Goal: Task Accomplishment & Management: Manage account settings

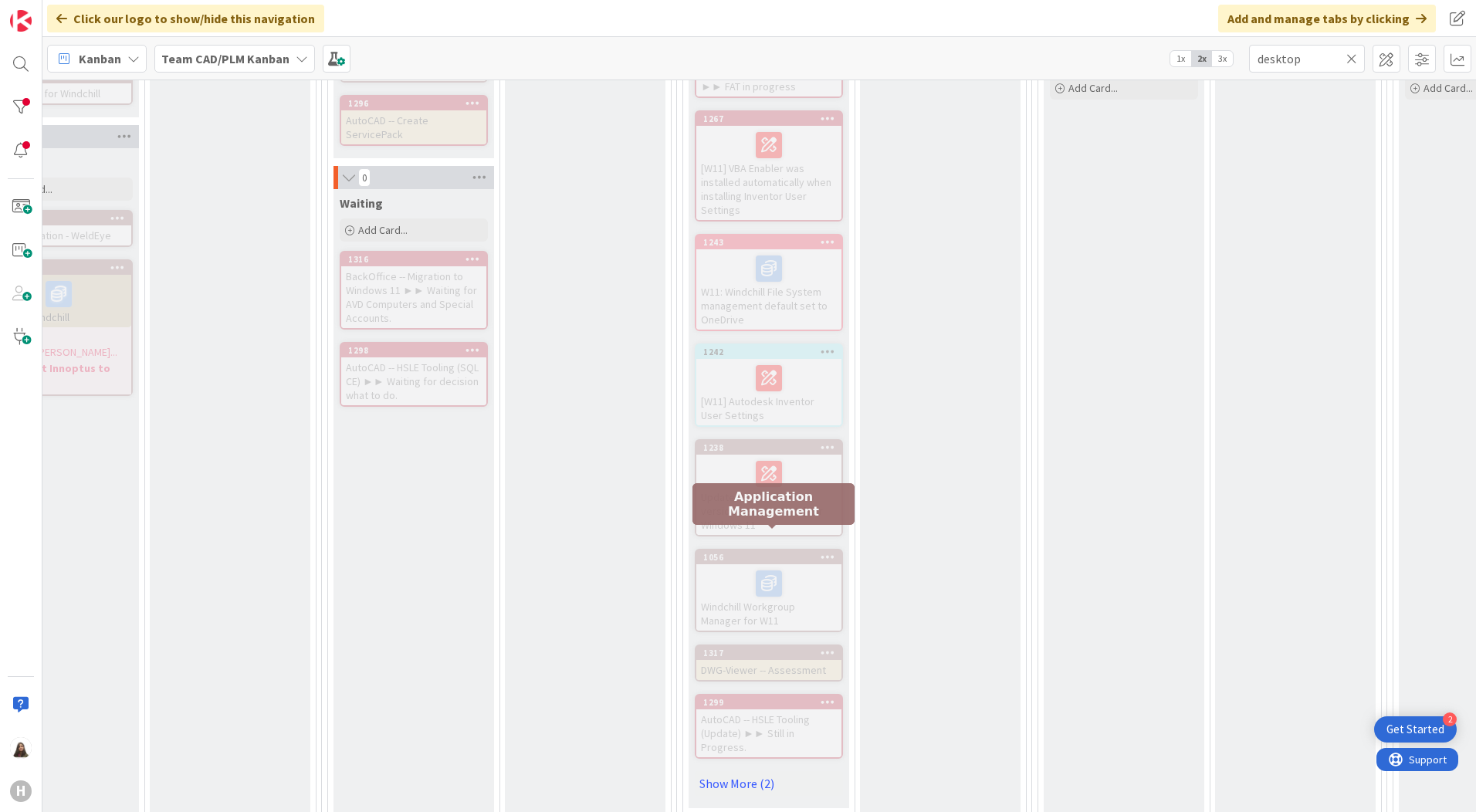
scroll to position [850, 652]
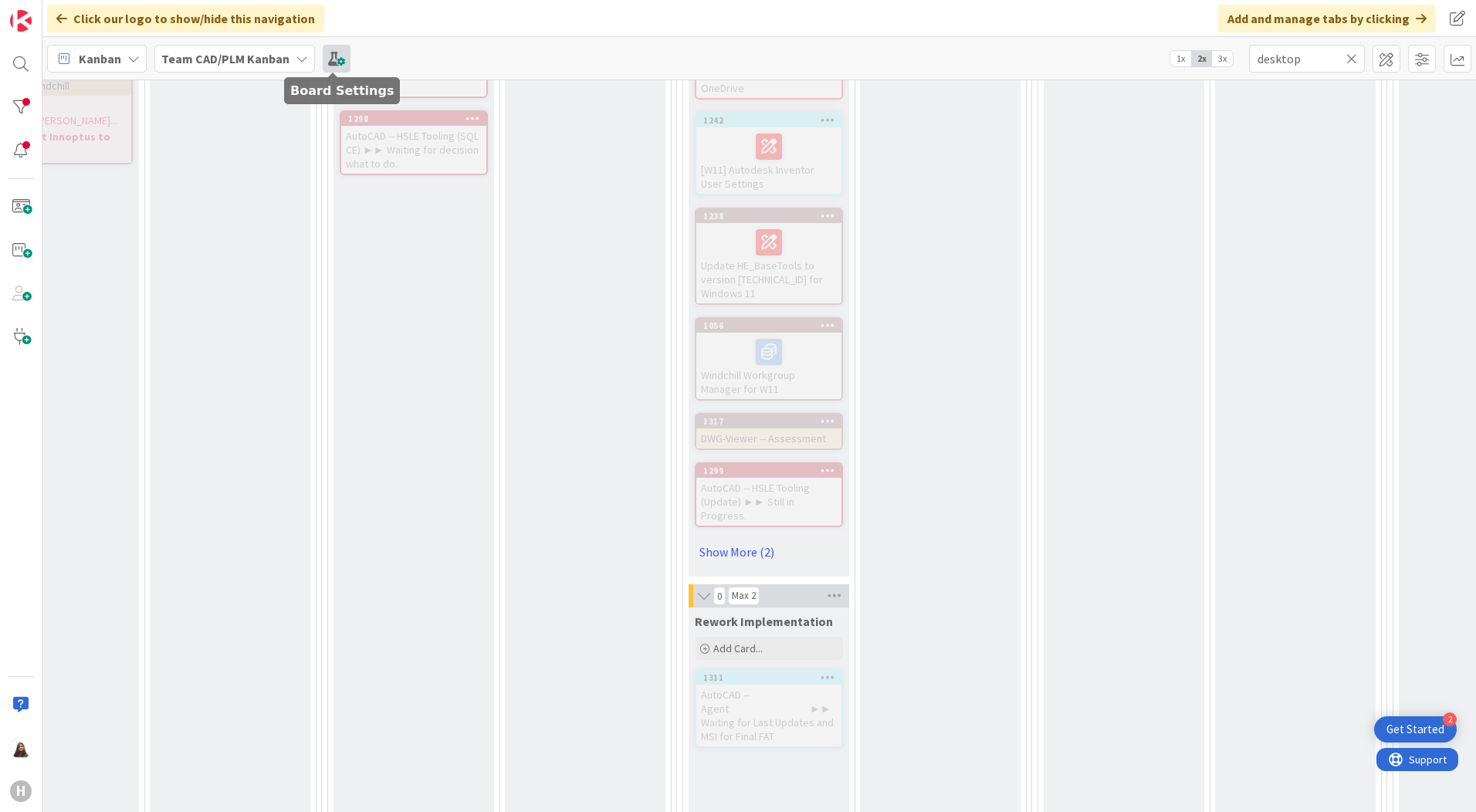
click at [338, 57] on span at bounding box center [337, 59] width 28 height 28
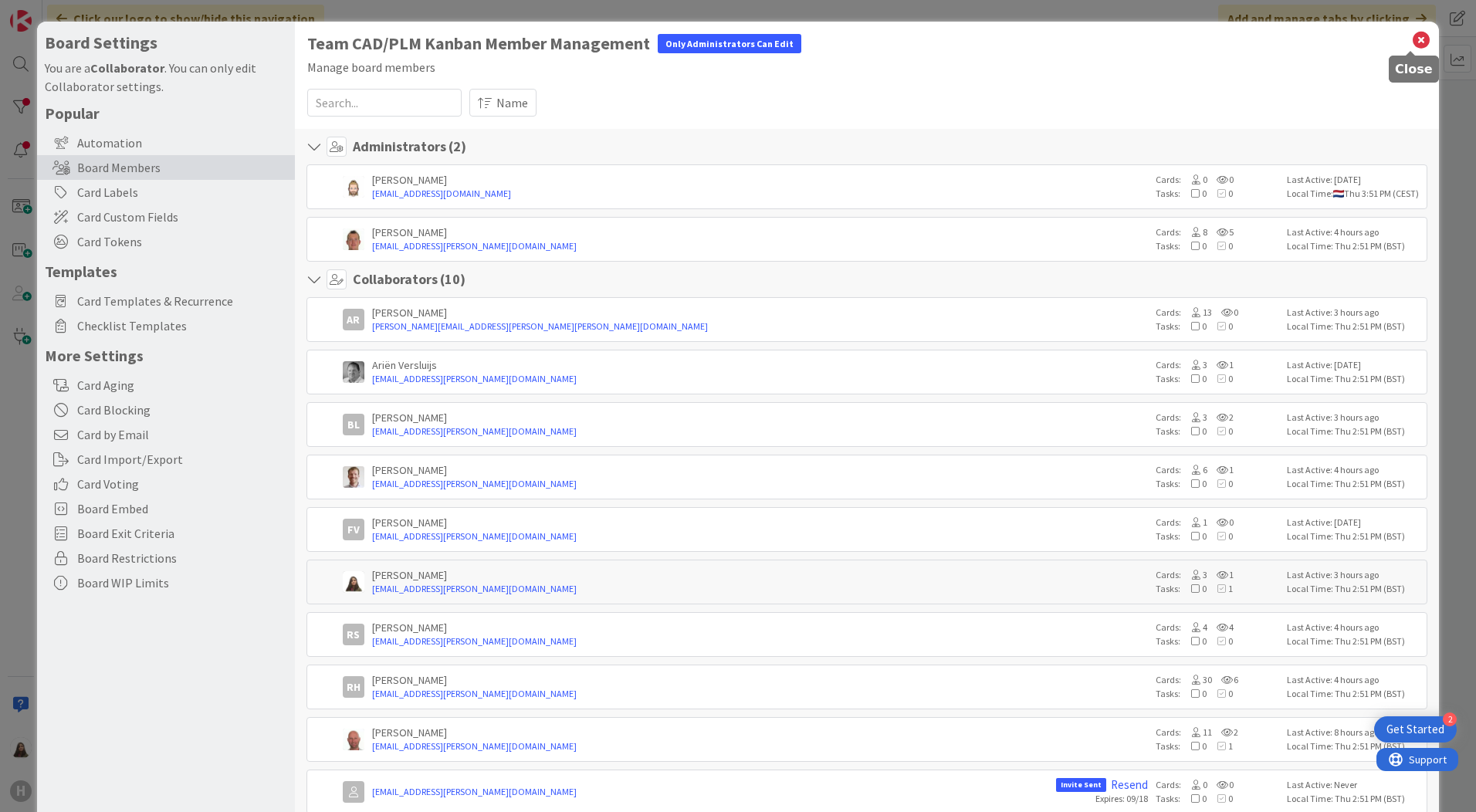
click at [1412, 42] on icon at bounding box center [1422, 40] width 20 height 22
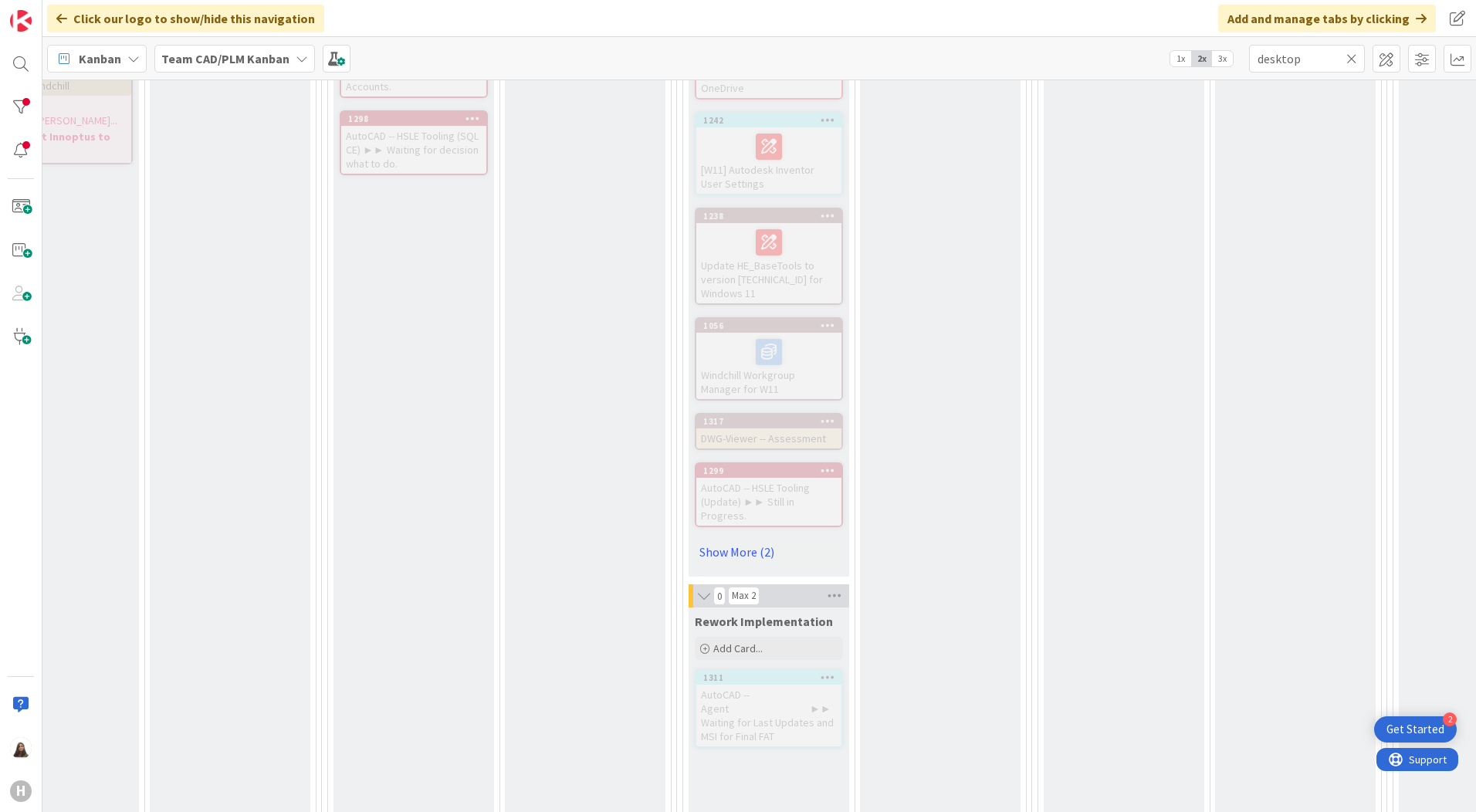
click at [292, 63] on div "Team CAD/PLM Kanban" at bounding box center [235, 59] width 161 height 28
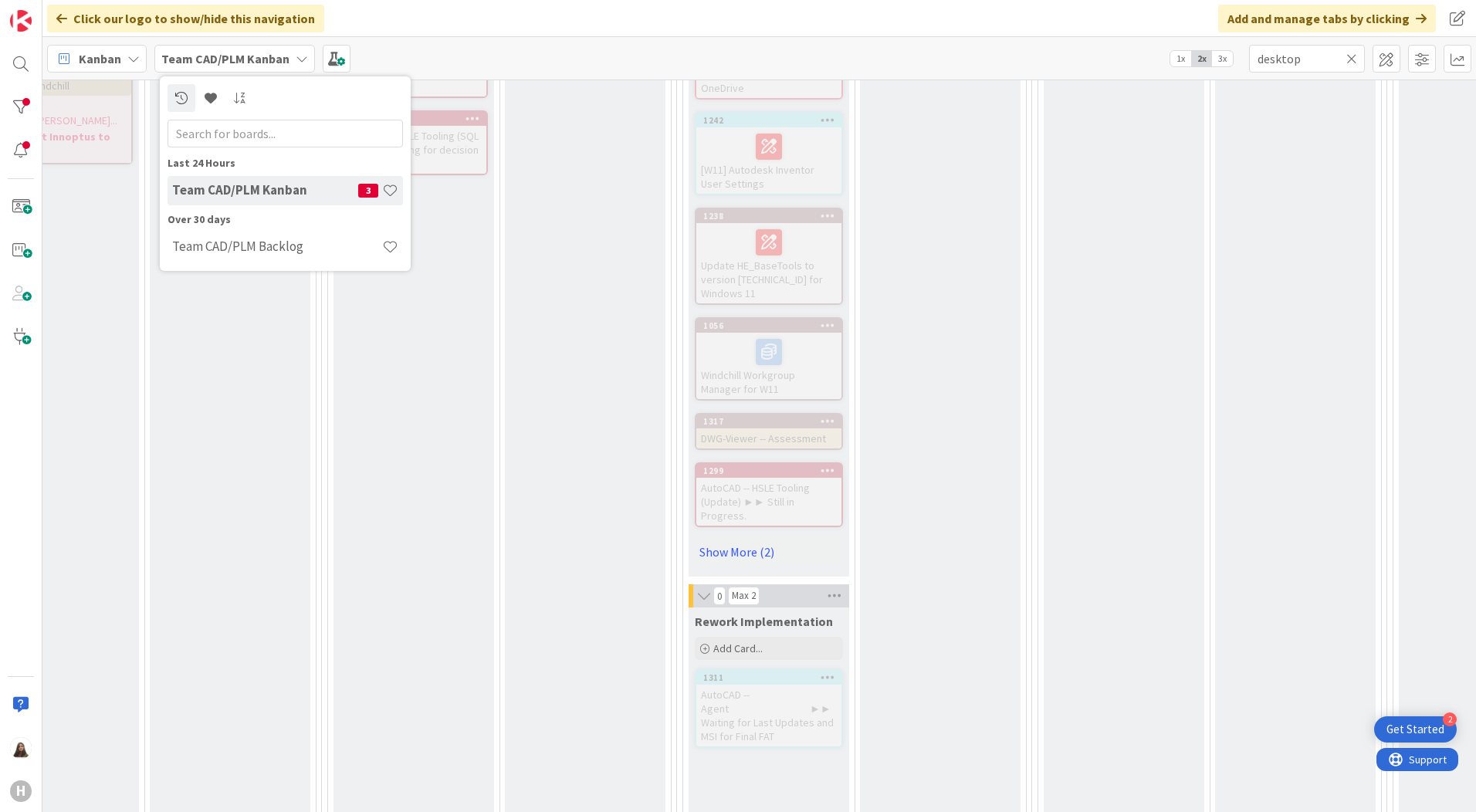
click at [263, 199] on div "Team CAD/PLM Kanban 3" at bounding box center [285, 190] width 235 height 29
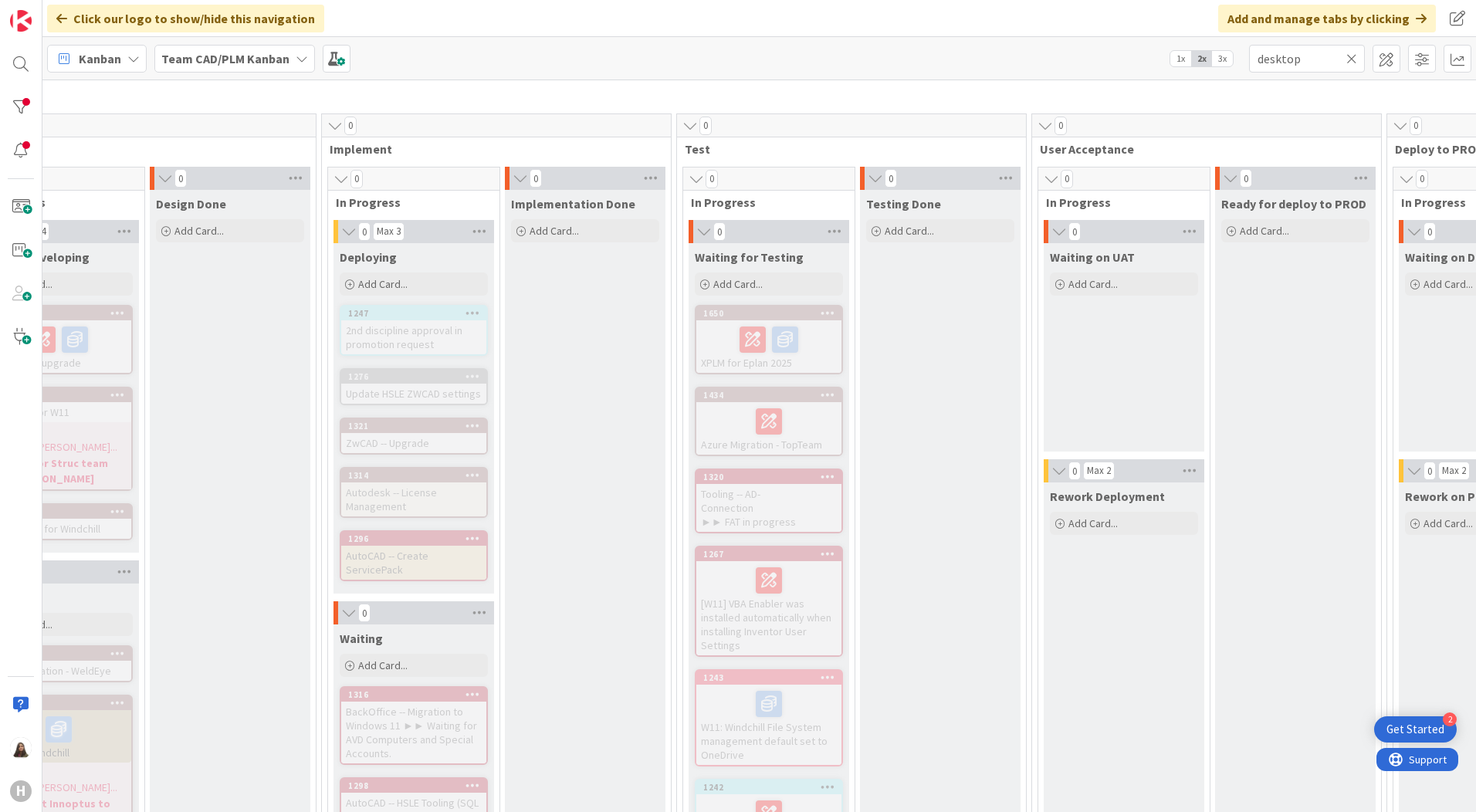
scroll to position [154, 652]
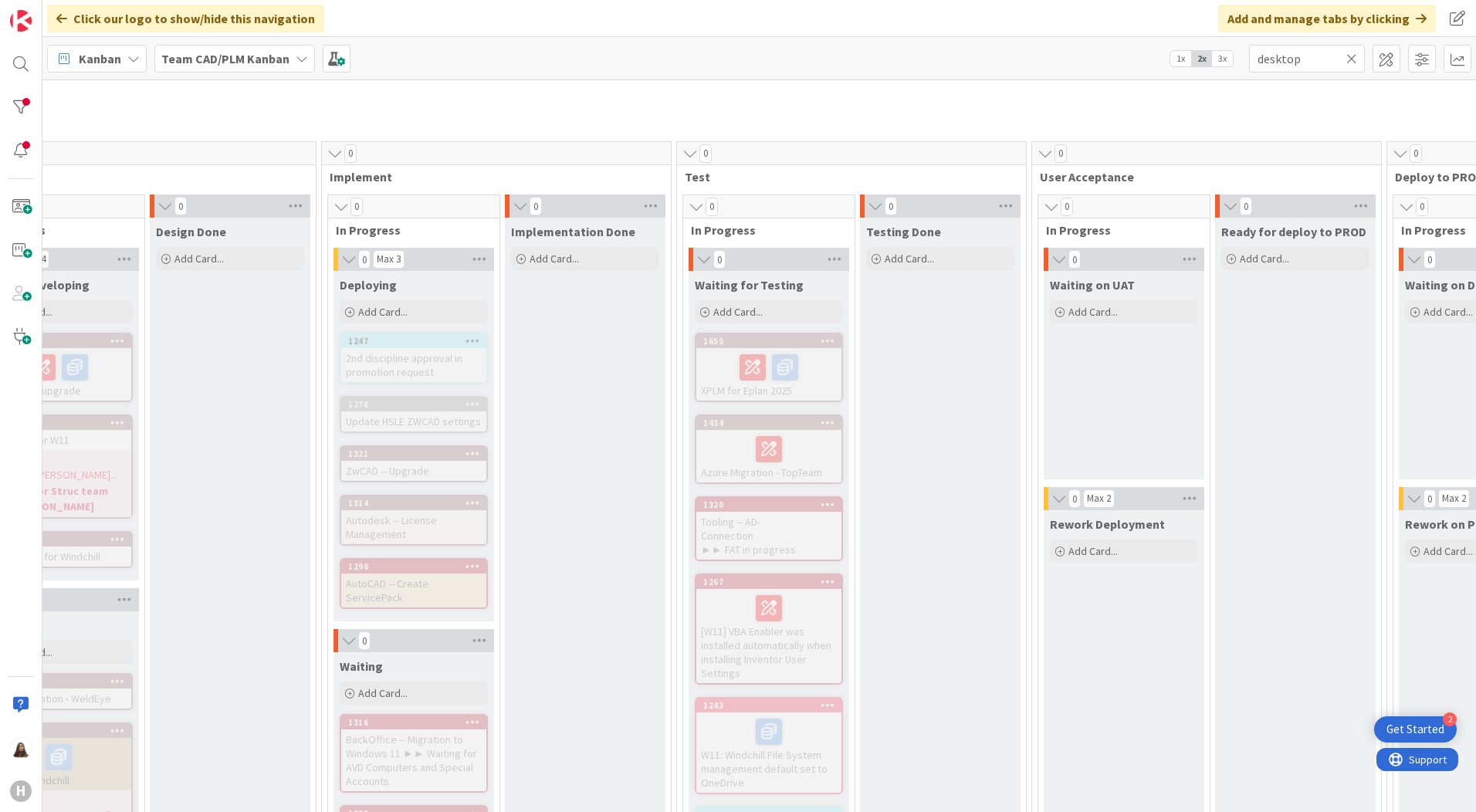
click at [237, 53] on b "Team CAD/PLM Kanban" at bounding box center [224, 58] width 128 height 16
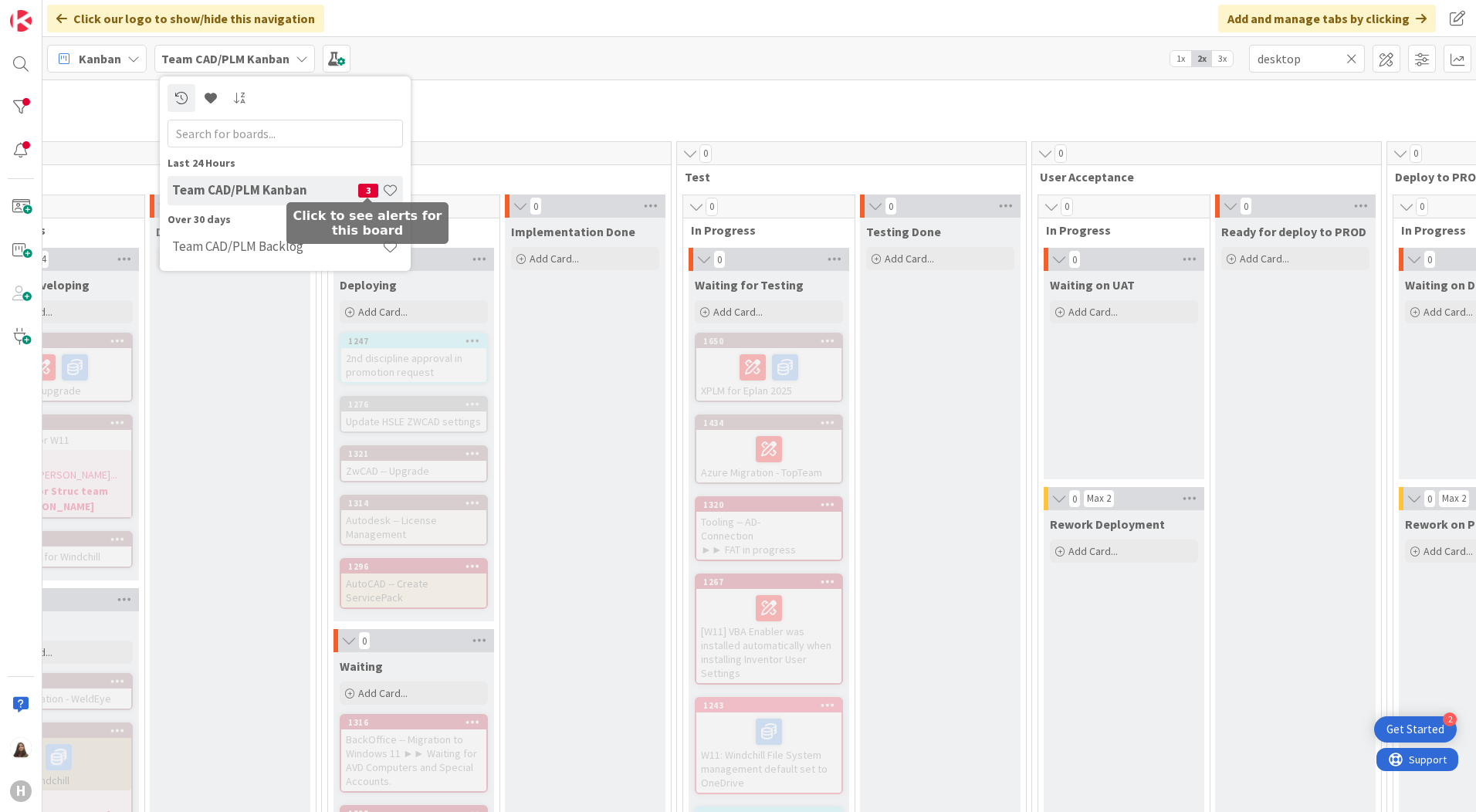
click at [370, 188] on span "3" at bounding box center [369, 190] width 20 height 14
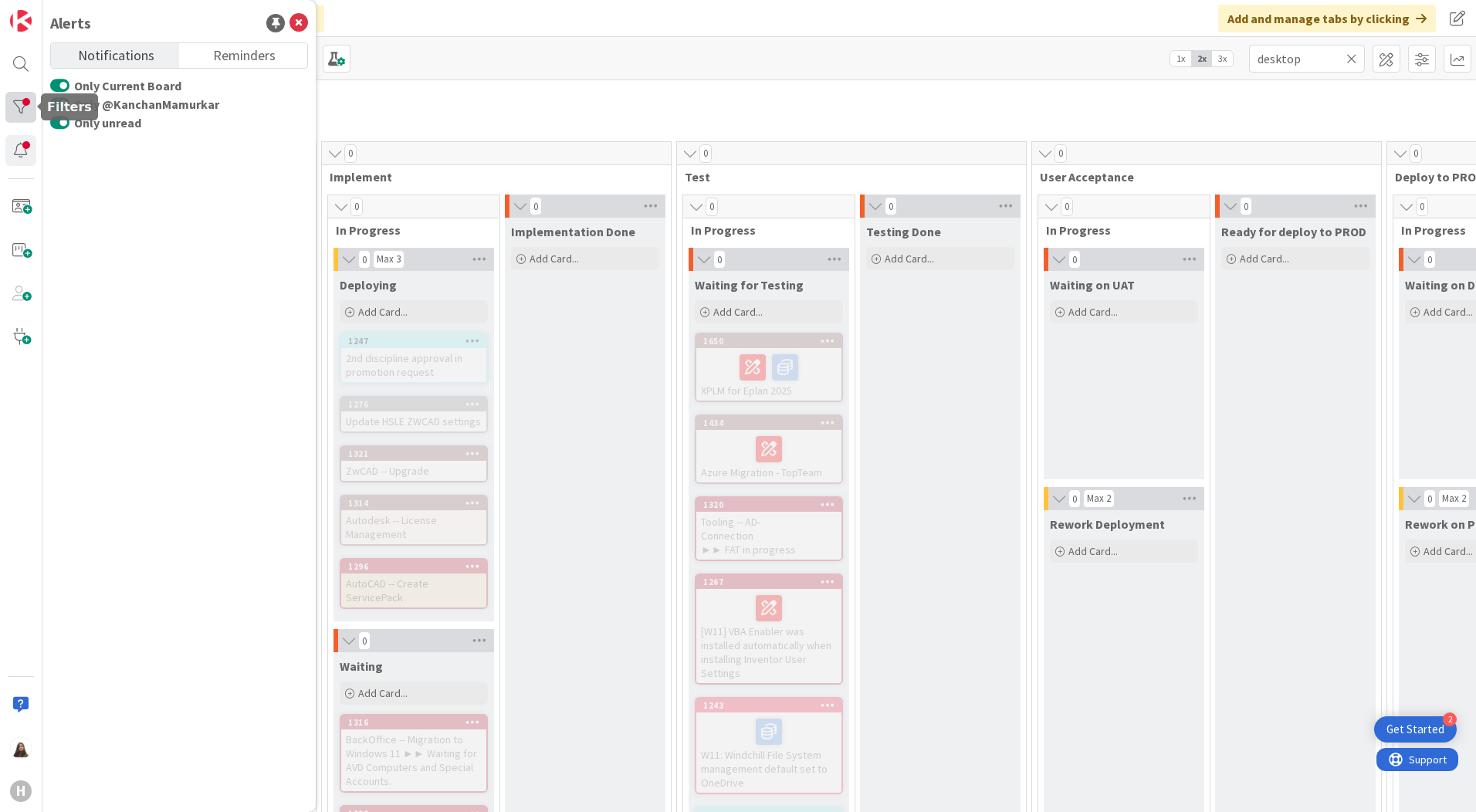
click at [27, 101] on div at bounding box center [21, 108] width 31 height 31
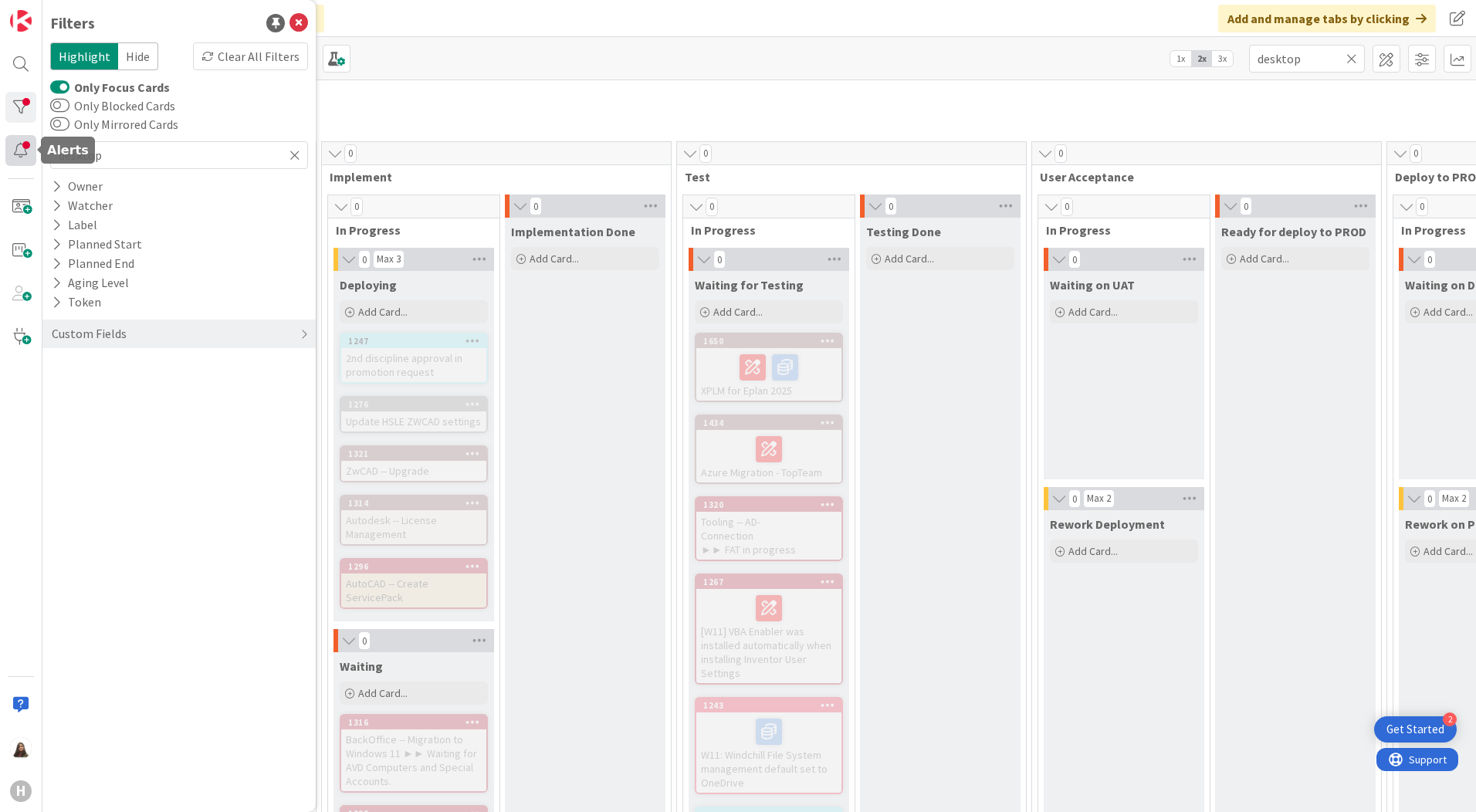
click at [25, 141] on div at bounding box center [21, 151] width 31 height 31
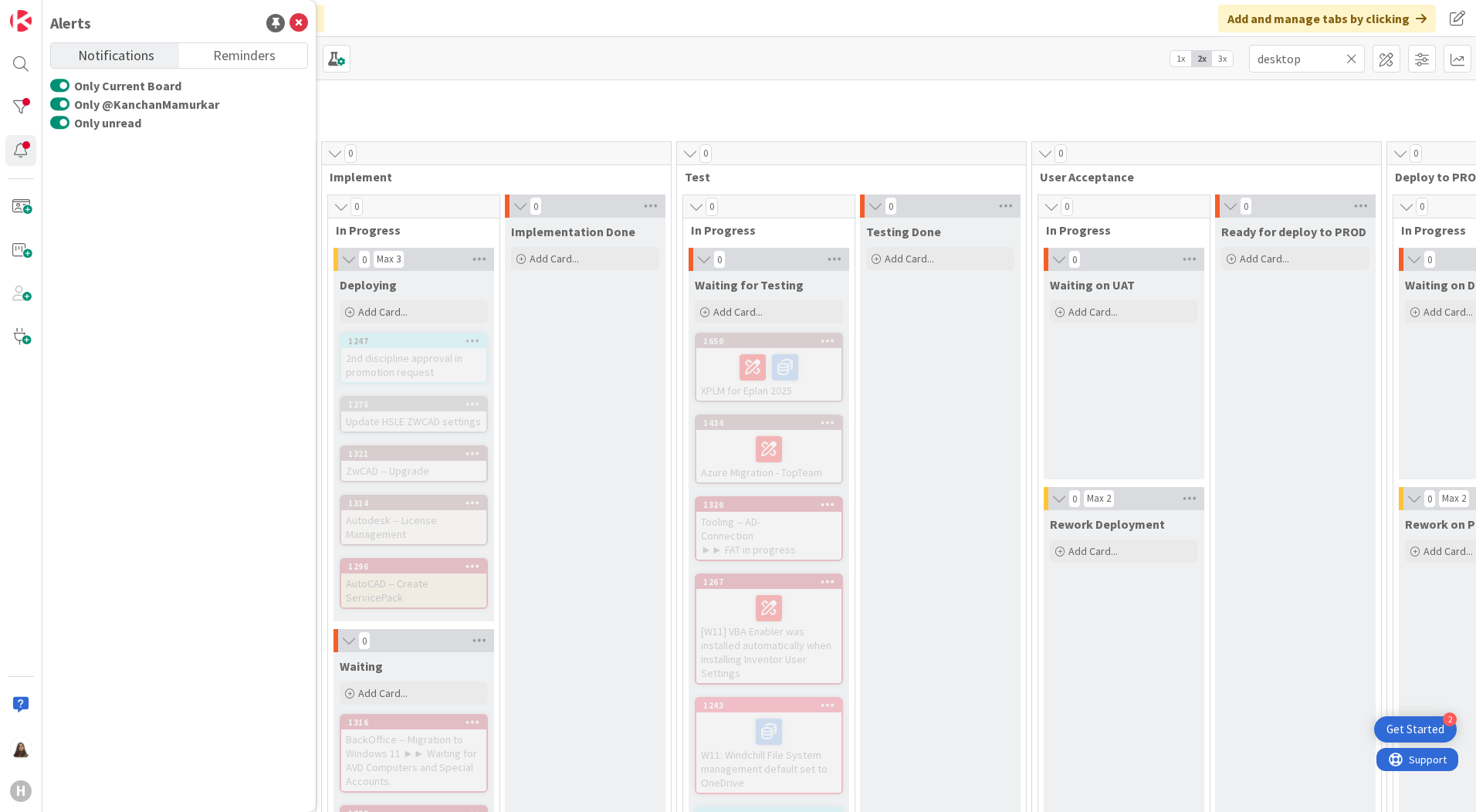
click at [151, 98] on label "Only @KanchanMamurkar" at bounding box center [135, 104] width 169 height 18
click at [70, 98] on button "Only @KanchanMamurkar" at bounding box center [60, 104] width 19 height 16
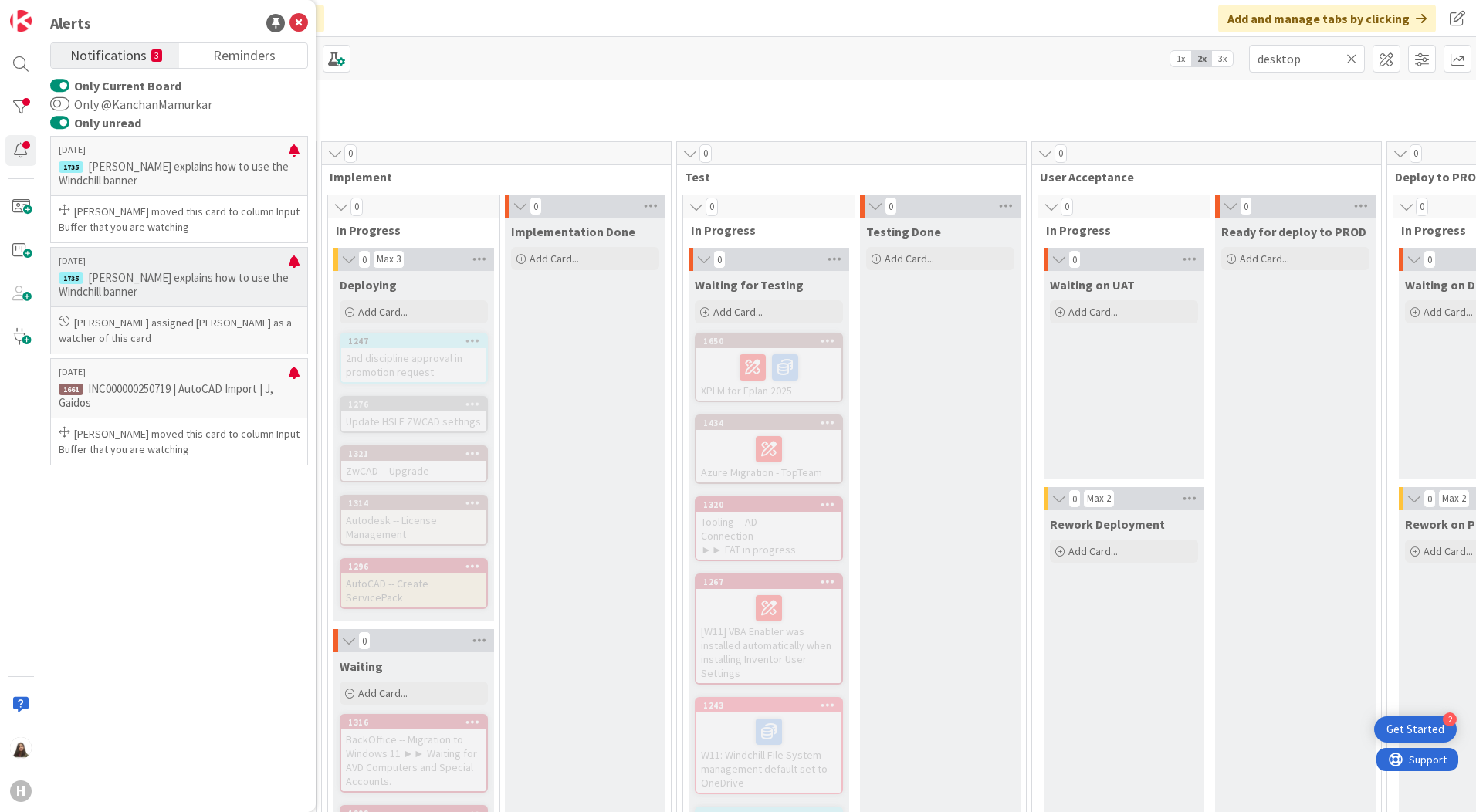
click at [159, 333] on p "Bram Ottenhof assigned Kanchan Mamurkar as a watcher of this card" at bounding box center [179, 331] width 241 height 31
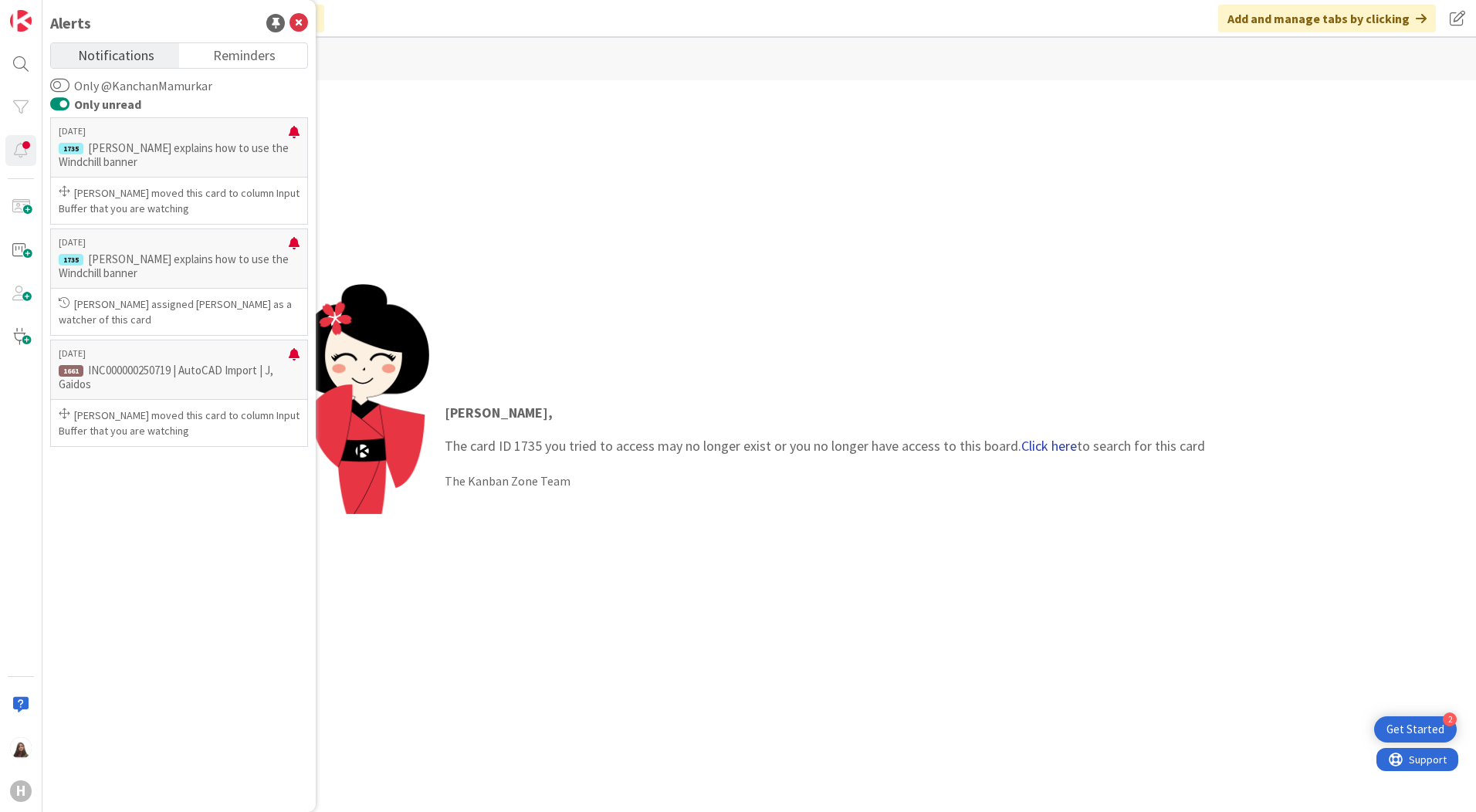
click at [1059, 444] on link "Click here" at bounding box center [1049, 445] width 55 height 17
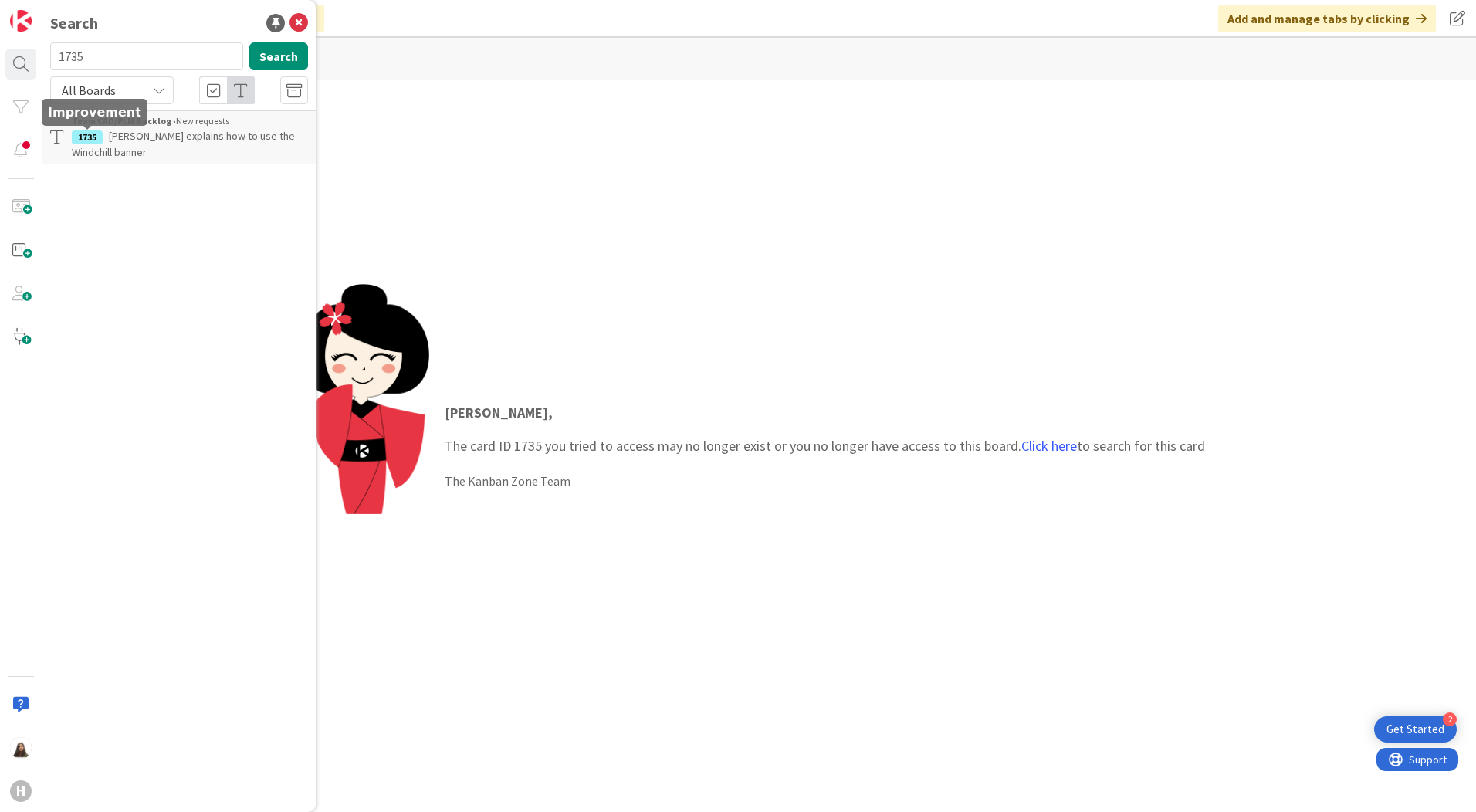
click at [79, 137] on div "1735" at bounding box center [87, 137] width 31 height 14
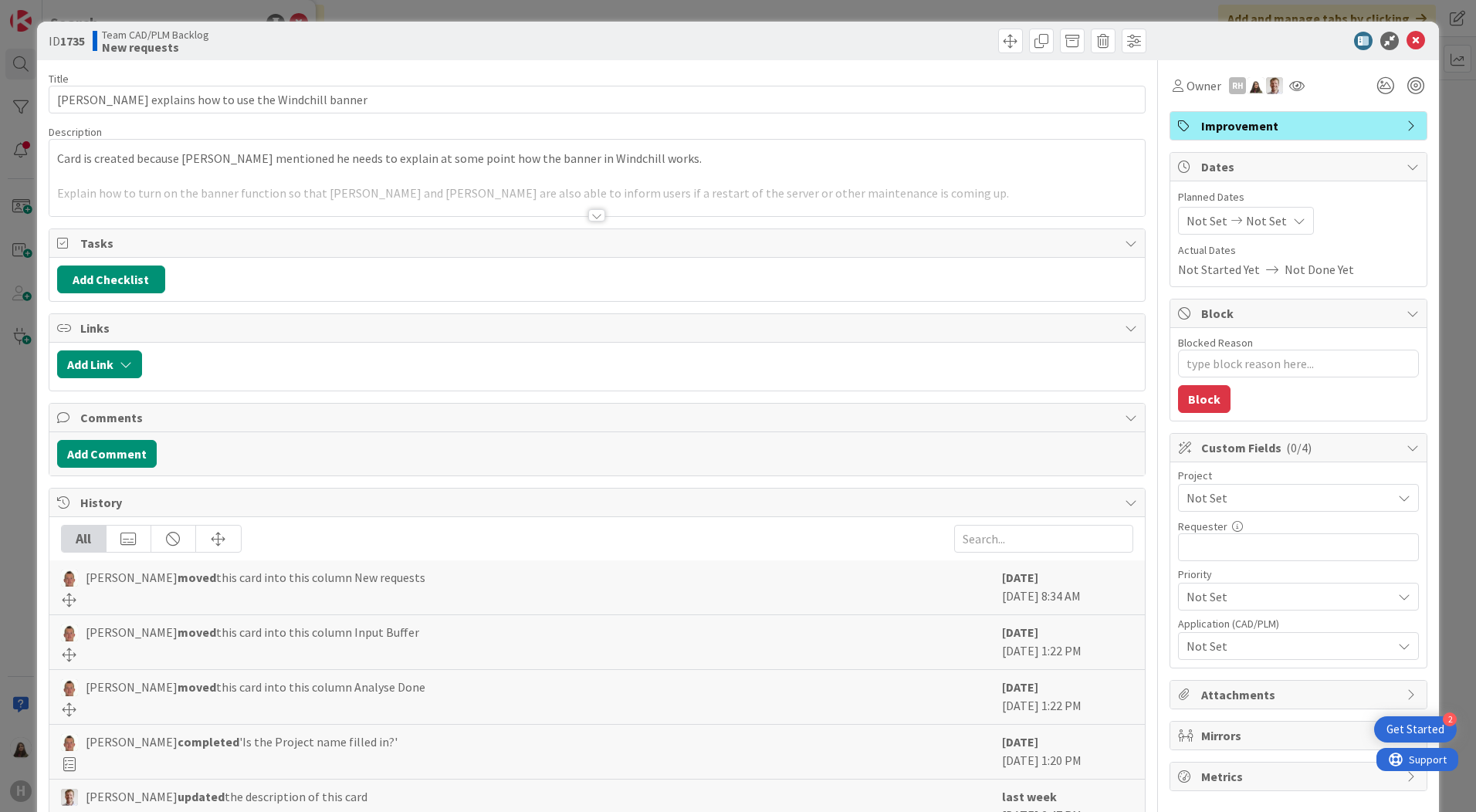
type textarea "x"
click at [591, 215] on div at bounding box center [597, 215] width 17 height 12
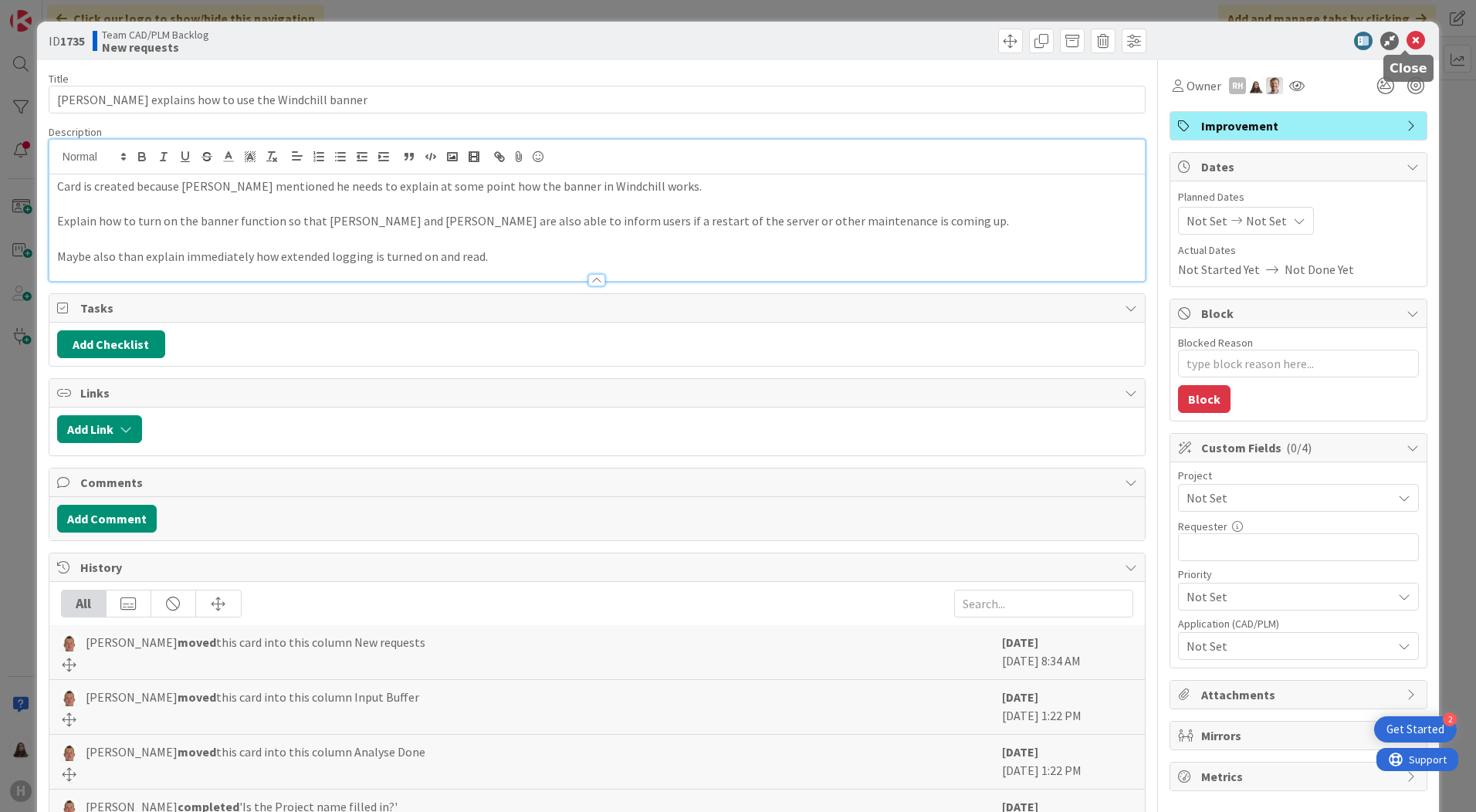
click at [1407, 37] on icon at bounding box center [1416, 40] width 18 height 18
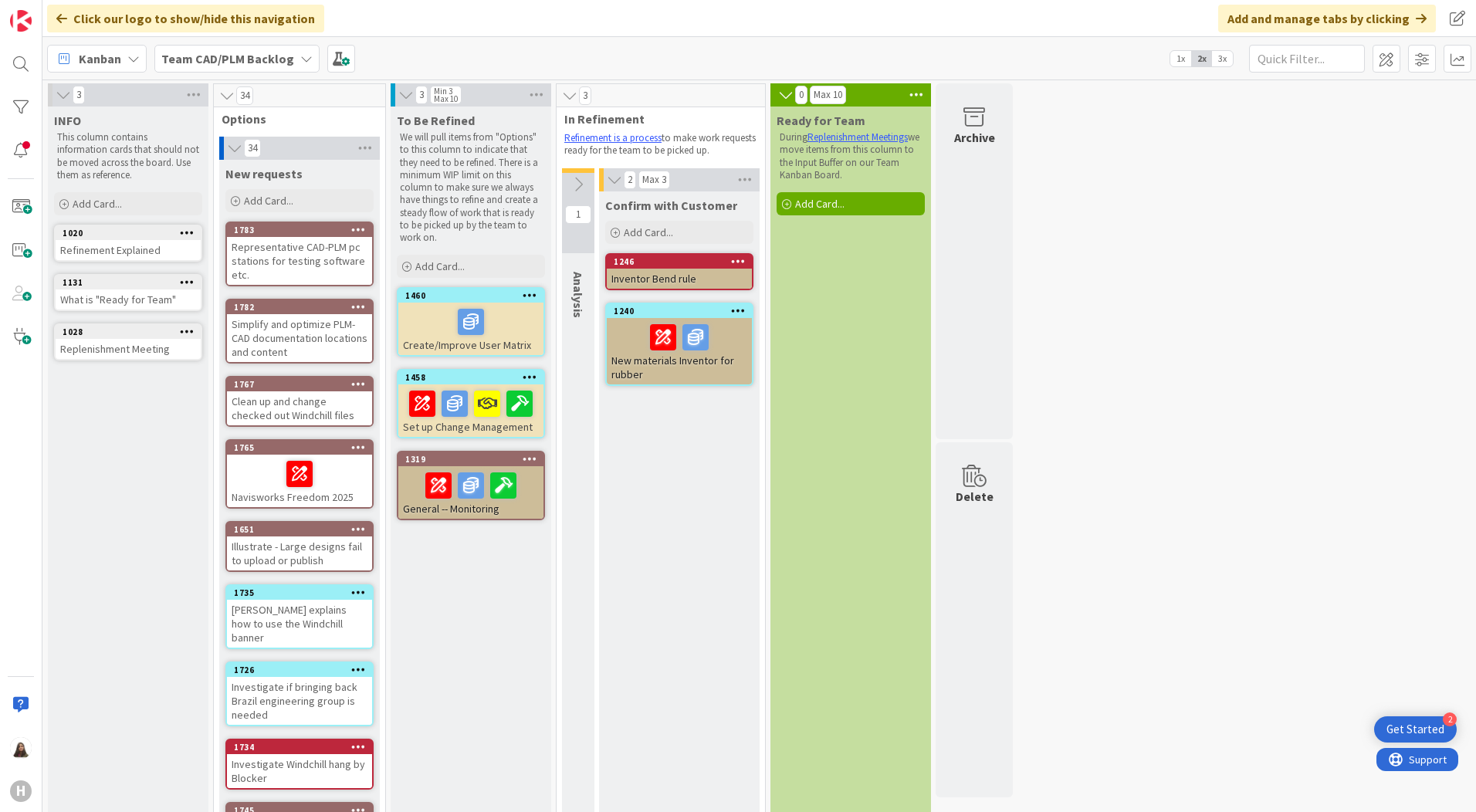
click at [301, 55] on icon at bounding box center [306, 58] width 12 height 12
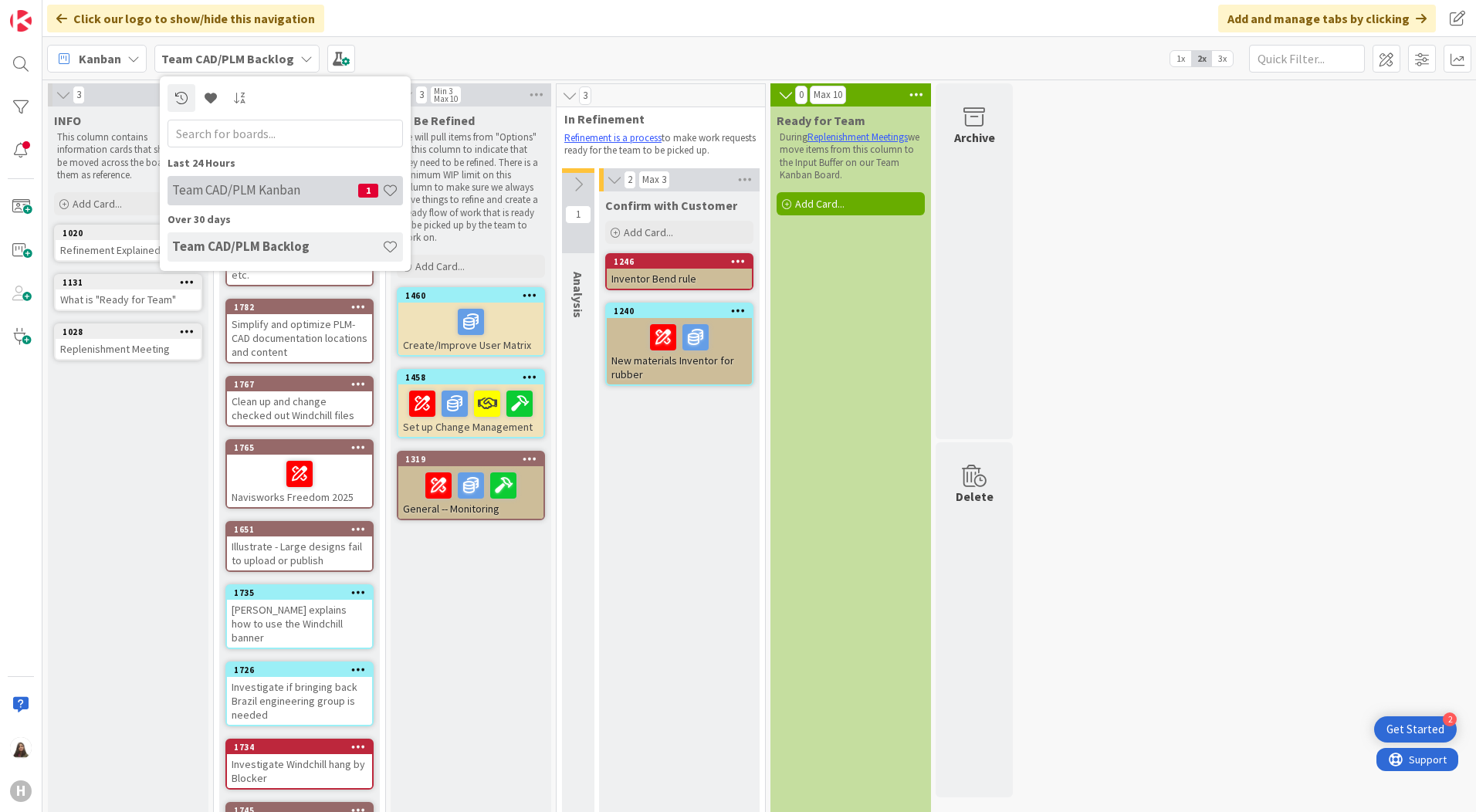
click at [224, 201] on div "Team CAD/PLM Kanban 1" at bounding box center [285, 190] width 235 height 29
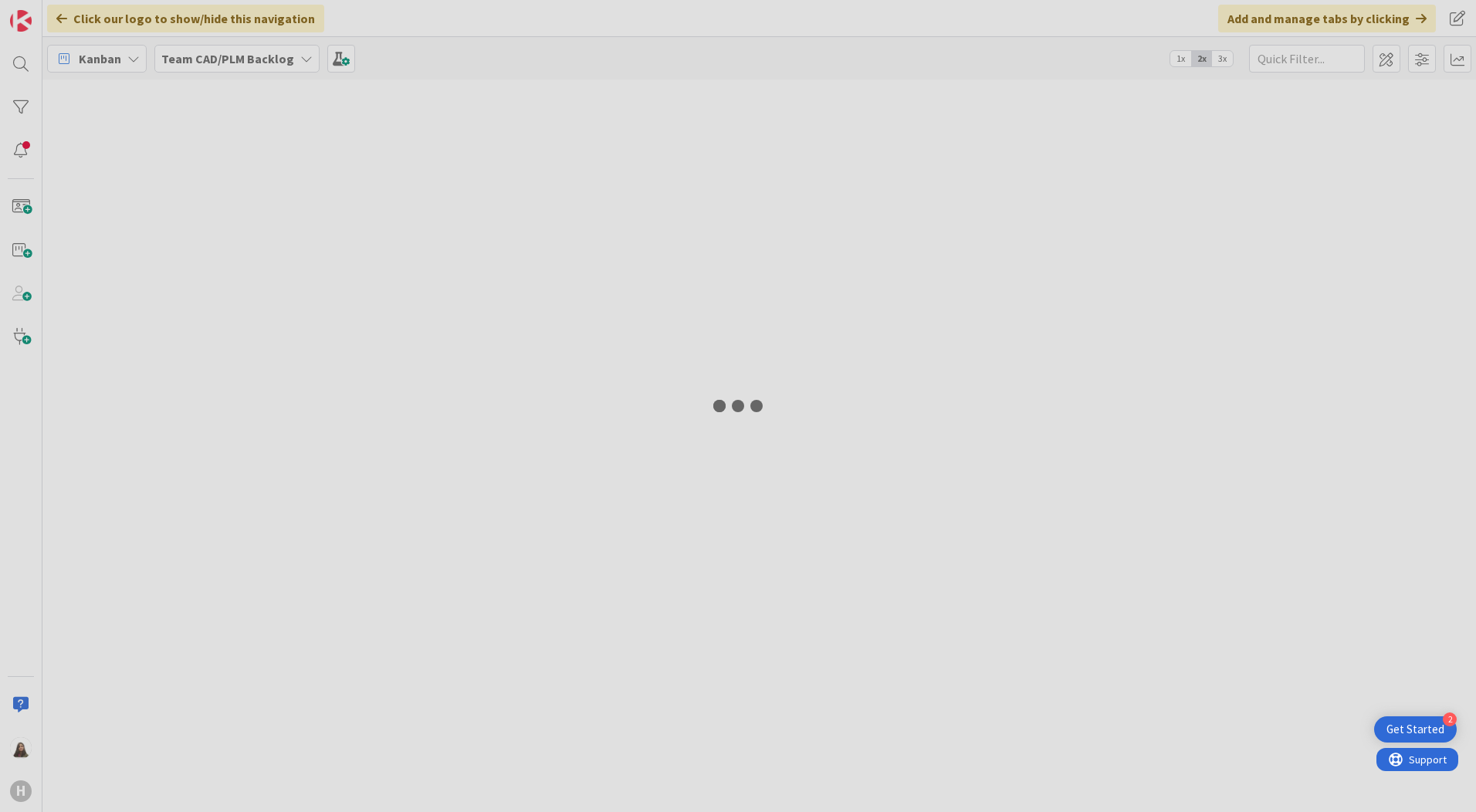
type input "desktop"
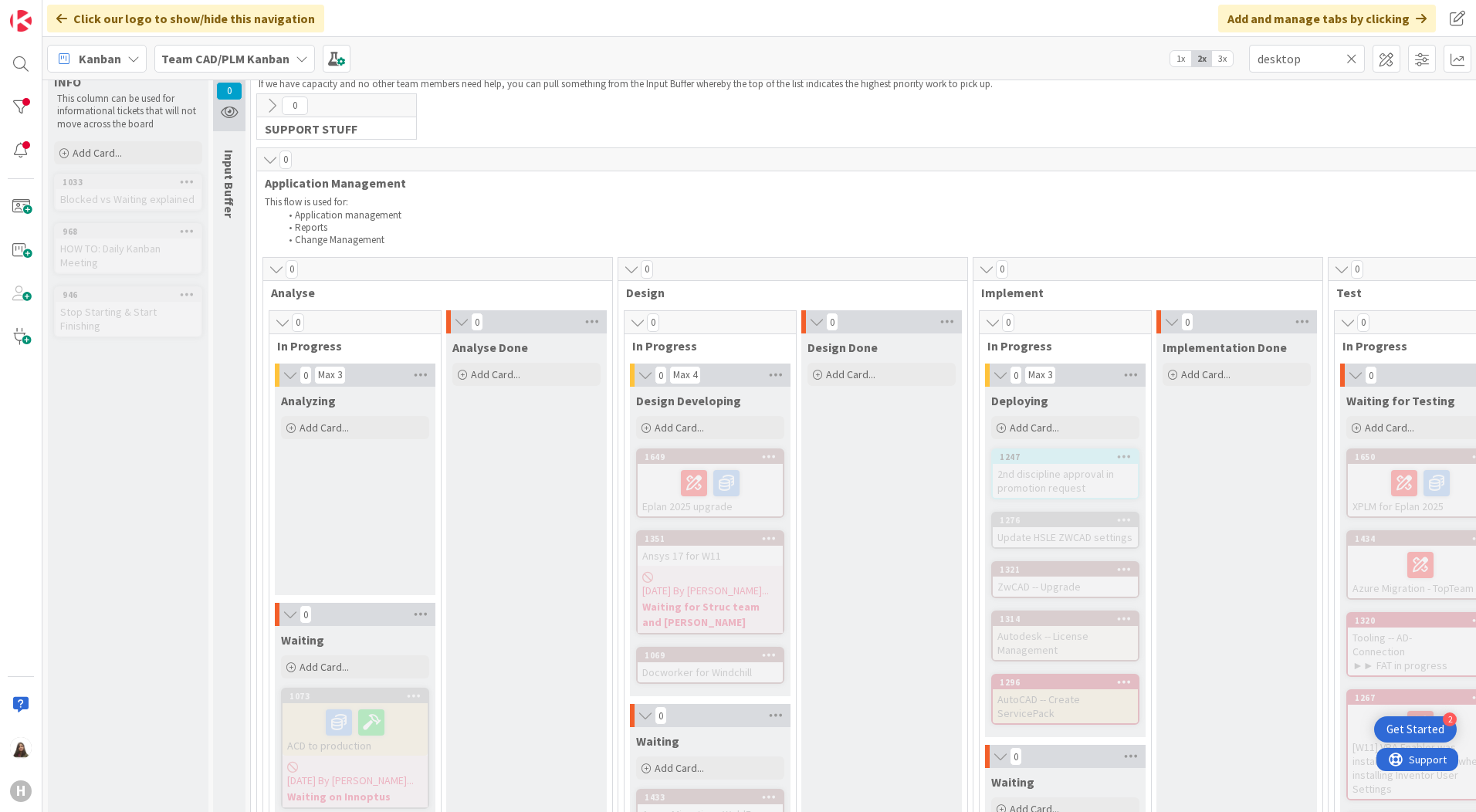
scroll to position [77, 0]
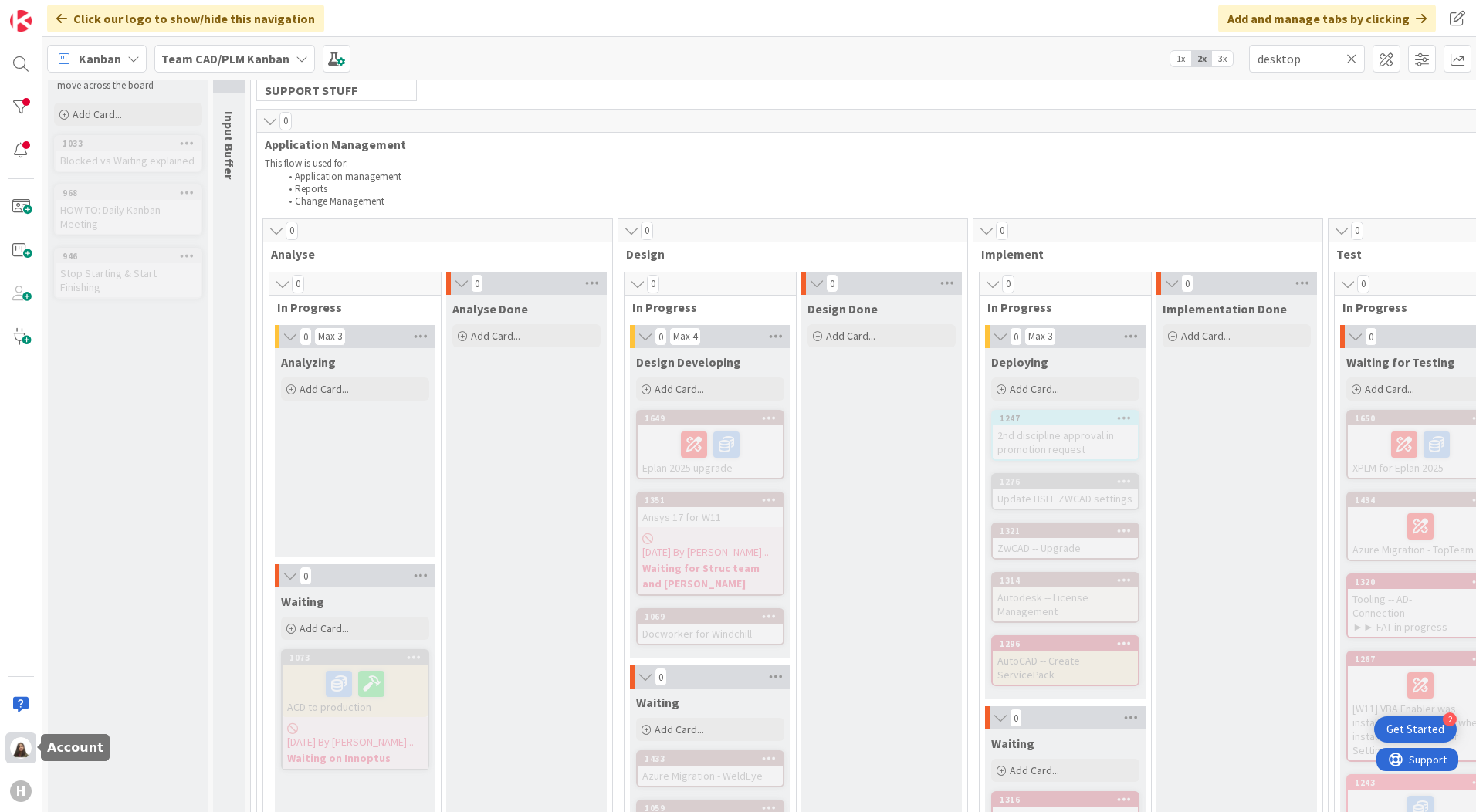
click at [24, 741] on img at bounding box center [21, 749] width 22 height 22
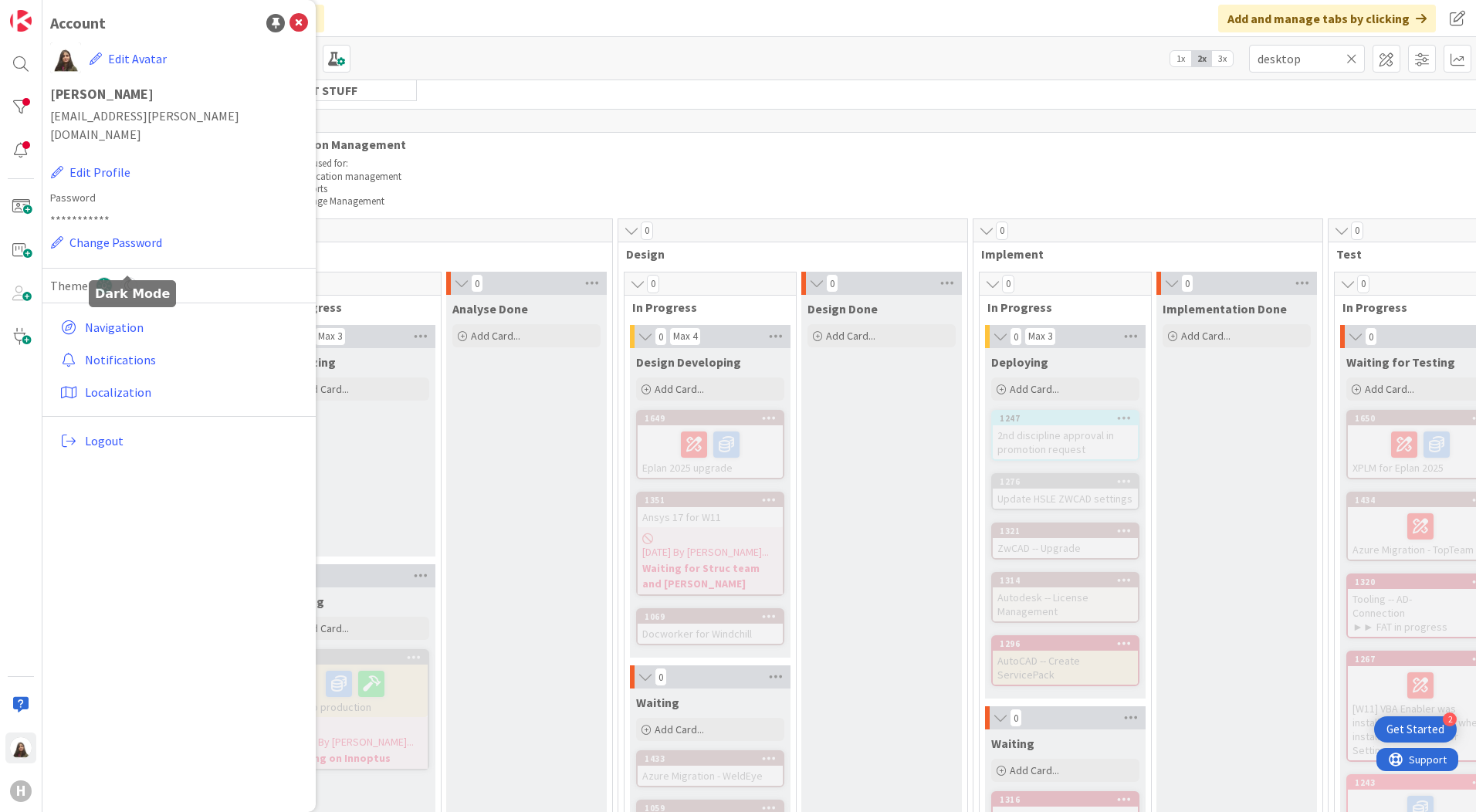
click at [126, 277] on icon at bounding box center [129, 285] width 17 height 17
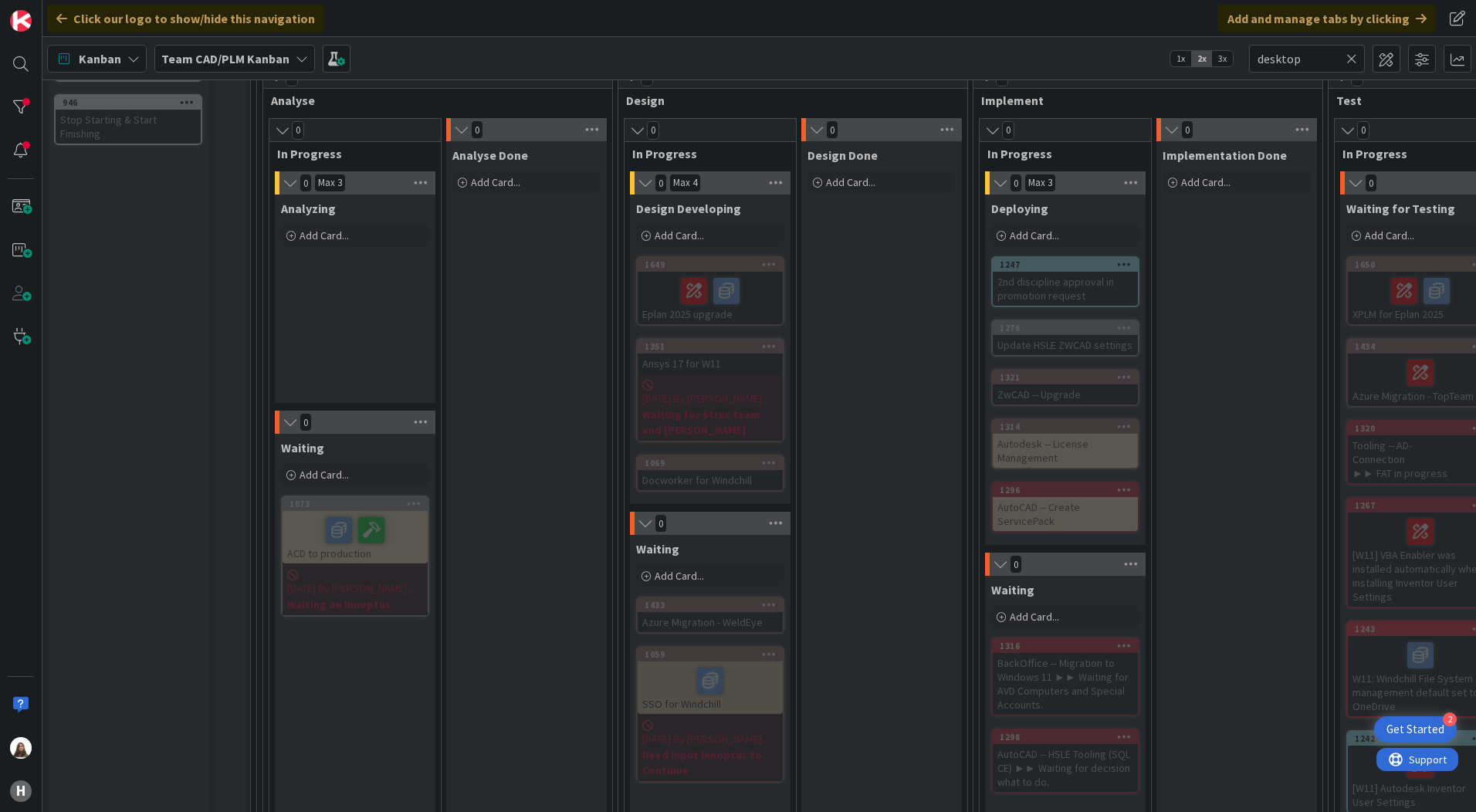
scroll to position [232, 0]
click at [1066, 267] on div "1247" at bounding box center [1069, 264] width 138 height 11
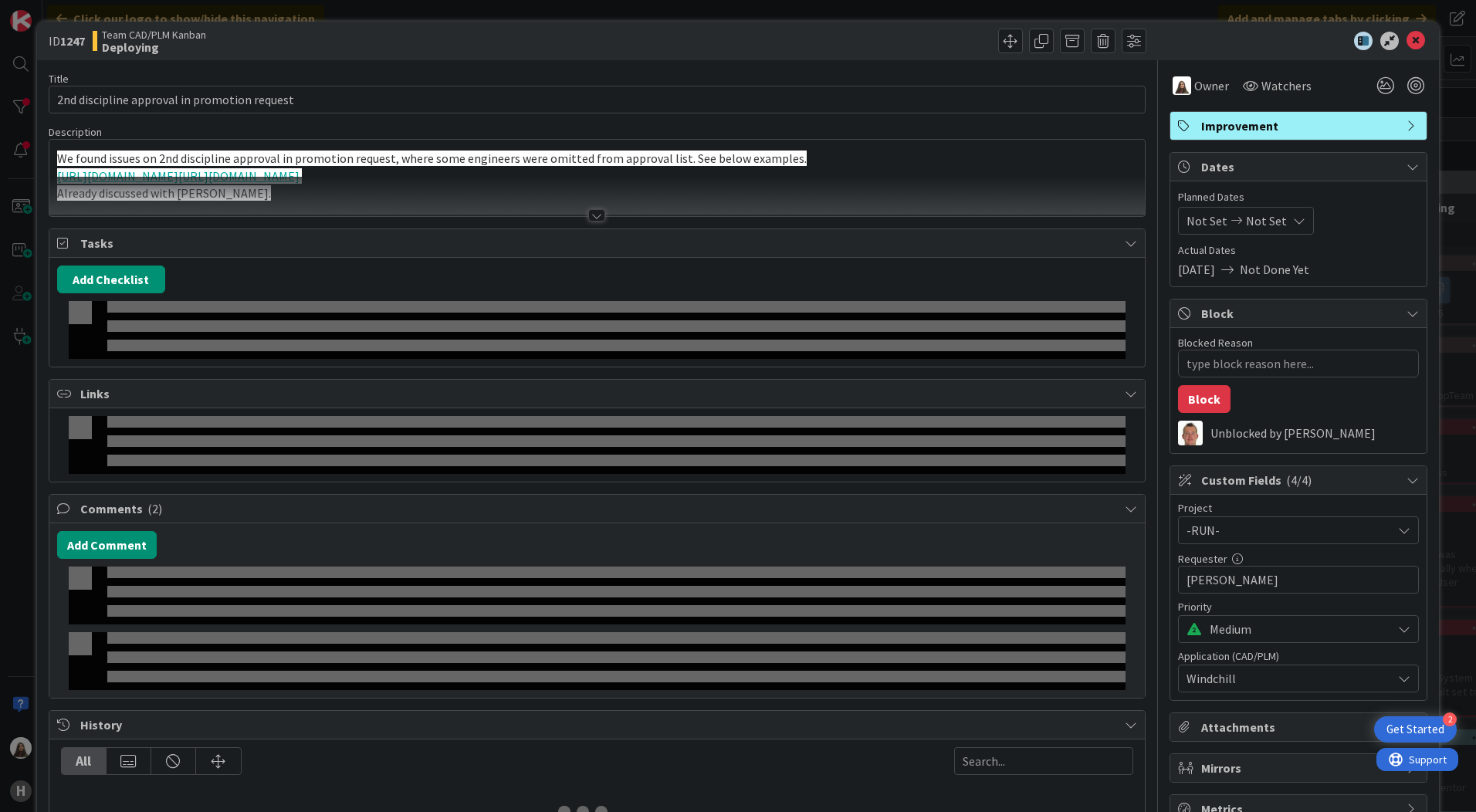
type textarea "x"
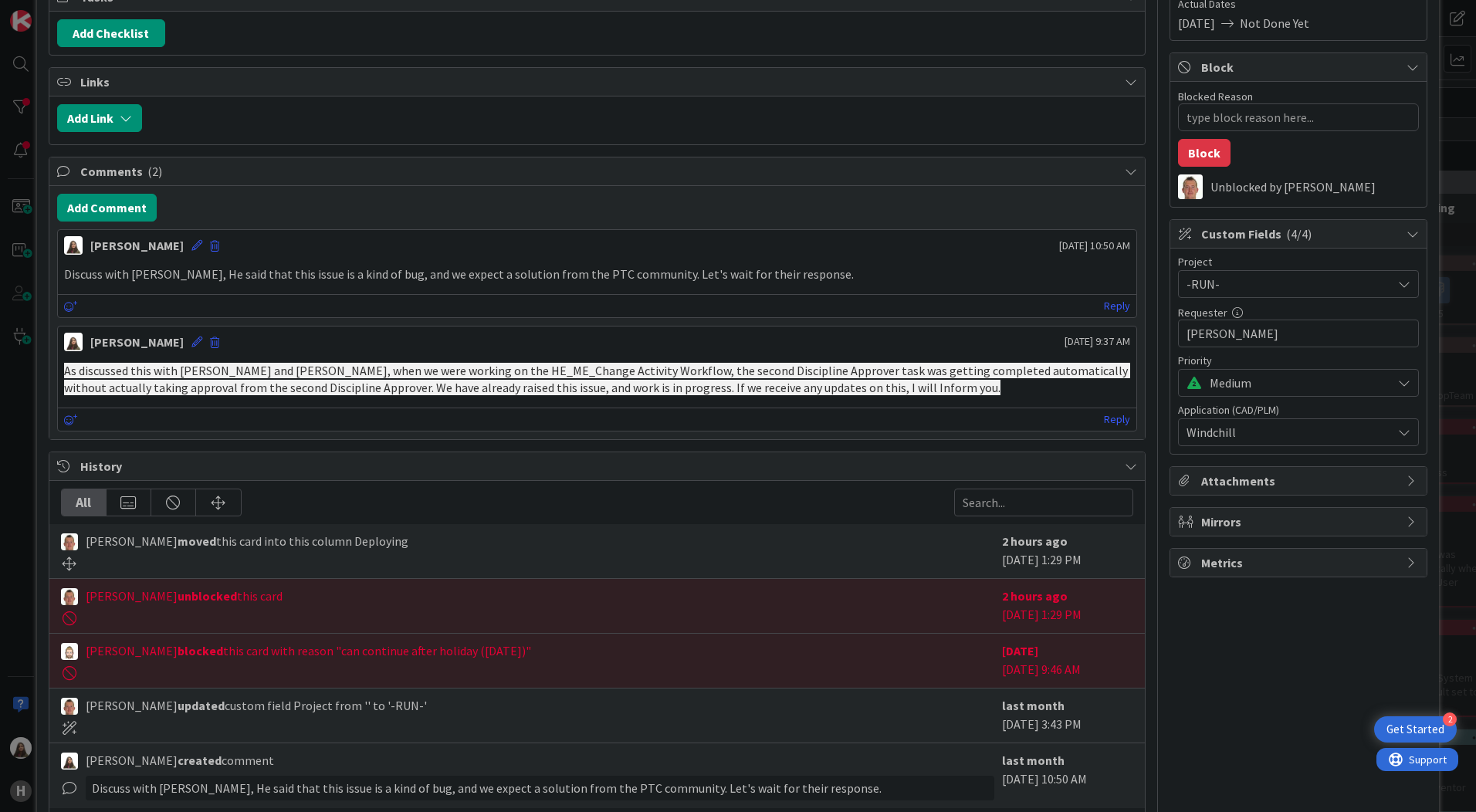
scroll to position [351, 0]
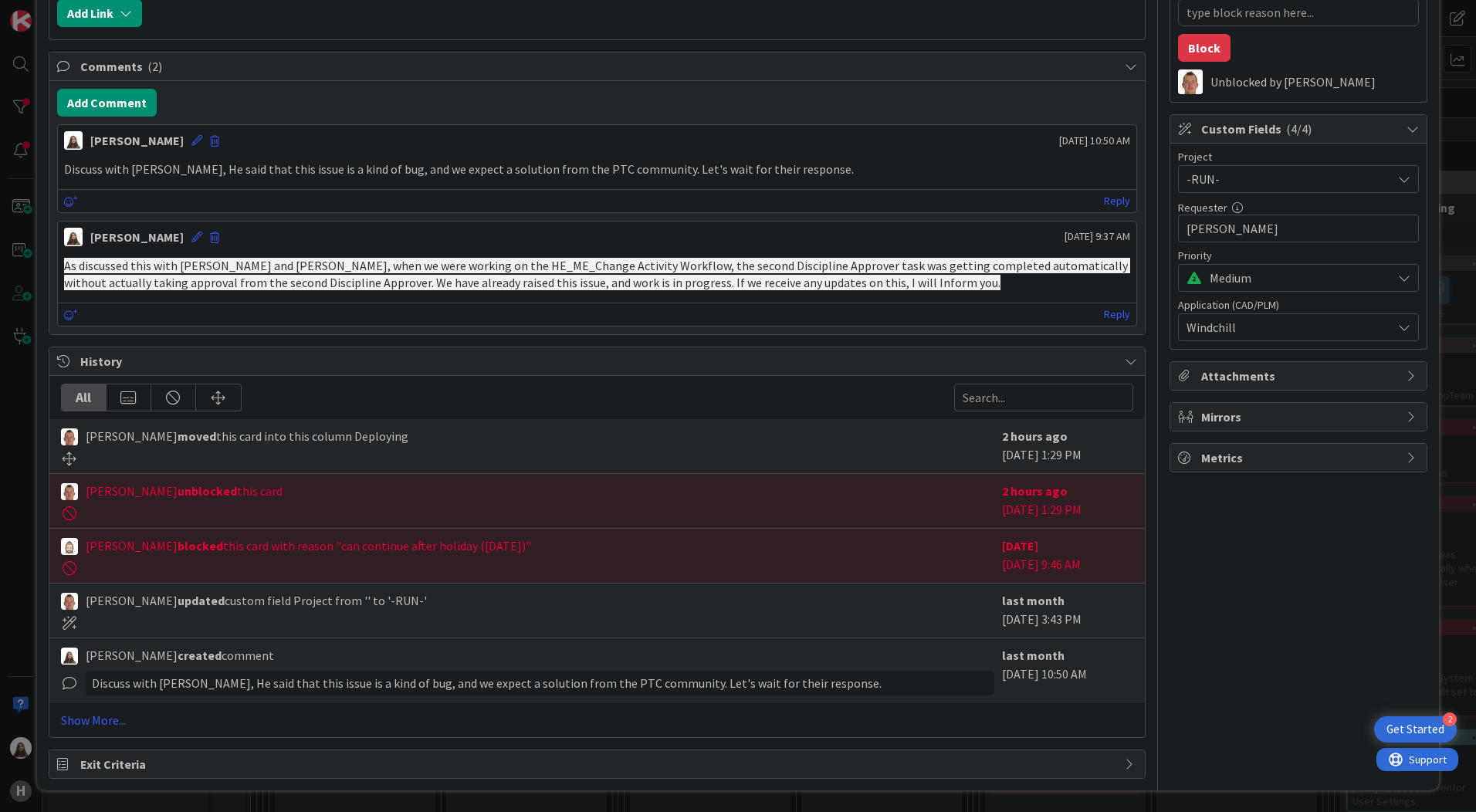
click at [444, 326] on div "[PERSON_NAME] [DATE] 9:37 AM As discussed this with [PERSON_NAME] and [PERSON_N…" at bounding box center [597, 273] width 1081 height 106
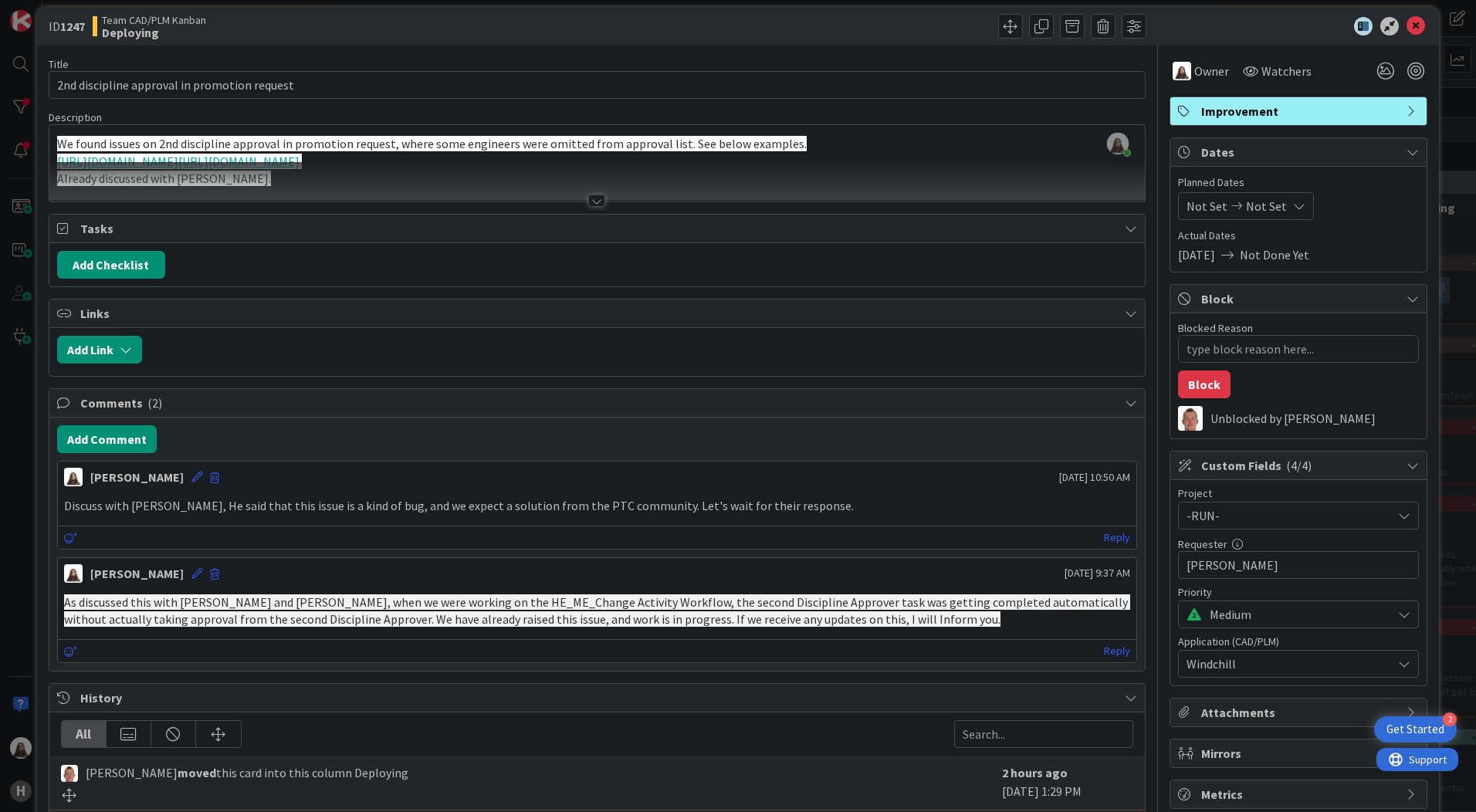
scroll to position [0, 0]
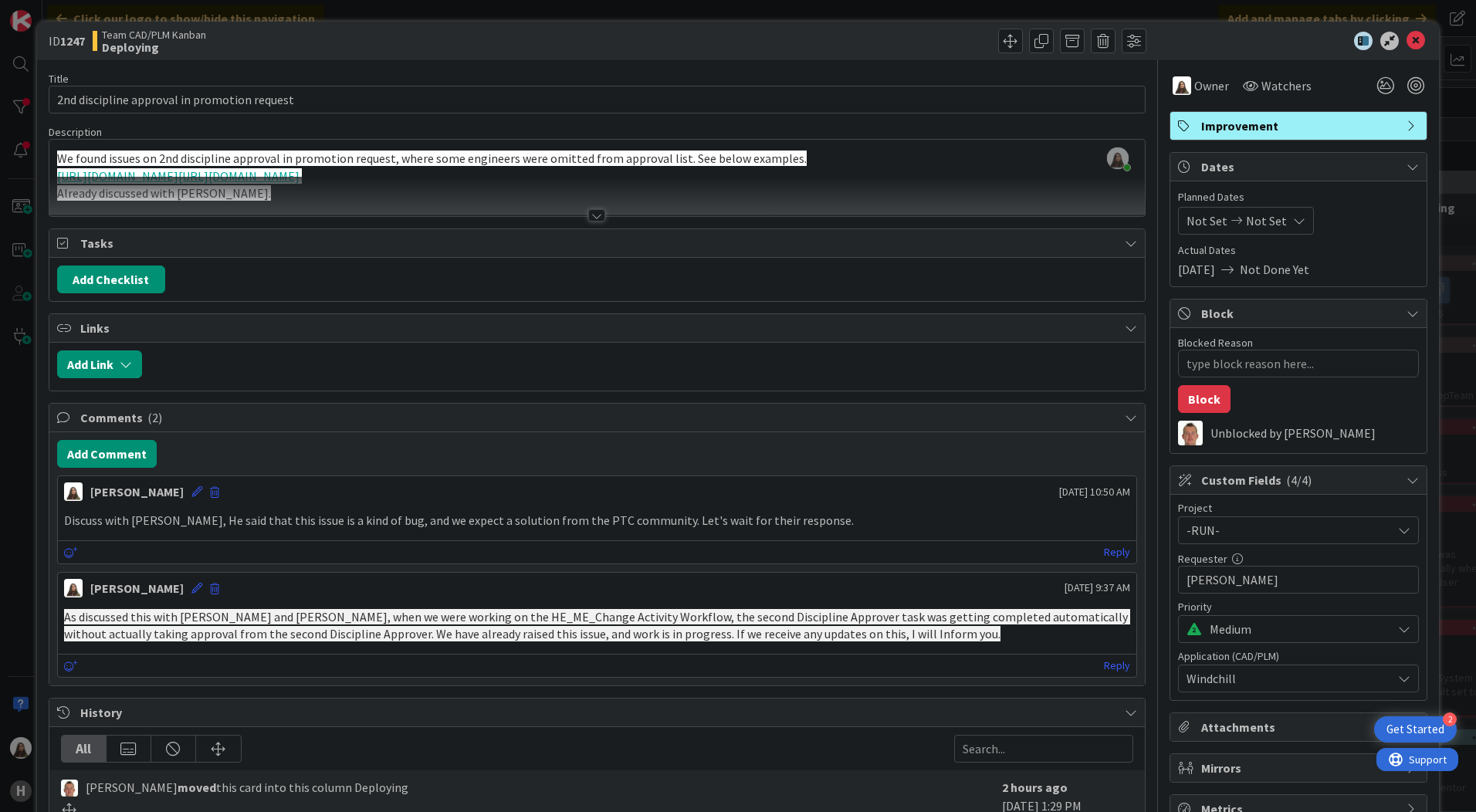
click at [301, 292] on div "Add Checklist" at bounding box center [597, 280] width 1081 height 28
click at [589, 214] on div at bounding box center [597, 215] width 17 height 12
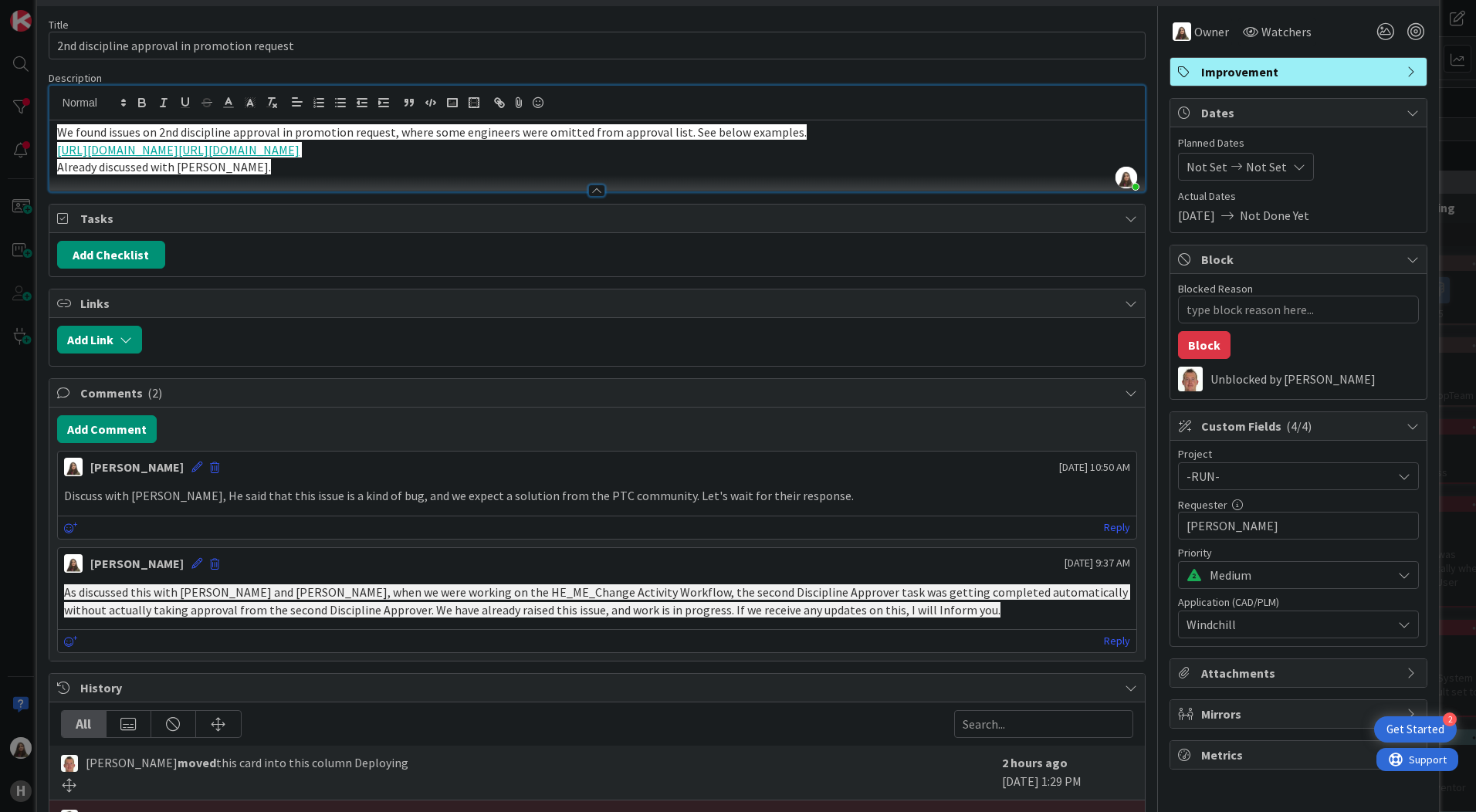
scroll to position [77, 0]
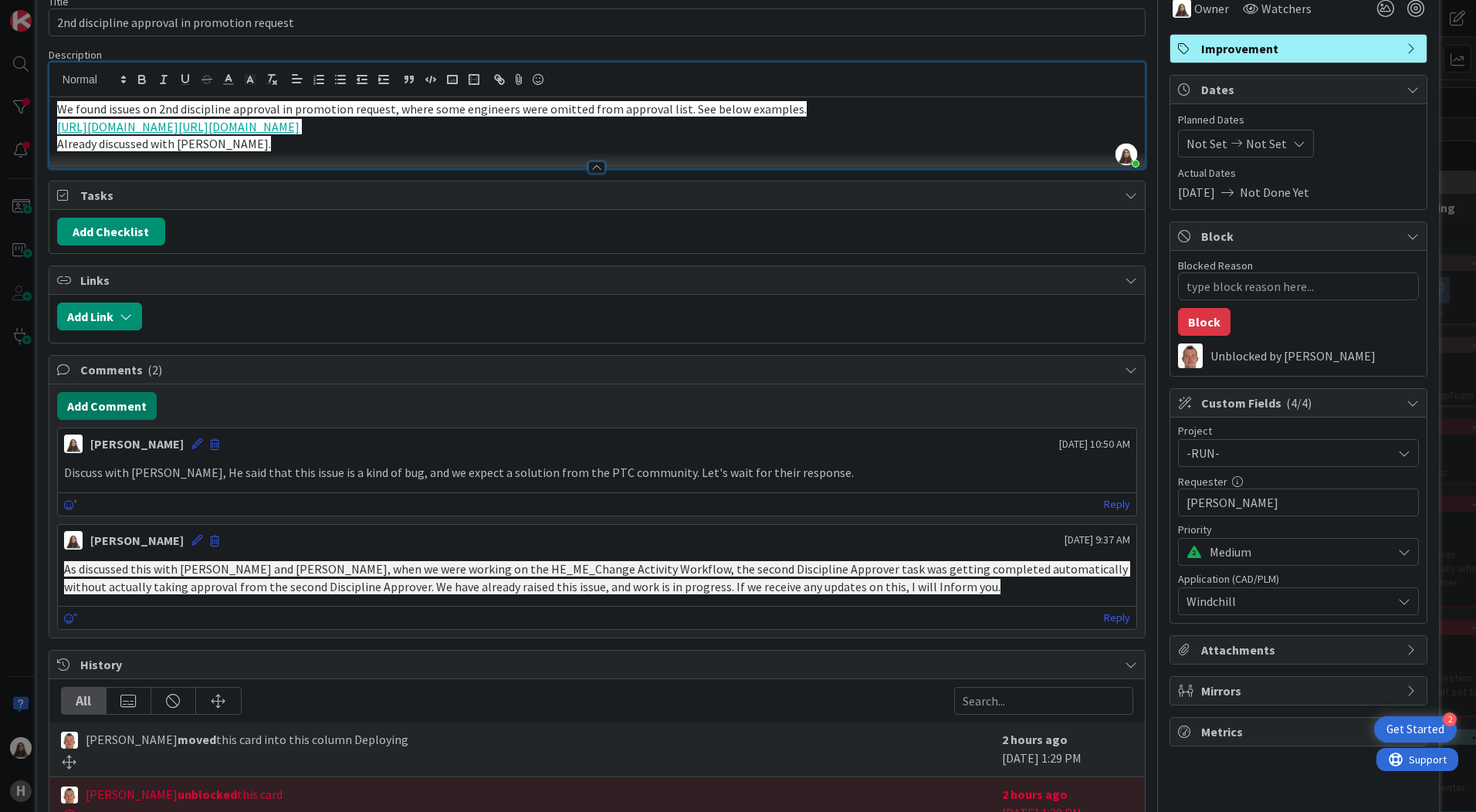
click at [112, 420] on button "Add Comment" at bounding box center [107, 406] width 99 height 28
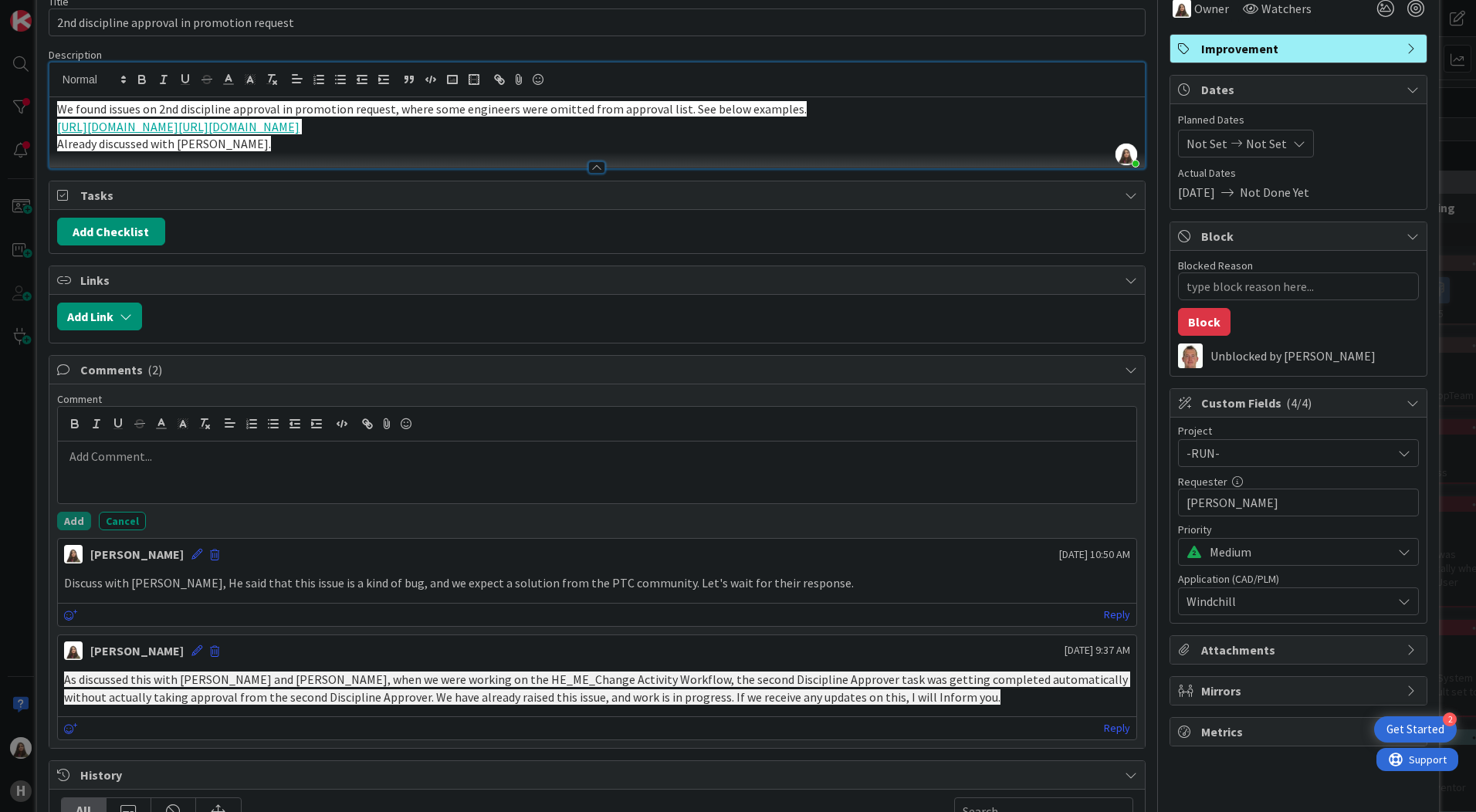
click at [184, 465] on p at bounding box center [597, 456] width 1066 height 17
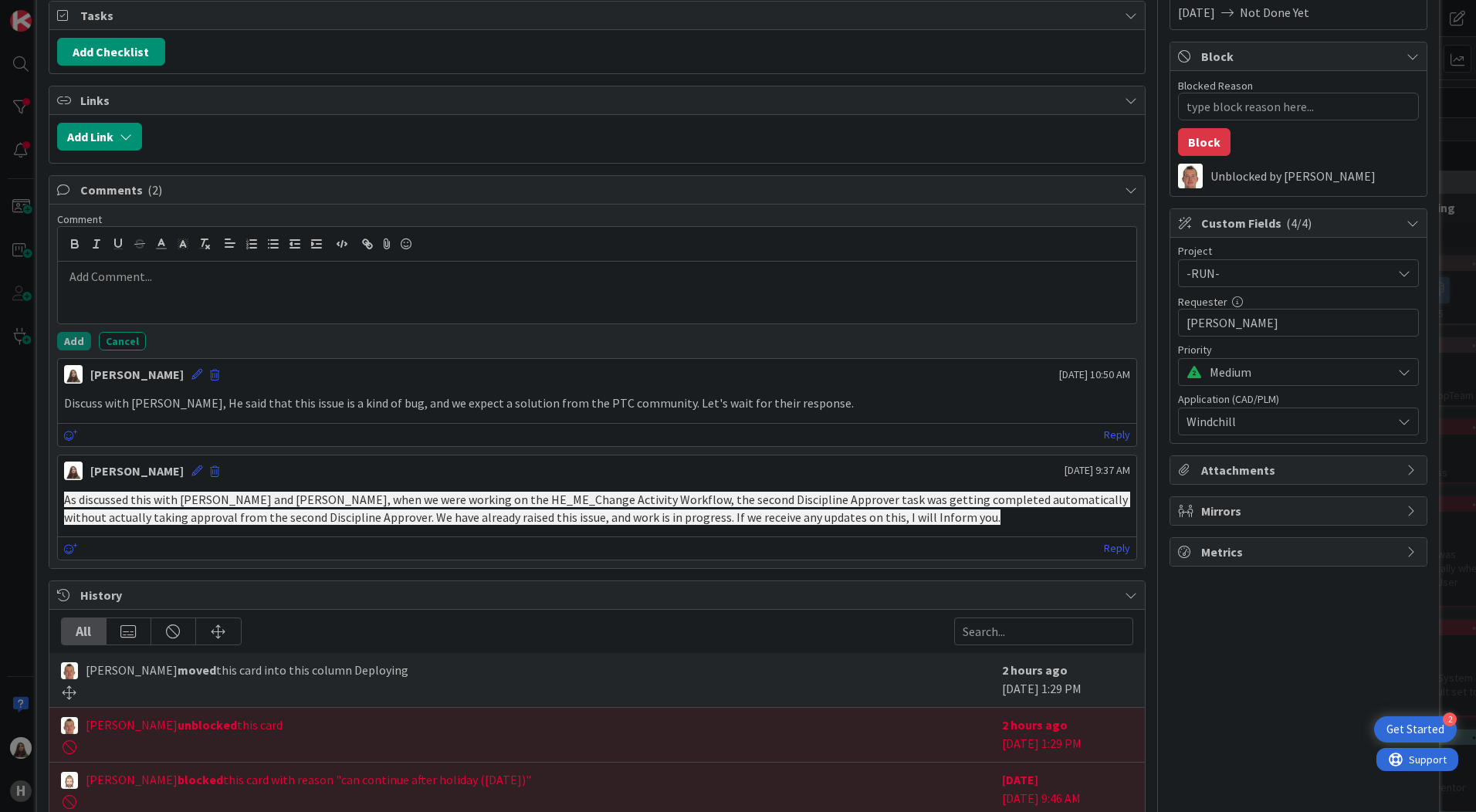
scroll to position [232, 0]
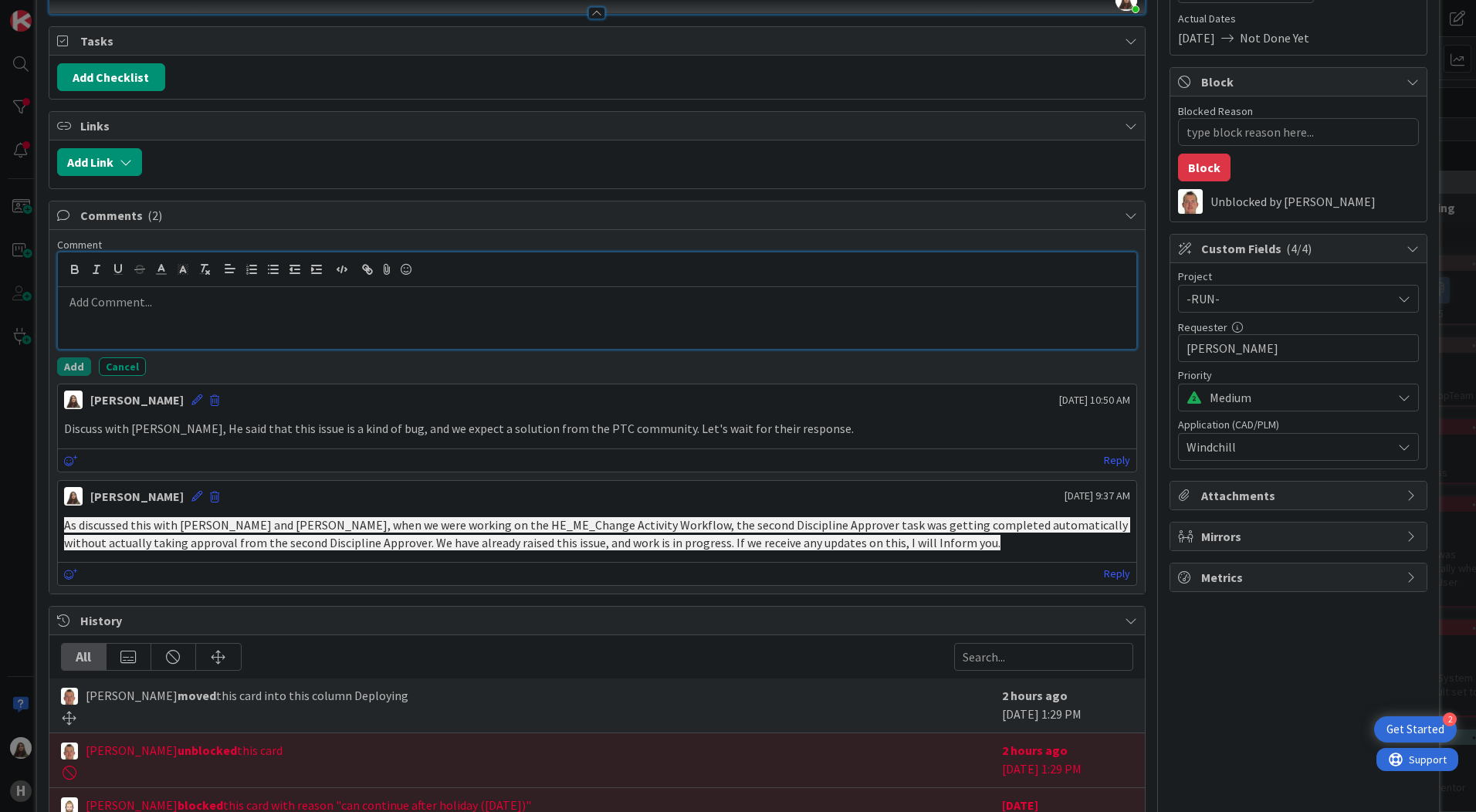
click at [109, 311] on p at bounding box center [597, 302] width 1066 height 17
click at [181, 438] on p "Discuss with [PERSON_NAME], He said that this issue is a kind of bug, and we ex…" at bounding box center [597, 429] width 1066 height 17
click at [449, 438] on p "Discuss with [PERSON_NAME], He said that this issue is a kind of bug, and we ex…" at bounding box center [597, 429] width 1066 height 17
click at [98, 311] on p at bounding box center [597, 302] width 1066 height 17
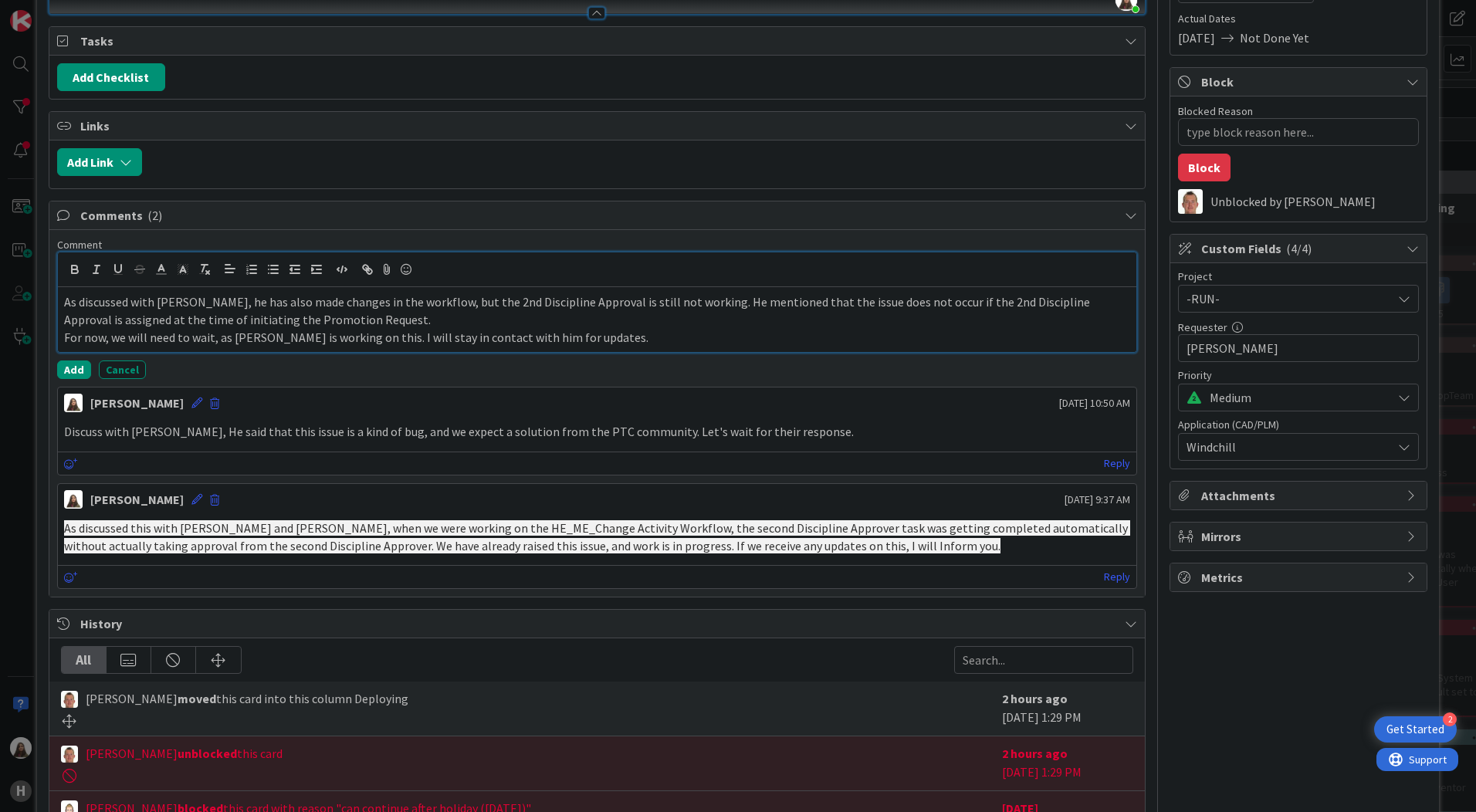
scroll to position [77, 0]
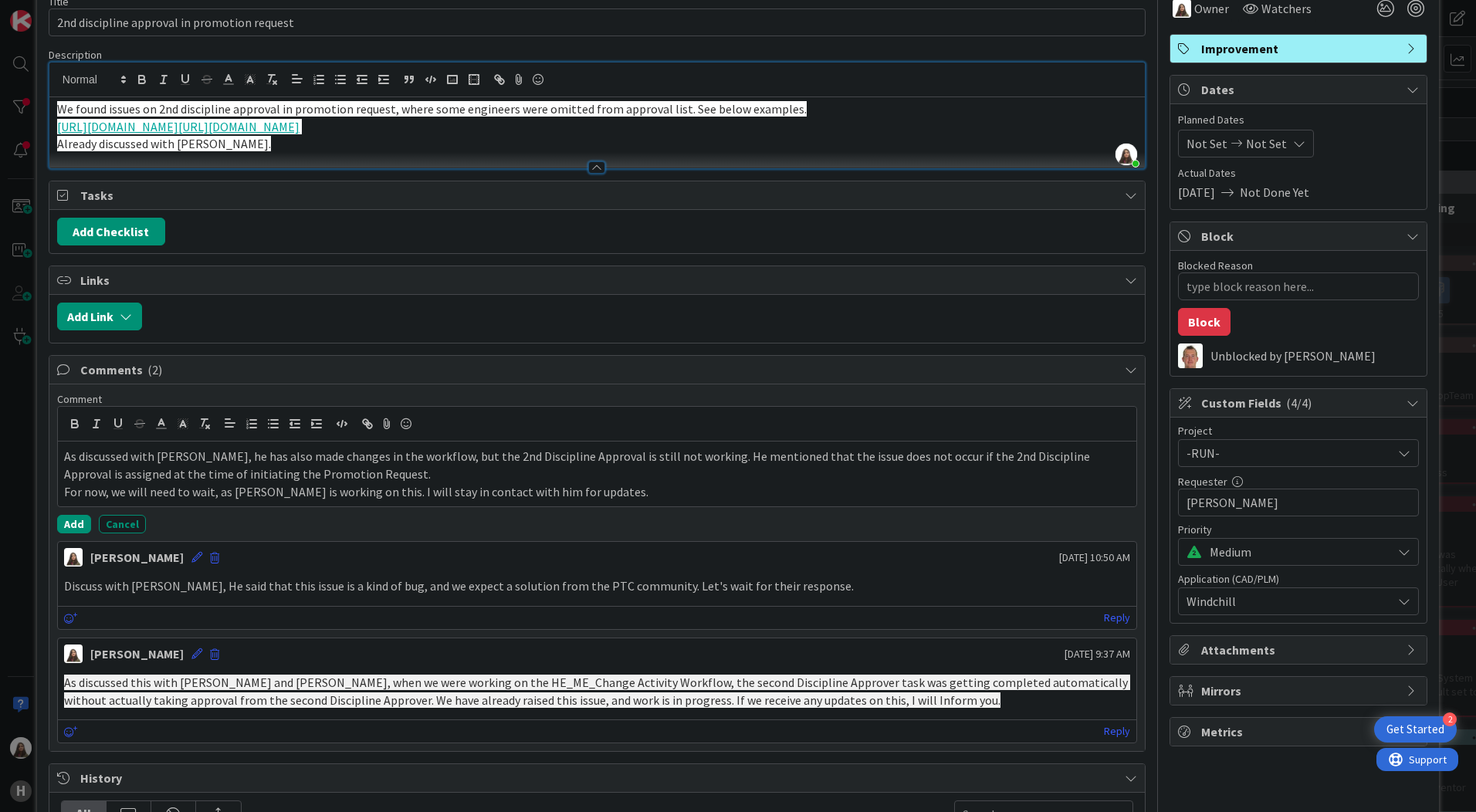
click at [236, 708] on span "As discussed this with [PERSON_NAME] and [PERSON_NAME], when we were working on…" at bounding box center [597, 692] width 1066 height 33
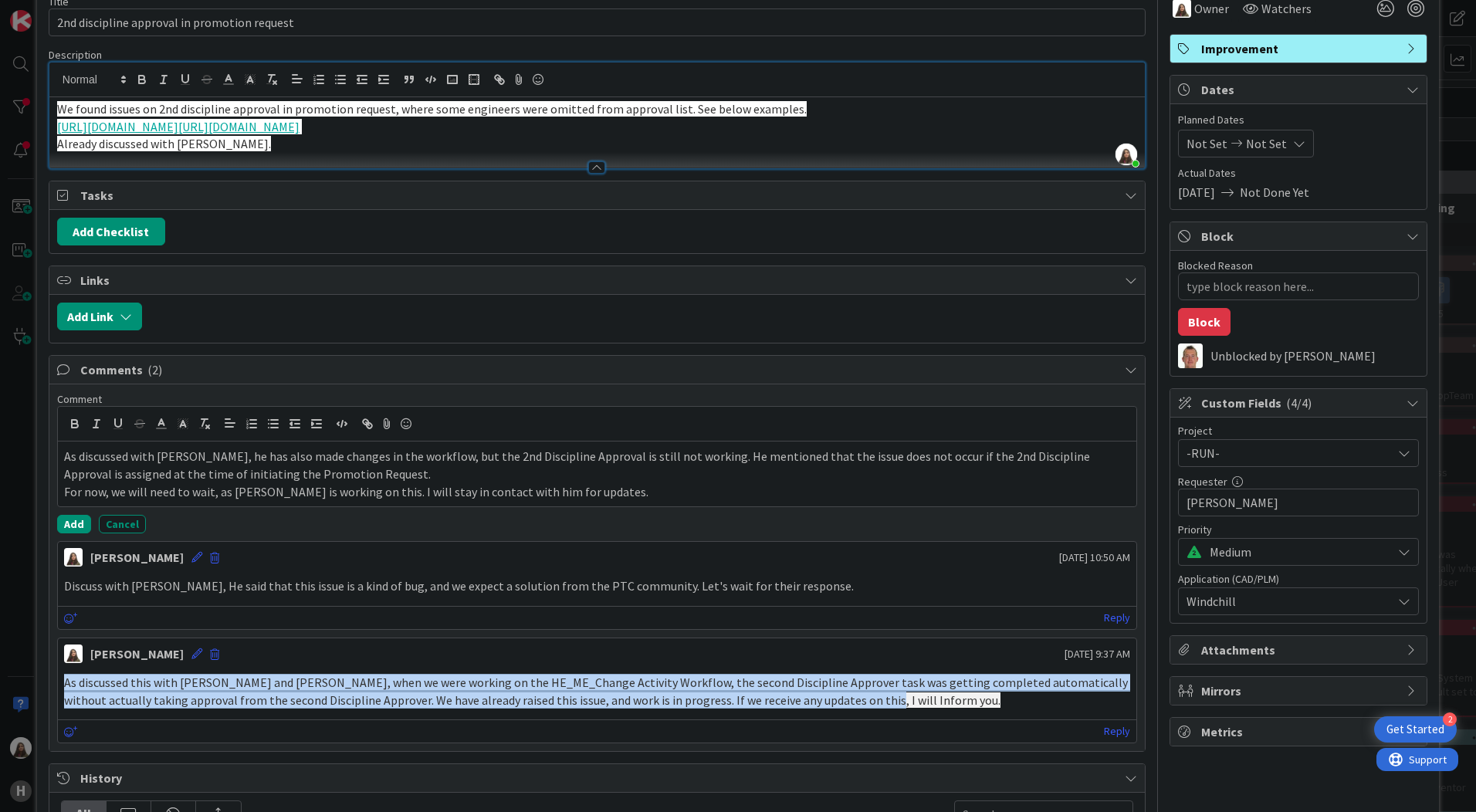
drag, startPoint x: 869, startPoint y: 719, endPoint x: 55, endPoint y: 699, distance: 814.2
click at [55, 699] on div "Comment As discussed with Luc, he has also made changes in the workflow, but th…" at bounding box center [597, 567] width 1095 height 367
drag, startPoint x: 116, startPoint y: 705, endPoint x: 585, endPoint y: 713, distance: 469.1
click at [575, 708] on span "As discussed this with [PERSON_NAME] and [PERSON_NAME], when we were working on…" at bounding box center [597, 692] width 1066 height 33
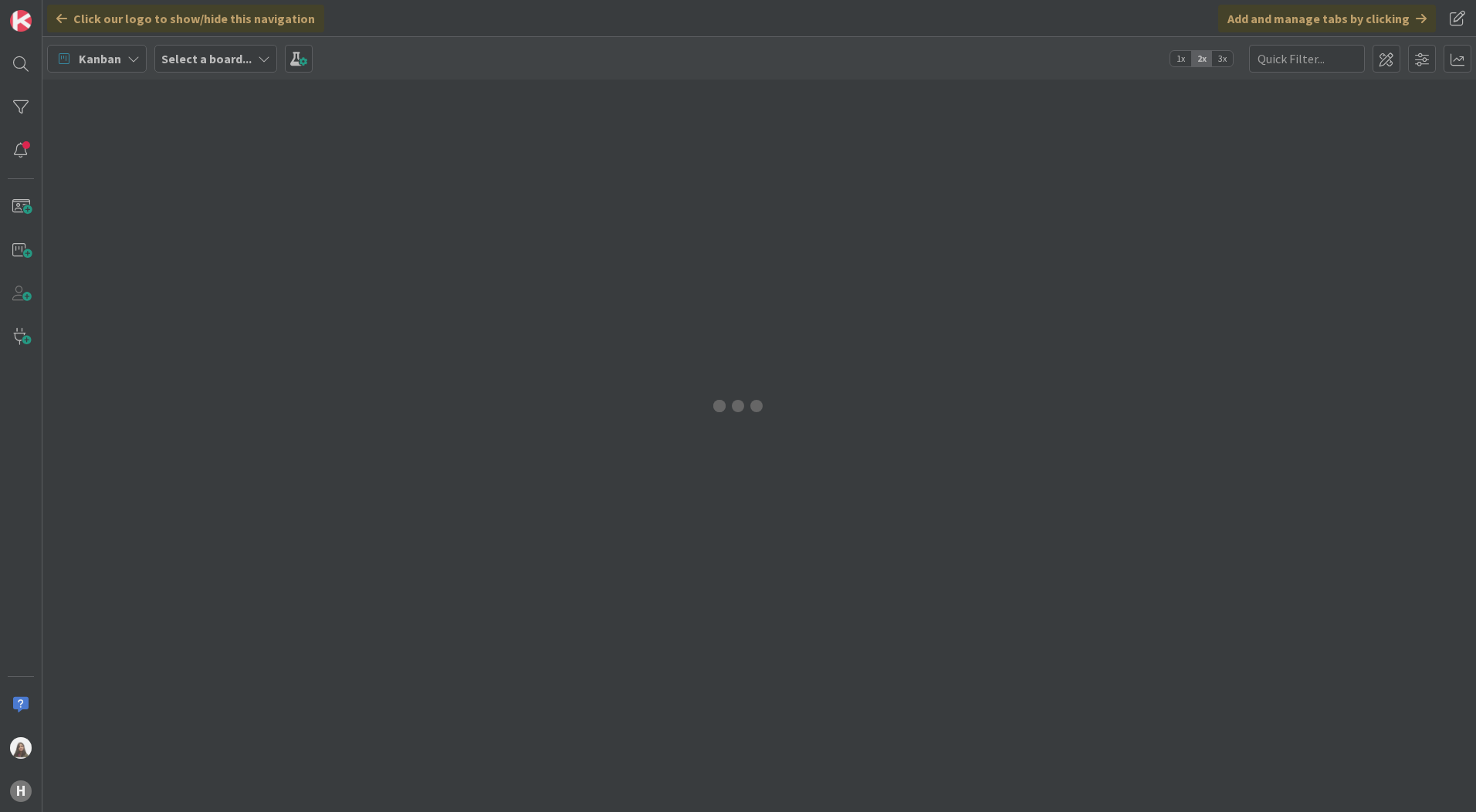
type input "desktop"
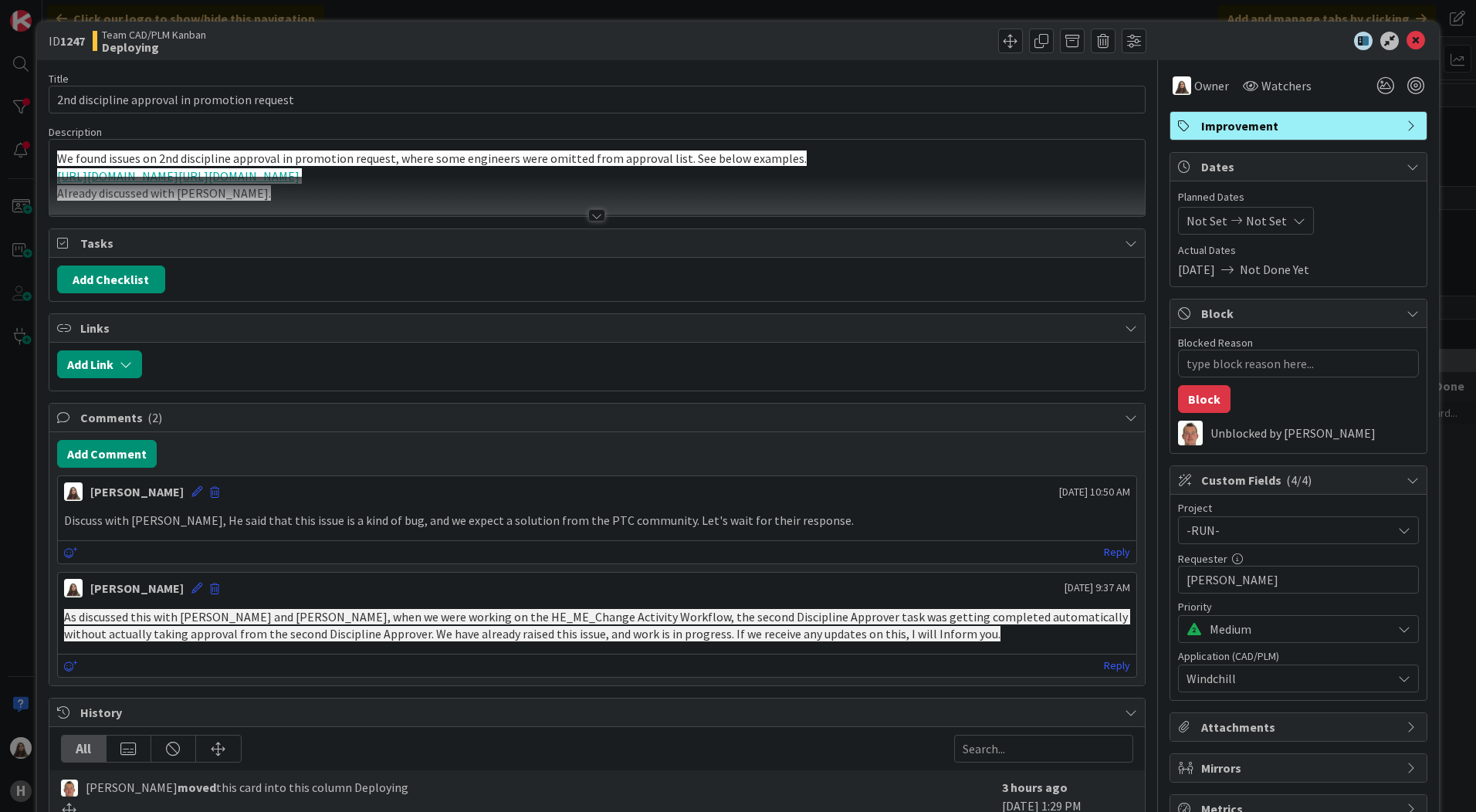
scroll to position [154, 0]
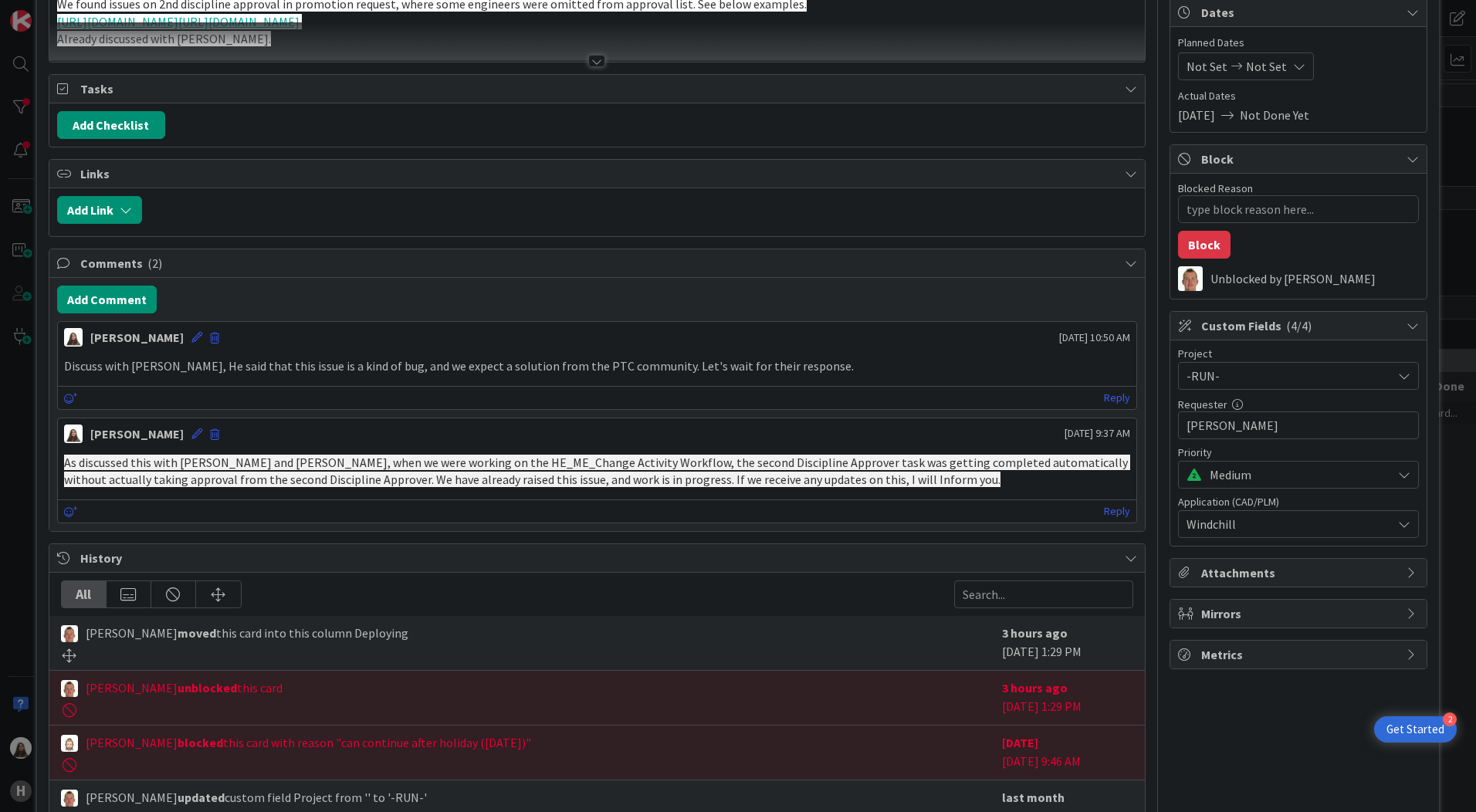
type textarea "x"
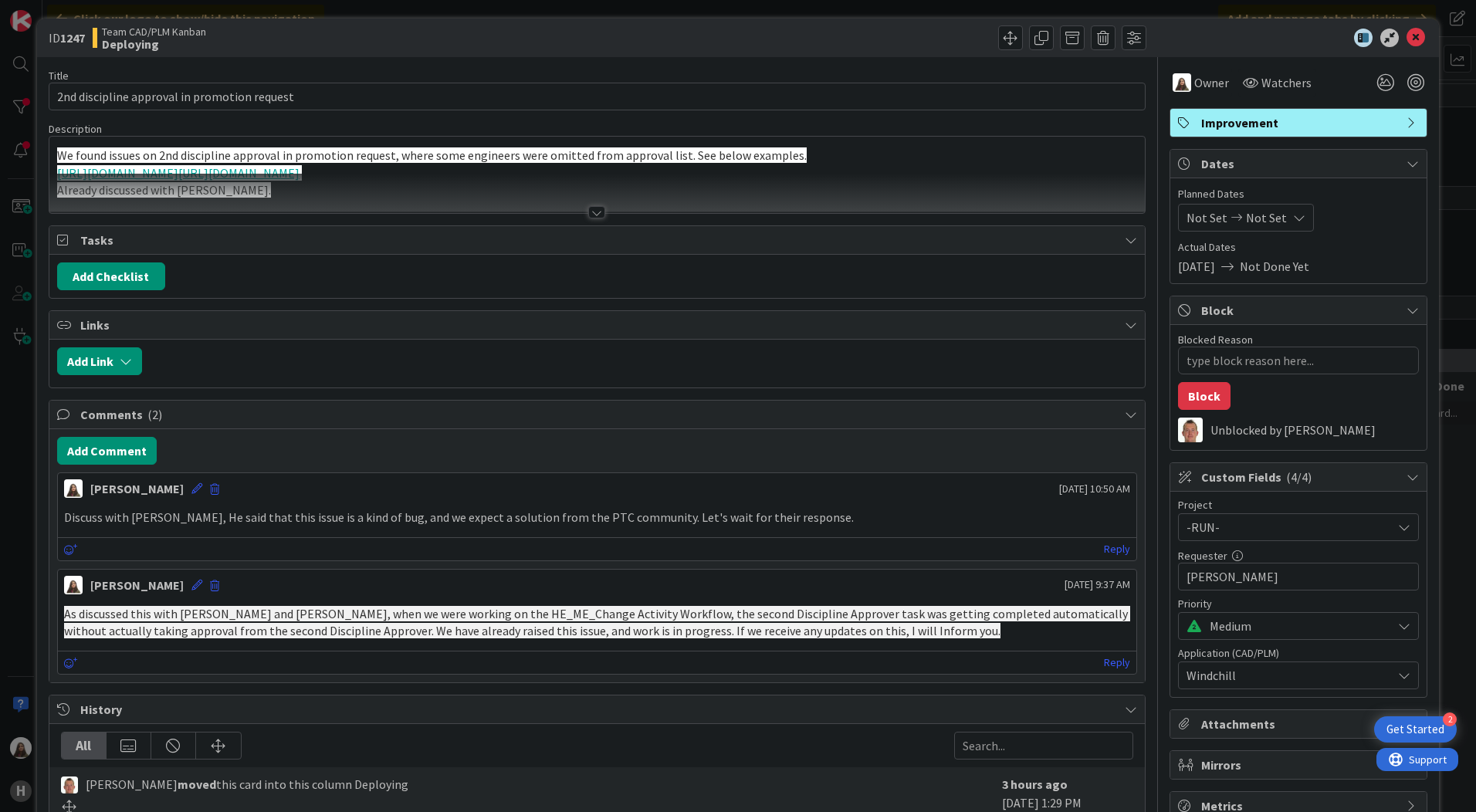
scroll to position [0, 0]
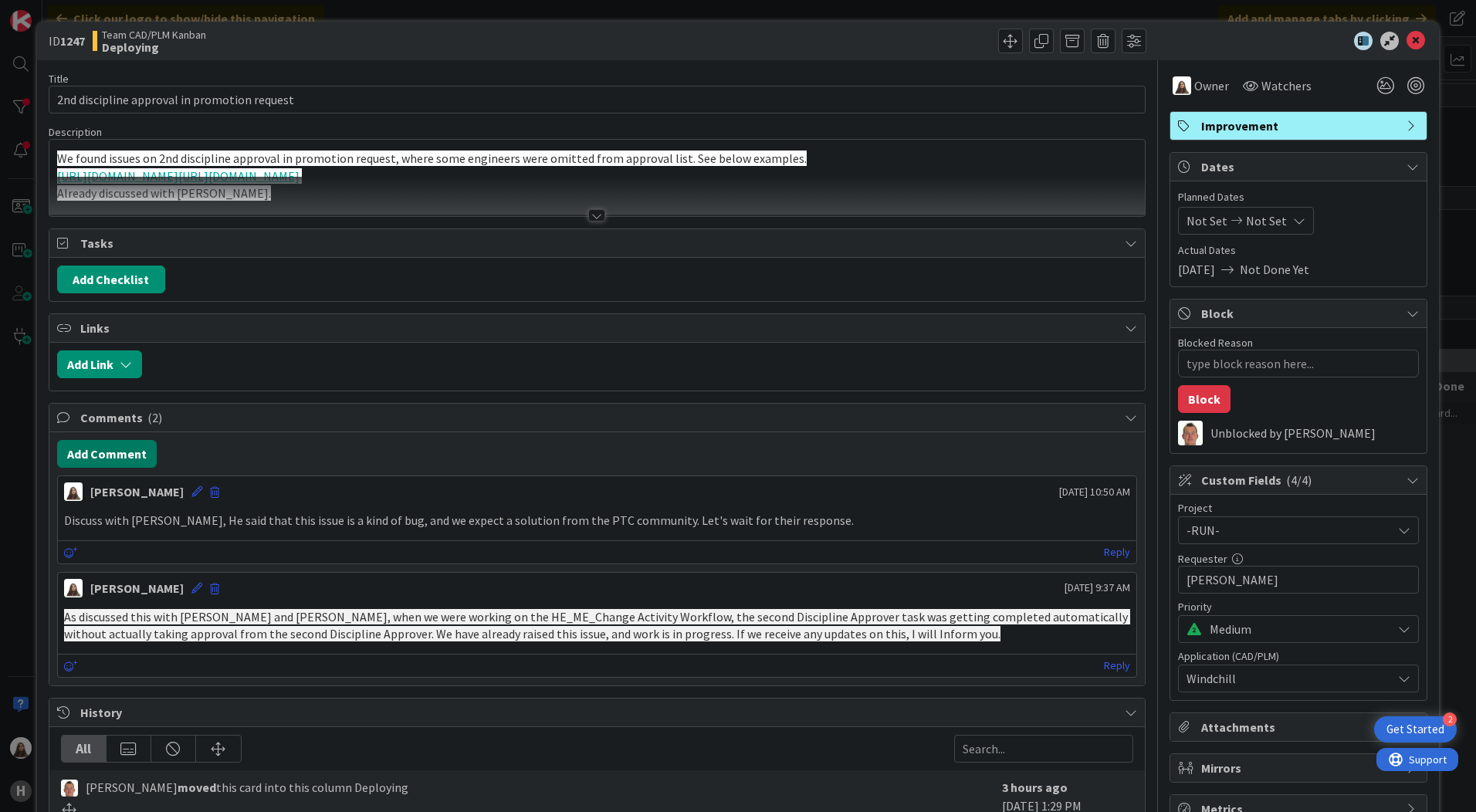
click at [103, 452] on button "Add Comment" at bounding box center [107, 454] width 99 height 28
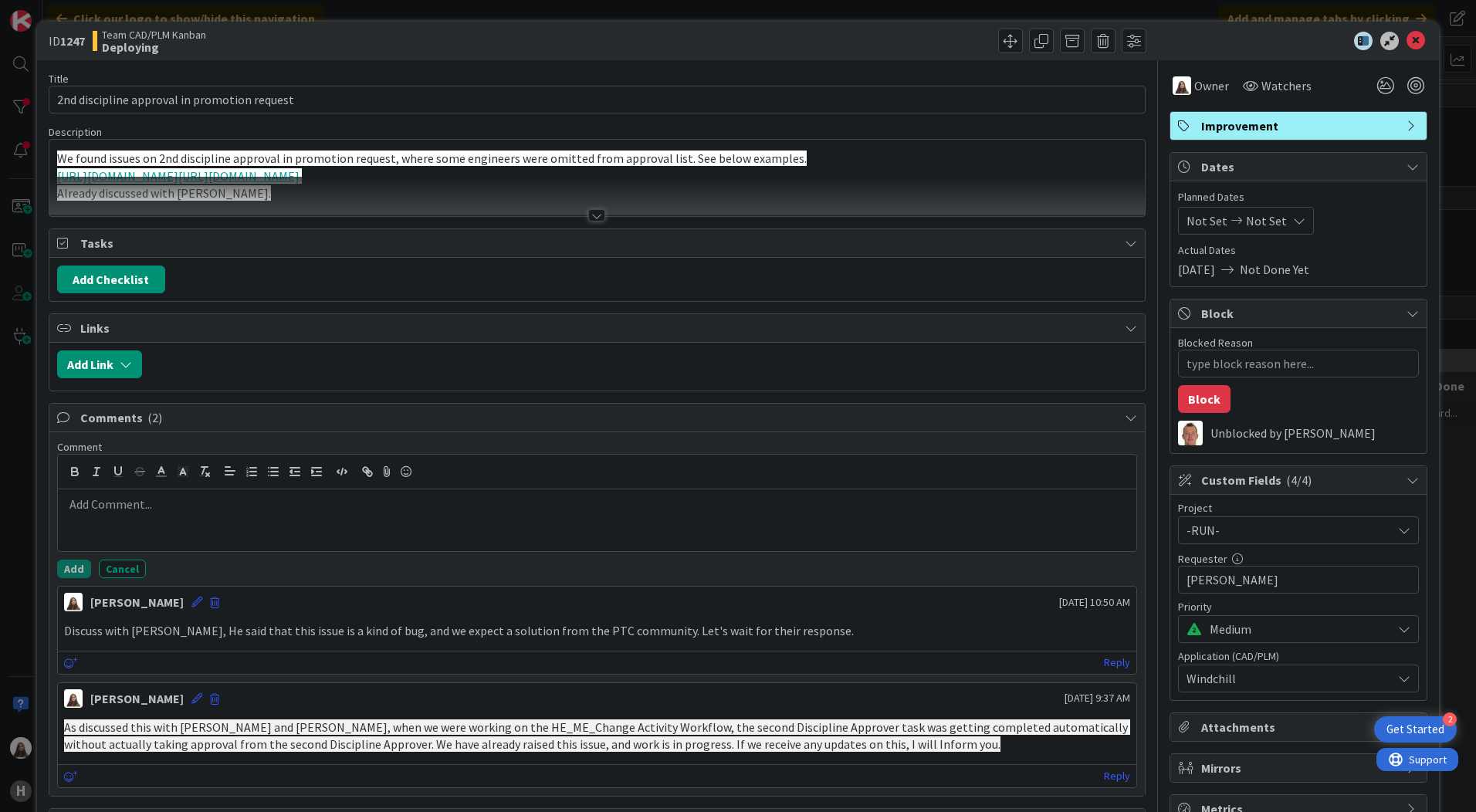
click at [124, 506] on p at bounding box center [597, 504] width 1066 height 17
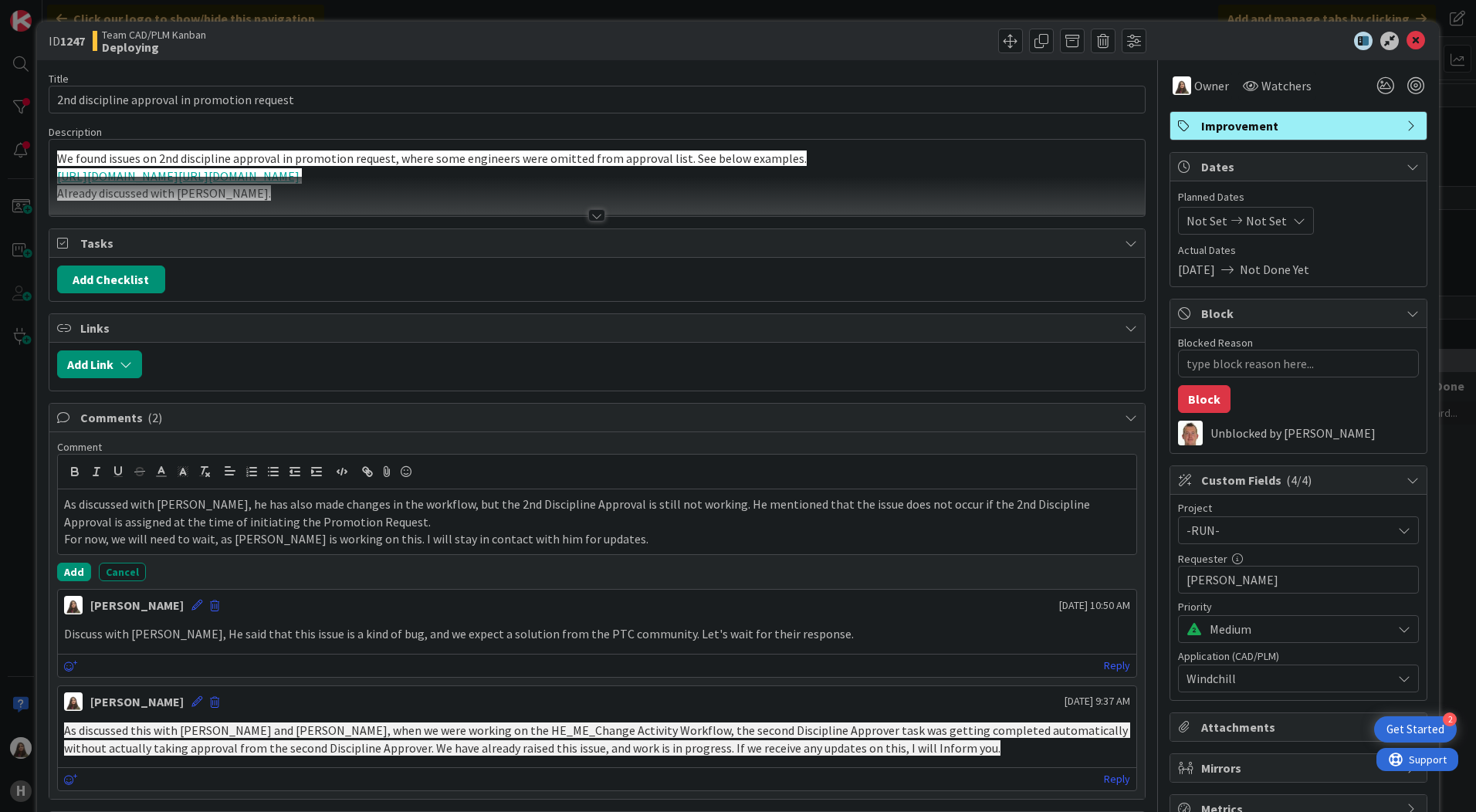
click at [153, 509] on p "As discussed with [PERSON_NAME], he has also made changes in the workflow, but …" at bounding box center [597, 513] width 1066 height 35
click at [612, 527] on p "As discussed with [PERSON_NAME], he has also made changes in the workflow, but …" at bounding box center [597, 513] width 1066 height 35
click at [61, 508] on div "As discussed with [PERSON_NAME], he has also made changes in the workflow, but …" at bounding box center [597, 521] width 1079 height 65
click at [59, 534] on div "1)As discussed with [PERSON_NAME], he has also made changes in the workflow, bu…" at bounding box center [597, 521] width 1079 height 65
click at [71, 503] on p "1)As discussed with [PERSON_NAME], he has also made changes in the workflow, bu…" at bounding box center [597, 513] width 1066 height 35
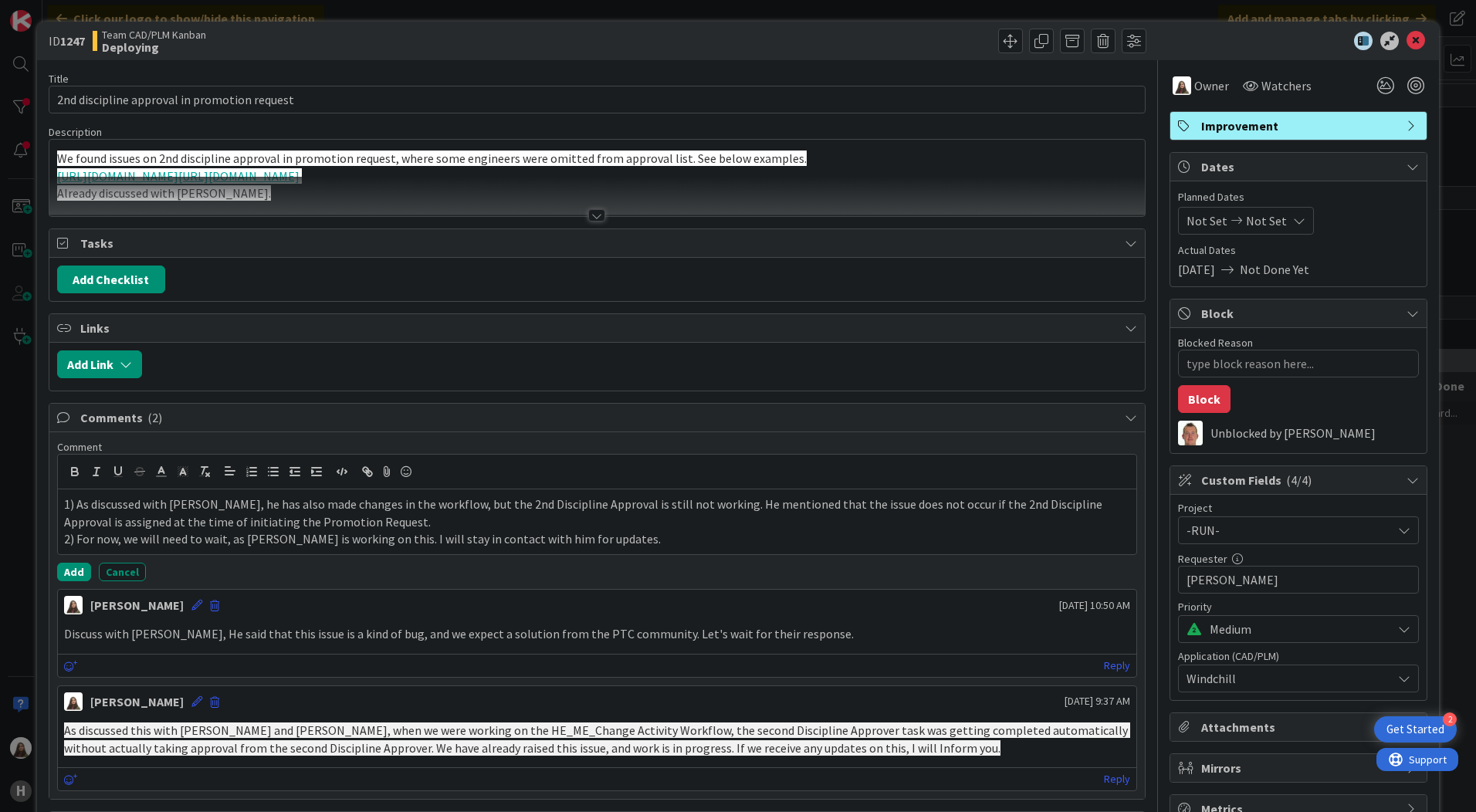
click at [63, 519] on div "1) As discussed with [PERSON_NAME], he has also made changes in the workflow, b…" at bounding box center [597, 521] width 1079 height 65
click at [68, 521] on p "1) As discussed with [PERSON_NAME], he has also made changes in the workflow, b…" at bounding box center [597, 513] width 1066 height 35
click at [65, 517] on p "1) As discussed with [PERSON_NAME], he has also made changes in the workflow, b…" at bounding box center [597, 513] width 1066 height 35
click at [74, 524] on p "1) As discussed with [PERSON_NAME], he has also made changes in the workflow, b…" at bounding box center [597, 513] width 1066 height 35
click at [74, 572] on button "Add" at bounding box center [74, 572] width 34 height 18
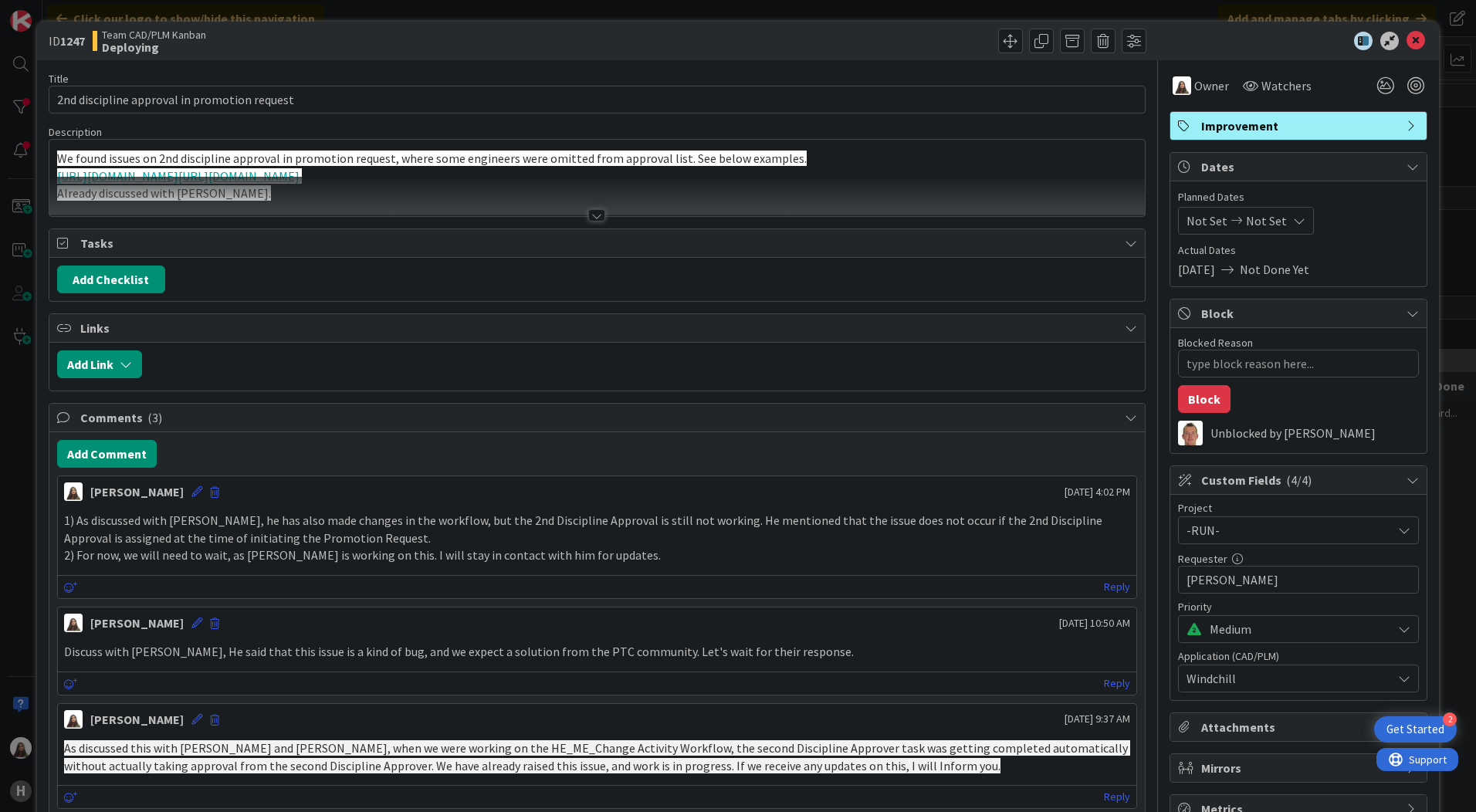
click at [359, 181] on div at bounding box center [597, 196] width 1095 height 40
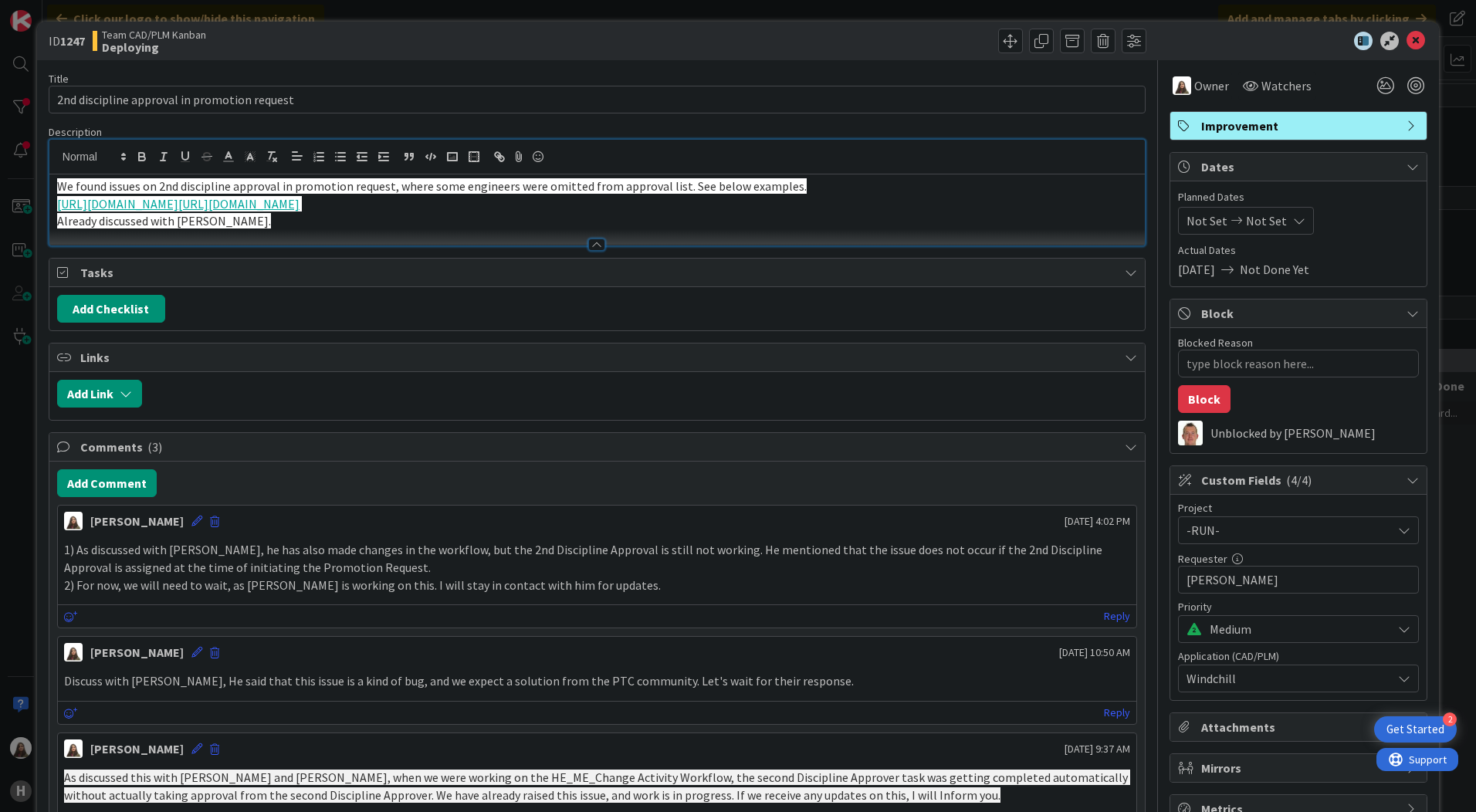
click at [178, 198] on link "[URL][DOMAIN_NAME]" at bounding box center [118, 203] width 121 height 16
click at [199, 229] on span "Already discussed with [PERSON_NAME]." at bounding box center [164, 221] width 214 height 16
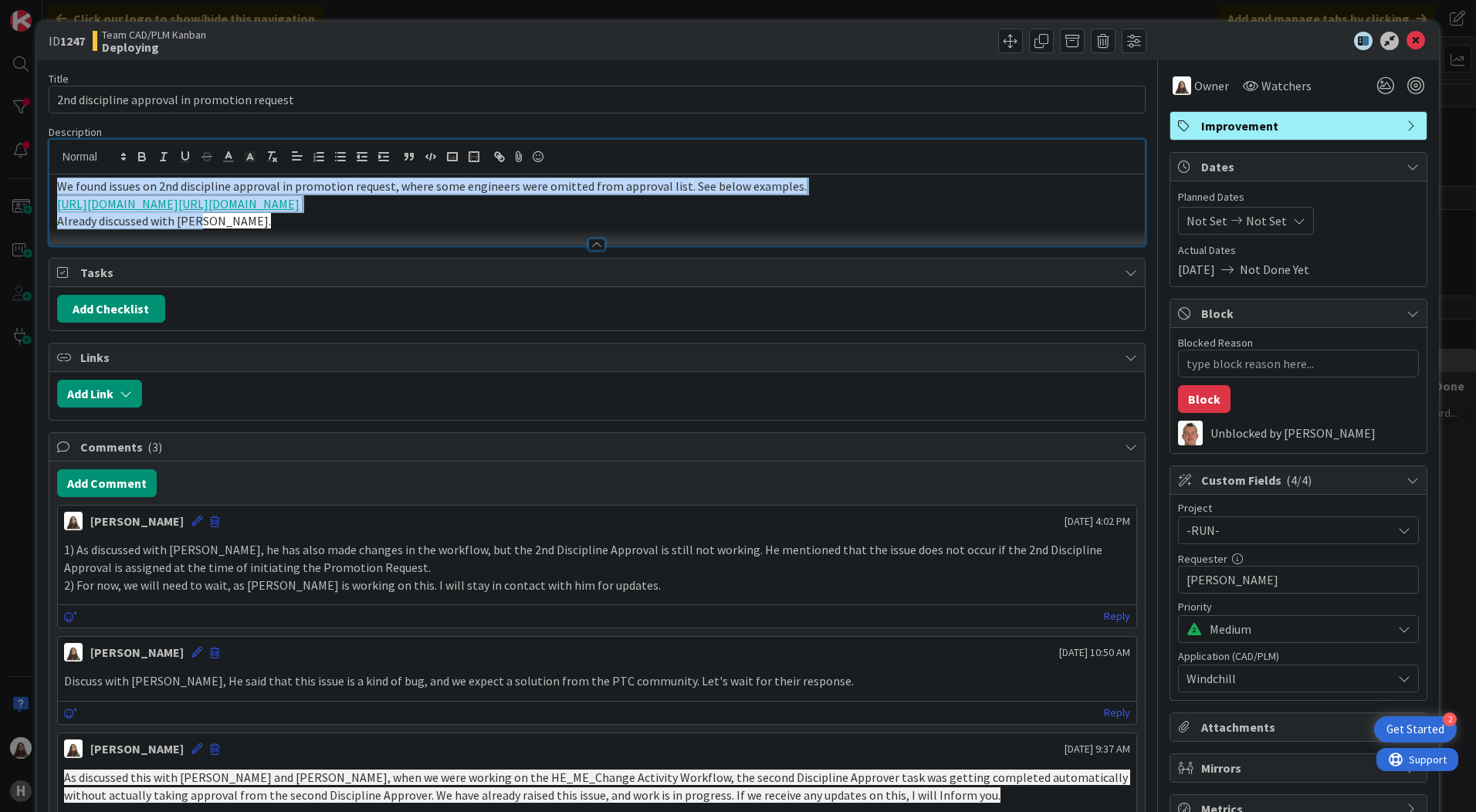
drag, startPoint x: 205, startPoint y: 238, endPoint x: 66, endPoint y: 193, distance: 146.1
click at [50, 185] on div "We found issues on 2nd discipline approval in promotion request, where some eng…" at bounding box center [597, 210] width 1095 height 71
copy div "We found issues on 2nd discipline approval in promotion request, where some eng…"
click at [366, 230] on p "Already discussed with [PERSON_NAME]." at bounding box center [597, 221] width 1081 height 17
drag, startPoint x: 246, startPoint y: 243, endPoint x: 89, endPoint y: 213, distance: 159.8
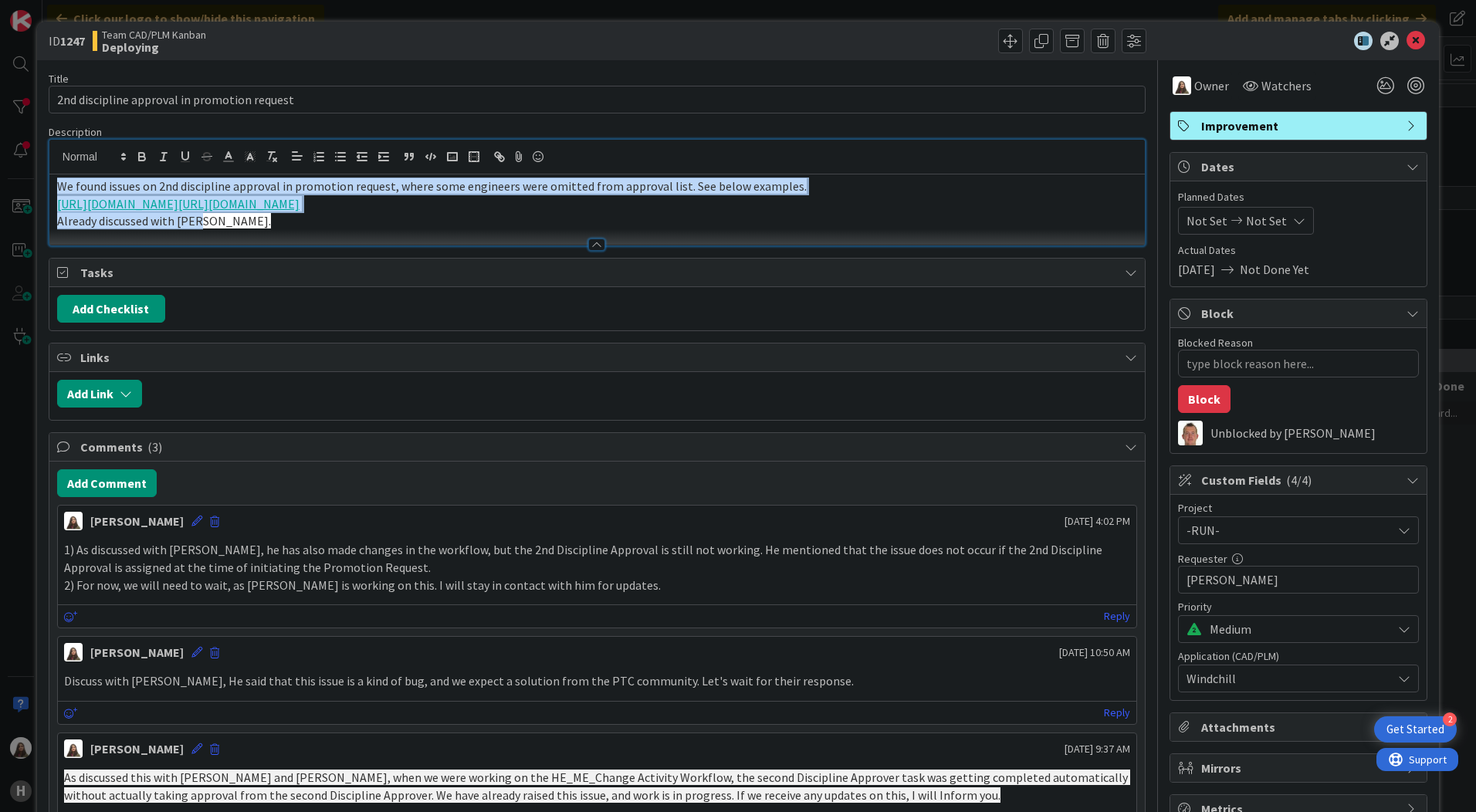
click at [38, 185] on div "ID 1247 Team CAD/PLM Kanban Deploying Title 44 / 128 2nd discipline approval in…" at bounding box center [738, 662] width 1402 height 1281
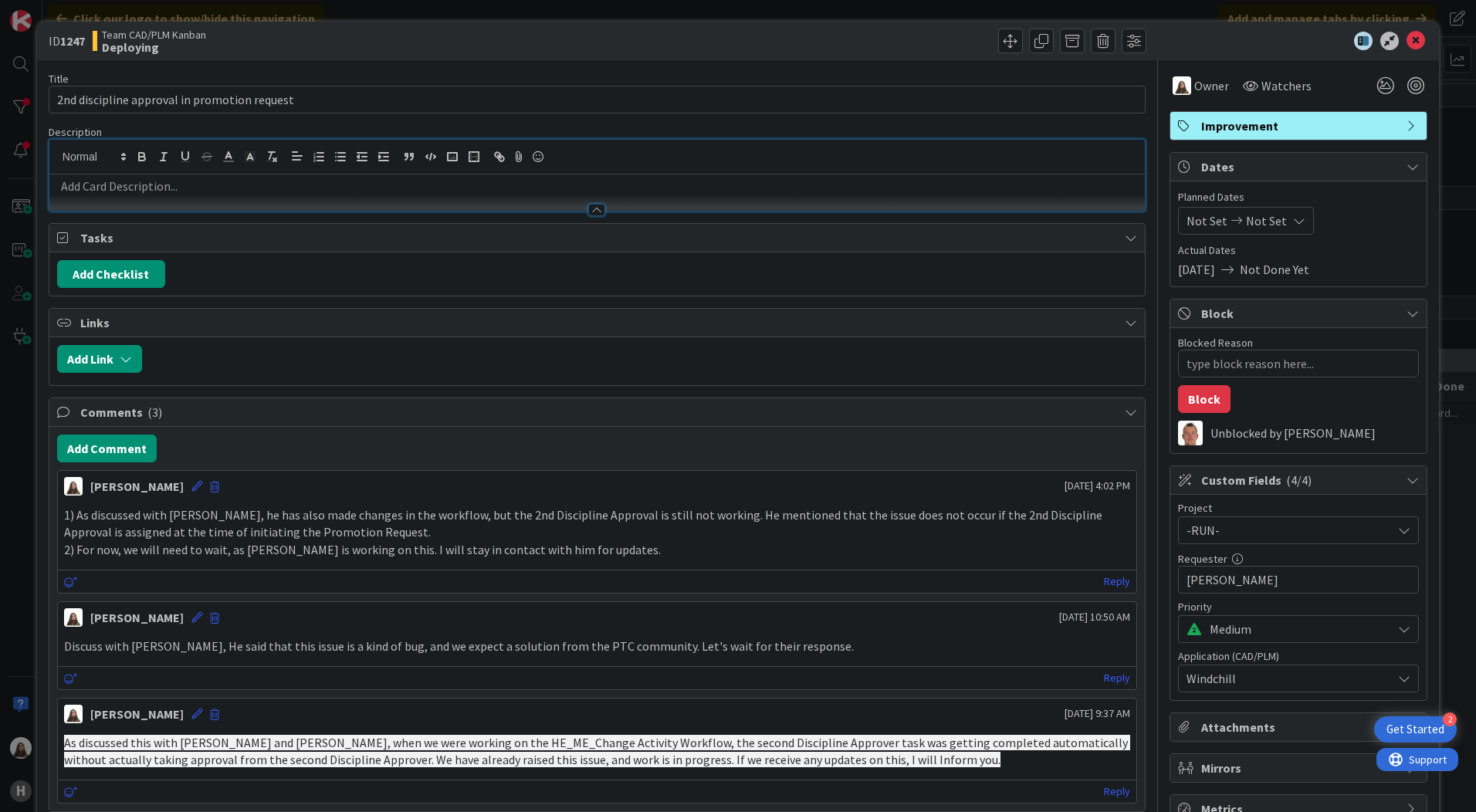
click at [99, 198] on div at bounding box center [597, 203] width 1095 height 17
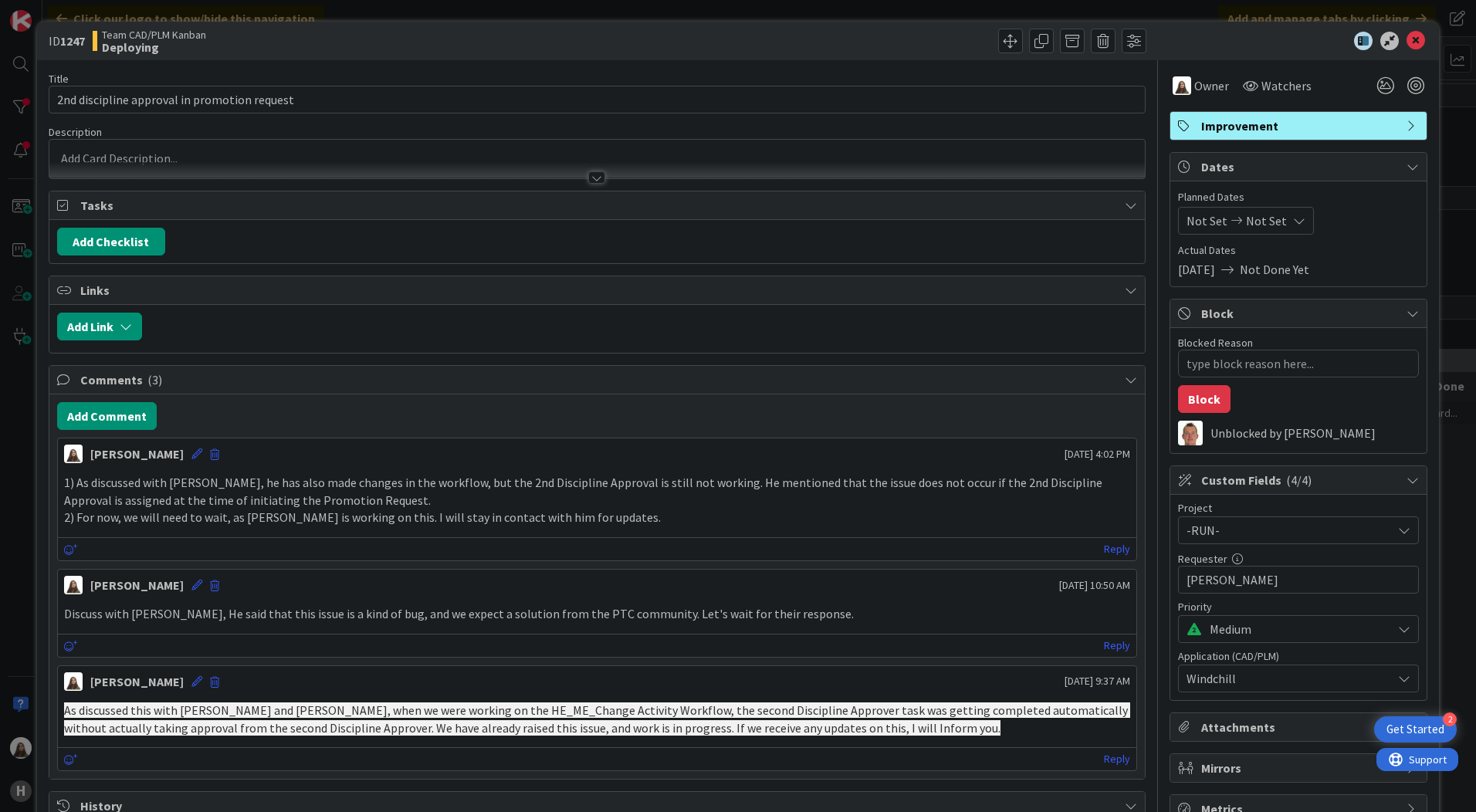
click at [85, 158] on p at bounding box center [597, 158] width 1081 height 17
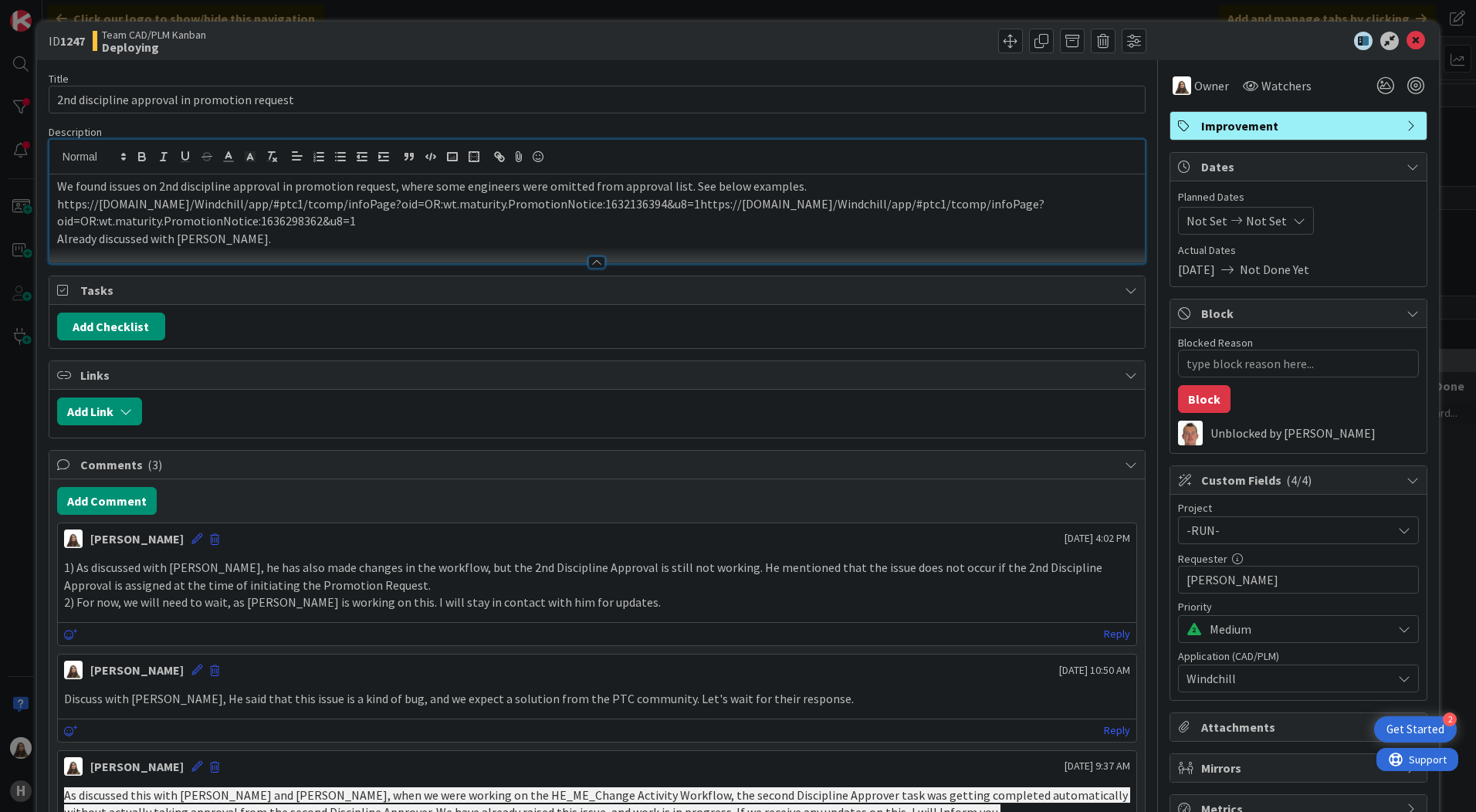
click at [254, 235] on p "Already discussed with [PERSON_NAME]." at bounding box center [597, 238] width 1081 height 17
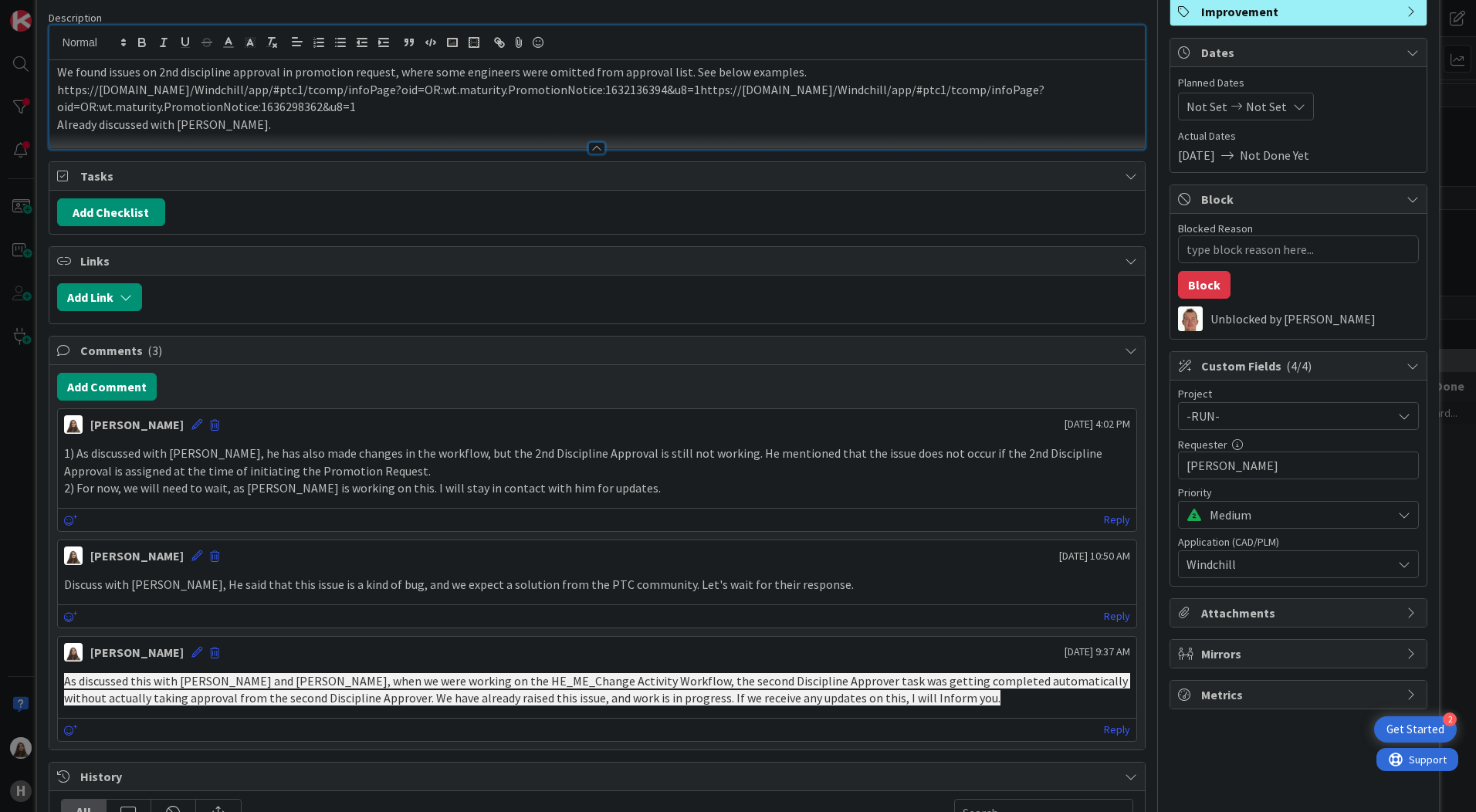
scroll to position [309, 0]
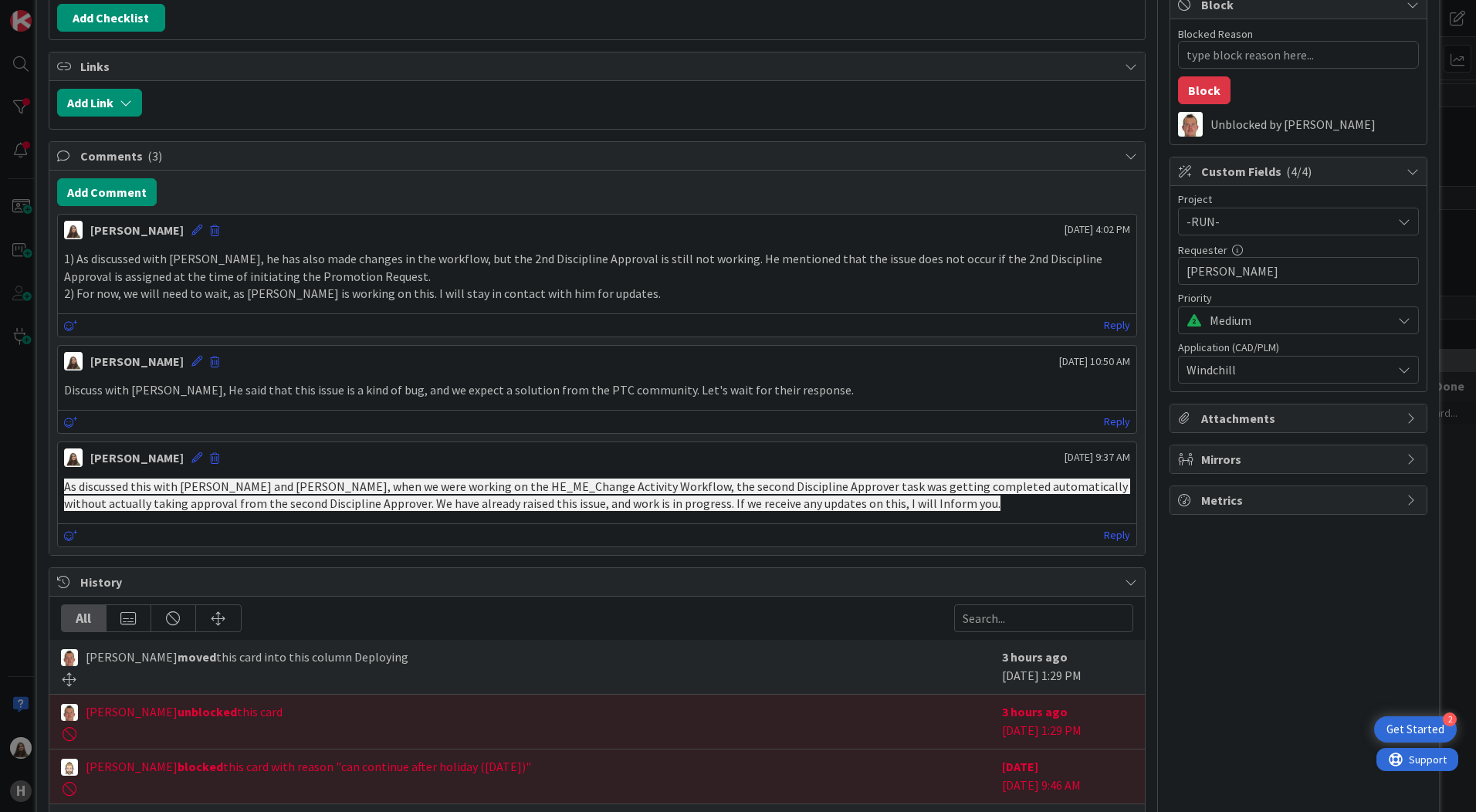
click at [667, 464] on div "[PERSON_NAME] [DATE] 9:37 AM" at bounding box center [597, 454] width 1079 height 25
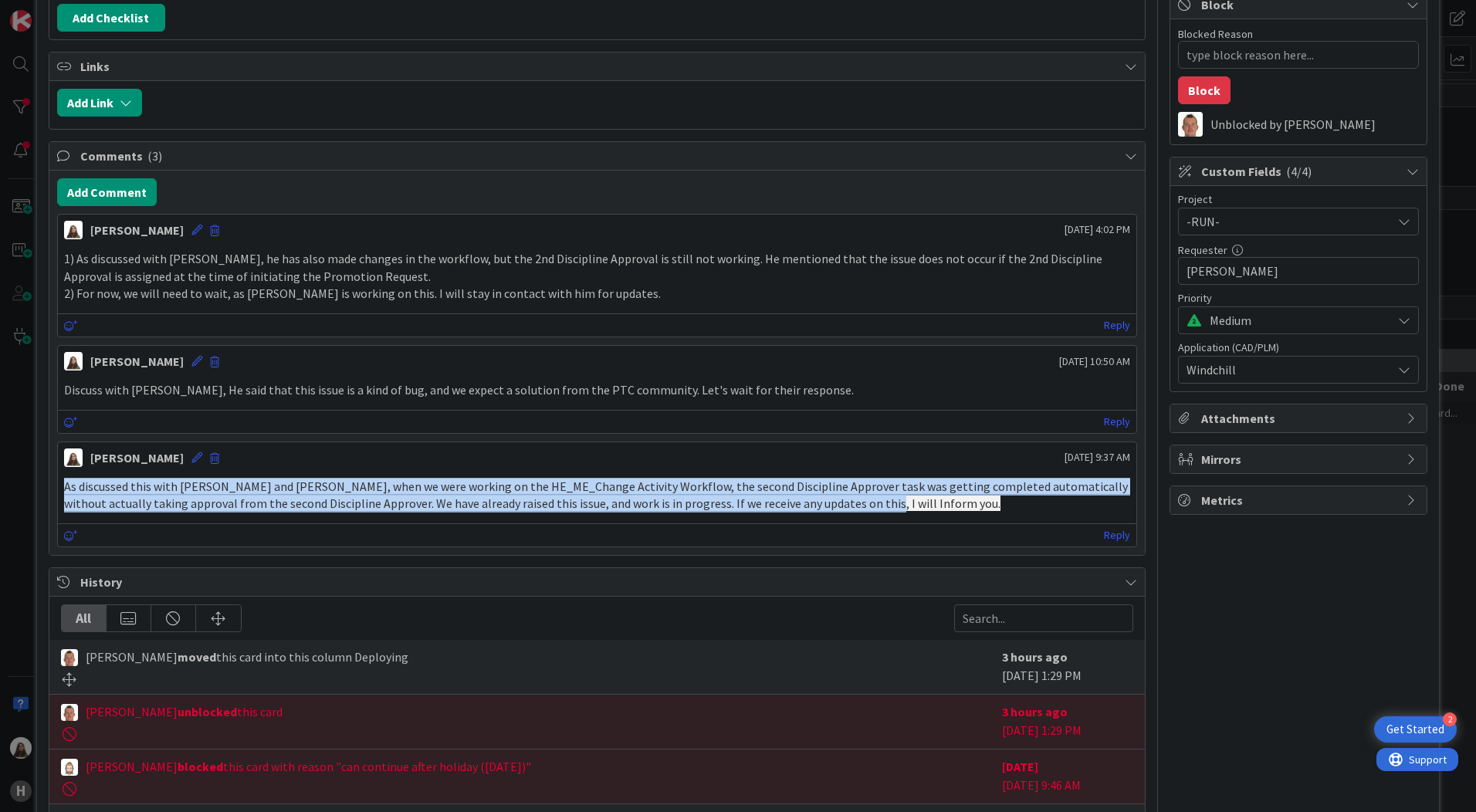
drag, startPoint x: 864, startPoint y: 509, endPoint x: 62, endPoint y: 486, distance: 802.3
click at [62, 486] on div "As discussed this with [PERSON_NAME] and [PERSON_NAME], when we were working on…" at bounding box center [597, 495] width 1079 height 47
copy span "As discussed this with [PERSON_NAME] and [PERSON_NAME], when we were working on…"
click at [864, 497] on p "As discussed this with [PERSON_NAME] and [PERSON_NAME], when we were working on…" at bounding box center [597, 496] width 1066 height 35
drag, startPoint x: 866, startPoint y: 504, endPoint x: 55, endPoint y: 486, distance: 811.2
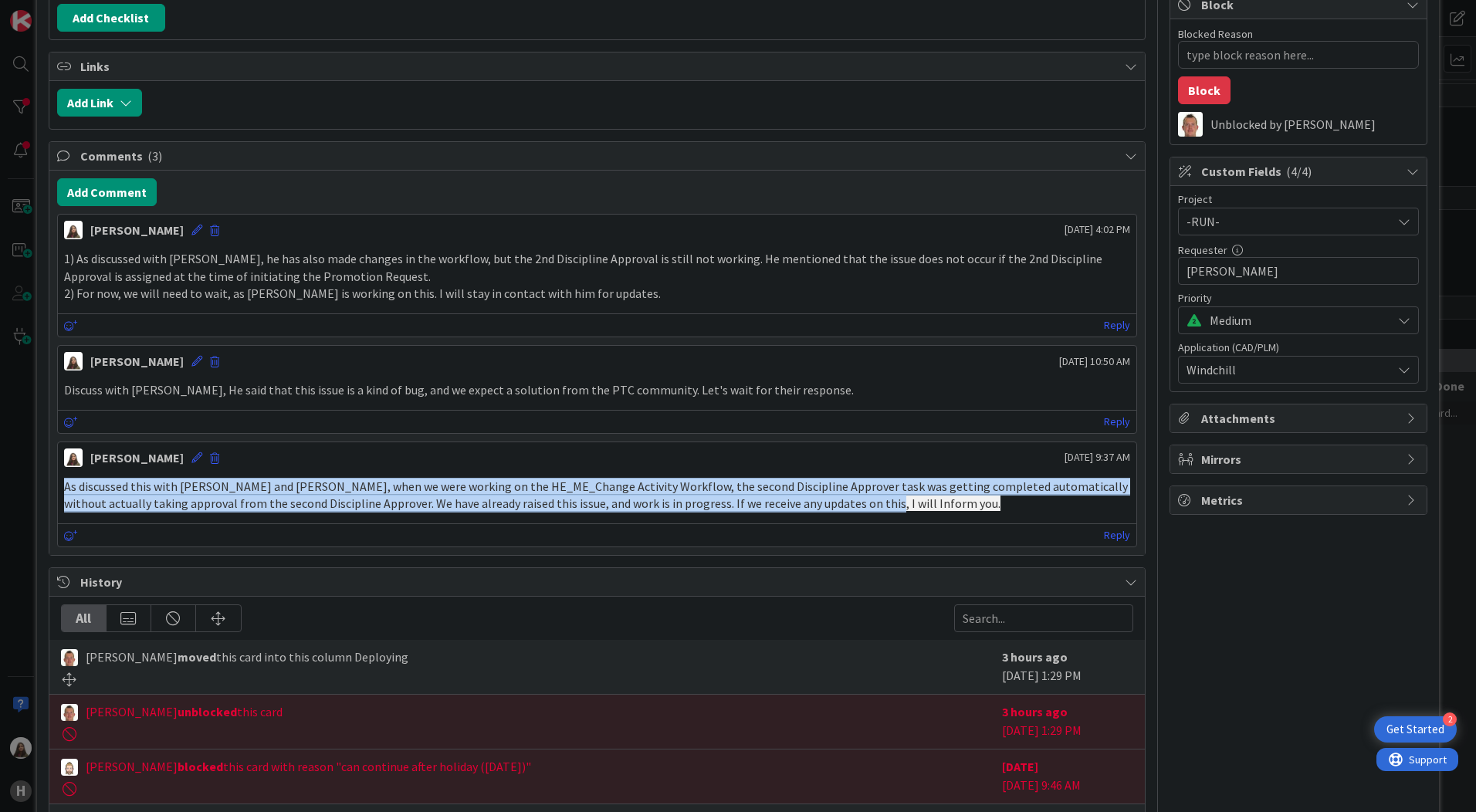
click at [55, 486] on div "Add Comment [PERSON_NAME] [DATE] 4:02 PM 1) As discussed with [PERSON_NAME], he…" at bounding box center [597, 363] width 1095 height 384
click at [853, 493] on span "As discussed this with [PERSON_NAME] and [PERSON_NAME], when we were working on…" at bounding box center [597, 496] width 1066 height 33
drag, startPoint x: 868, startPoint y: 504, endPoint x: 61, endPoint y: 475, distance: 807.5
click at [61, 475] on div "As discussed this with [PERSON_NAME] and [PERSON_NAME], when we were working on…" at bounding box center [597, 495] width 1079 height 47
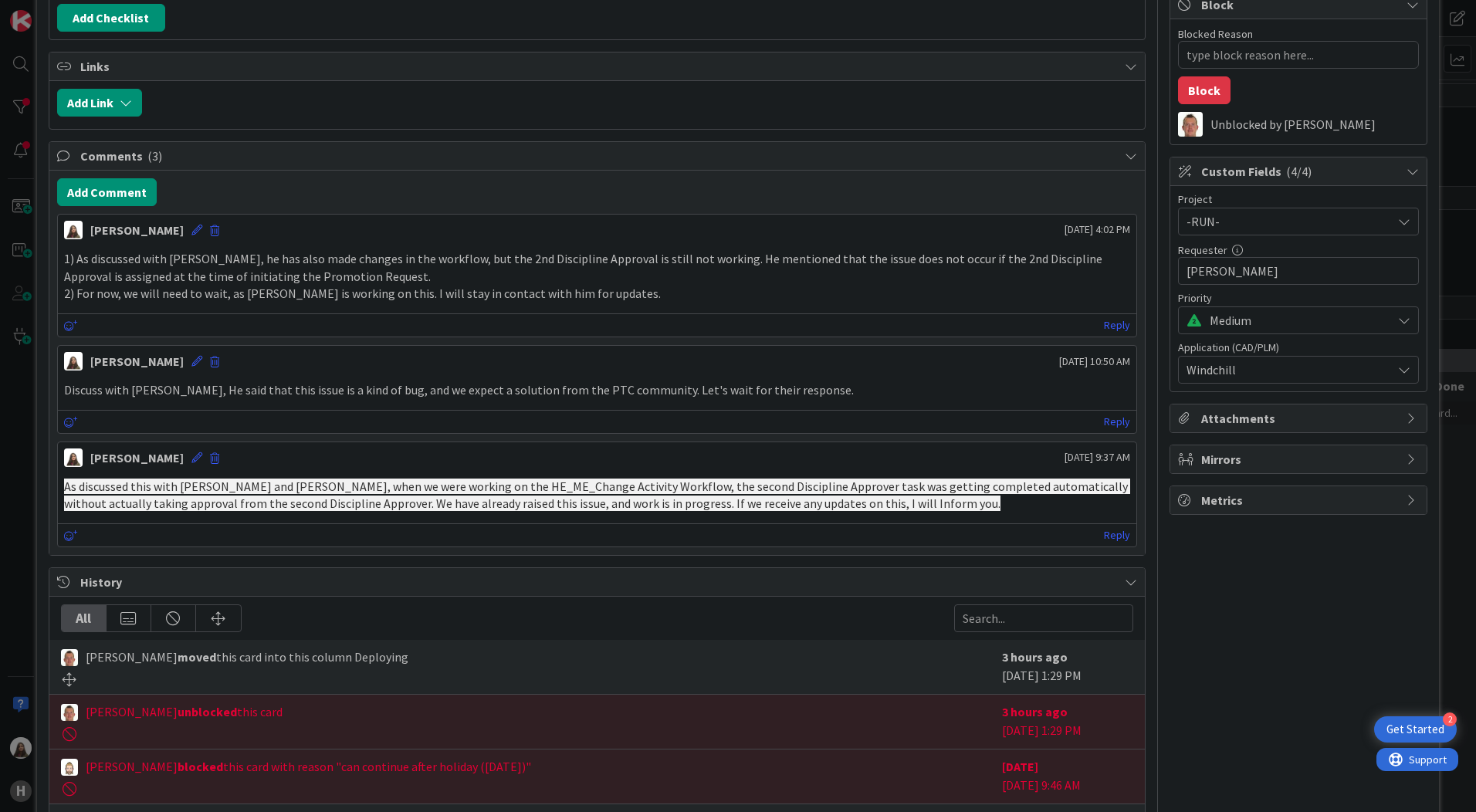
click at [271, 522] on div "[PERSON_NAME] [DATE] 9:37 AM As discussed this with [PERSON_NAME] and [PERSON_N…" at bounding box center [597, 494] width 1081 height 106
click at [837, 506] on span "As discussed this with [PERSON_NAME] and [PERSON_NAME], when we were working on…" at bounding box center [597, 496] width 1066 height 33
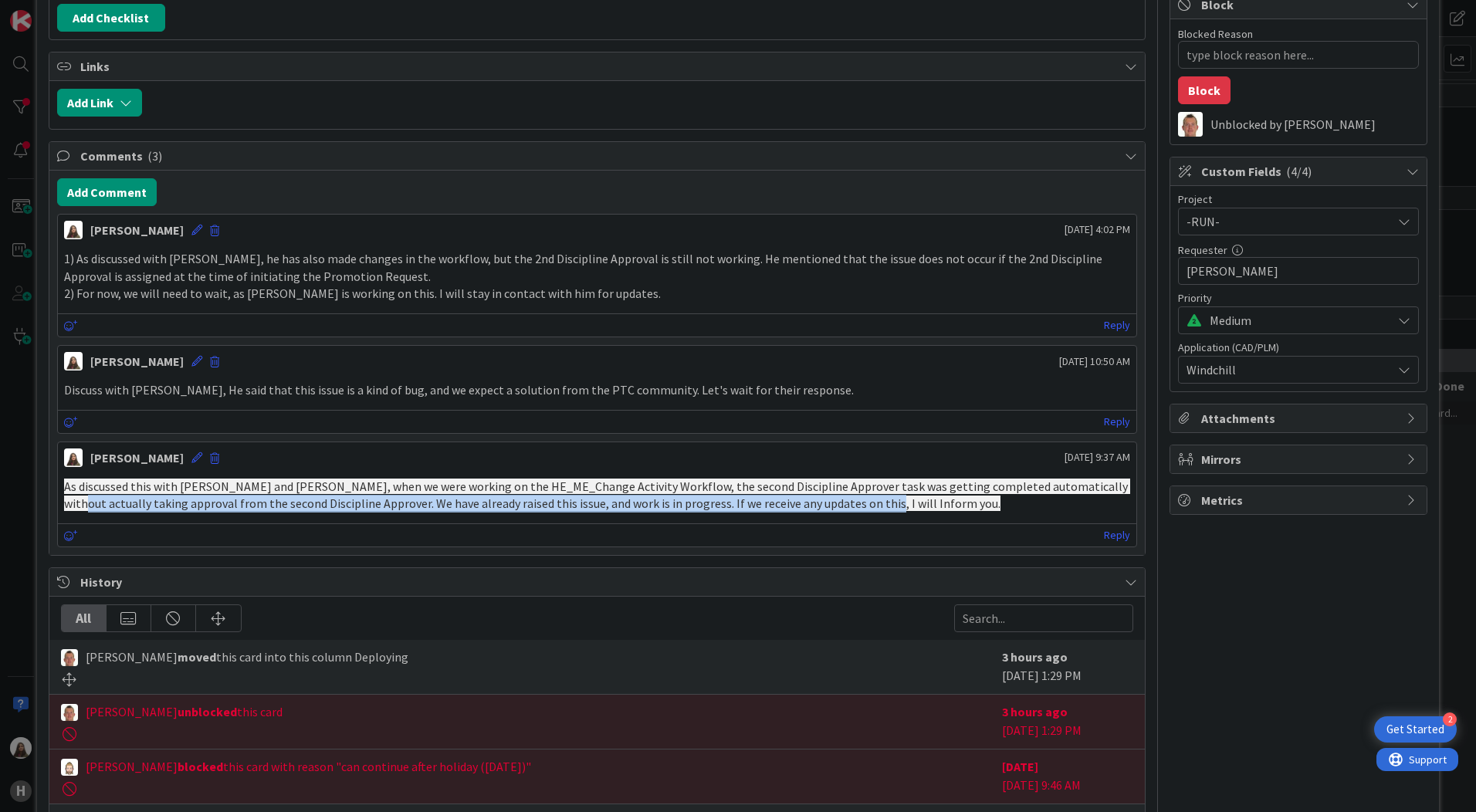
drag, startPoint x: 865, startPoint y: 506, endPoint x: 34, endPoint y: 497, distance: 831.0
click at [34, 497] on div "ID 1247 Team CAD/PLM Kanban Deploying Title 44 / 128 2nd discipline approval in…" at bounding box center [738, 406] width 1476 height 812
click at [843, 511] on p "As discussed this with [PERSON_NAME] and [PERSON_NAME], when we were working on…" at bounding box center [597, 496] width 1066 height 35
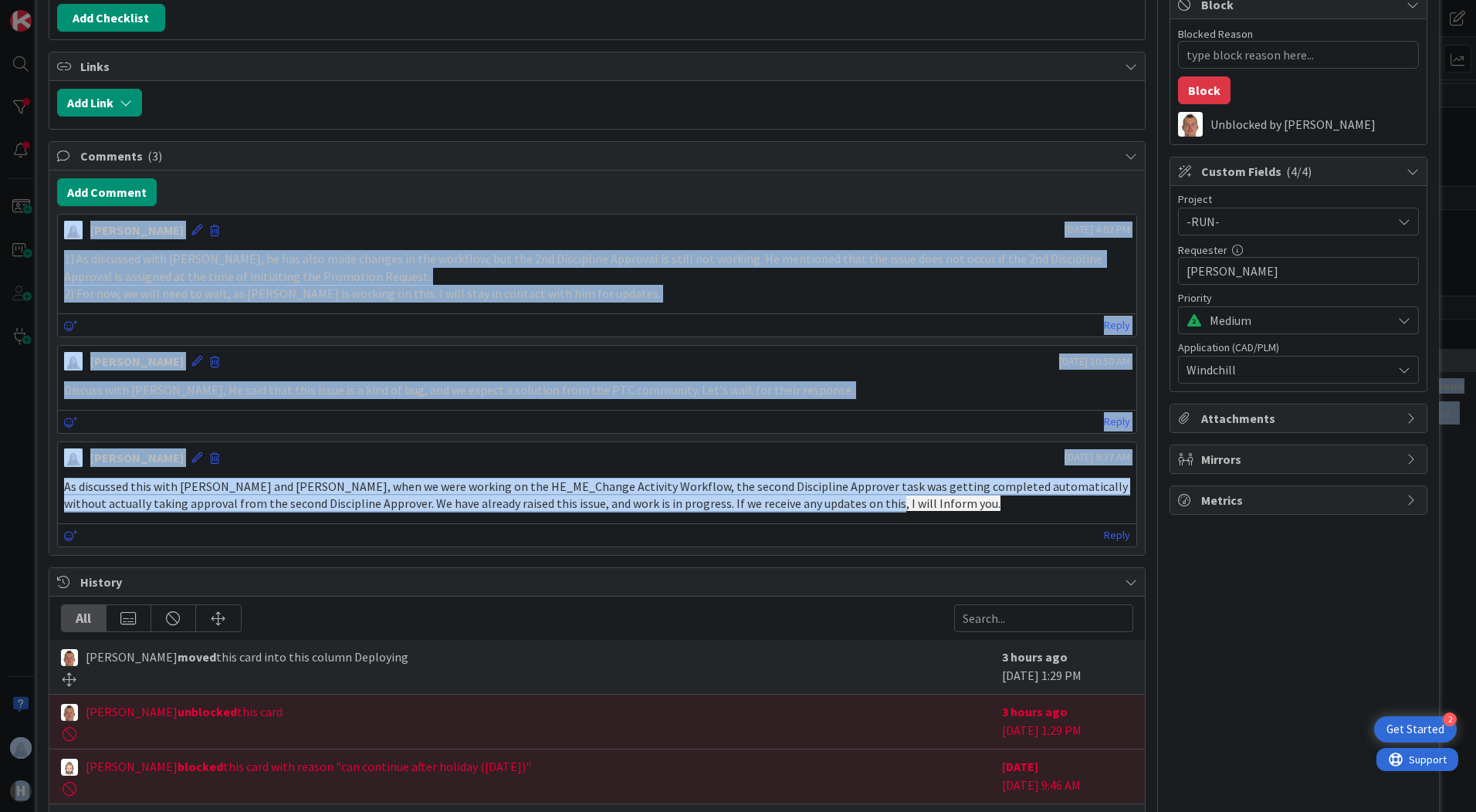
drag, startPoint x: 864, startPoint y: 509, endPoint x: -6, endPoint y: 481, distance: 870.5
click at [0, 481] on html "2 Get Started H Click our logo to show/hide this navigation Add and manage tabs…" at bounding box center [738, 406] width 1476 height 812
click at [196, 511] on p "As discussed this with [PERSON_NAME] and [PERSON_NAME], when we were working on…" at bounding box center [597, 496] width 1066 height 35
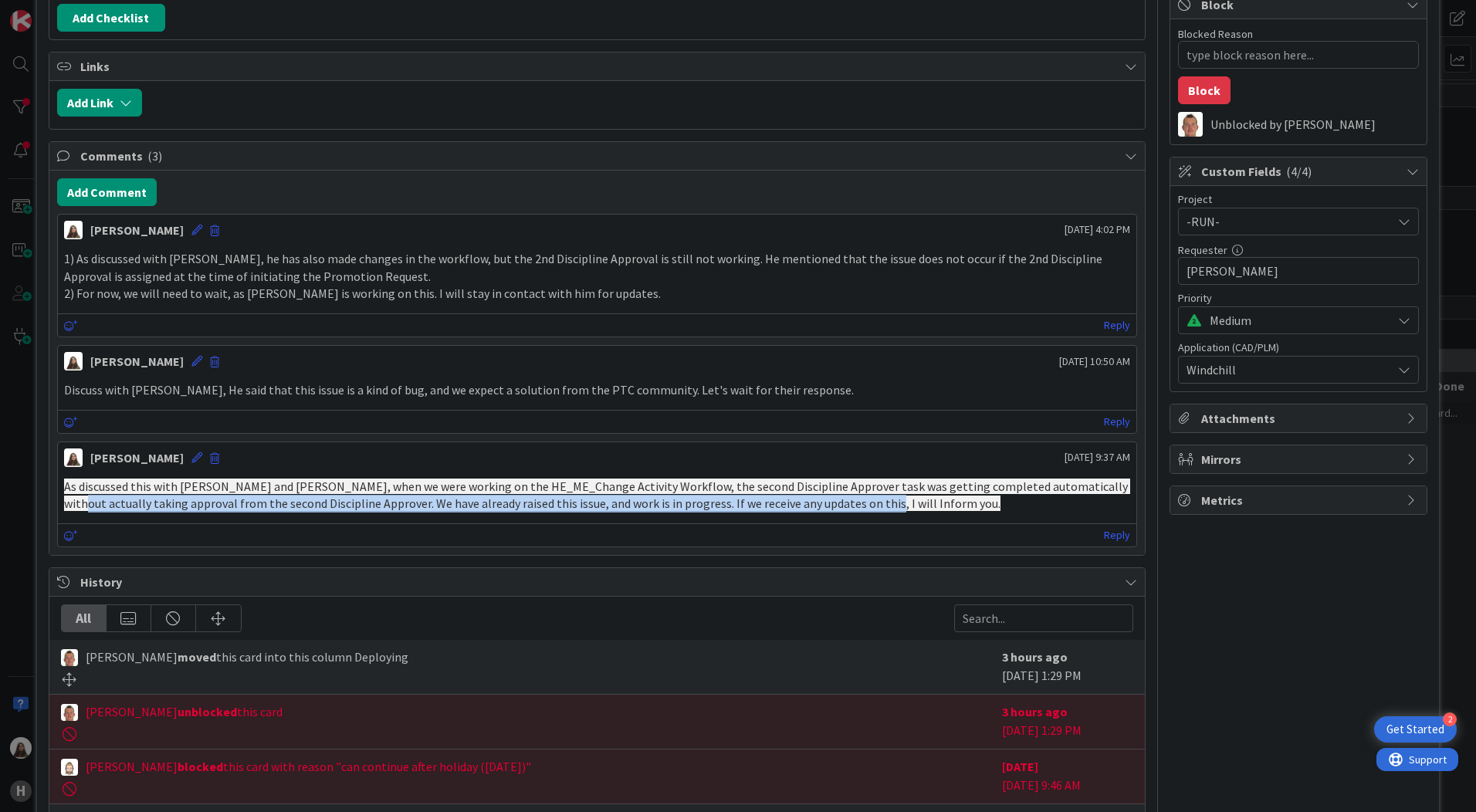
click at [854, 496] on span "As discussed this with [PERSON_NAME] and [PERSON_NAME], when we were working on…" at bounding box center [597, 496] width 1066 height 33
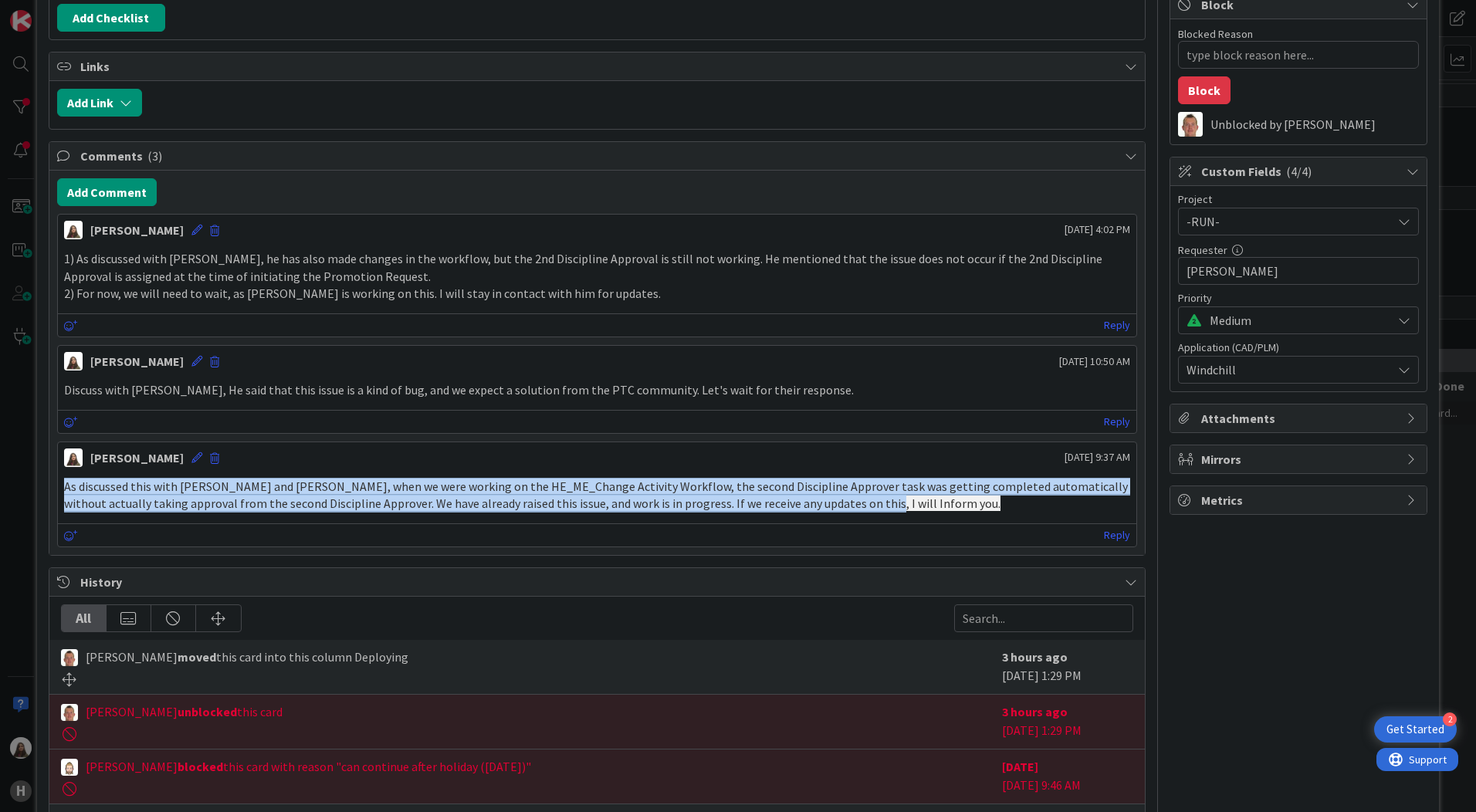
drag, startPoint x: 888, startPoint y: 516, endPoint x: 55, endPoint y: 486, distance: 833.5
click at [55, 486] on div "Add Comment [PERSON_NAME] [DATE] 4:02 PM 1) As discussed with [PERSON_NAME], he…" at bounding box center [597, 363] width 1095 height 384
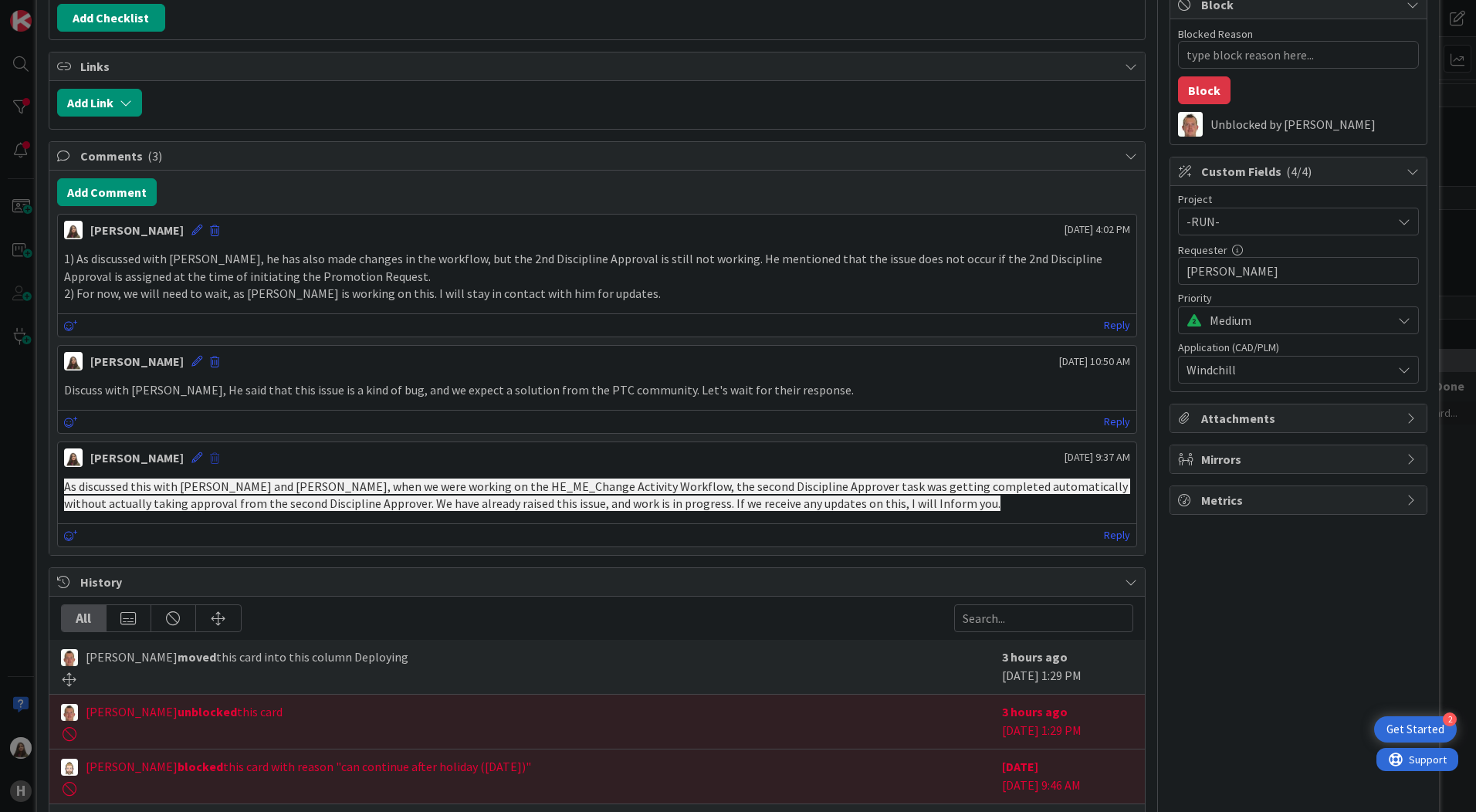
drag, startPoint x: 55, startPoint y: 486, endPoint x: 225, endPoint y: 463, distance: 171.5
click at [219, 462] on span at bounding box center [214, 459] width 9 height 11
click at [79, 526] on button "Delete" at bounding box center [63, 531] width 58 height 28
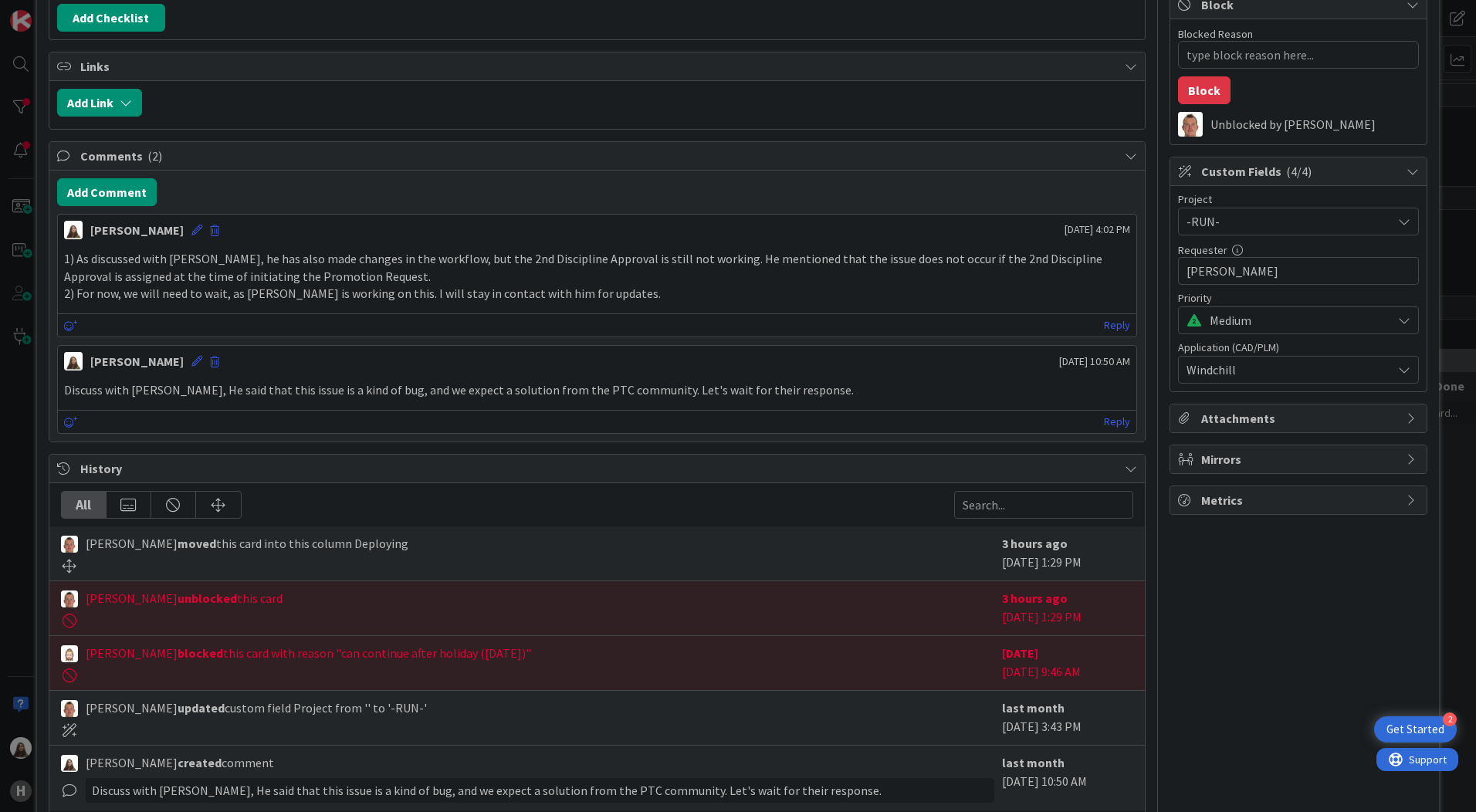
click at [74, 527] on div "[PERSON_NAME] moved this card into this column Deploying 3 hours ago [DATE] 1:2…" at bounding box center [597, 555] width 1095 height 55
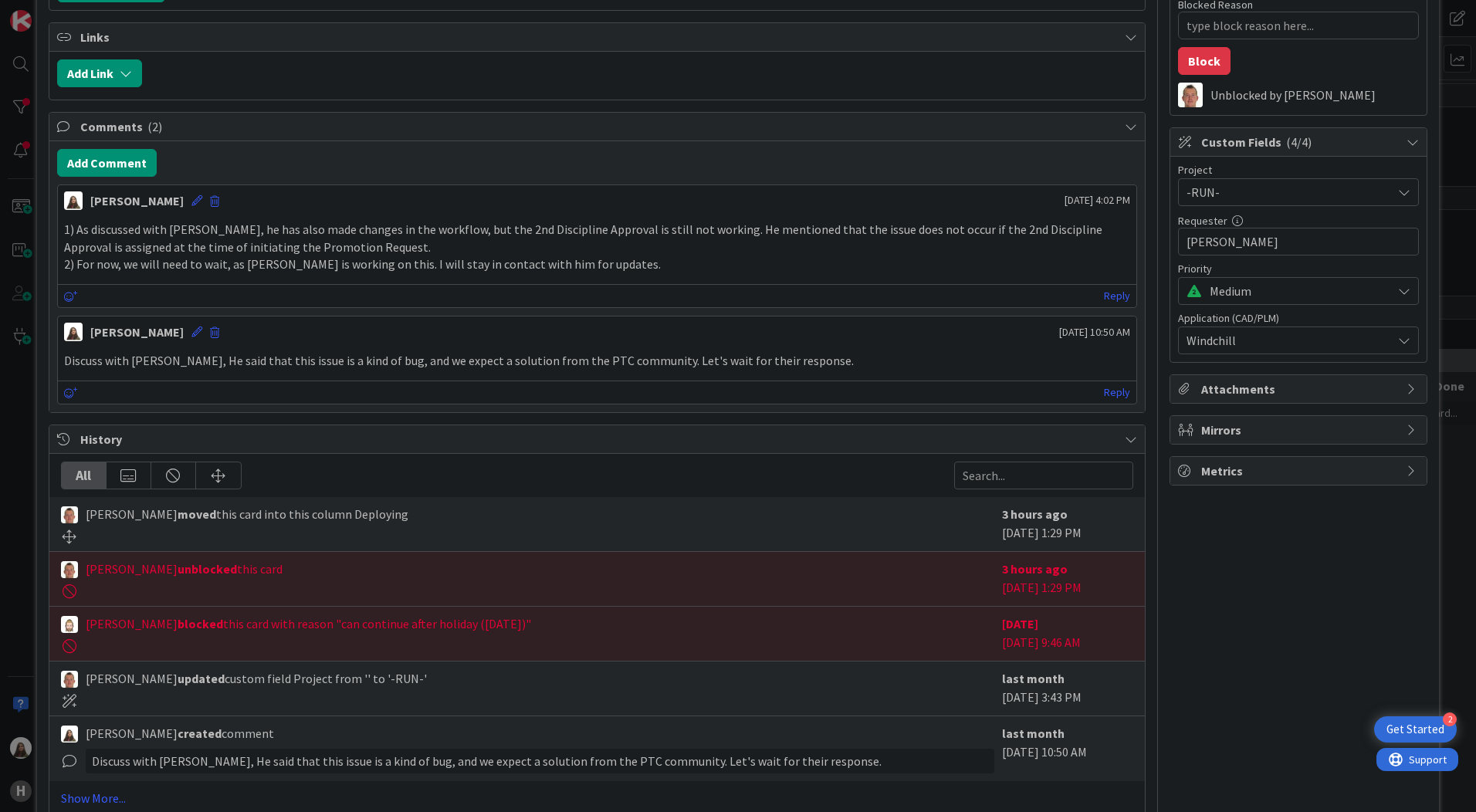
scroll to position [339, 0]
click at [70, 397] on icon at bounding box center [71, 393] width 14 height 11
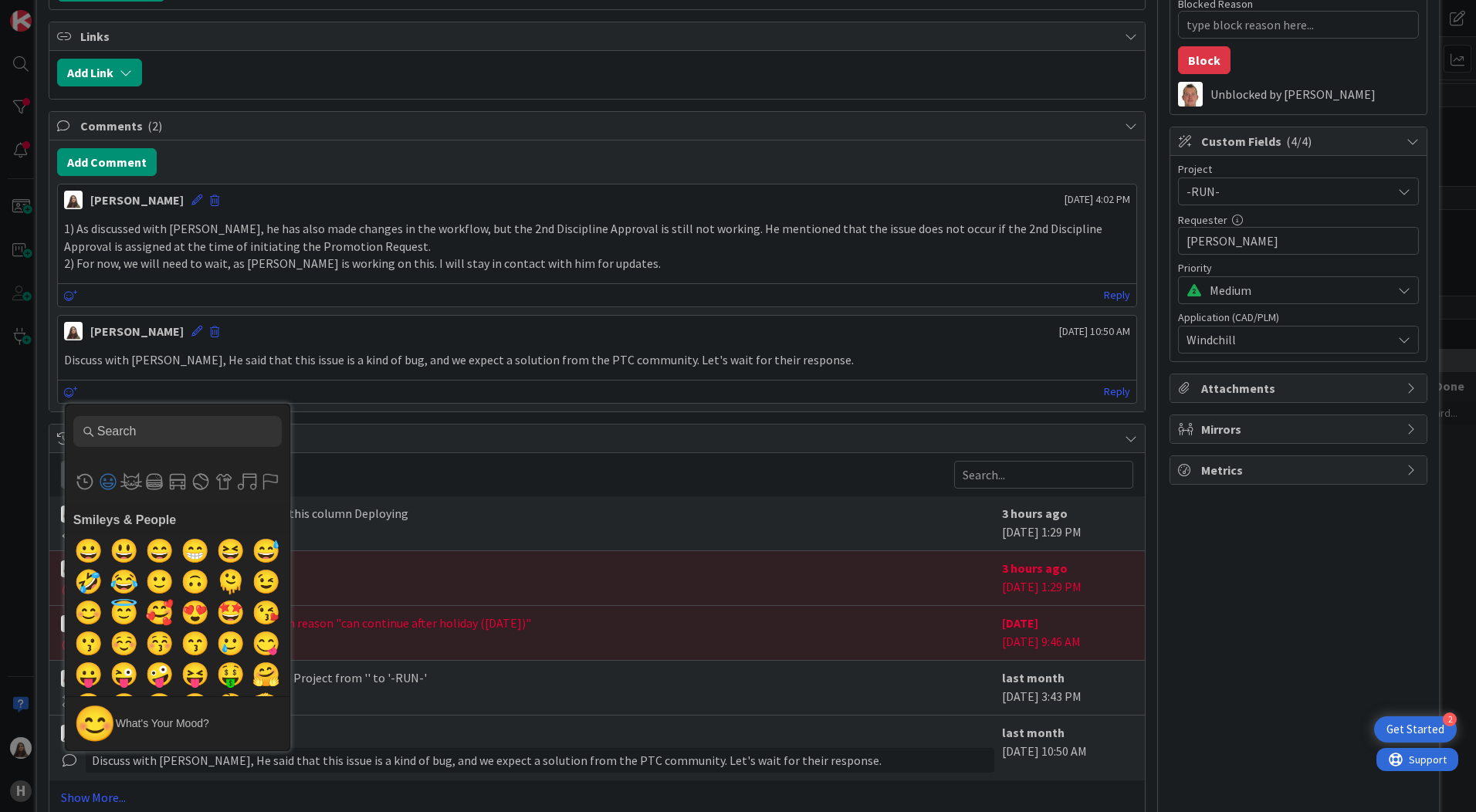
click at [320, 405] on div "Add Comment [PERSON_NAME] [DATE] 4:02 PM 1) As discussed with [PERSON_NAME], he…" at bounding box center [597, 276] width 1095 height 271
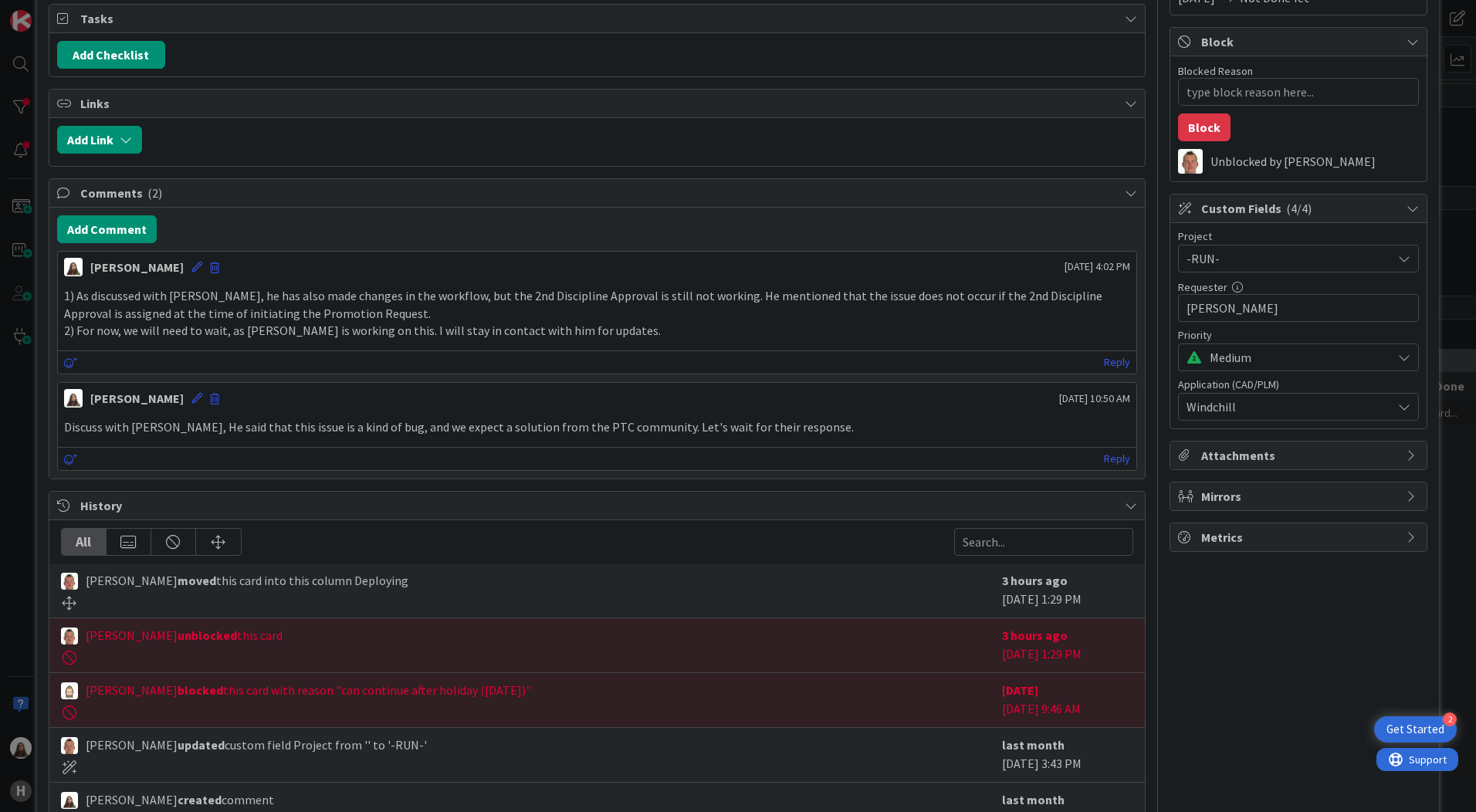
scroll to position [185, 0]
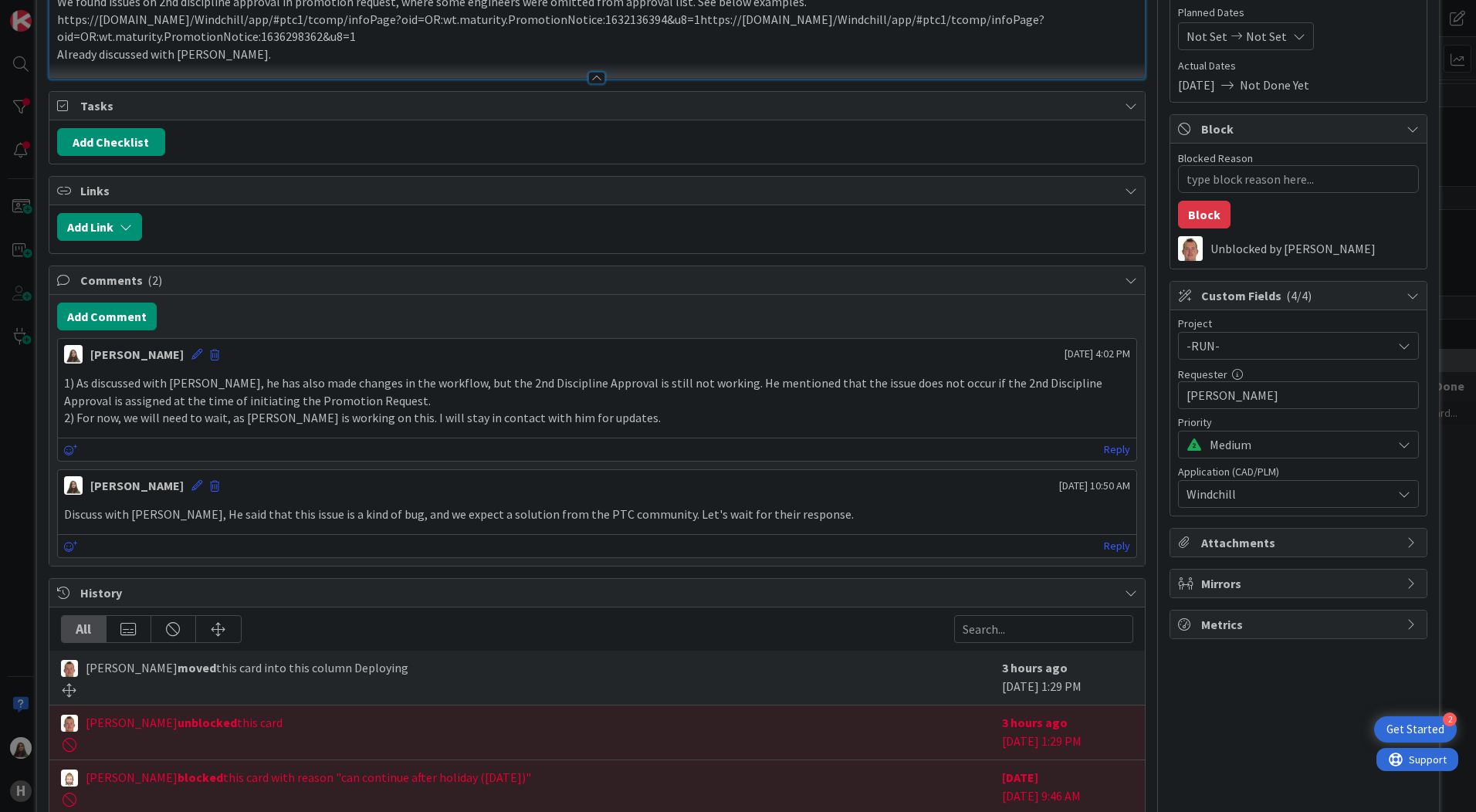
click at [809, 520] on p "Discuss with [PERSON_NAME], He said that this issue is a kind of bug, and we ex…" at bounding box center [597, 514] width 1066 height 17
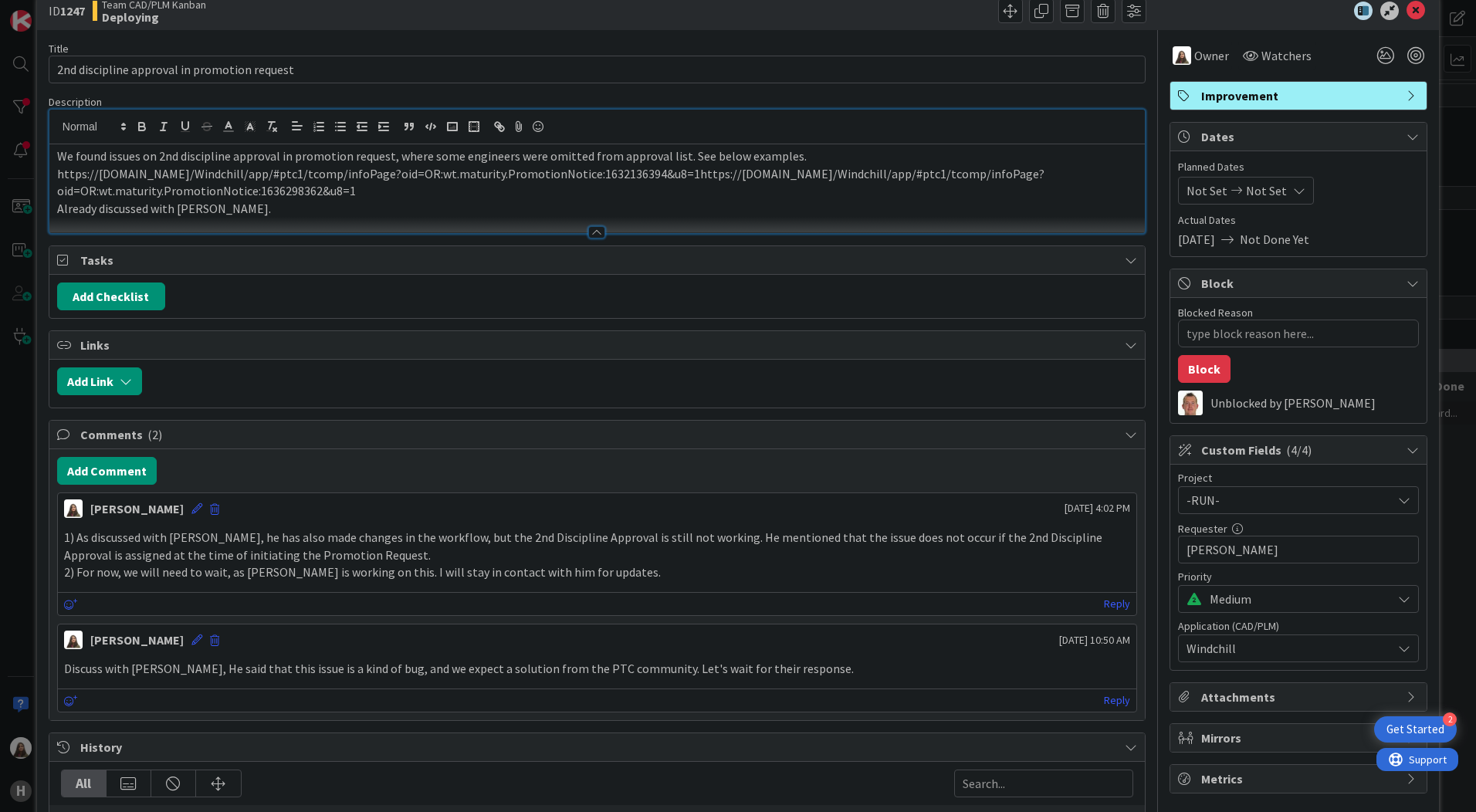
scroll to position [0, 0]
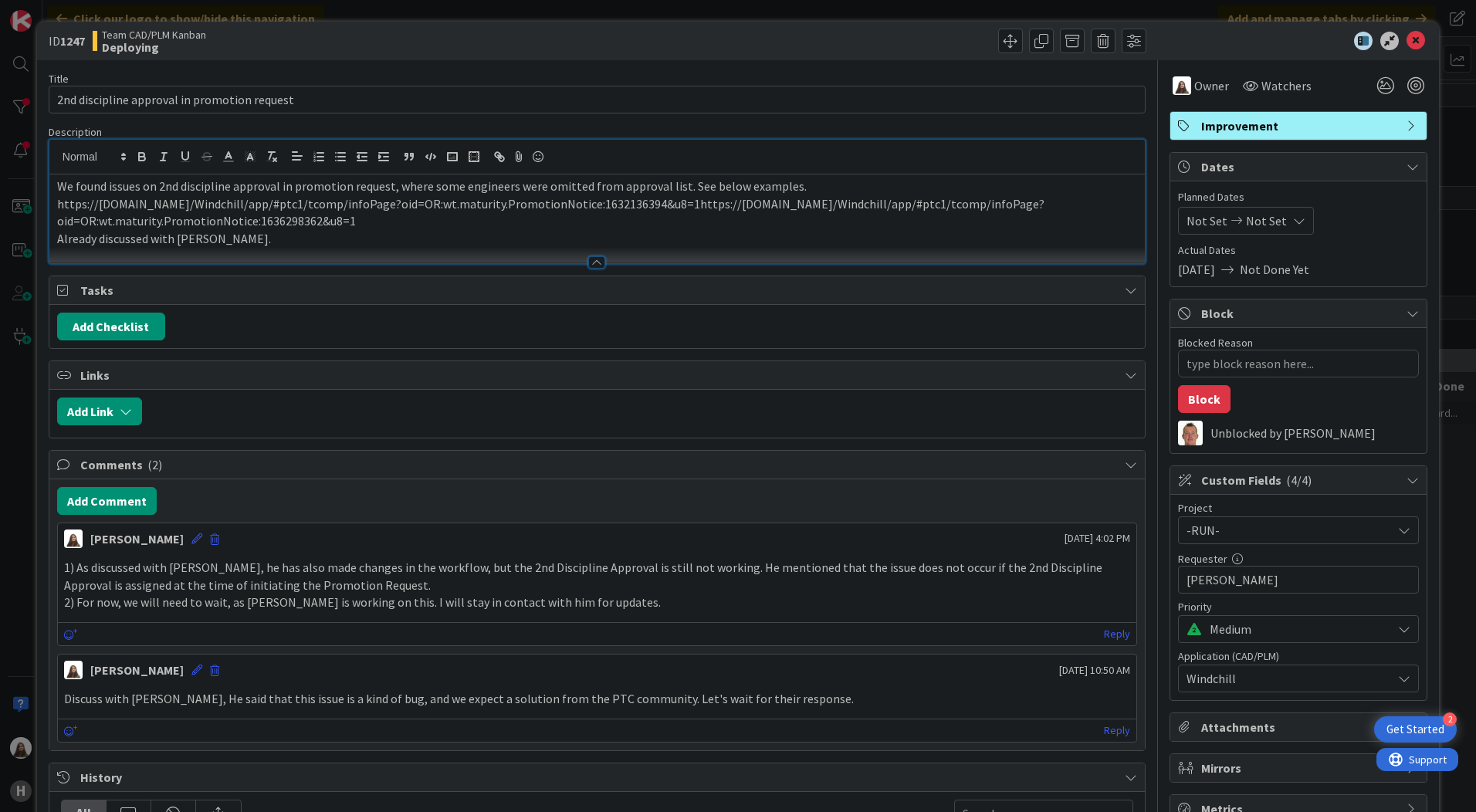
click at [1407, 128] on icon at bounding box center [1413, 125] width 12 height 12
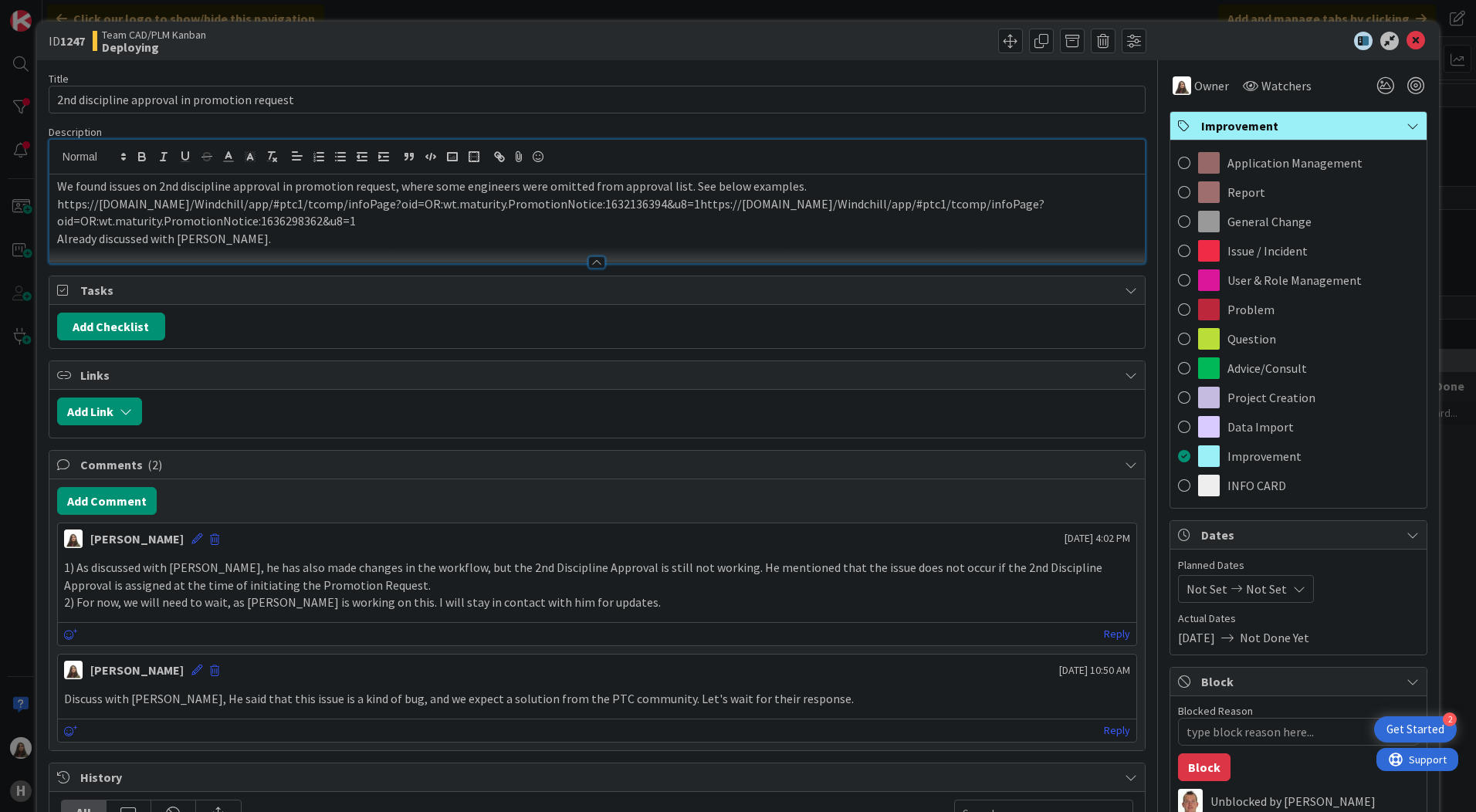
click at [1034, 70] on div "Title 44 / 128 2nd discipline approval in promotion request Description We foun…" at bounding box center [597, 627] width 1097 height 1135
click at [1408, 38] on icon at bounding box center [1416, 40] width 18 height 18
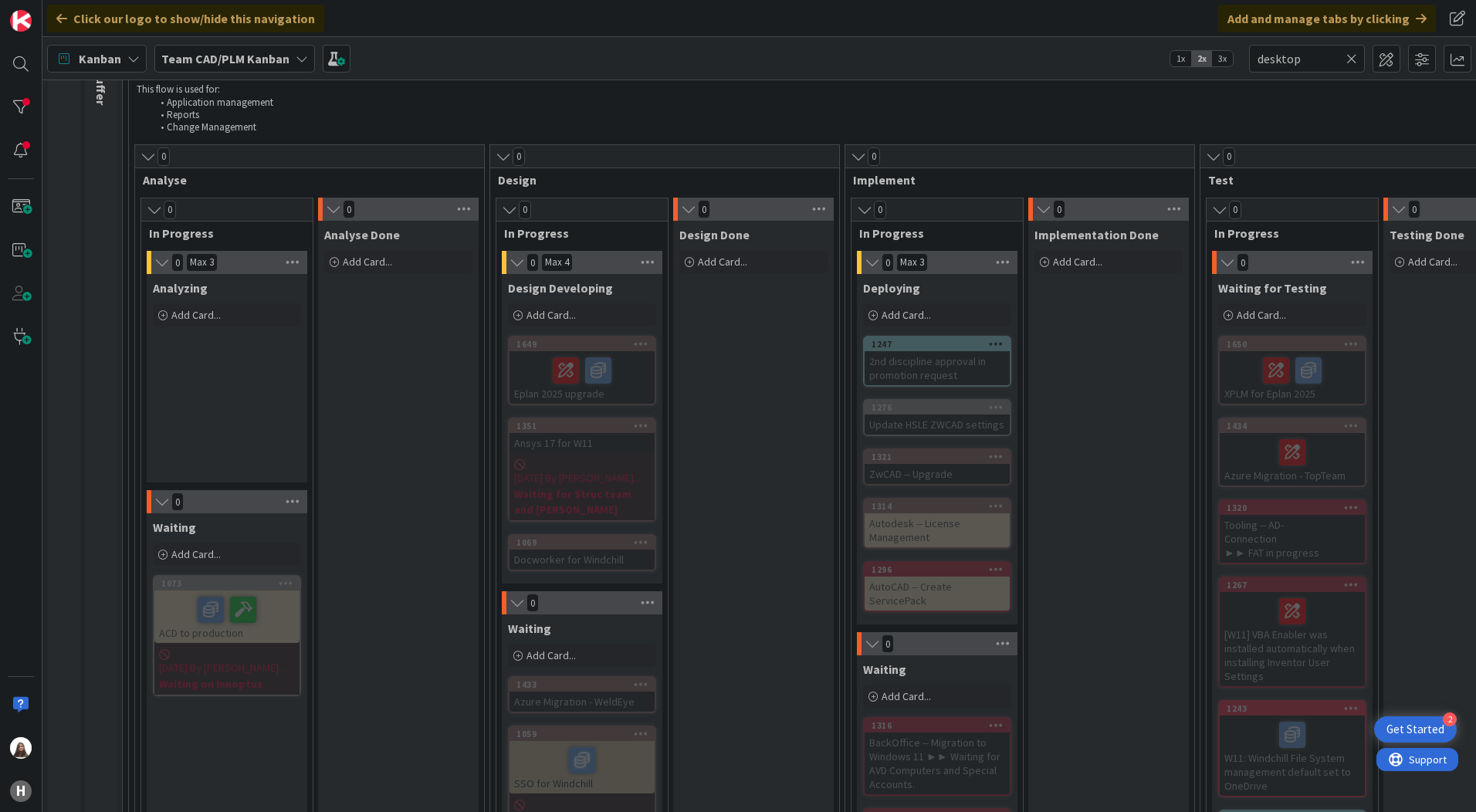
scroll to position [77, 0]
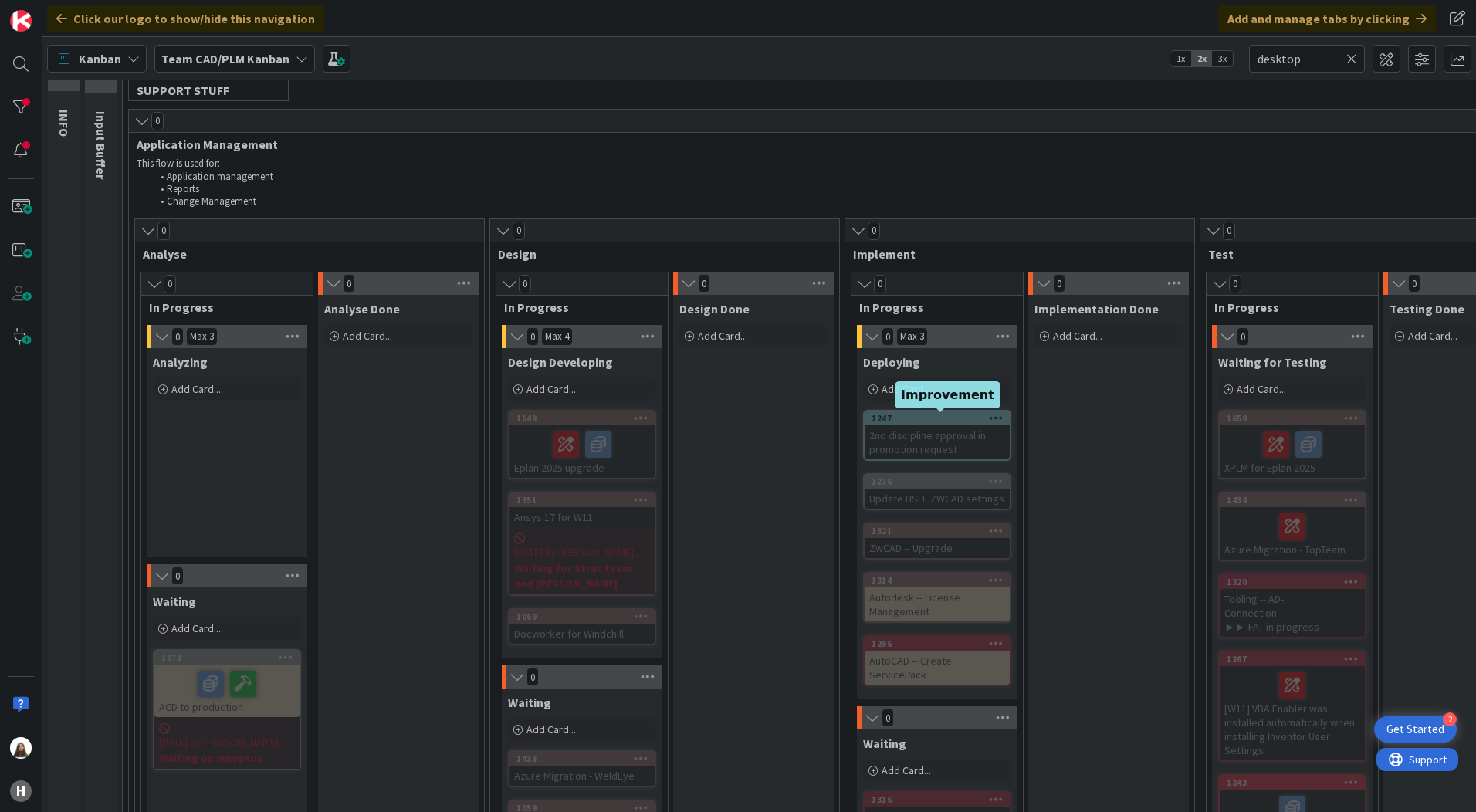
click at [929, 419] on div "1247" at bounding box center [941, 418] width 138 height 11
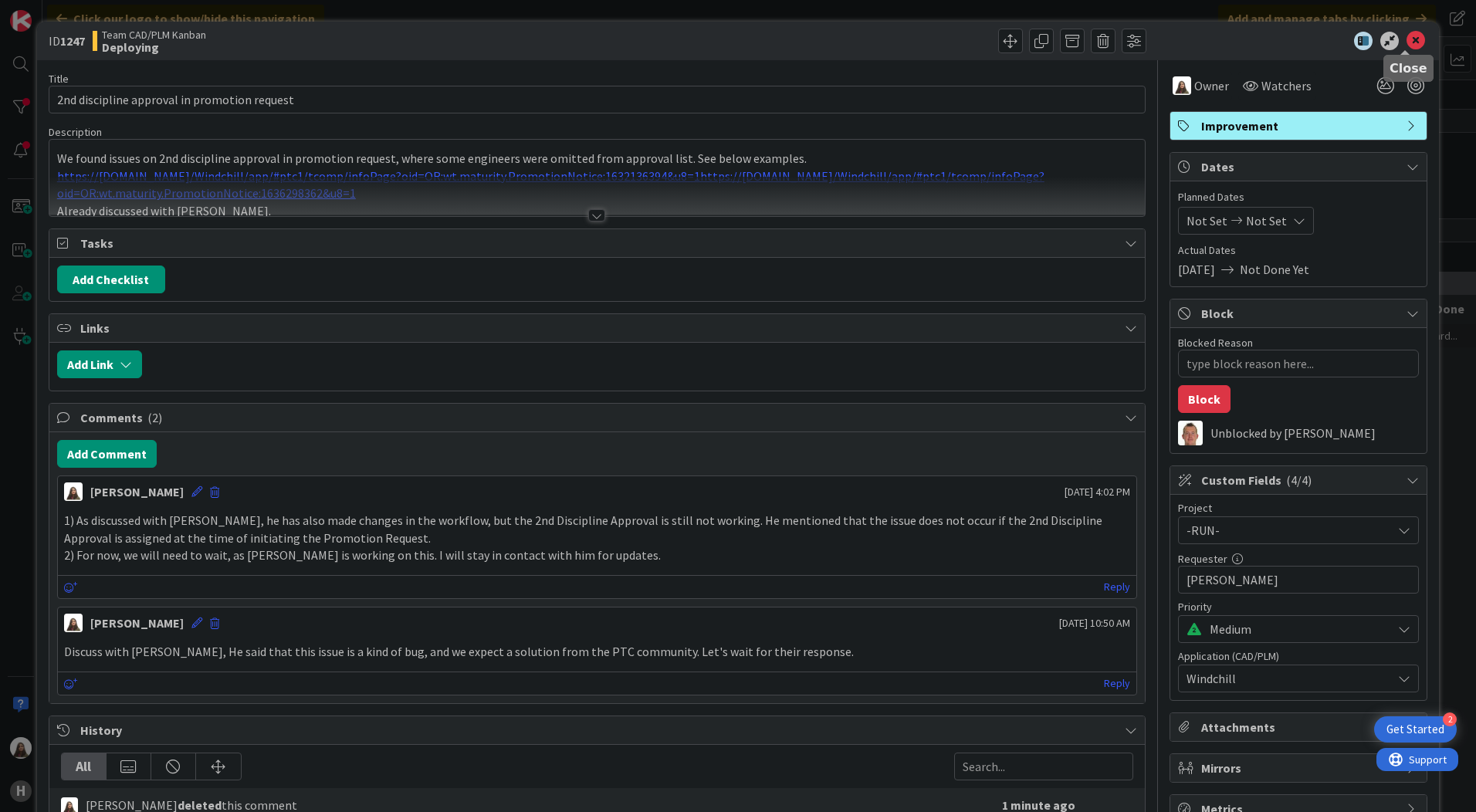
click at [1412, 42] on icon at bounding box center [1416, 40] width 18 height 18
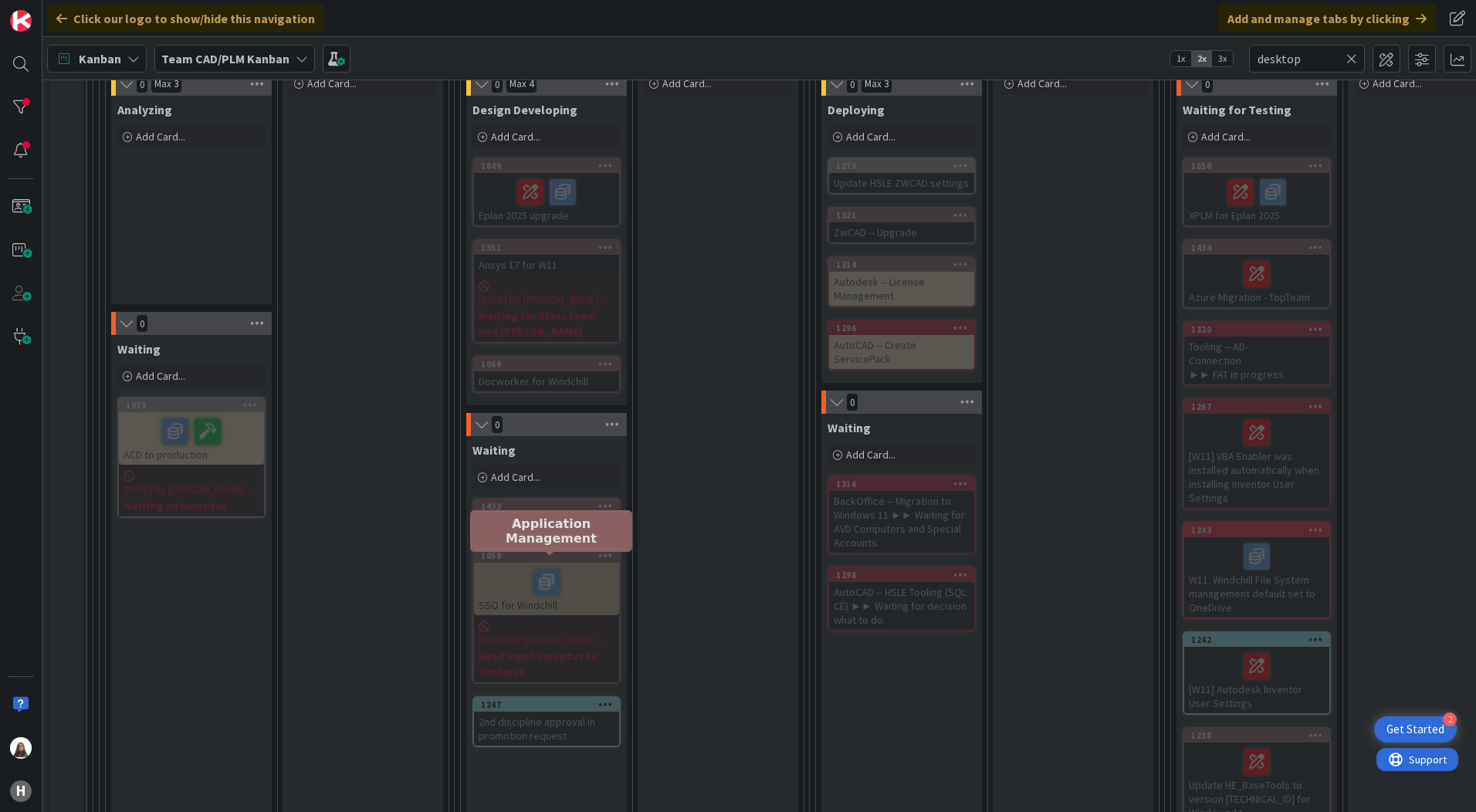
scroll to position [241, 36]
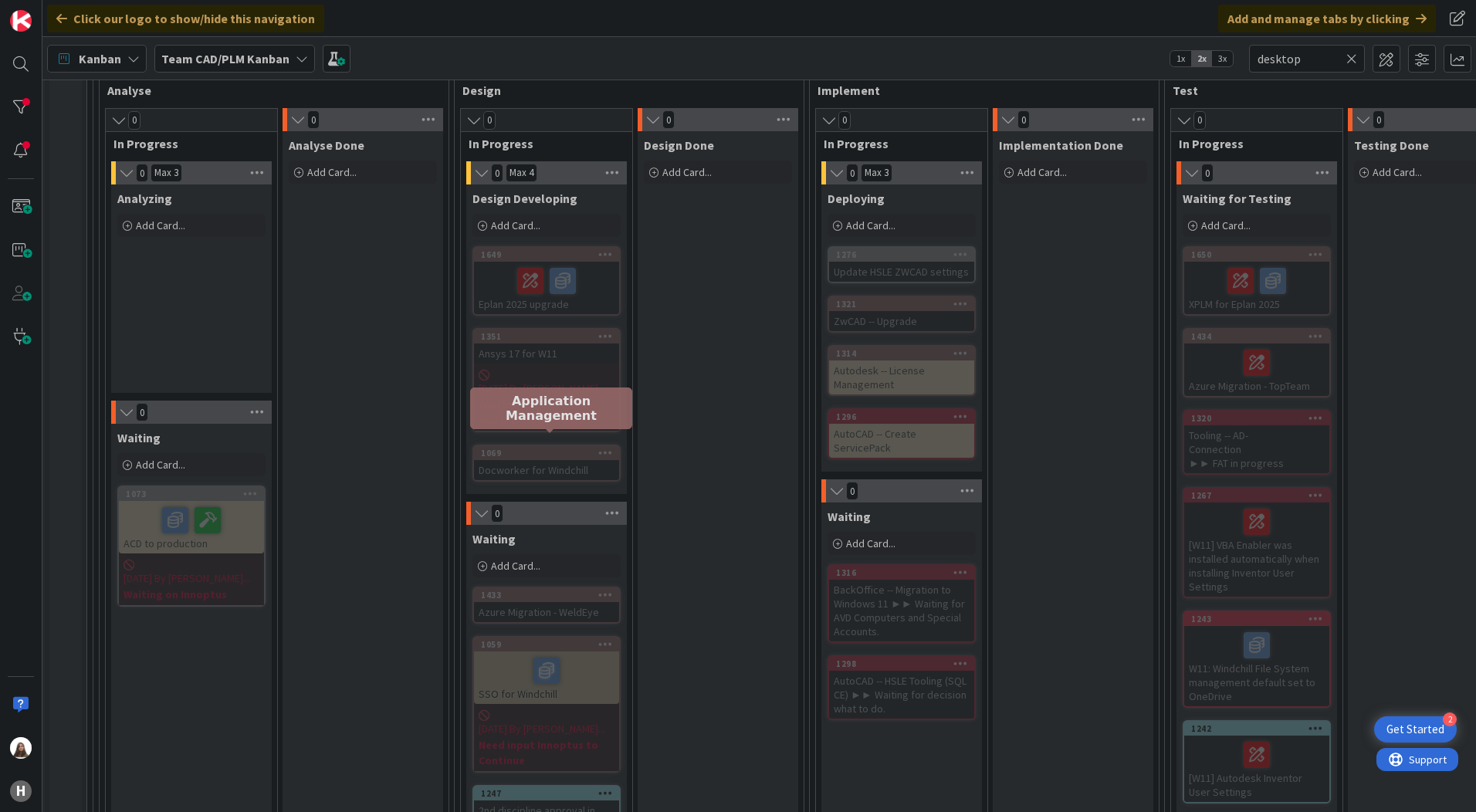
click at [532, 448] on div "1069" at bounding box center [550, 453] width 138 height 11
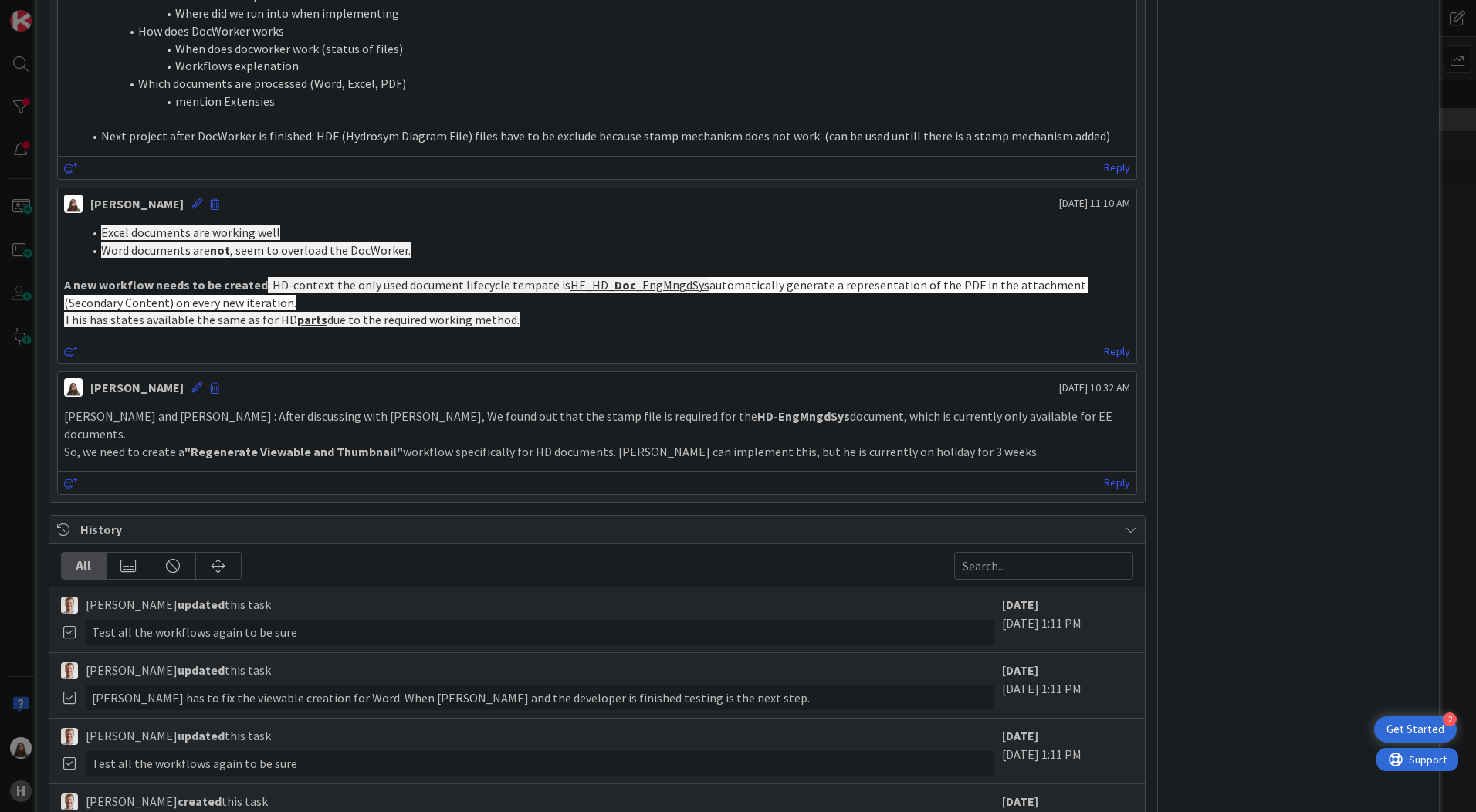
scroll to position [1081, 0]
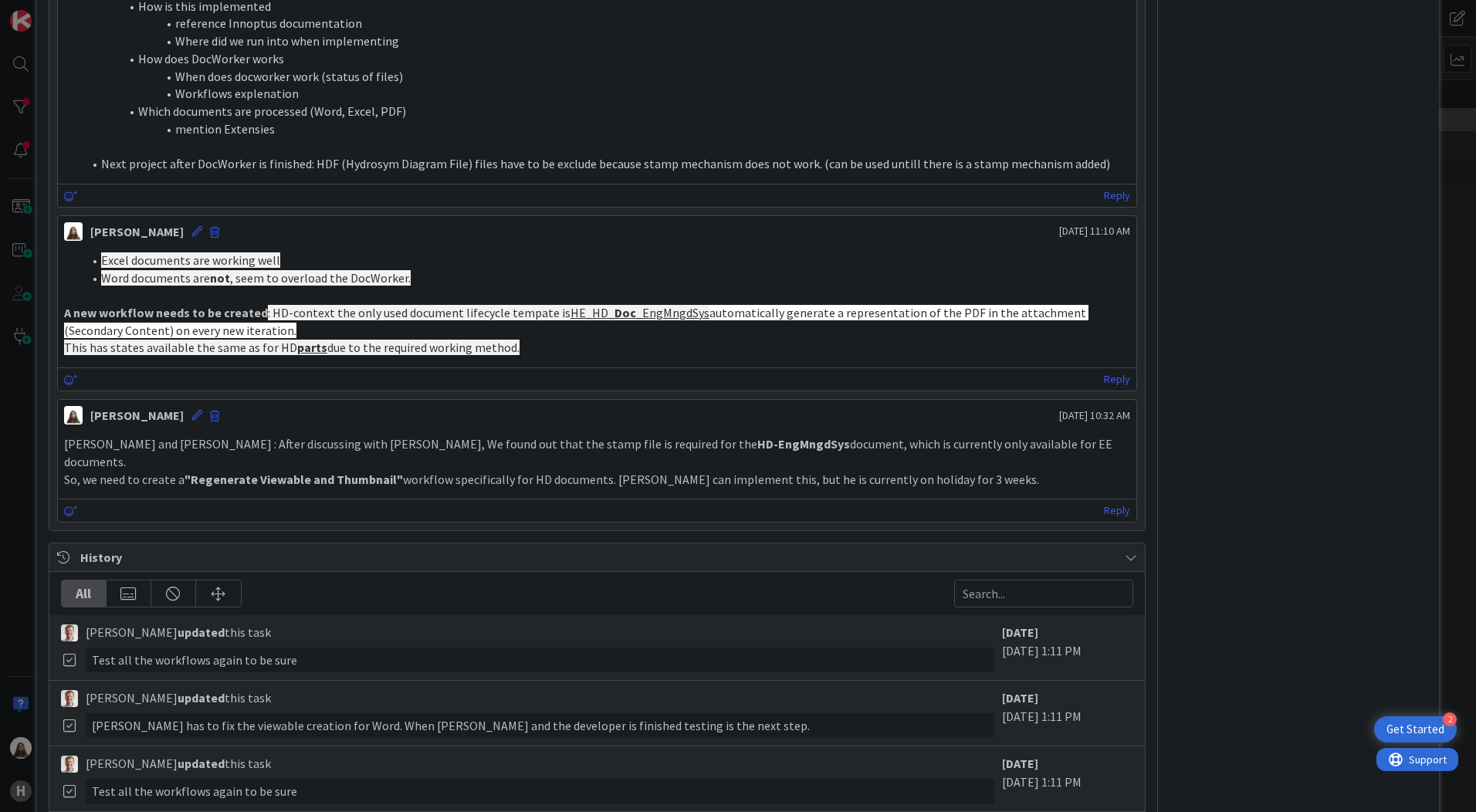
click at [557, 367] on div "[PERSON_NAME] [DATE] 11:10 AM Excel documents are working well Word documents a…" at bounding box center [597, 303] width 1081 height 176
click at [517, 339] on p "This has states available the same as for HD parts due to the required working …" at bounding box center [597, 348] width 1066 height 17
drag, startPoint x: 517, startPoint y: 342, endPoint x: 56, endPoint y: 320, distance: 461.5
click at [57, 320] on div "[PERSON_NAME] [DATE] 11:10 AM Excel documents are working well Word documents a…" at bounding box center [597, 303] width 1081 height 176
click at [566, 348] on p "This has states available the same as for HD parts due to the required working …" at bounding box center [597, 348] width 1066 height 17
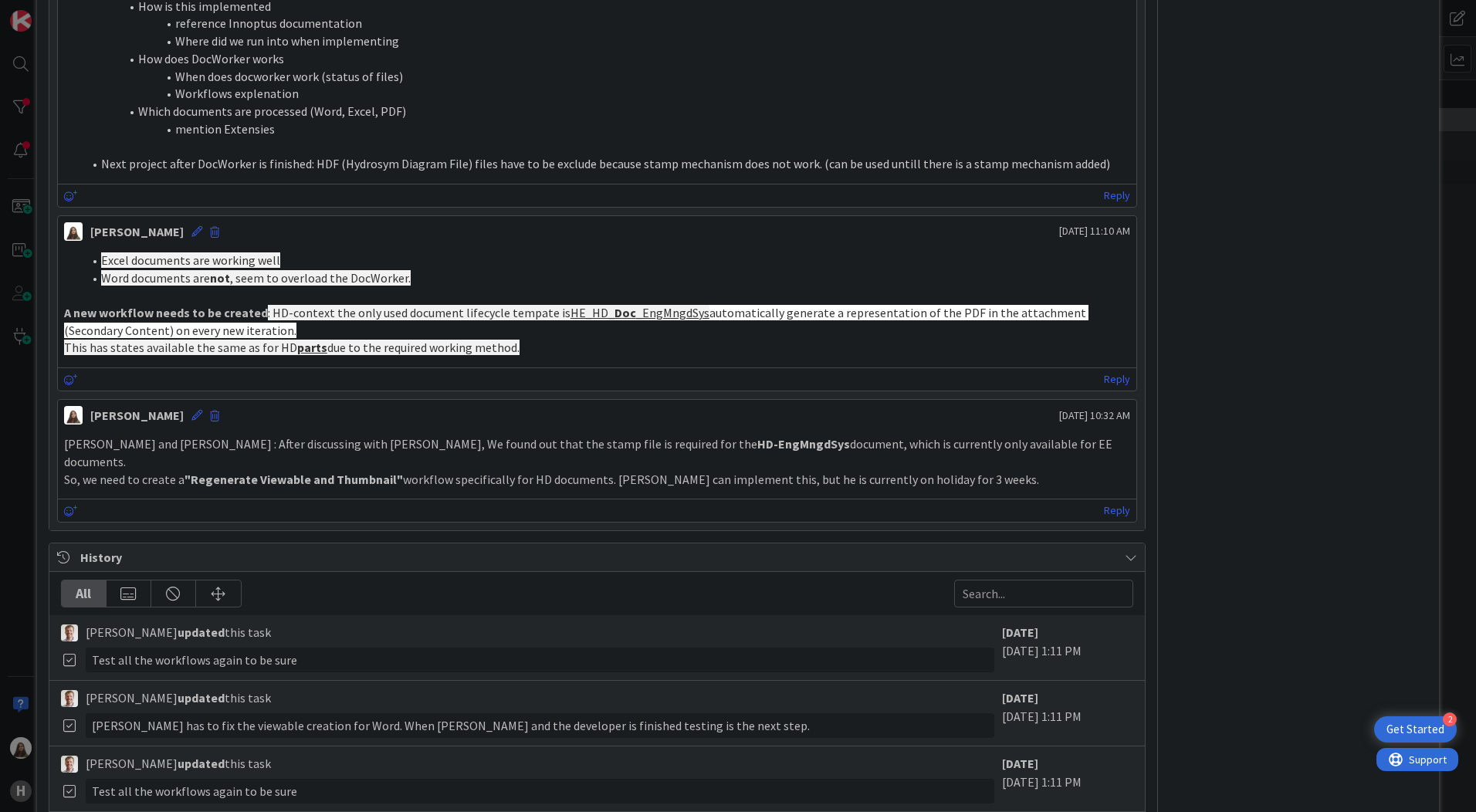
drag, startPoint x: 549, startPoint y: 346, endPoint x: 59, endPoint y: 315, distance: 491.0
click at [59, 315] on div "Excel documents are working well Word documents are not , seem to overload the …" at bounding box center [597, 304] width 1079 height 118
copy div "A new workflow needs to be created : HD-context the only used document lifecycl…"
click at [253, 441] on p "[PERSON_NAME] and [PERSON_NAME] : After discussing with [PERSON_NAME], We found…" at bounding box center [597, 453] width 1066 height 35
click at [516, 351] on p "This has states available the same as for HD parts due to the required working …" at bounding box center [597, 348] width 1066 height 17
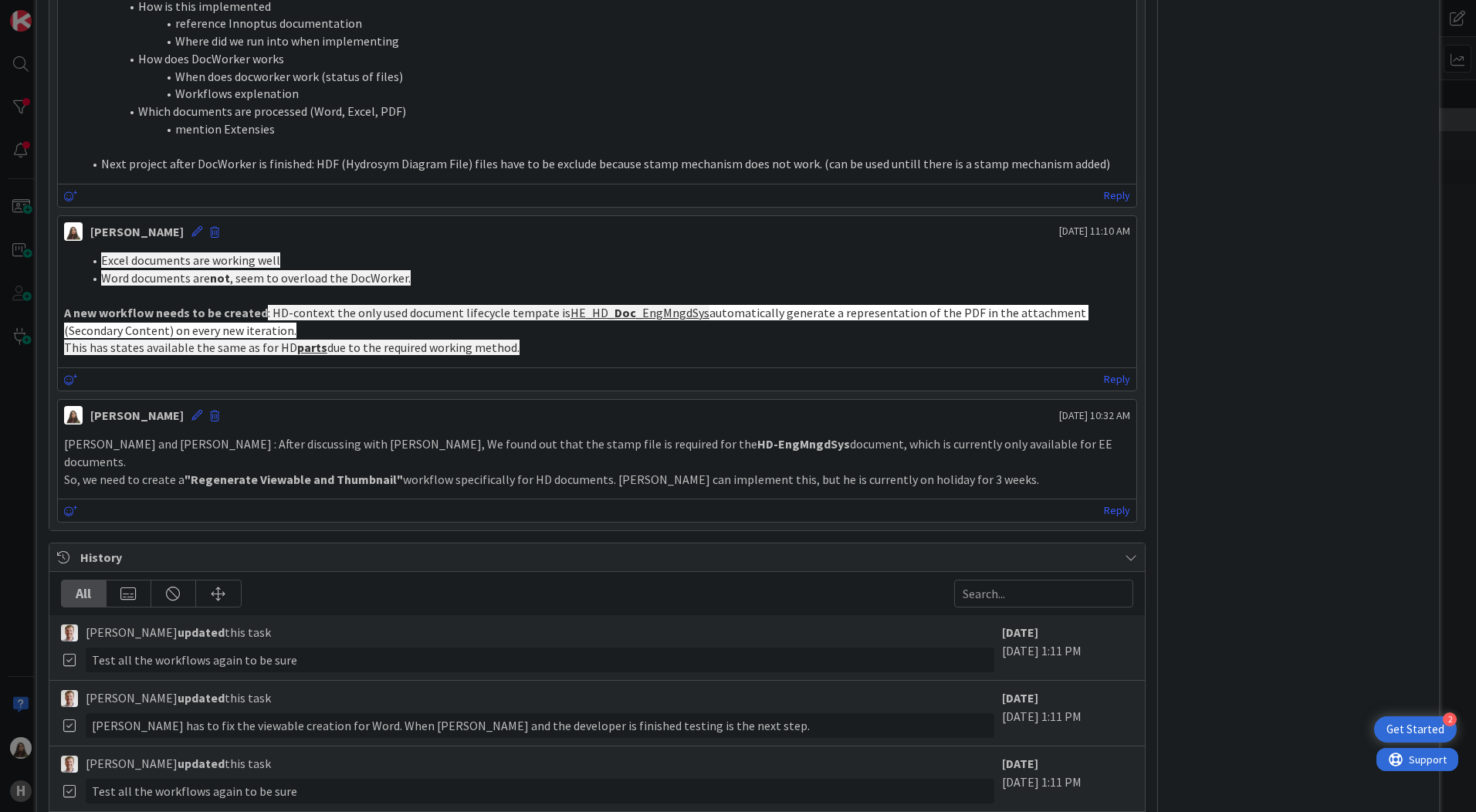
click at [409, 262] on li "Excel documents are working well" at bounding box center [606, 260] width 1047 height 17
click at [120, 260] on span "Excel documents are working well" at bounding box center [190, 260] width 179 height 16
drag, startPoint x: 88, startPoint y: 260, endPoint x: 528, endPoint y: 342, distance: 447.6
click at [528, 342] on div "Excel documents are working well Word documents are not , seem to overload the …" at bounding box center [597, 304] width 1066 height 105
copy div "Excel documents are working well Word documents are not , seem to overload the …"
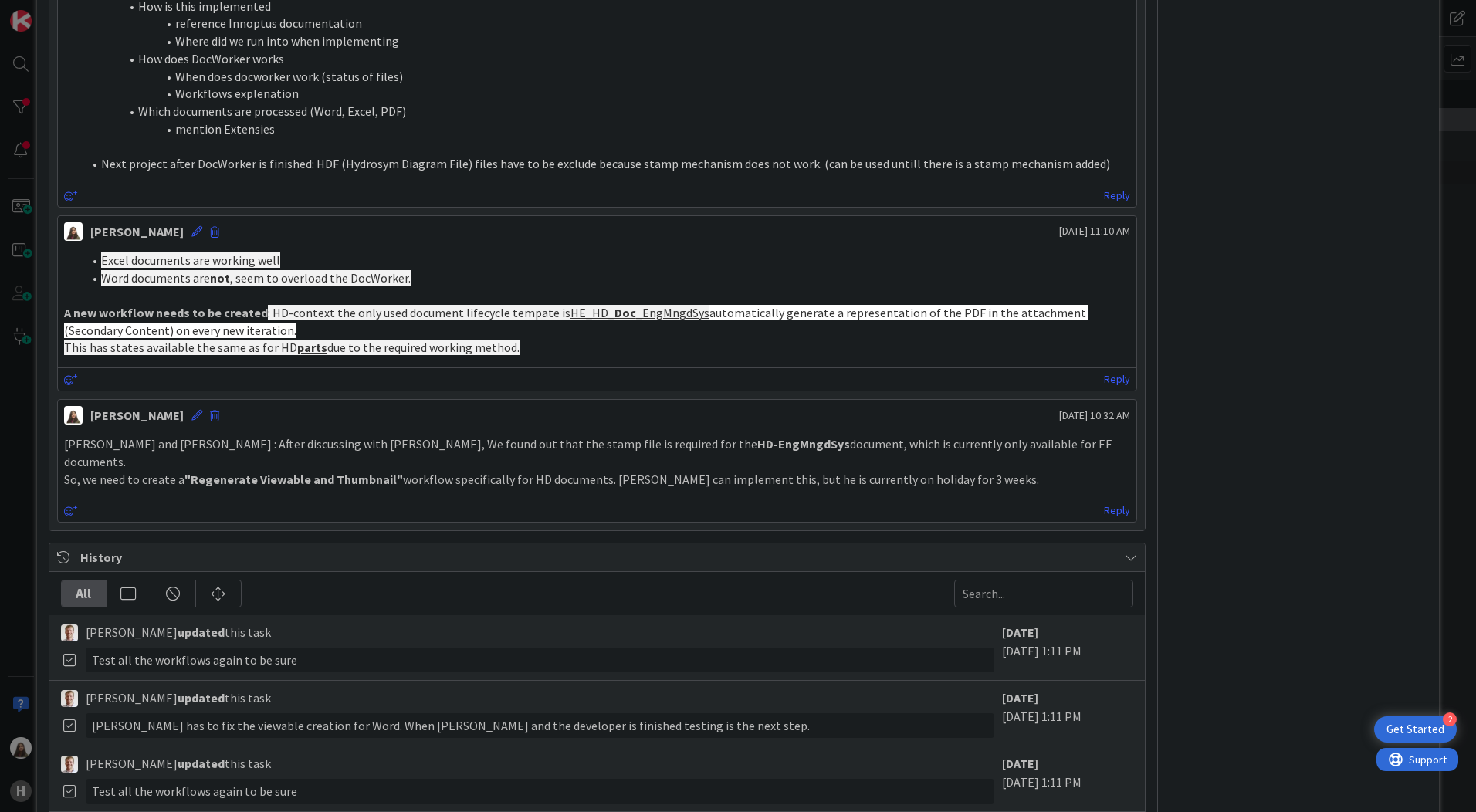
click at [214, 343] on span "This has states available the same as for HD" at bounding box center [181, 347] width 234 height 16
click at [202, 229] on icon at bounding box center [197, 232] width 11 height 11
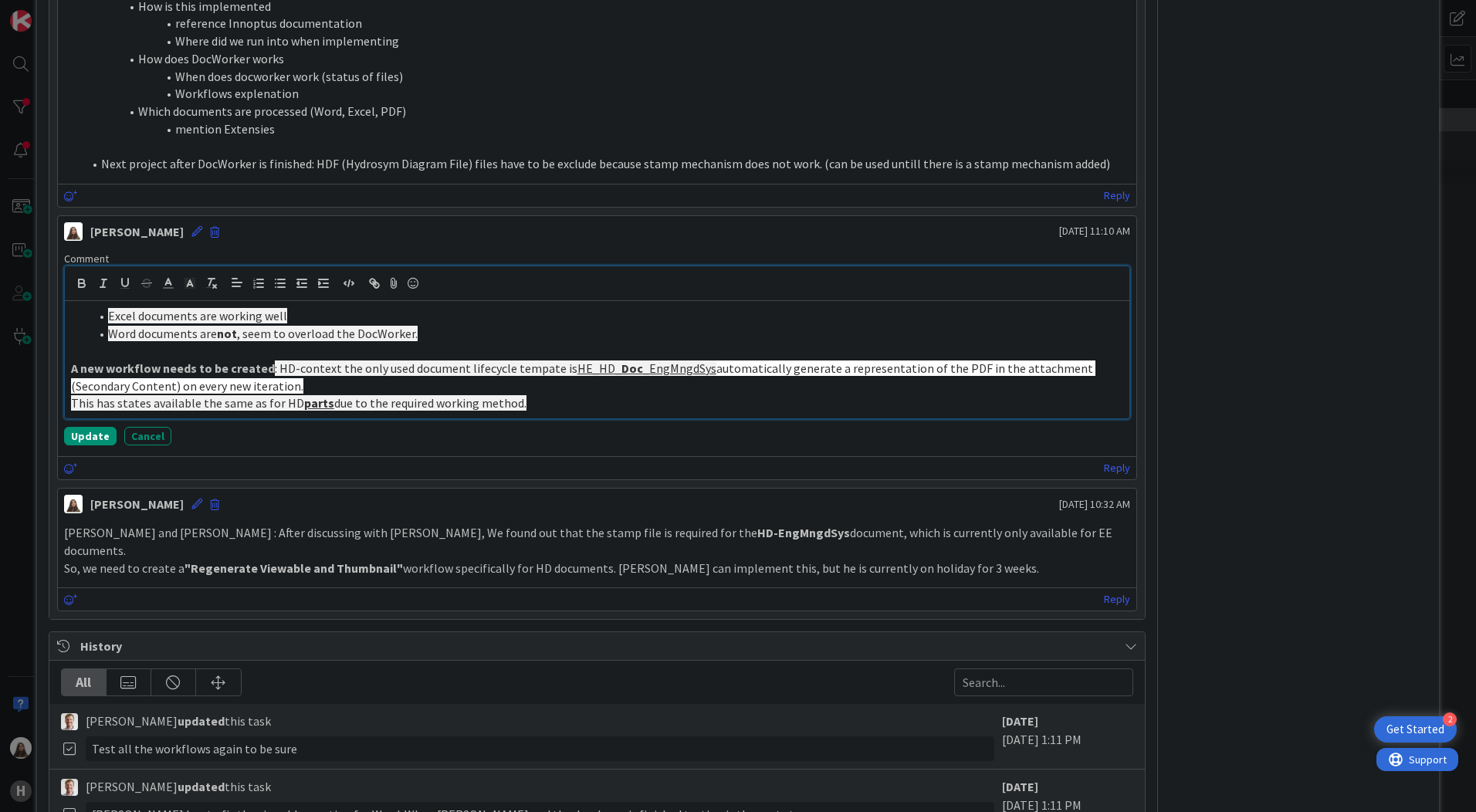
drag, startPoint x: 535, startPoint y: 405, endPoint x: 87, endPoint y: 320, distance: 456.0
click at [87, 320] on div "Excel documents are working well Word documents are not , seem to overload the …" at bounding box center [598, 360] width 1065 height 118
click at [568, 403] on p "This has states available the same as for HD parts due to the required working …" at bounding box center [597, 403] width 1052 height 17
drag, startPoint x: 534, startPoint y: 406, endPoint x: 99, endPoint y: 313, distance: 444.8
click at [99, 313] on div "Excel documents are working well Word documents are not , seem to overload the …" at bounding box center [598, 360] width 1065 height 118
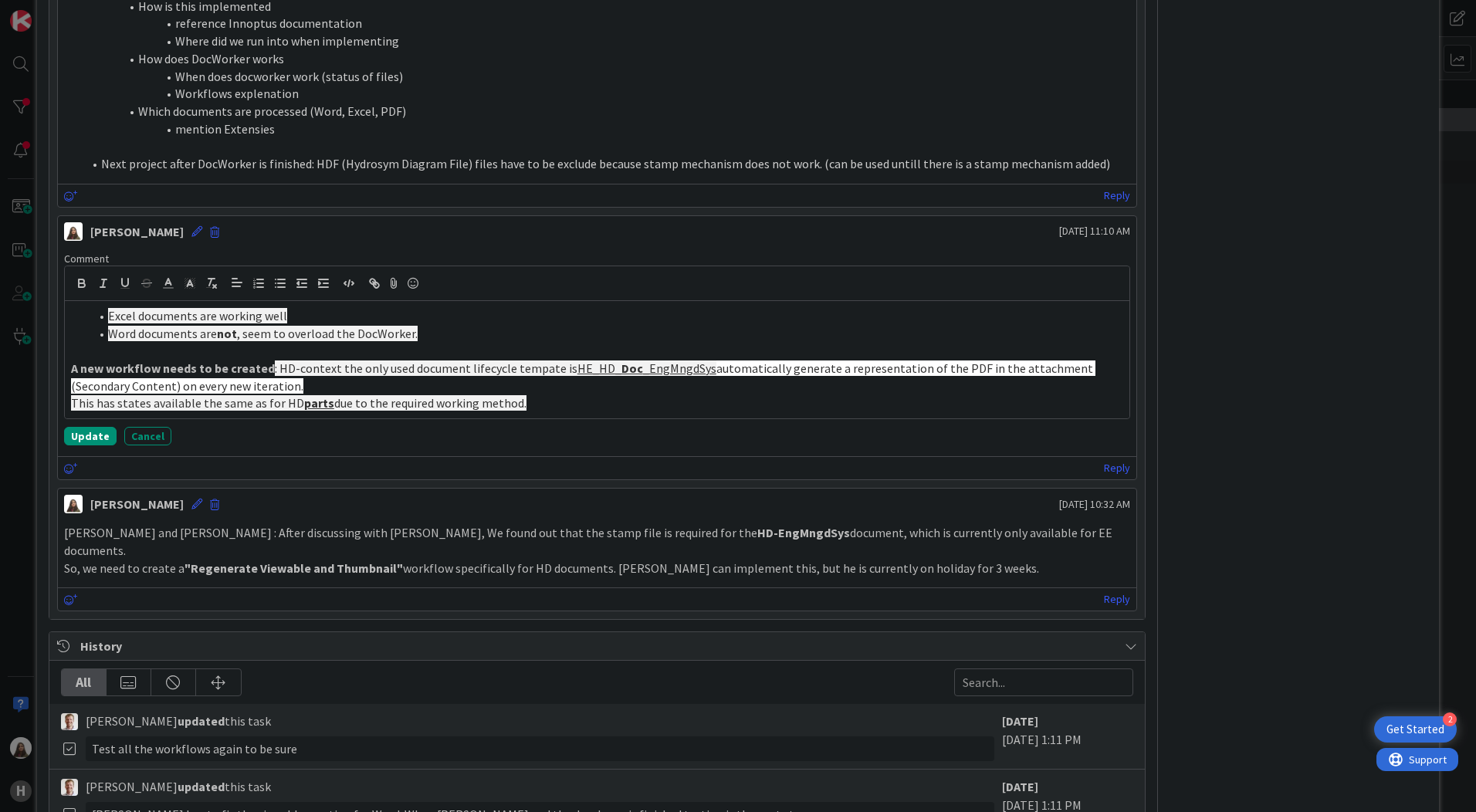
click at [263, 421] on div "Comment Excel documents are working well Word documents are not , seem to overl…" at bounding box center [597, 349] width 1079 height 206
drag, startPoint x: 546, startPoint y: 401, endPoint x: 55, endPoint y: 303, distance: 500.7
click at [55, 303] on div "Add Comment [PERSON_NAME] [DATE] 10:42 AM Update DocWorker project status: [PER…" at bounding box center [597, 224] width 1095 height 789
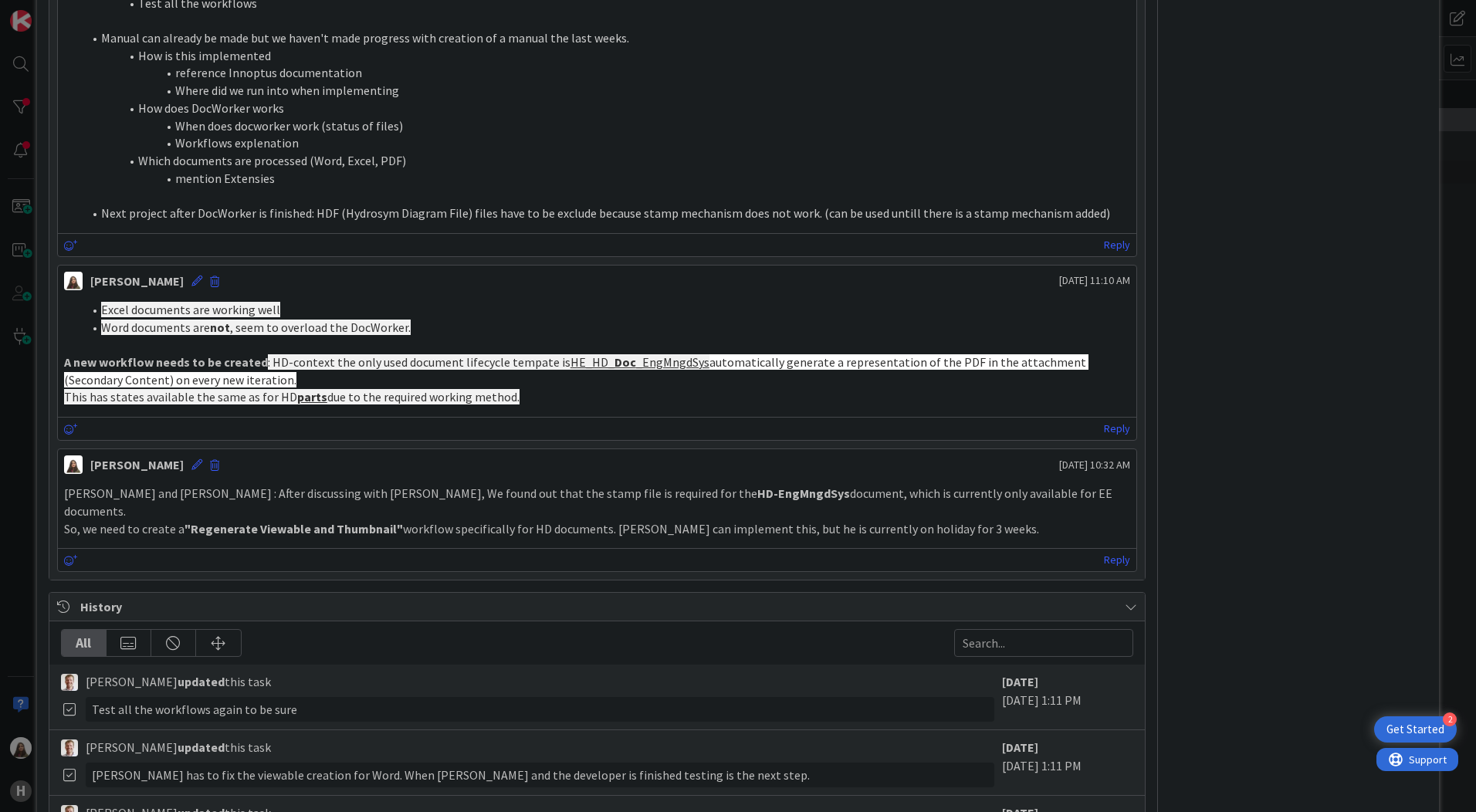
click at [491, 329] on li "Word documents are not , seem to overload the DocWorker." at bounding box center [606, 327] width 1047 height 17
click at [107, 311] on span "Excel documents are working well" at bounding box center [190, 309] width 179 height 16
drag, startPoint x: 101, startPoint y: 310, endPoint x: 526, endPoint y: 395, distance: 433.4
click at [526, 395] on div "Excel documents are working well Word documents are not , seem to overload the …" at bounding box center [597, 353] width 1066 height 105
click at [433, 325] on li "Word documents are not , seem to overload the DocWorker." at bounding box center [606, 327] width 1047 height 17
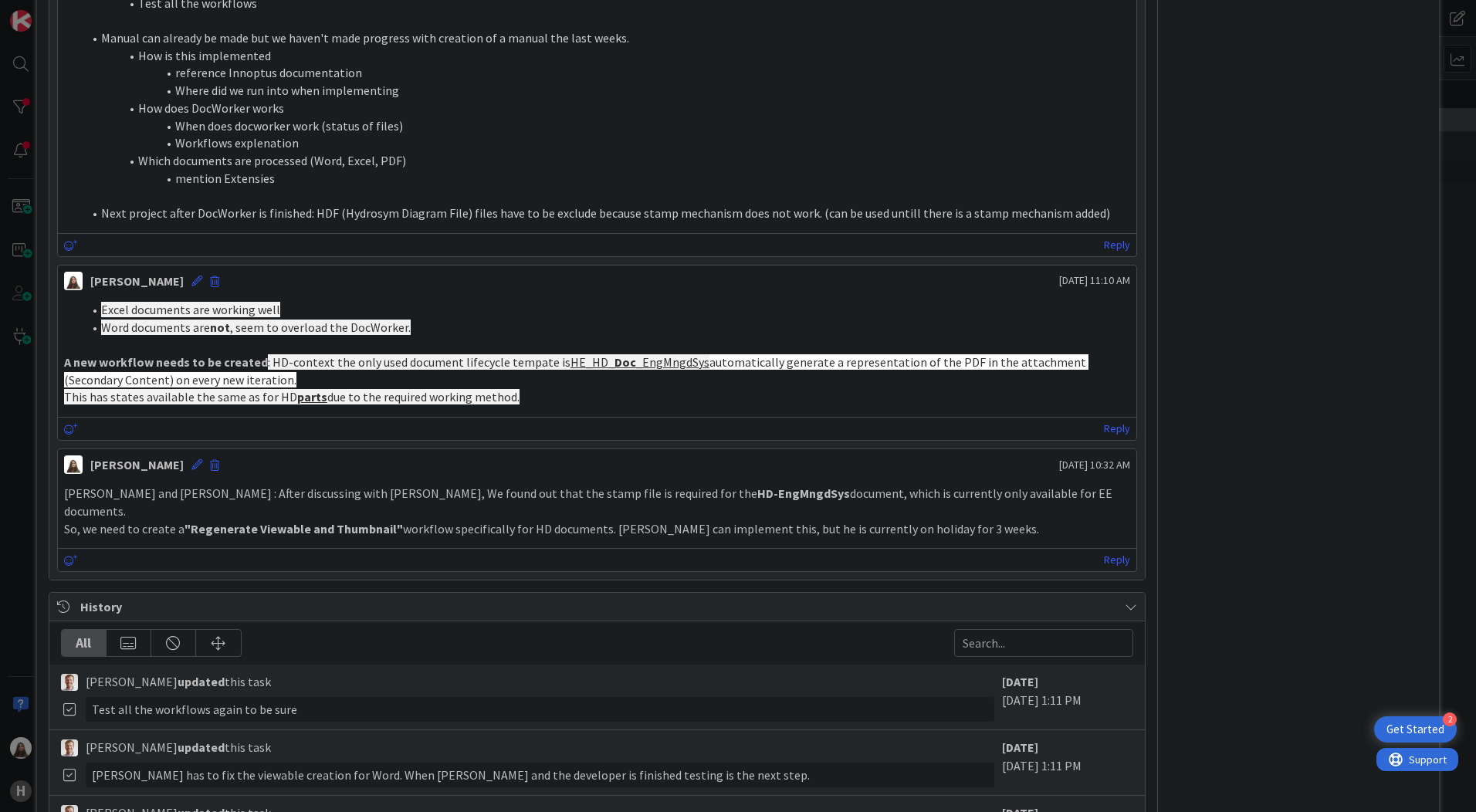
click at [89, 299] on div "Excel documents are working well Word documents are not , seem to overload the …" at bounding box center [597, 354] width 1079 height 118
drag, startPoint x: 112, startPoint y: 363, endPoint x: 124, endPoint y: 395, distance: 34.2
click at [112, 364] on strong "A new workflow needs to be created" at bounding box center [166, 361] width 204 height 16
click at [151, 384] on span "automatically generate a representation of the PDF in the attachment (Secondary…" at bounding box center [577, 371] width 1024 height 33
drag, startPoint x: 256, startPoint y: 379, endPoint x: 275, endPoint y: 372, distance: 20.2
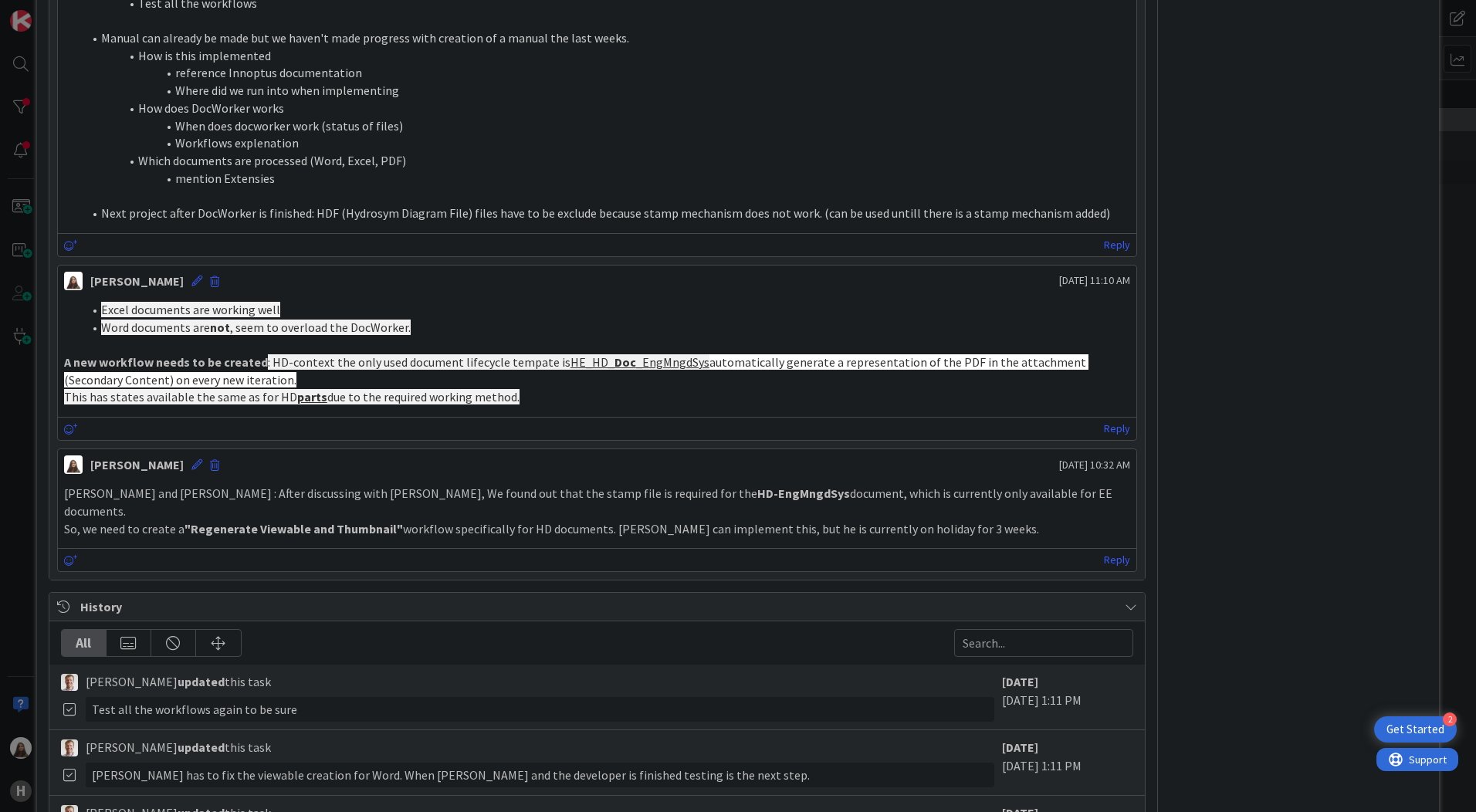
click at [275, 372] on p "A new workflow needs to be created : HD-context the only used document lifecycl…" at bounding box center [597, 372] width 1066 height 35
click at [202, 283] on icon at bounding box center [197, 281] width 11 height 11
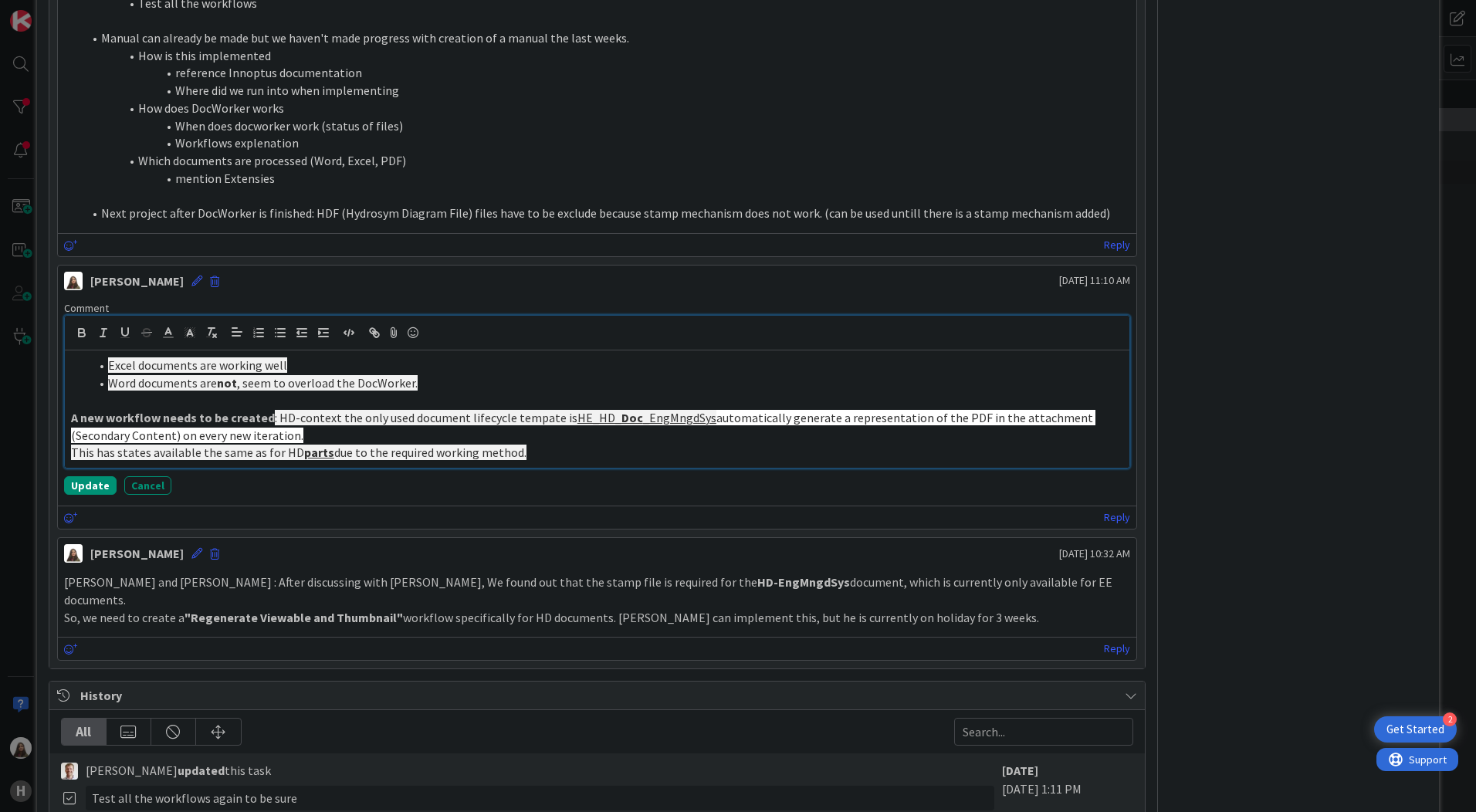
click at [450, 359] on li "Excel documents are working well" at bounding box center [606, 365] width 1034 height 17
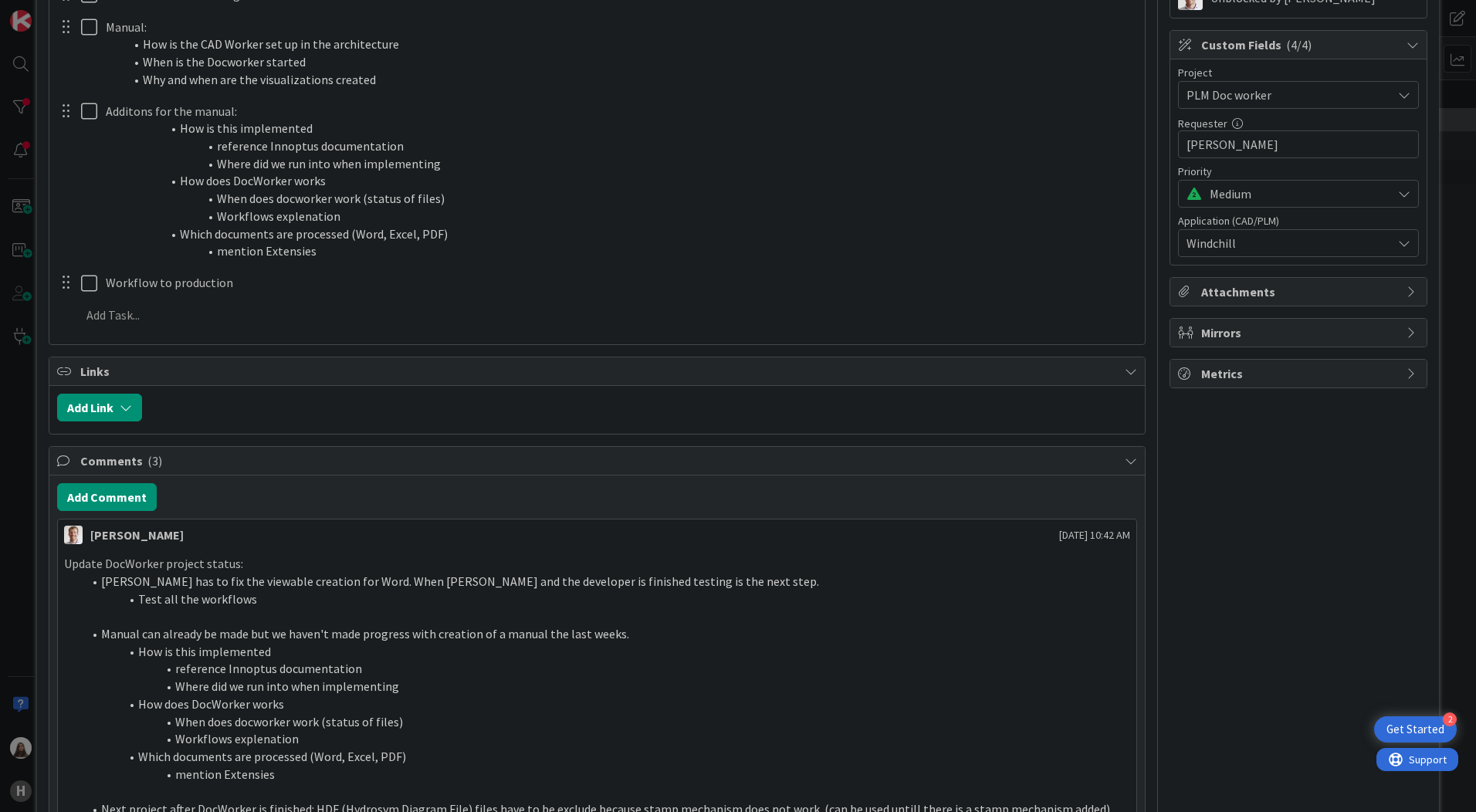
scroll to position [463, 0]
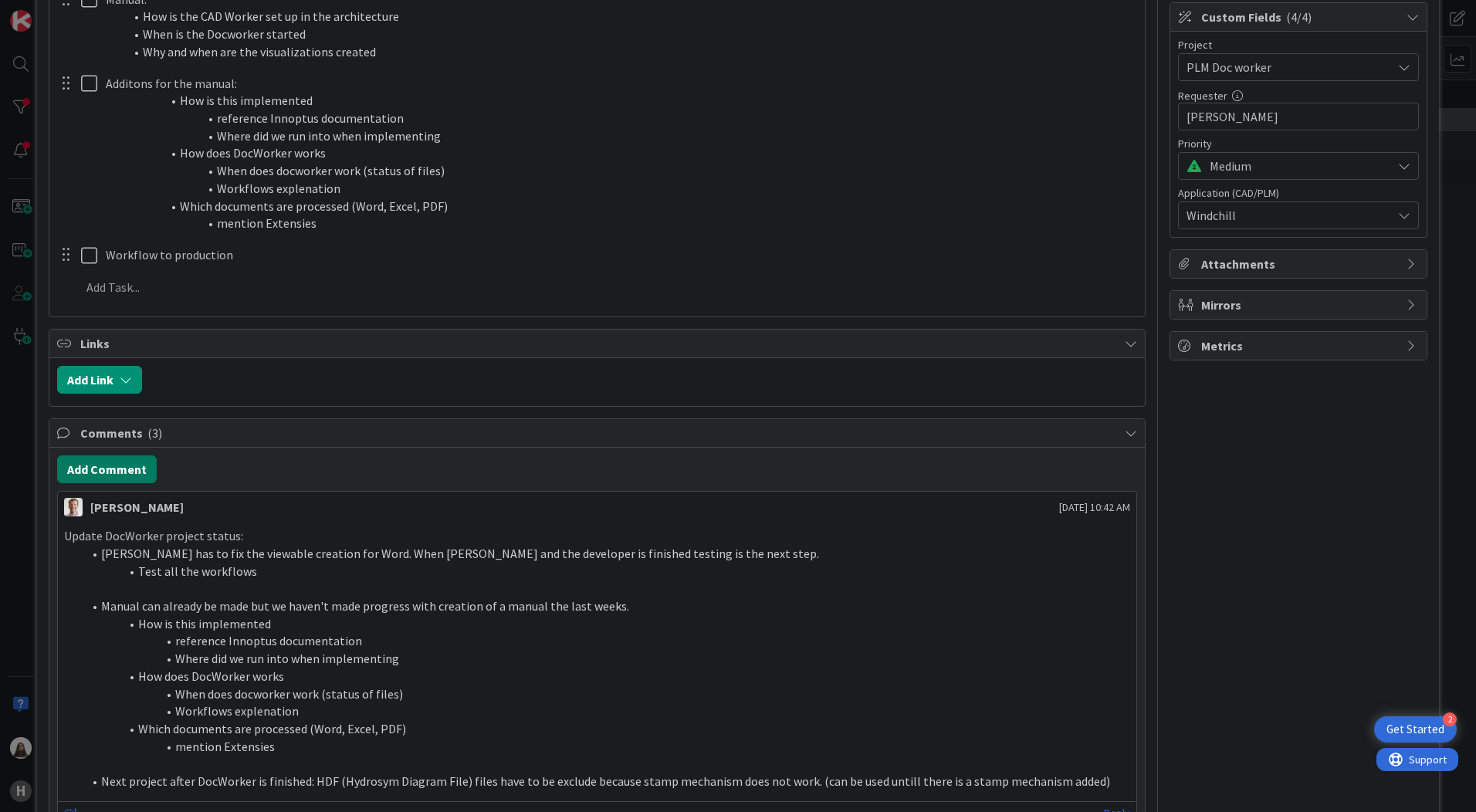
click at [104, 470] on button "Add Comment" at bounding box center [107, 469] width 99 height 28
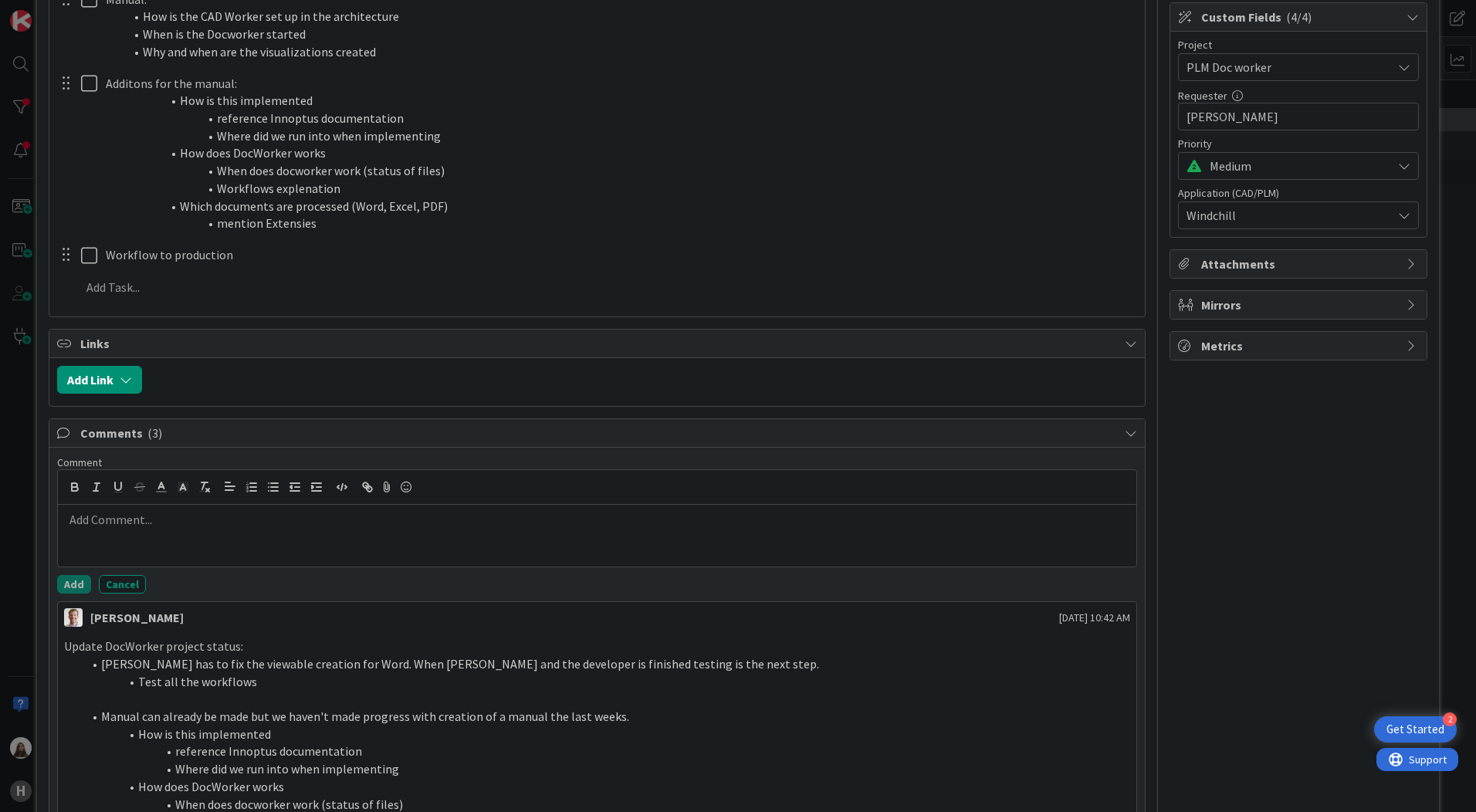
click at [120, 534] on div at bounding box center [597, 535] width 1079 height 62
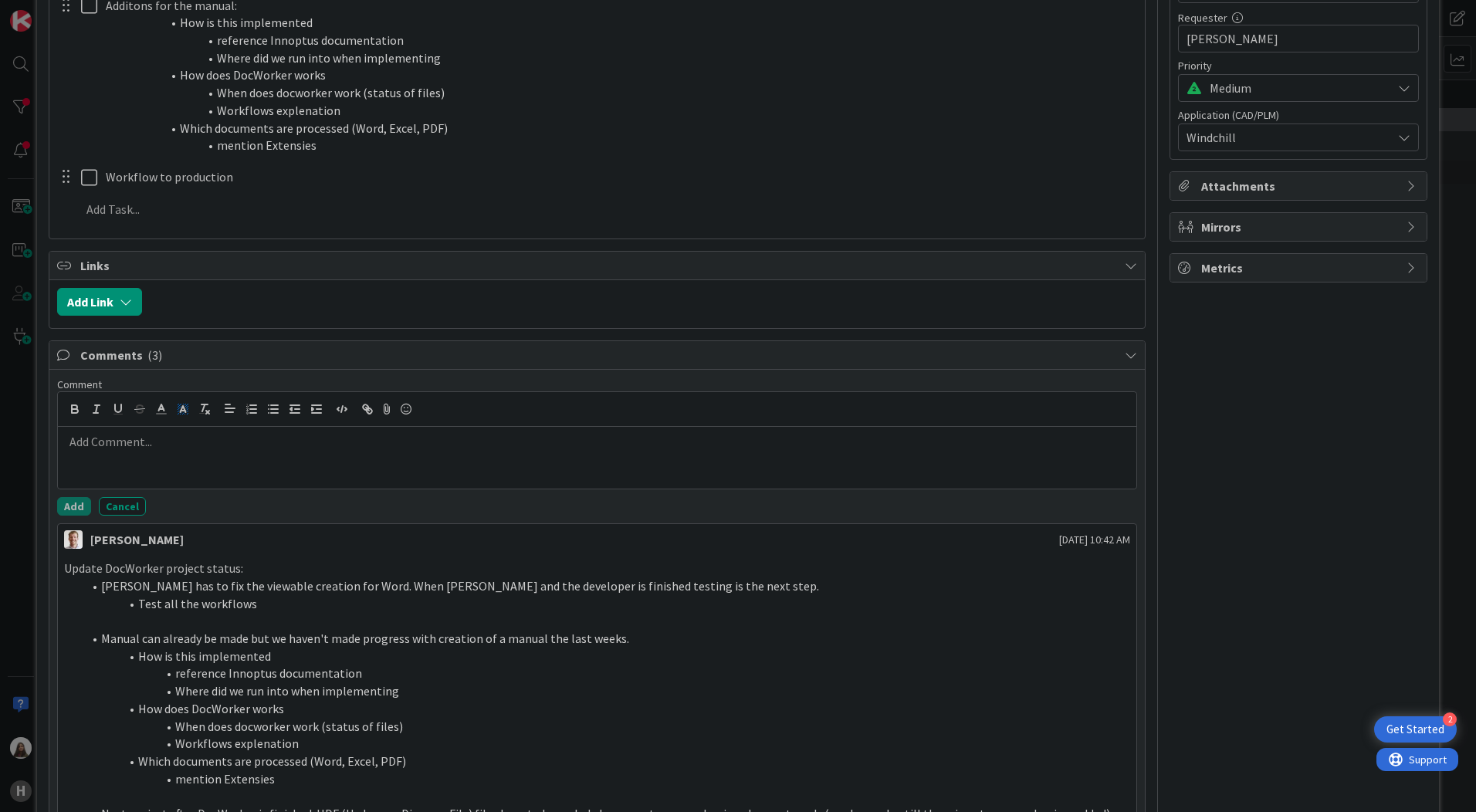
scroll to position [541, 0]
click at [162, 459] on div at bounding box center [597, 458] width 1079 height 62
click at [158, 444] on p at bounding box center [597, 442] width 1066 height 17
click at [162, 455] on div at bounding box center [597, 458] width 1079 height 62
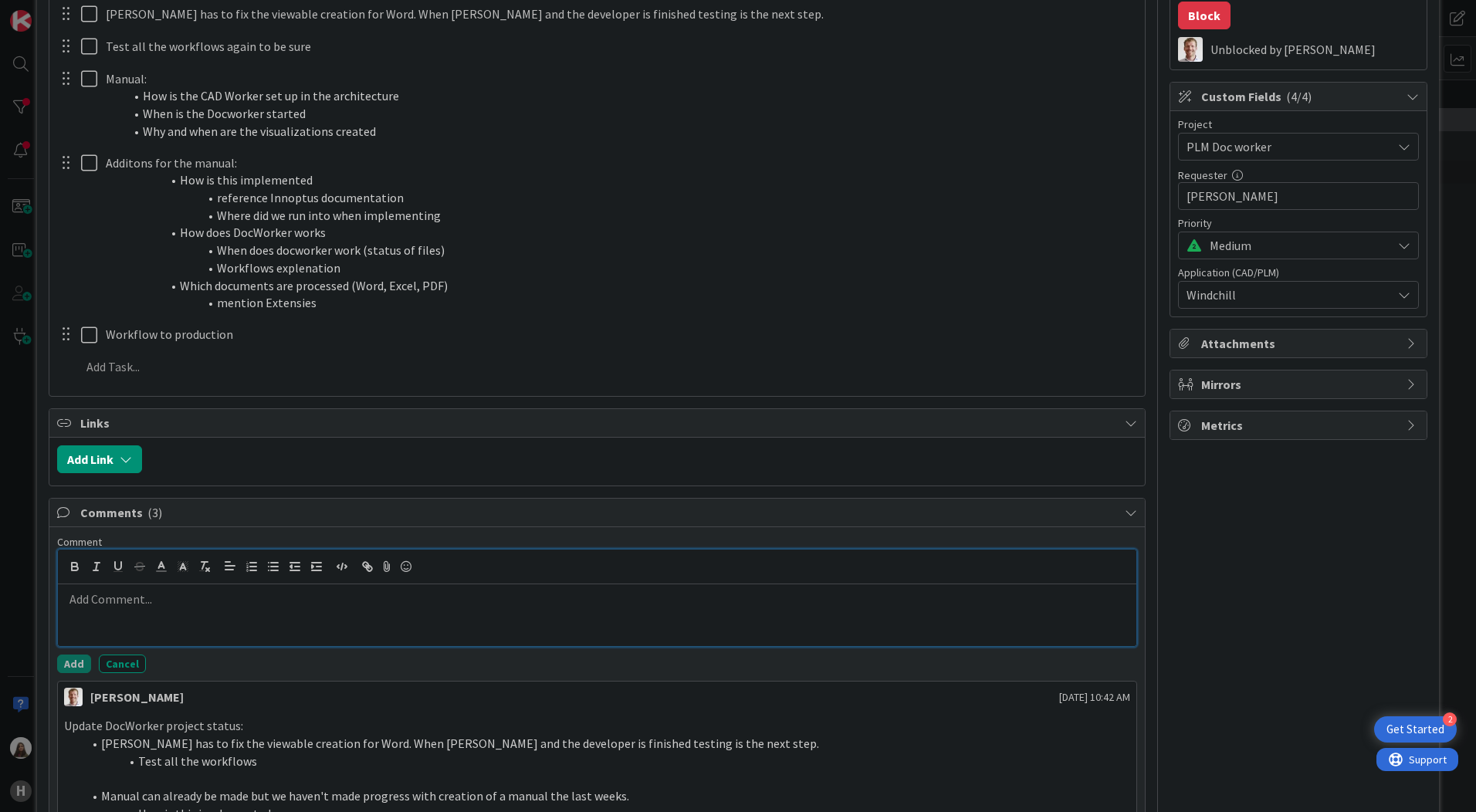
scroll to position [386, 0]
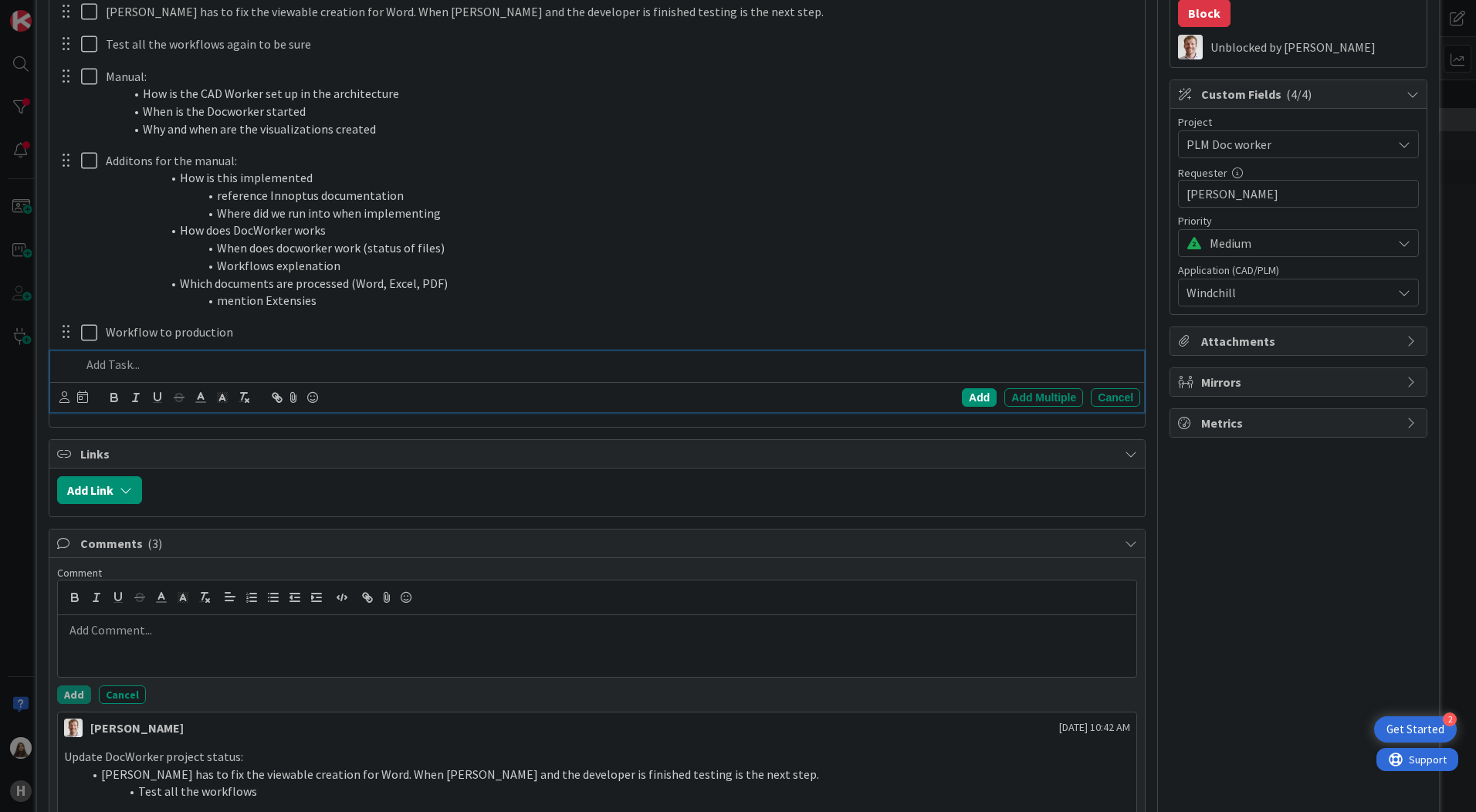
click at [144, 351] on div at bounding box center [607, 364] width 1066 height 27
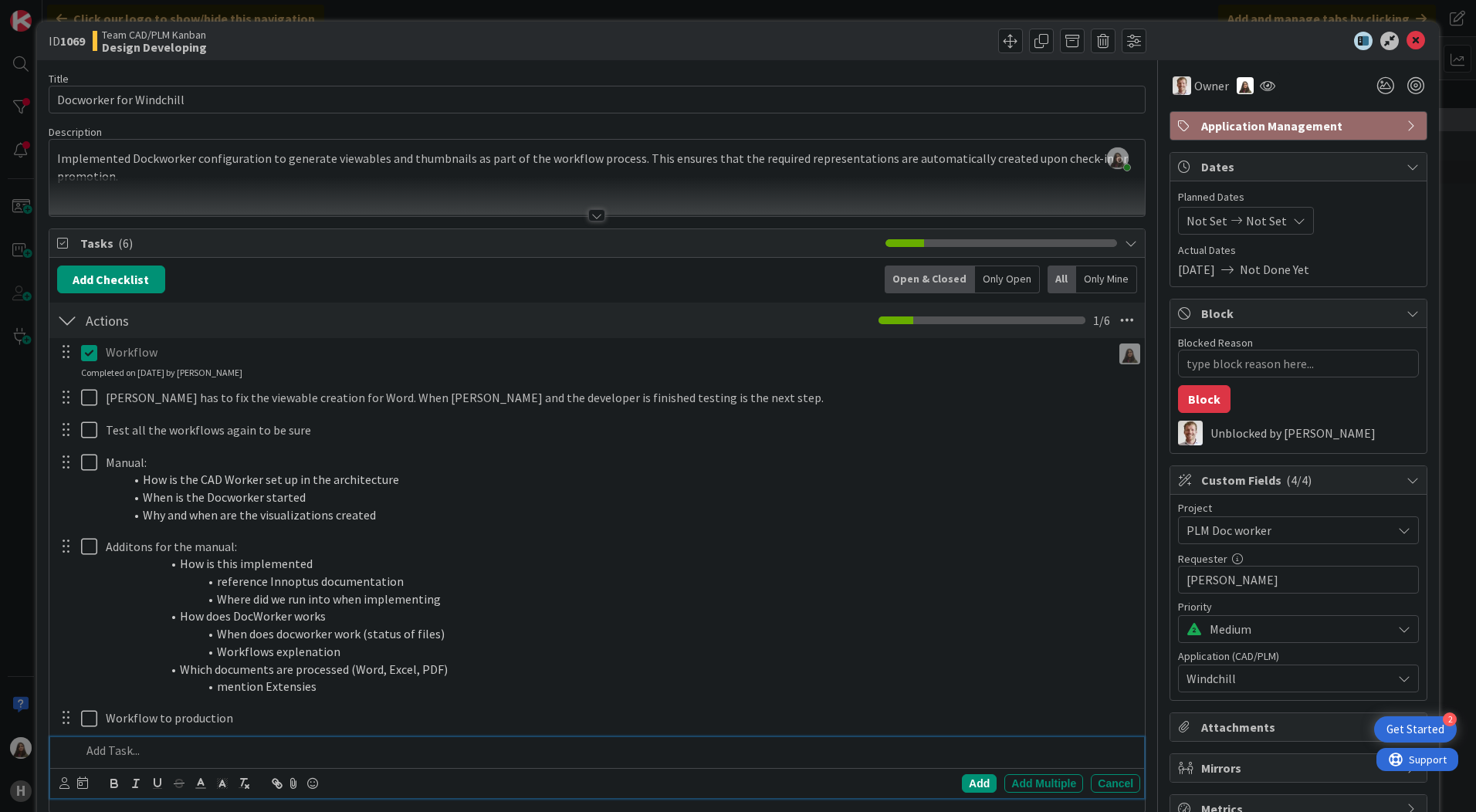
scroll to position [232, 0]
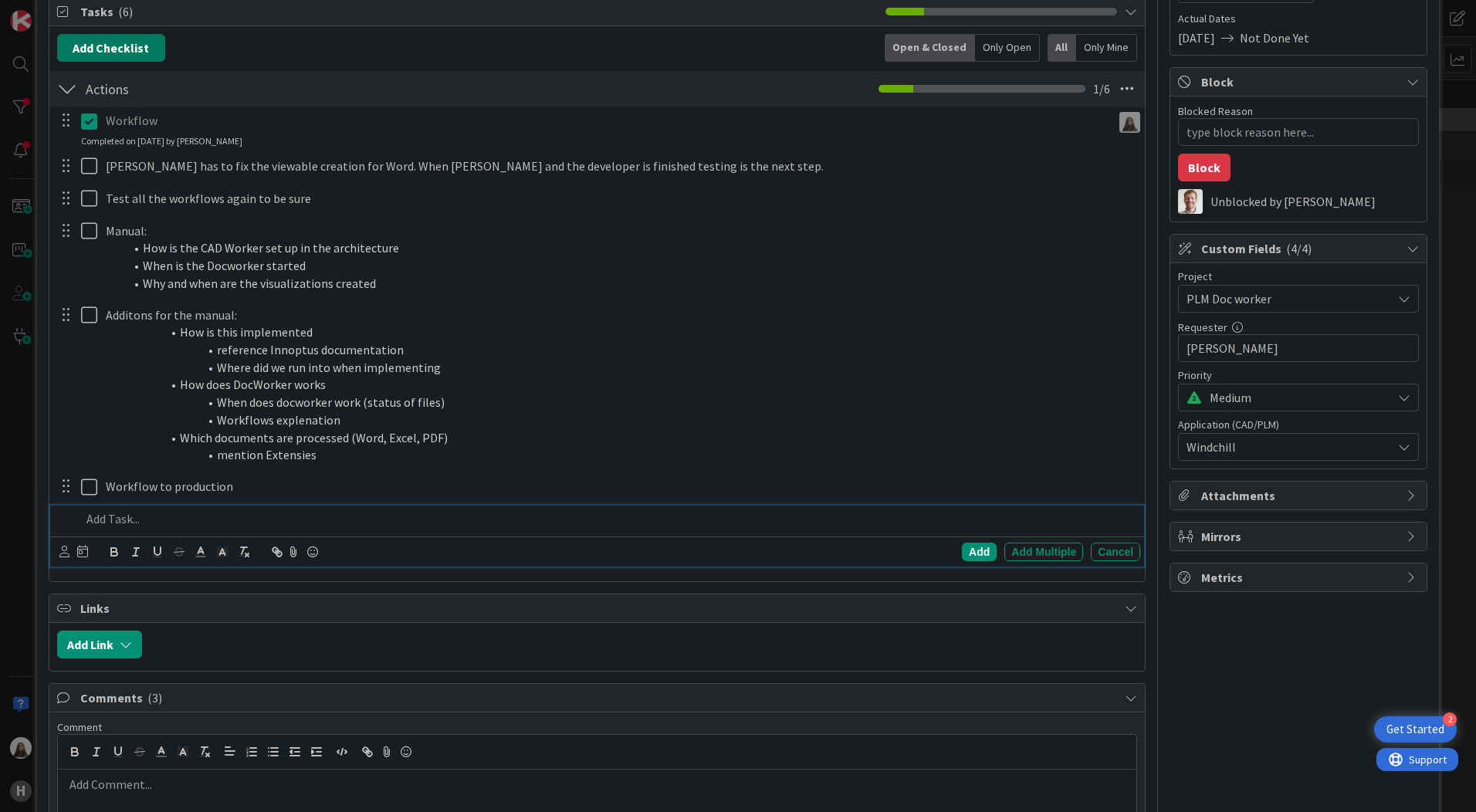
click at [109, 48] on button "Add Checklist" at bounding box center [111, 48] width 109 height 28
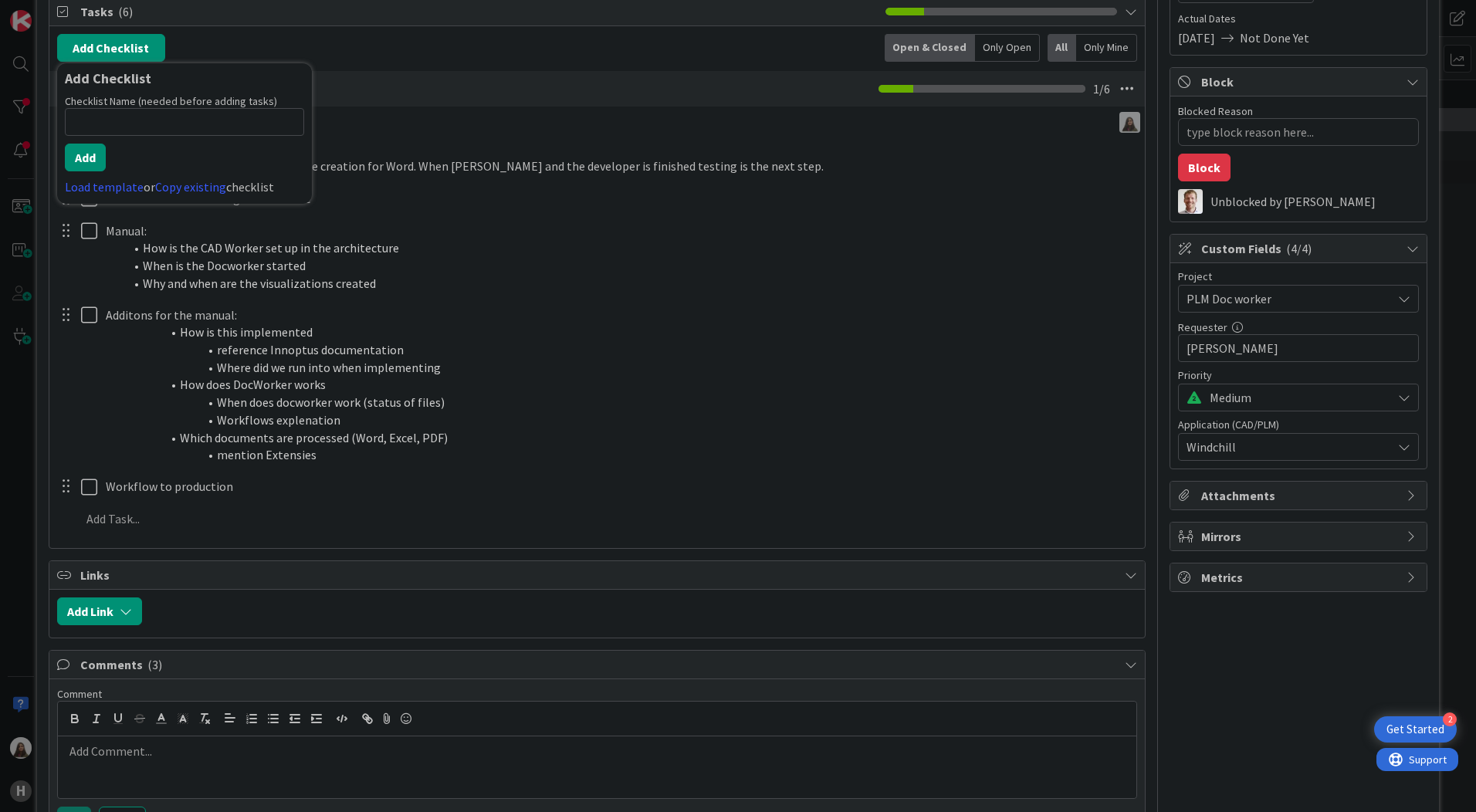
click at [447, 91] on div "Actions Checklist Name 7 / 64 Actions 1 / 6" at bounding box center [597, 88] width 1095 height 36
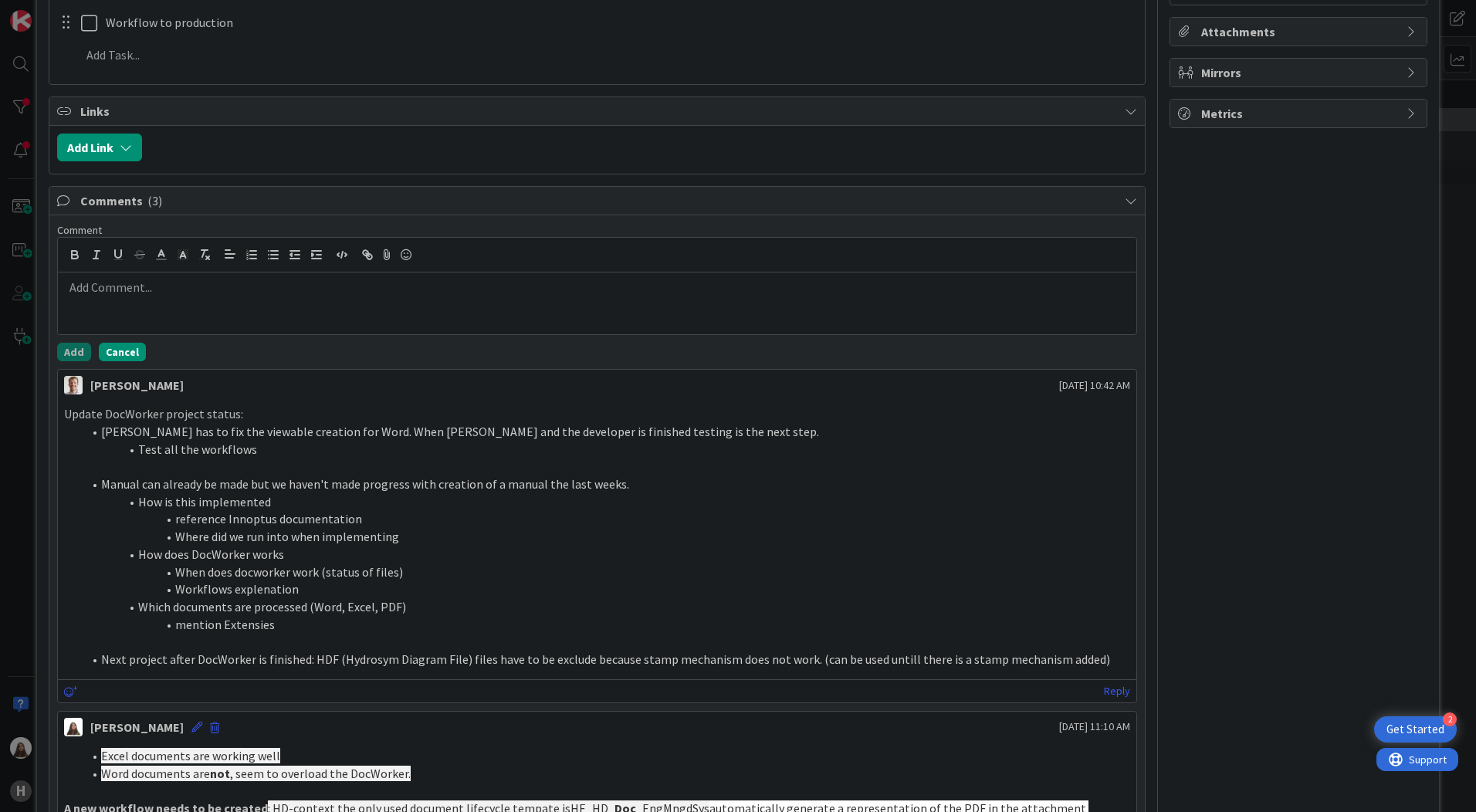
scroll to position [695, 0]
click at [108, 314] on div at bounding box center [597, 303] width 1079 height 62
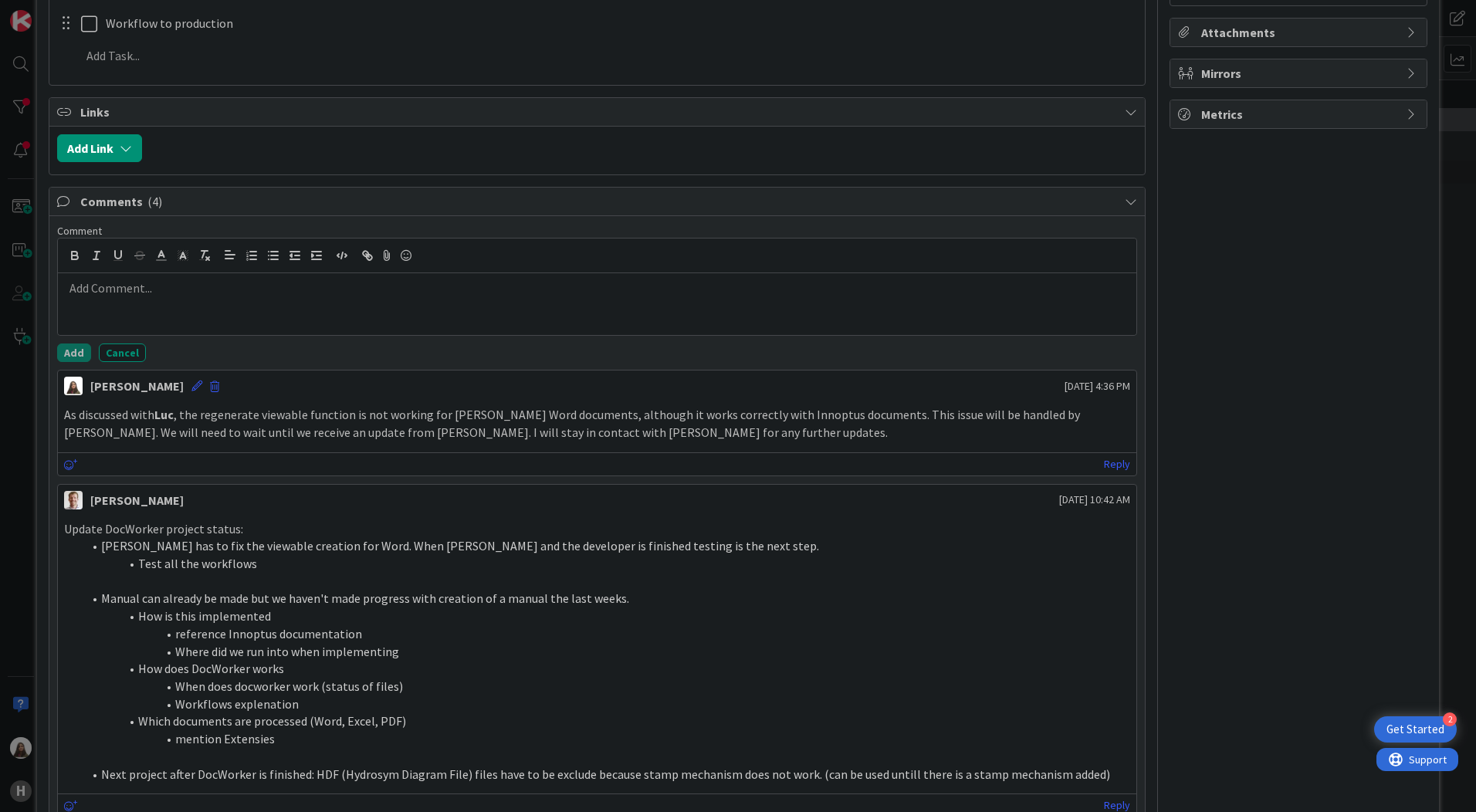
type textarea "x"
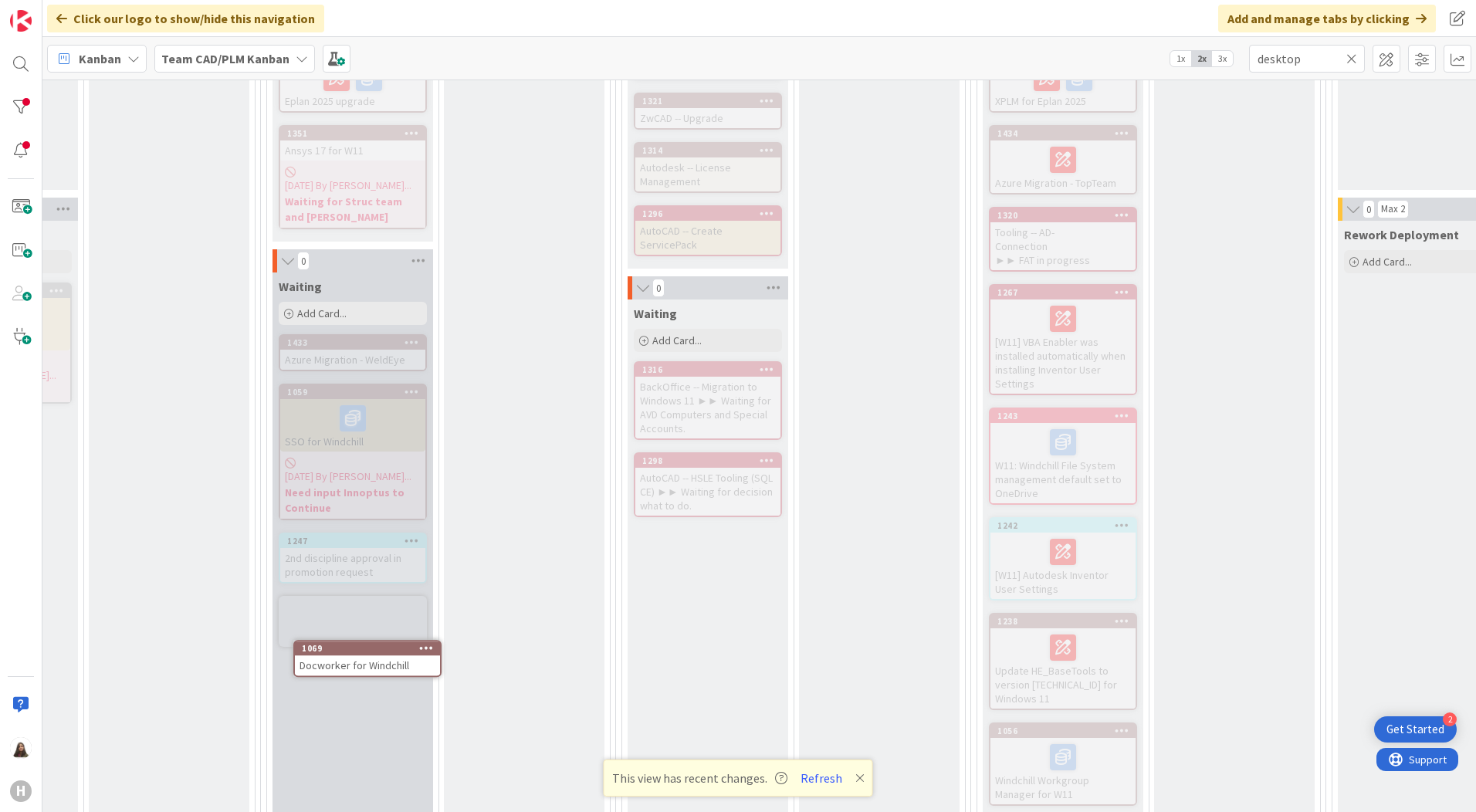
scroll to position [464, 229]
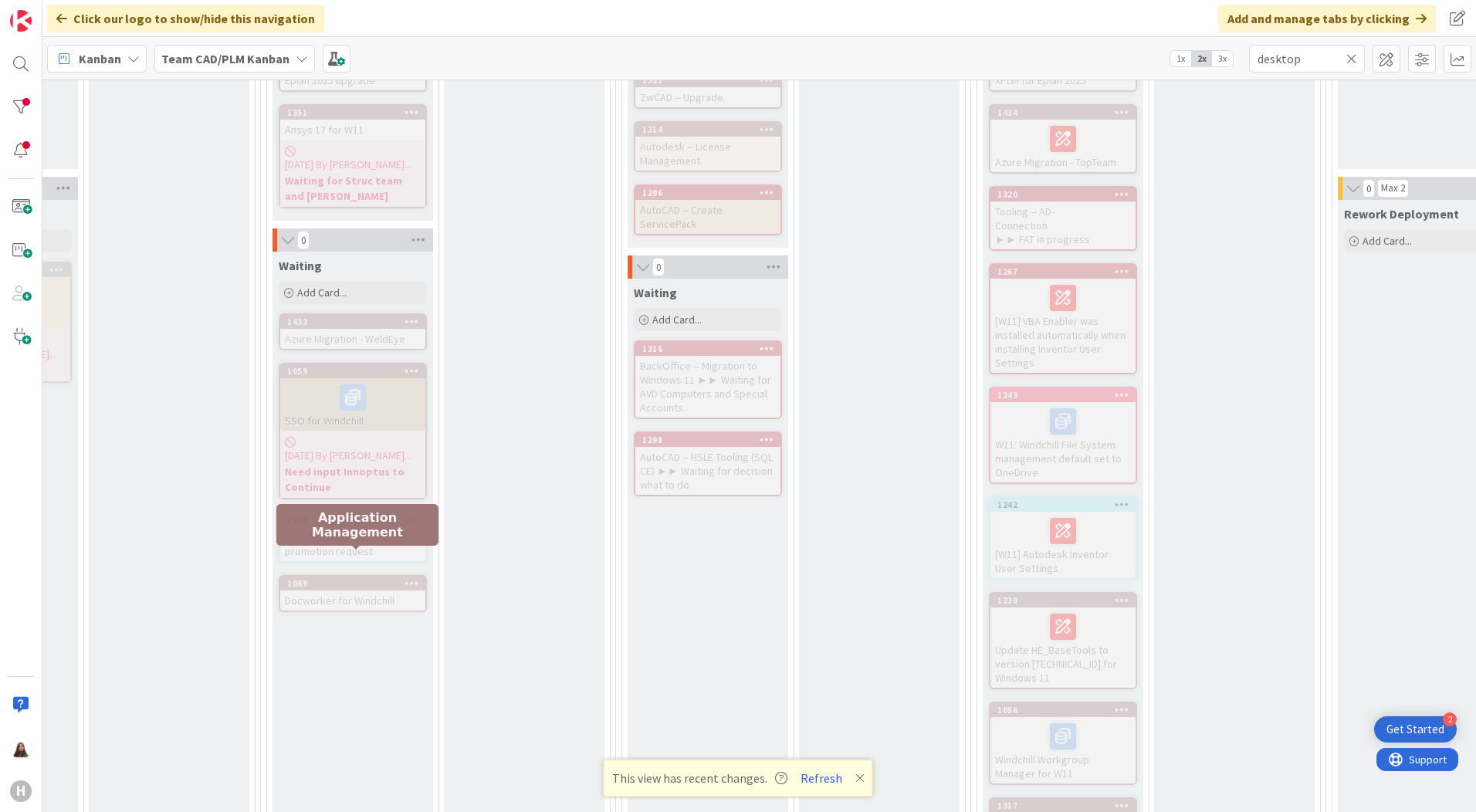
click at [325, 578] on div "1069" at bounding box center [356, 584] width 138 height 11
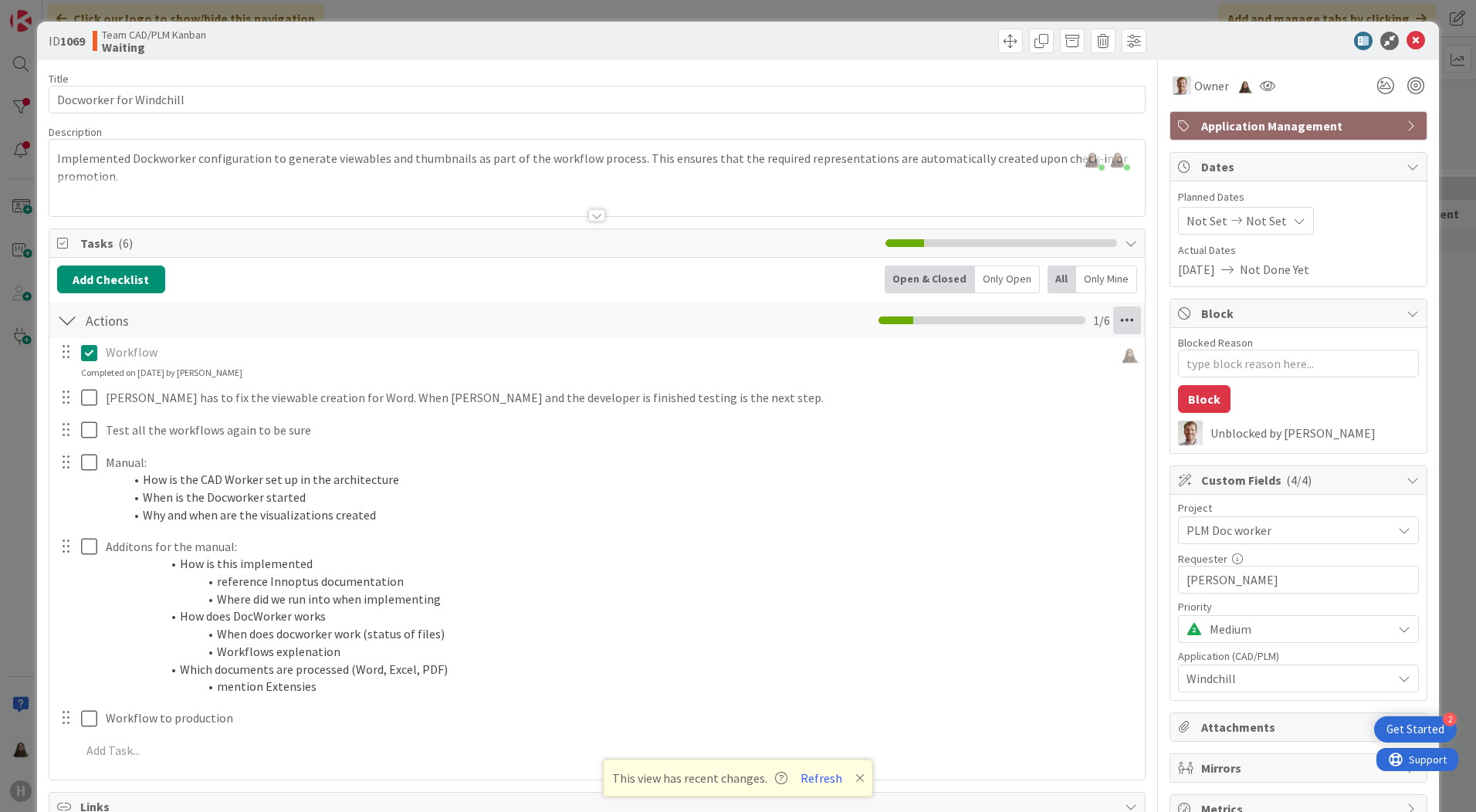
click at [1114, 322] on icon at bounding box center [1127, 320] width 28 height 28
click at [214, 264] on div "Add Checklist Open & Closed Only Open All Only Mine Actions Checklist Name 7 / …" at bounding box center [597, 519] width 1095 height 522
drag, startPoint x: 63, startPoint y: 243, endPoint x: 90, endPoint y: 244, distance: 27.0
click at [64, 243] on icon at bounding box center [64, 243] width 16 height 12
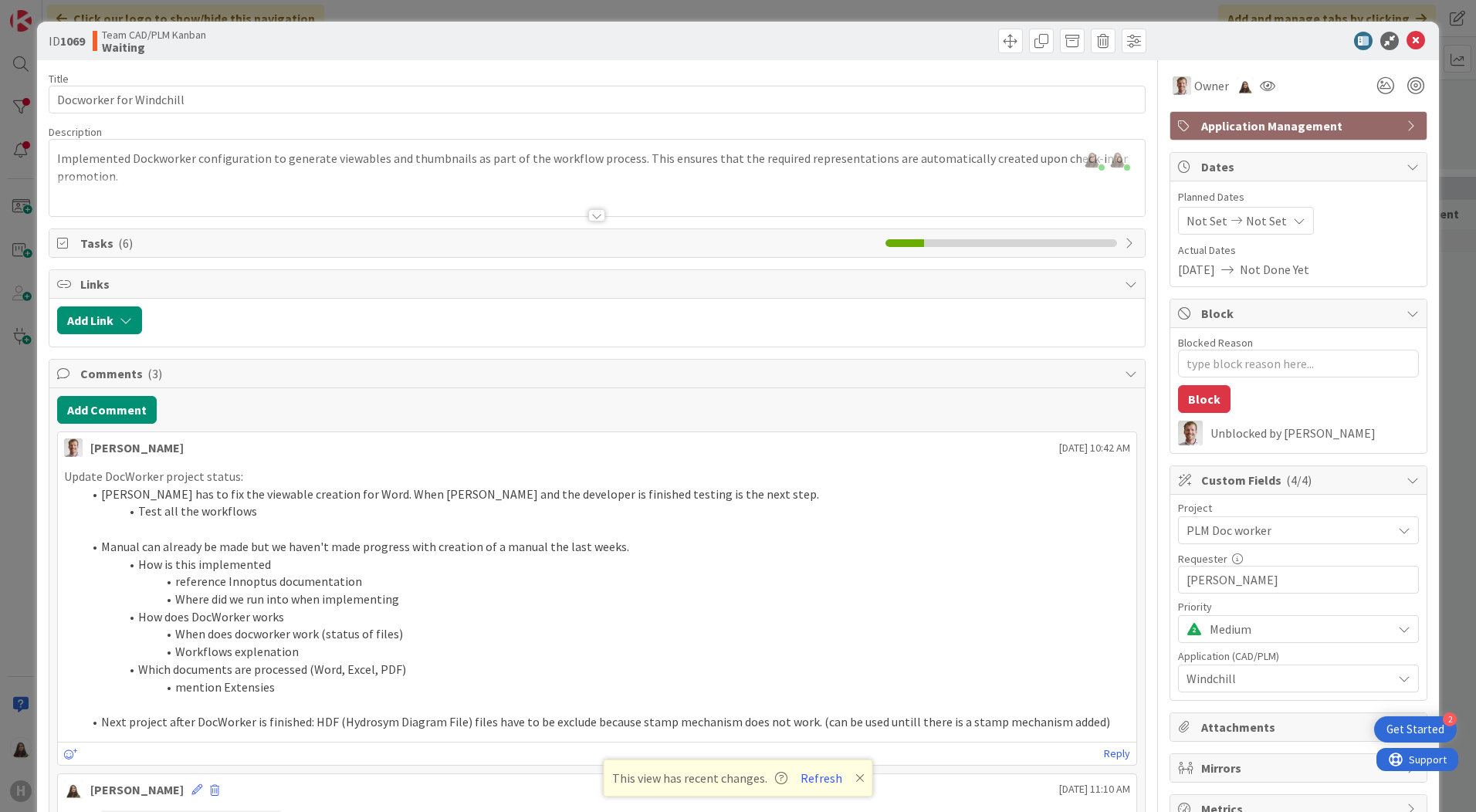
click at [169, 315] on div at bounding box center [644, 320] width 988 height 28
click at [151, 318] on div at bounding box center [644, 320] width 988 height 28
click at [154, 319] on div at bounding box center [644, 320] width 988 height 28
drag, startPoint x: 154, startPoint y: 319, endPoint x: 98, endPoint y: 318, distance: 56.0
click at [98, 318] on div "Add Link" at bounding box center [597, 320] width 1081 height 28
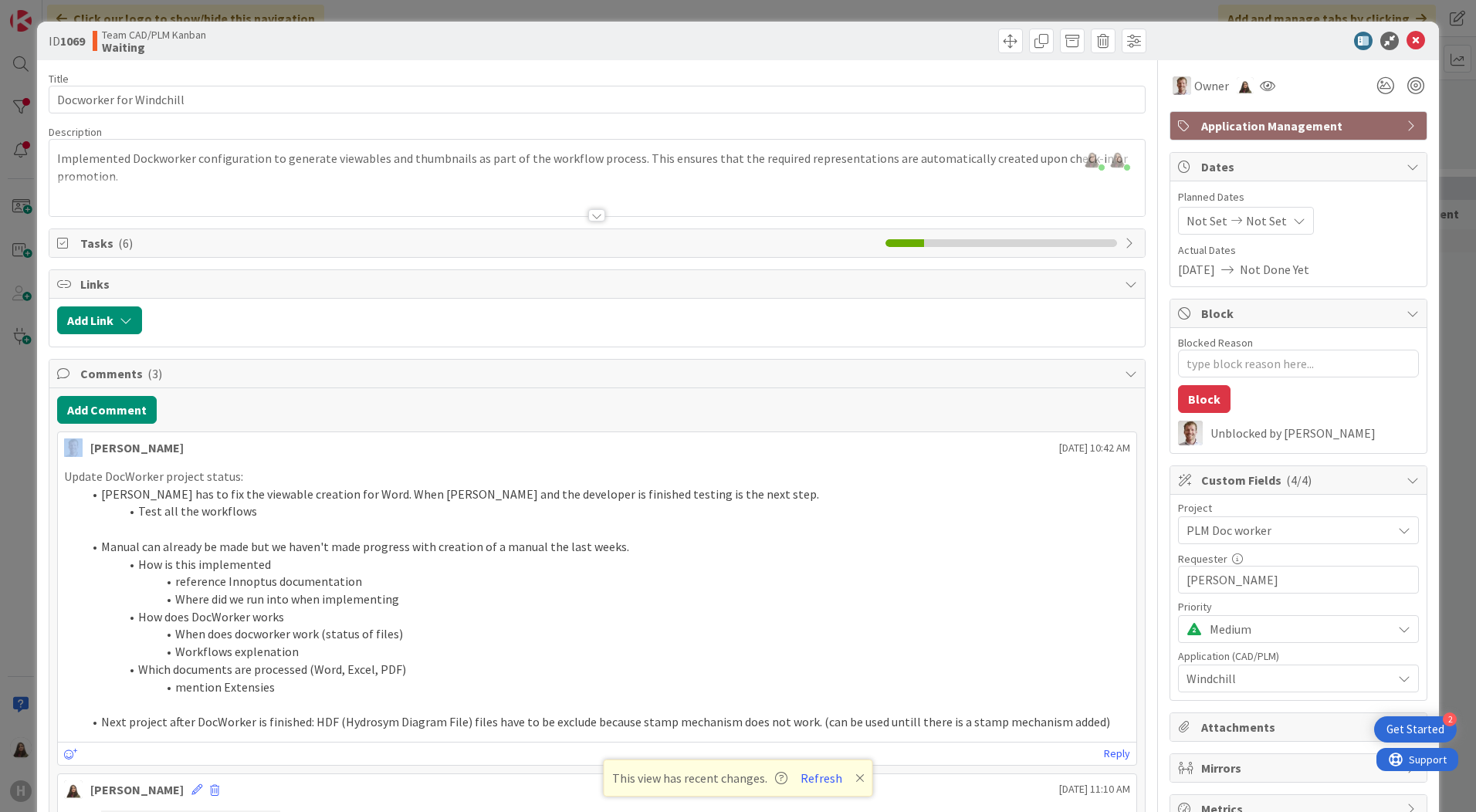
drag, startPoint x: 98, startPoint y: 318, endPoint x: 257, endPoint y: 237, distance: 178.4
click at [257, 237] on span "Tasks ( 6 )" at bounding box center [478, 243] width 797 height 18
type textarea "x"
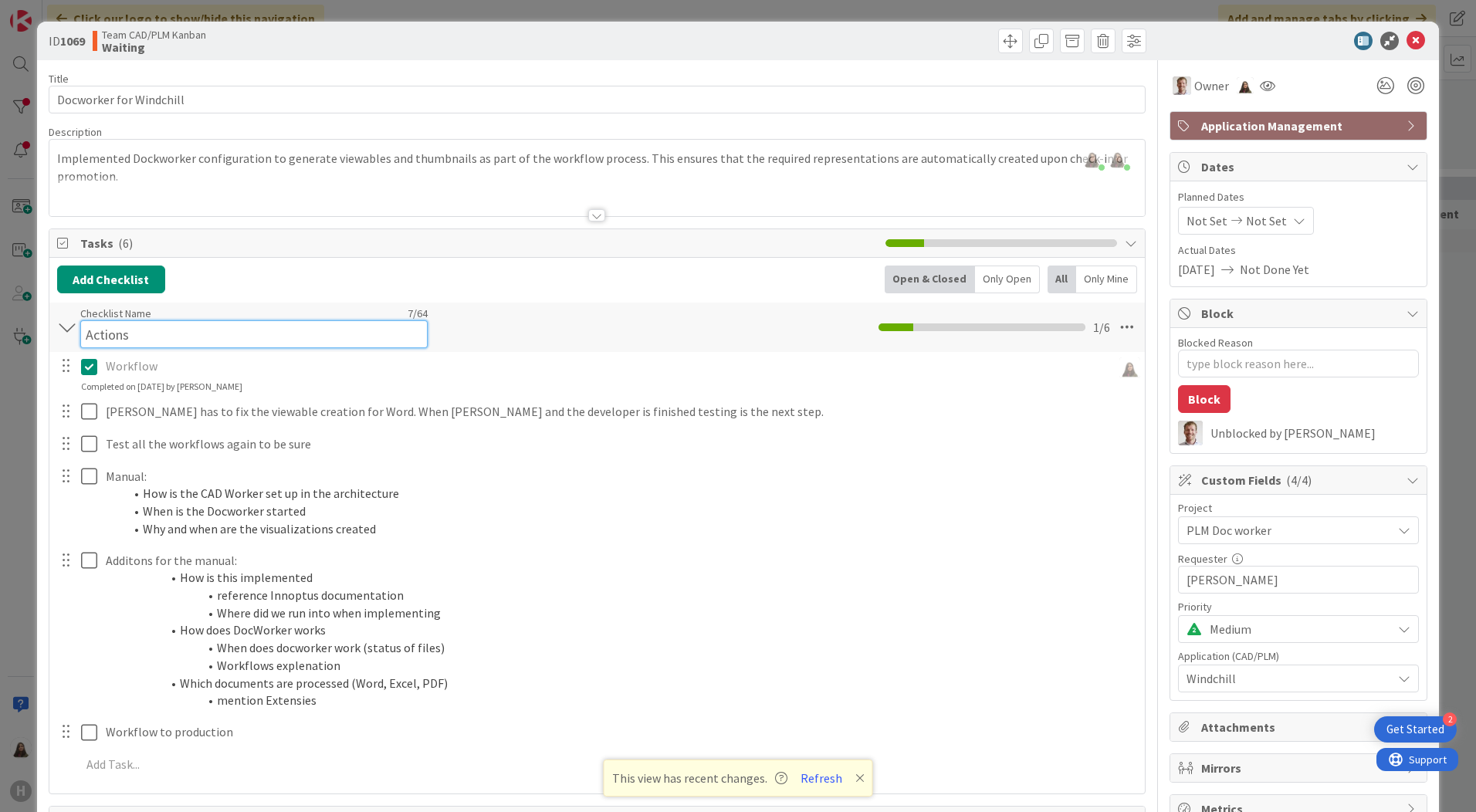
click at [342, 320] on input "Actions" at bounding box center [254, 334] width 348 height 28
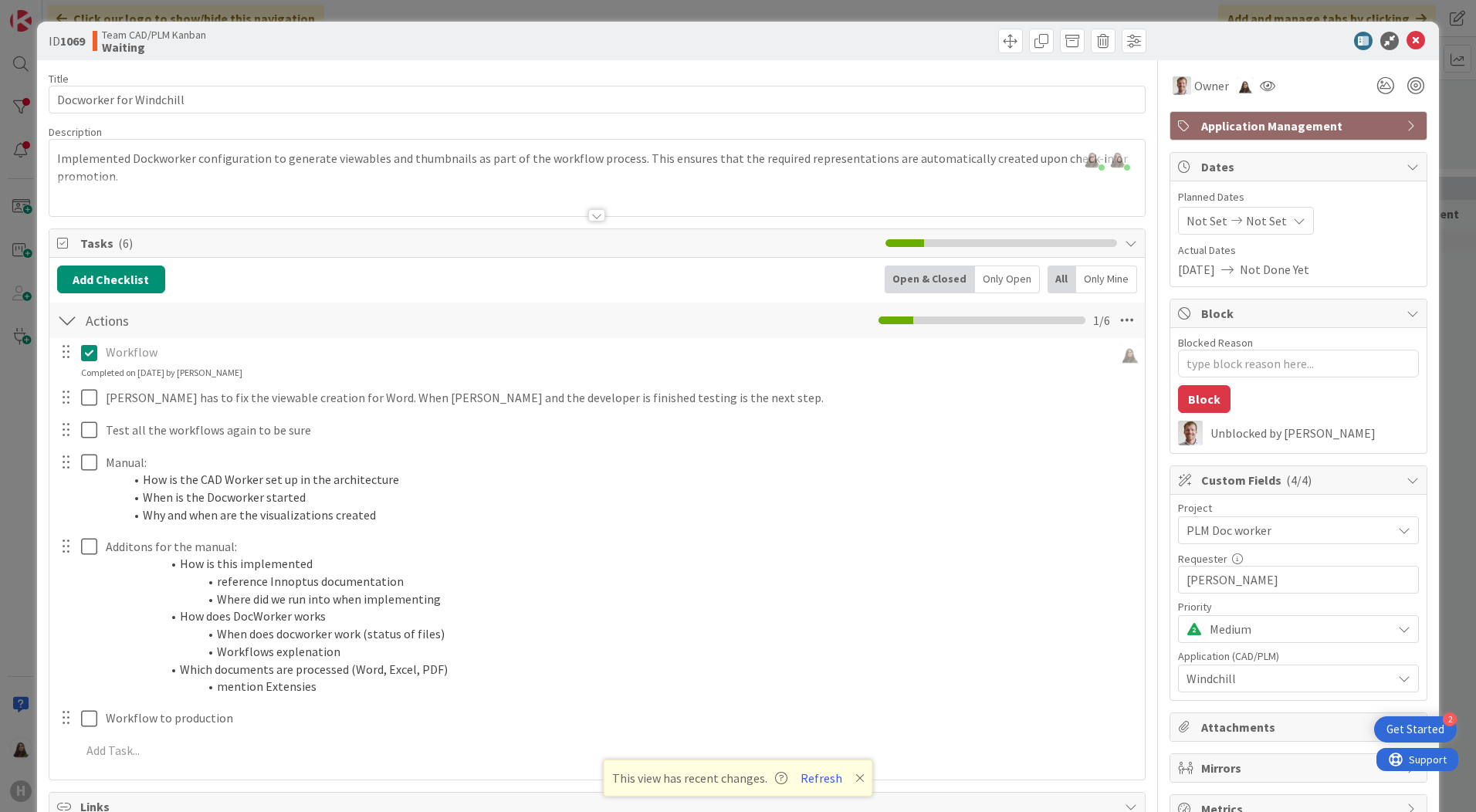
click at [349, 277] on div "Add Checklist Open & Closed Only Open All Only Mine" at bounding box center [597, 280] width 1081 height 28
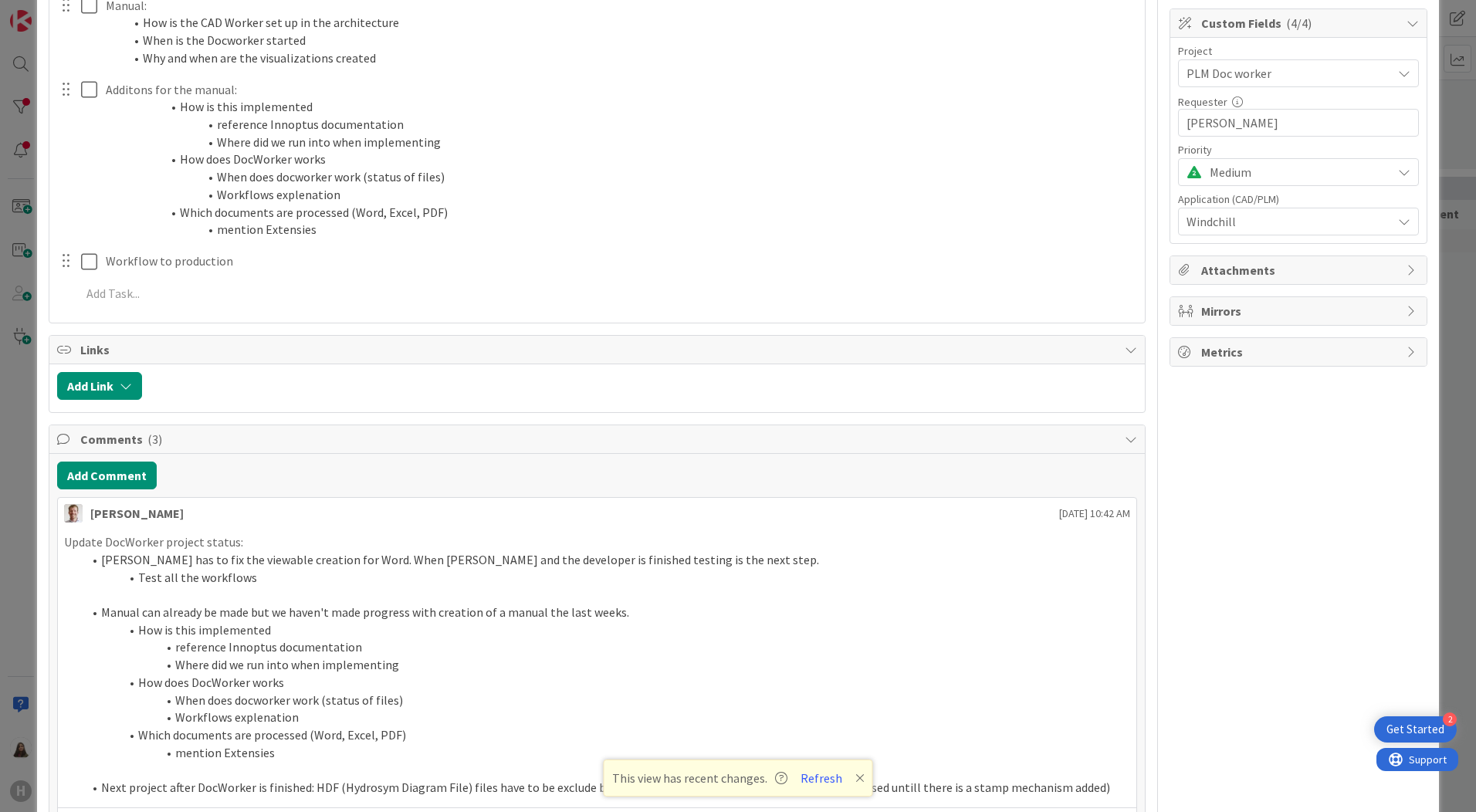
scroll to position [541, 0]
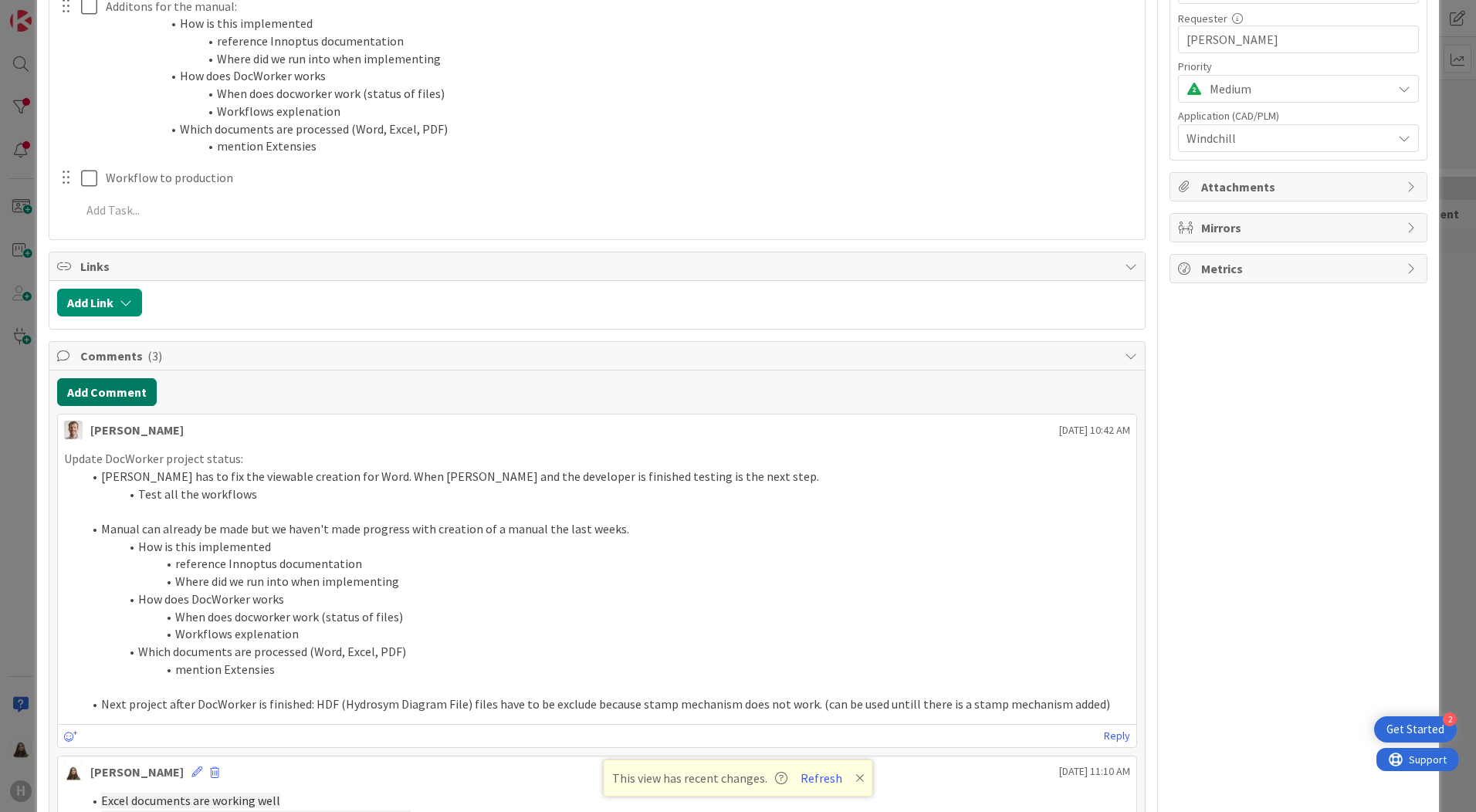
click at [104, 393] on button "Add Comment" at bounding box center [107, 392] width 99 height 28
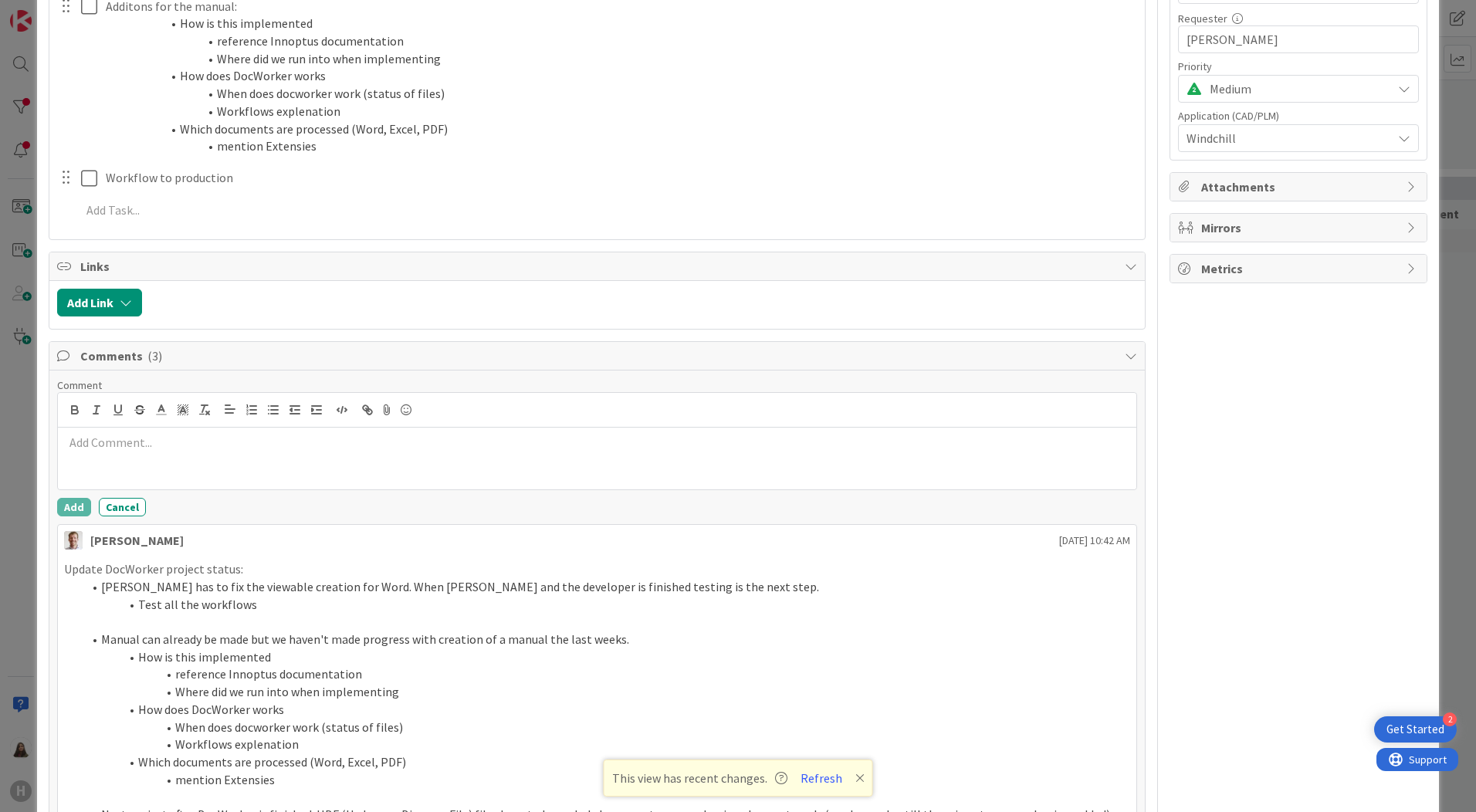
click at [129, 440] on p at bounding box center [597, 442] width 1066 height 17
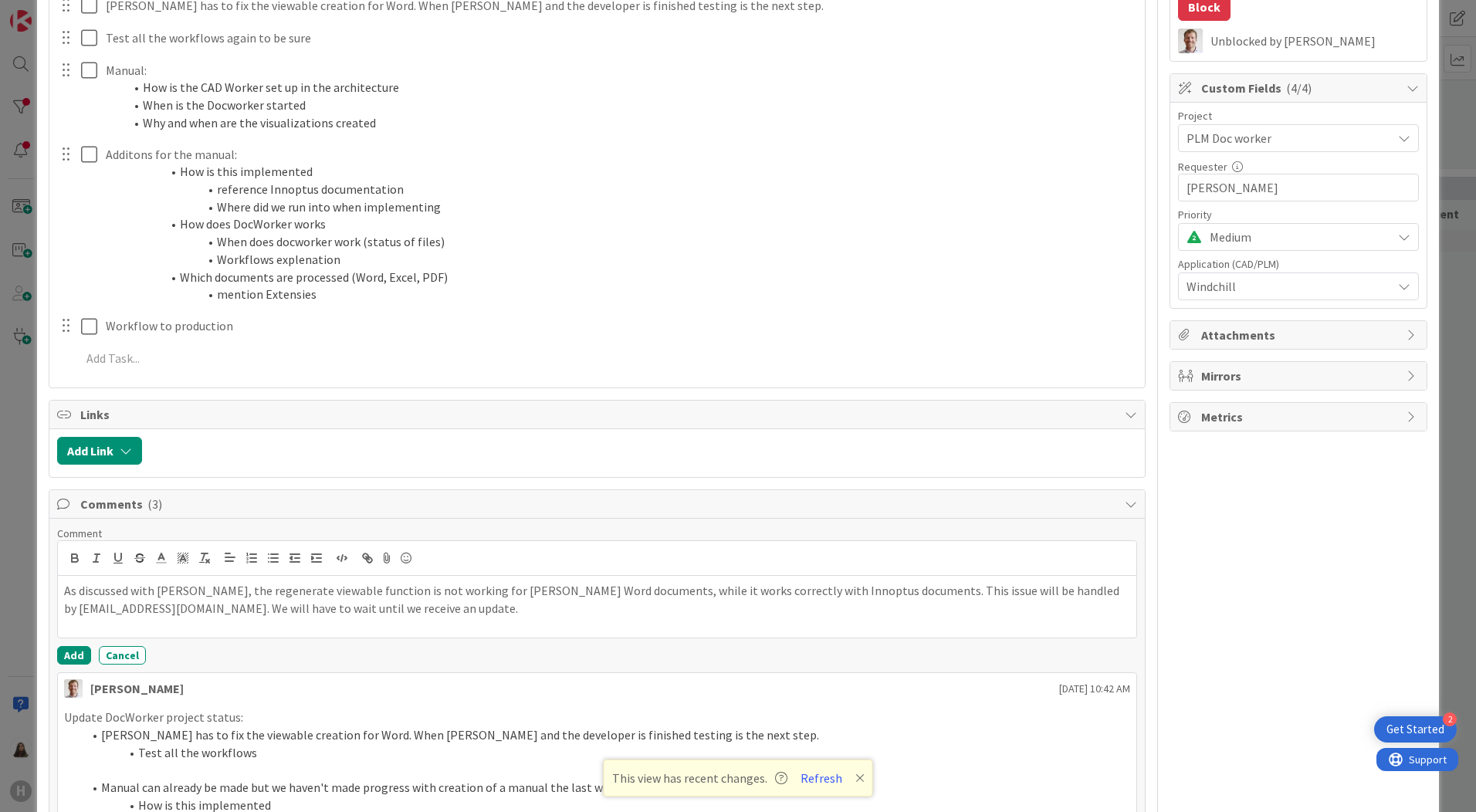
scroll to position [386, 0]
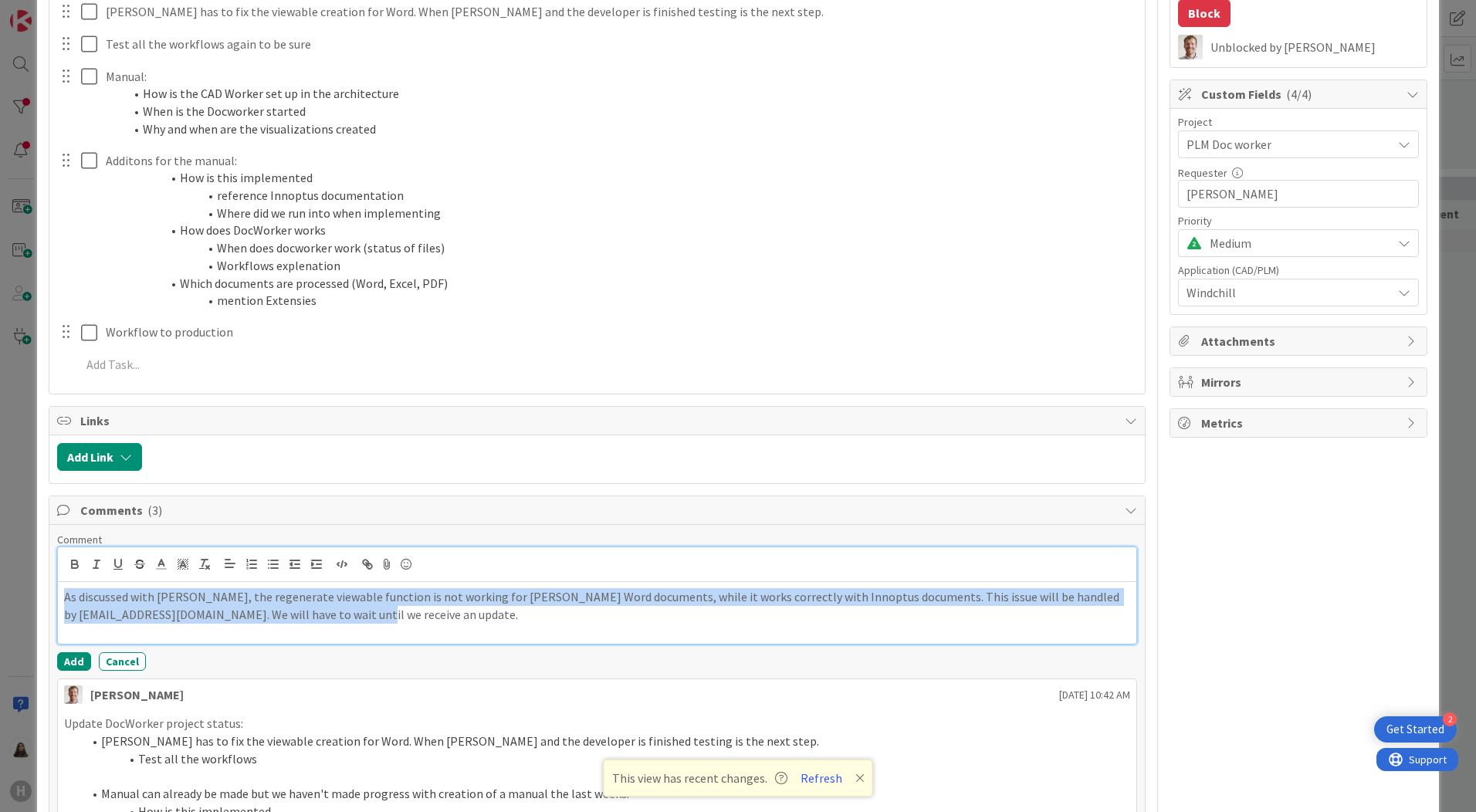
drag, startPoint x: 315, startPoint y: 620, endPoint x: 43, endPoint y: 587, distance: 274.0
click at [43, 587] on div "ID 1069 Team CAD/PLM Kanban Waiting Title 23 / 128 Docworker for Windchill Desc…" at bounding box center [738, 730] width 1402 height 2189
paste div
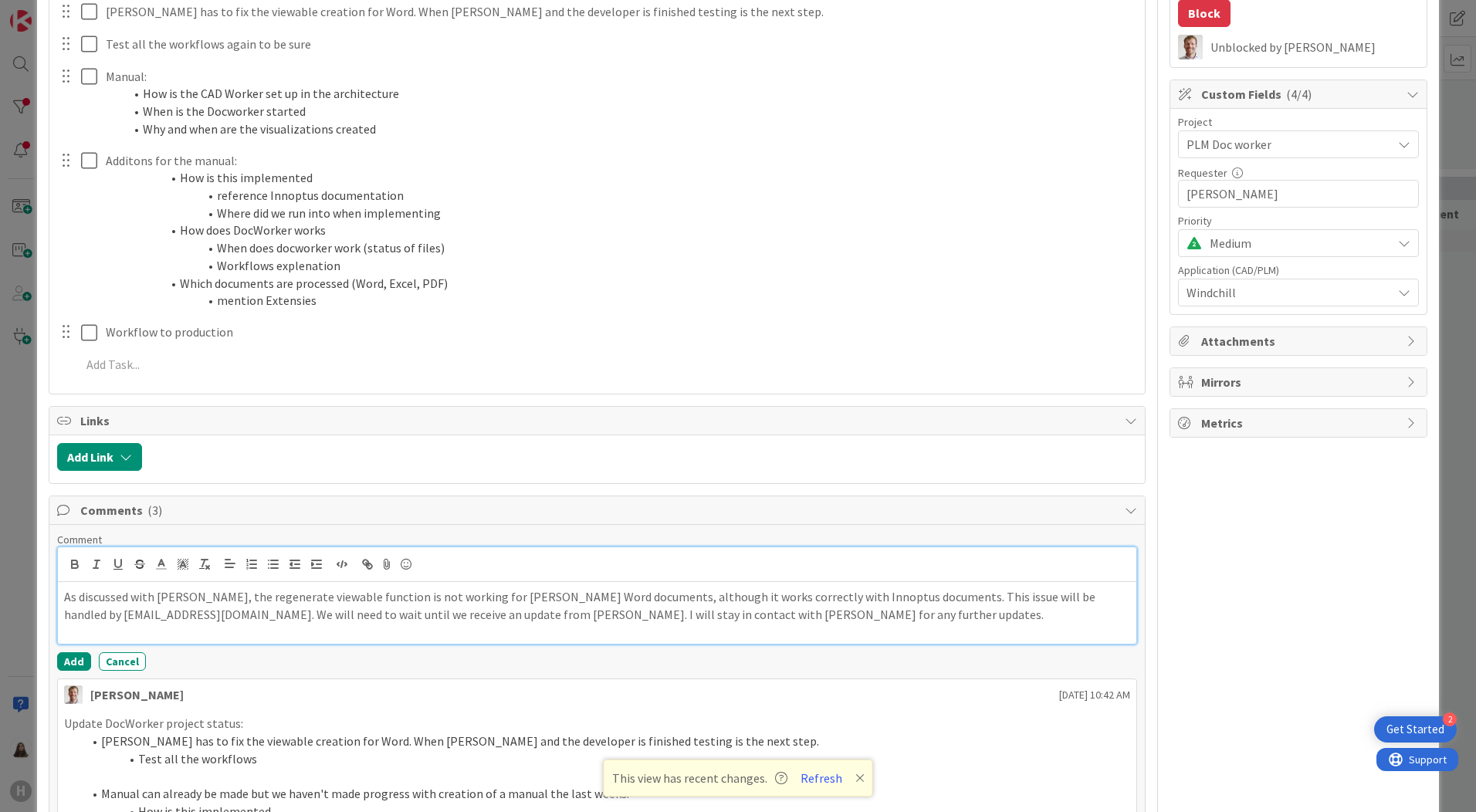
click at [832, 624] on div "As discussed with Luc, the regenerate viewable function is not working for Huis…" at bounding box center [597, 612] width 1079 height 62
click at [222, 618] on p "As discussed with Luc, the regenerate viewable function is not working for Huis…" at bounding box center [597, 606] width 1066 height 35
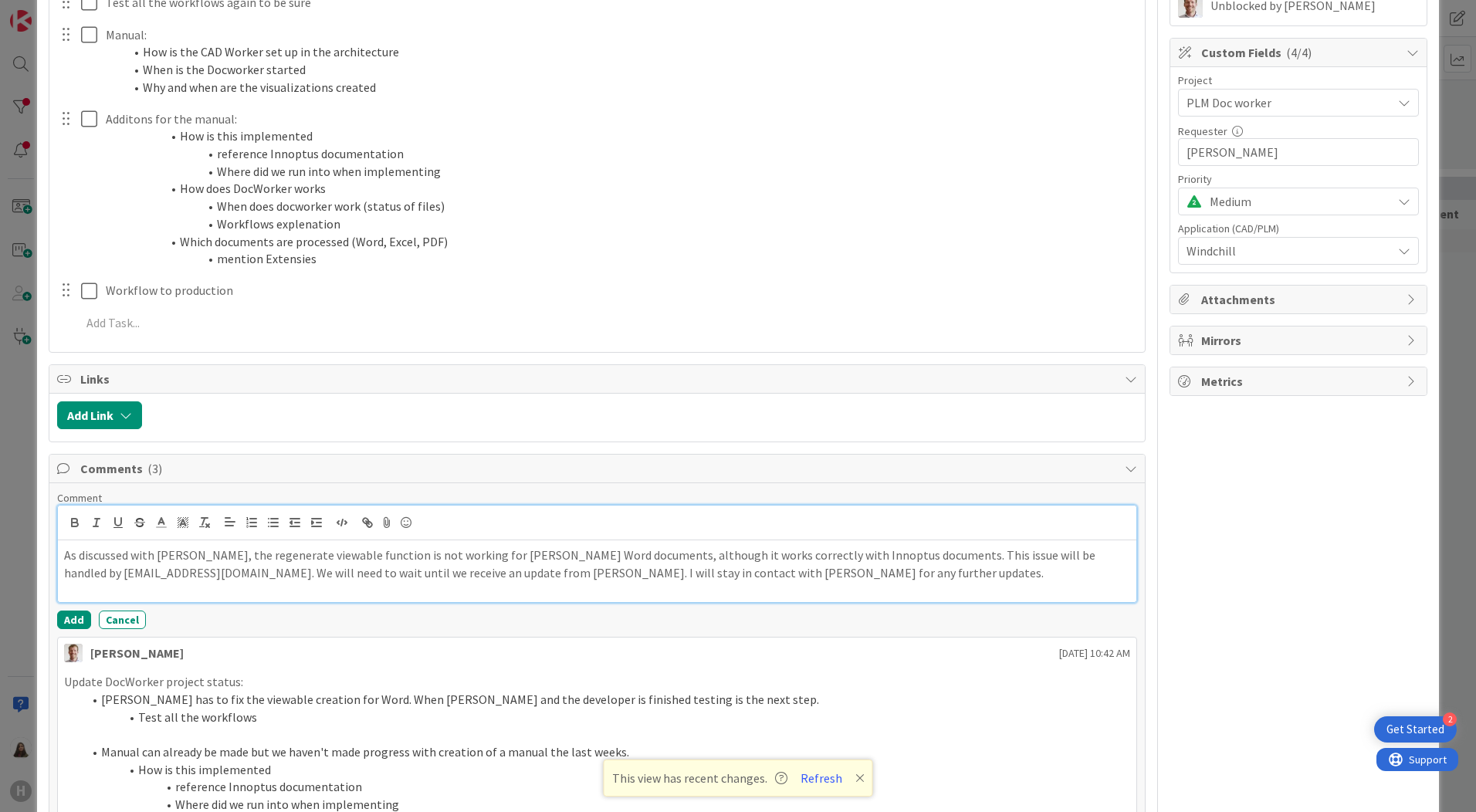
scroll to position [463, 0]
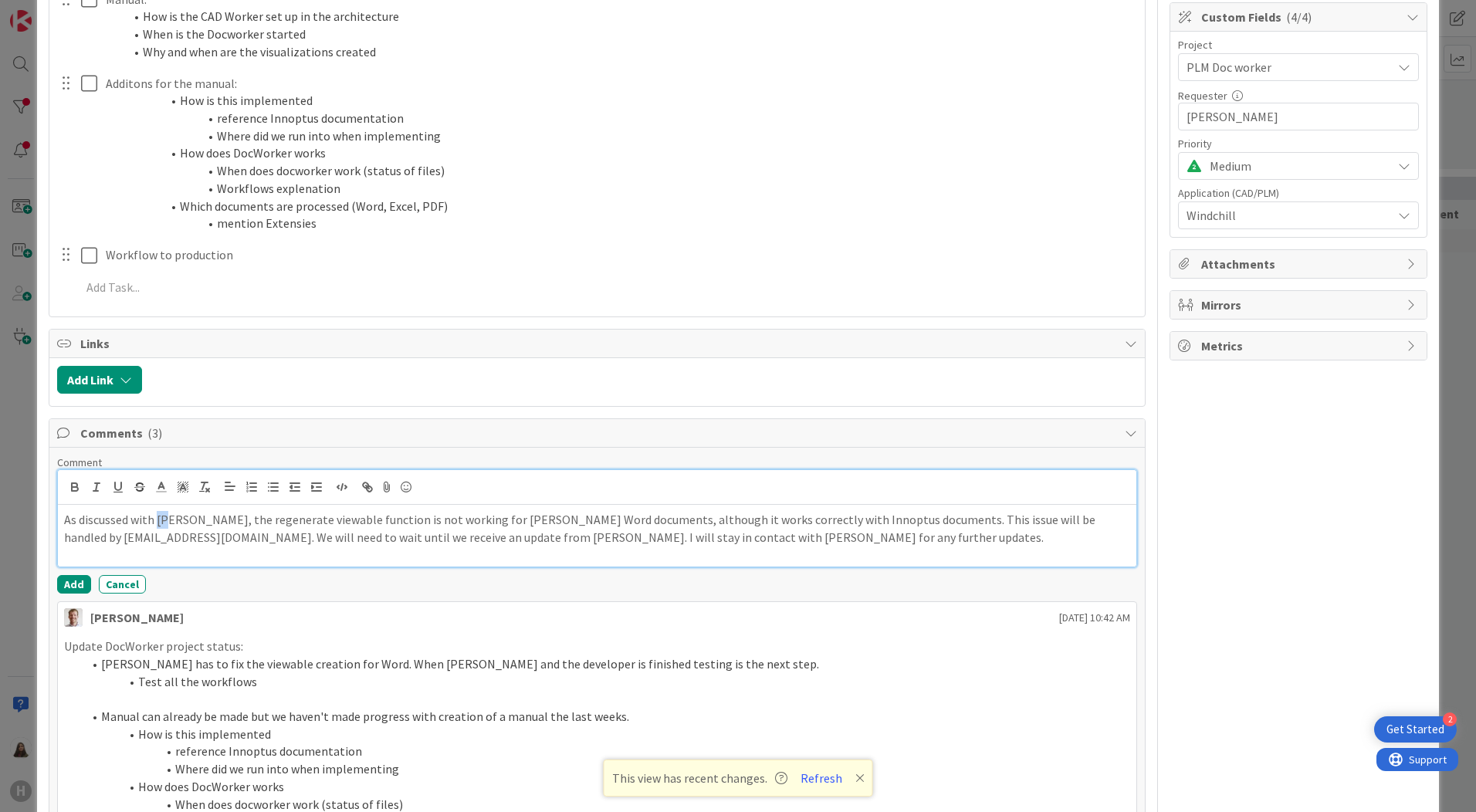
drag, startPoint x: 172, startPoint y: 520, endPoint x: 157, endPoint y: 519, distance: 15.0
click at [157, 519] on p "As discussed with Luc, the regenerate viewable function is not working for Huis…" at bounding box center [597, 529] width 1066 height 35
drag, startPoint x: 174, startPoint y: 520, endPoint x: 158, endPoint y: 520, distance: 16.0
click at [158, 520] on p "As discussed with Luc, the regenerate viewable function is not working for Huis…" at bounding box center [597, 529] width 1066 height 35
click at [74, 484] on icon "button" at bounding box center [74, 486] width 6 height 4
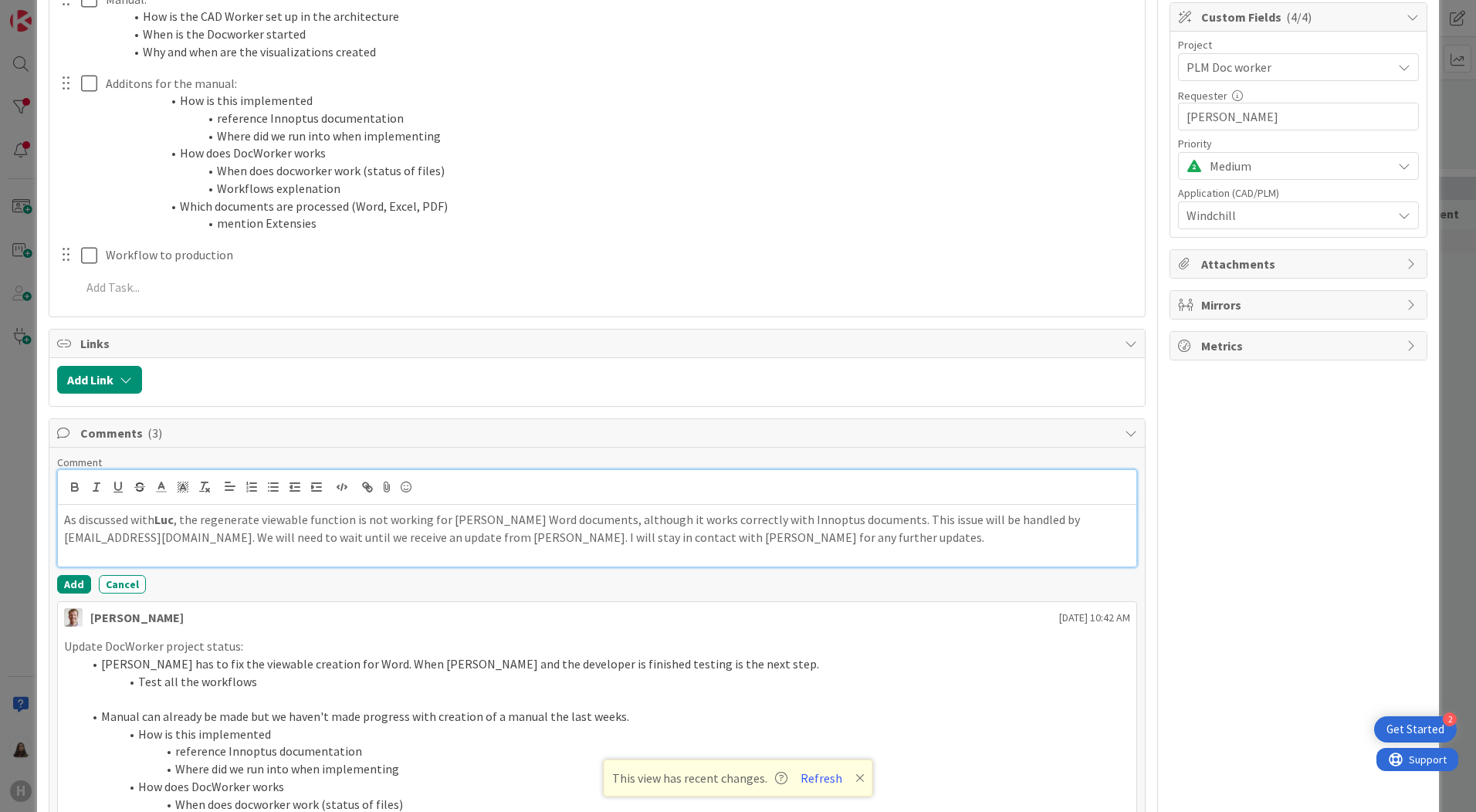
click at [795, 543] on p "As discussed with Luc , the regenerate viewable function is not working for Hui…" at bounding box center [597, 529] width 1066 height 35
drag, startPoint x: 184, startPoint y: 537, endPoint x: 63, endPoint y: 543, distance: 121.1
click at [64, 543] on p "As discussed with Luc , the regenerate viewable function is not working for Hui…" at bounding box center [597, 529] width 1066 height 35
click at [77, 488] on icon "button" at bounding box center [74, 489] width 6 height 4
click at [315, 551] on div "As discussed with Luc , the regenerate viewable function is not working for Hui…" at bounding box center [597, 535] width 1079 height 62
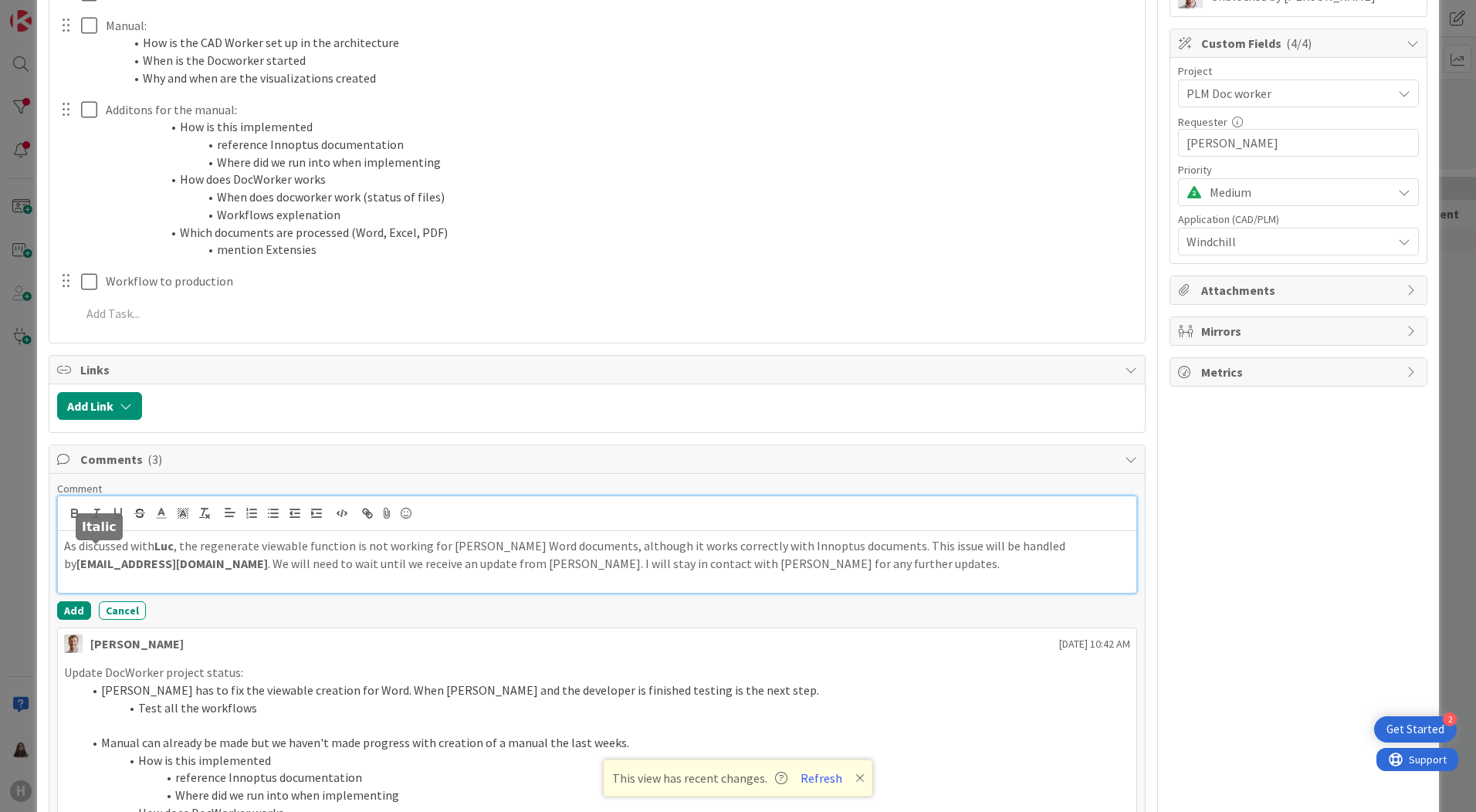
scroll to position [541, 0]
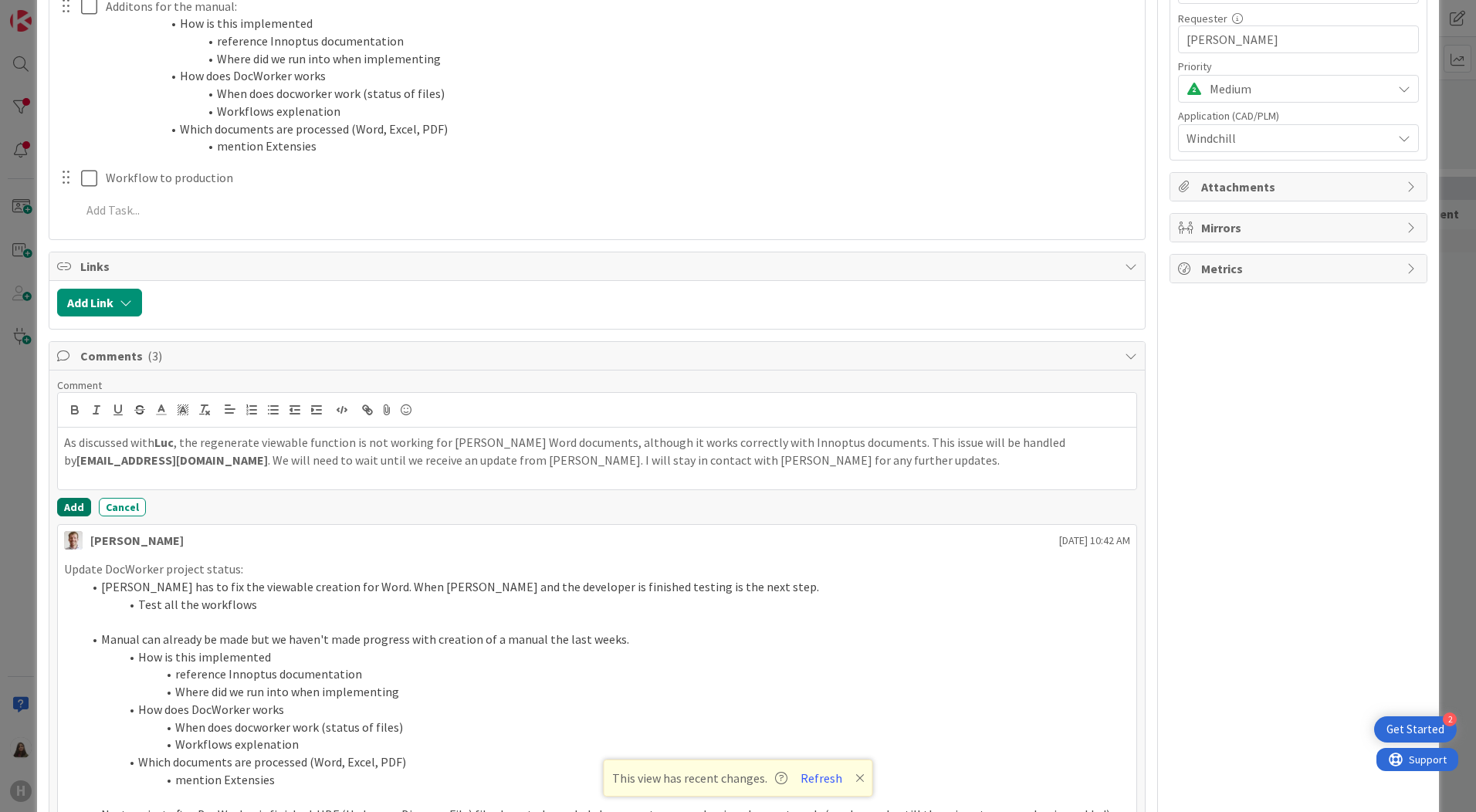
click at [72, 509] on button "Add" at bounding box center [74, 508] width 34 height 18
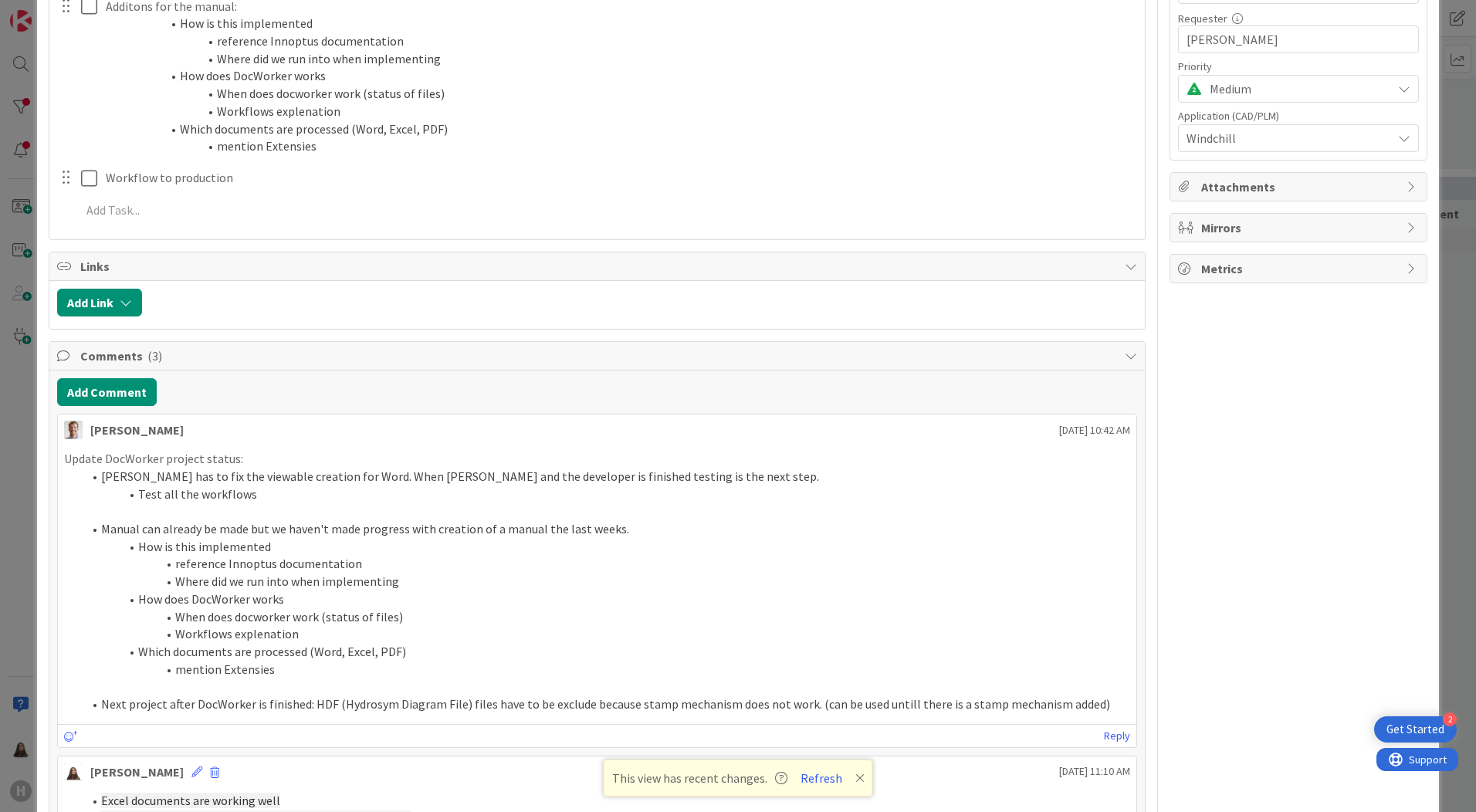
type textarea "x"
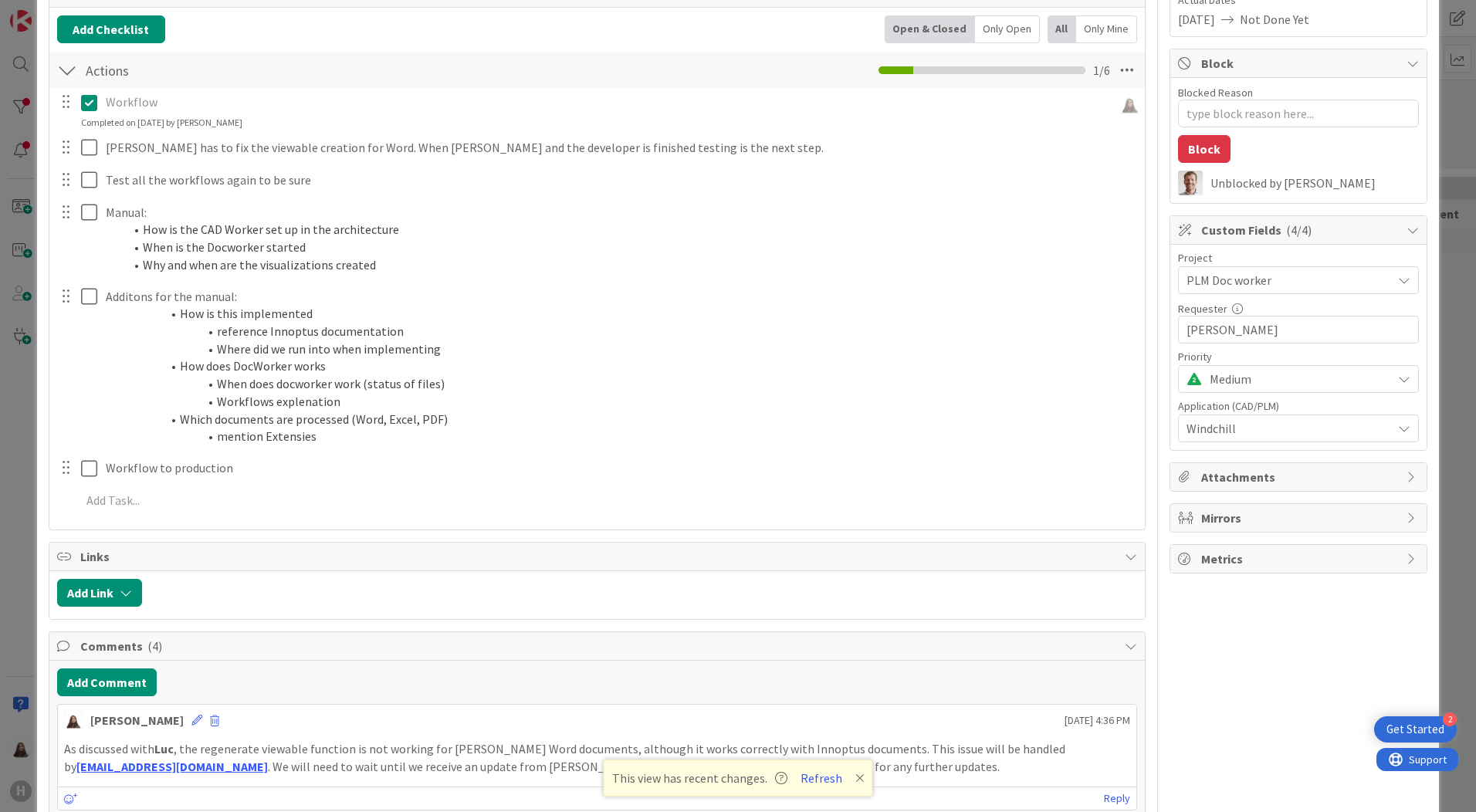
scroll to position [232, 0]
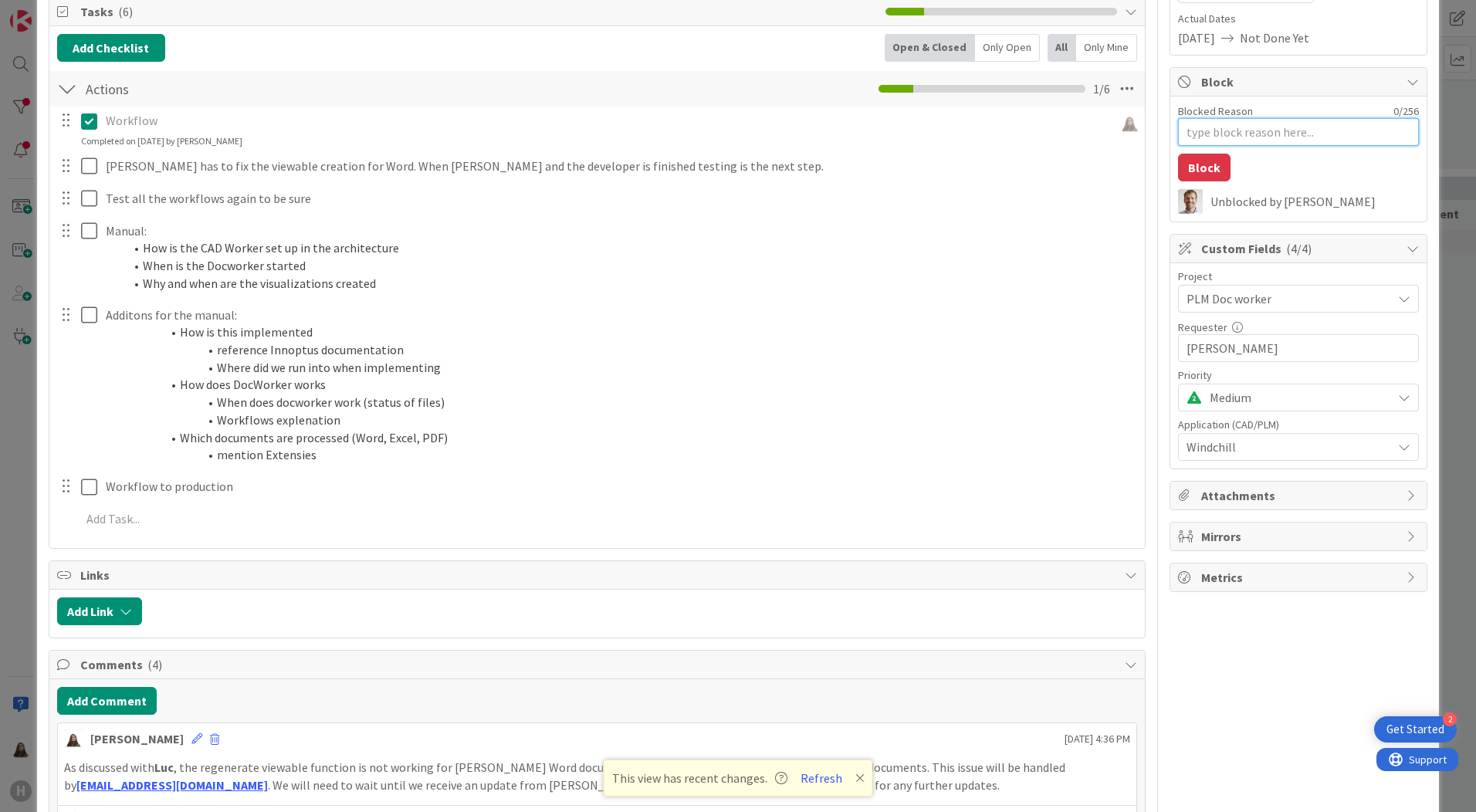
click at [1216, 122] on textarea "Blocked Reason" at bounding box center [1299, 132] width 241 height 28
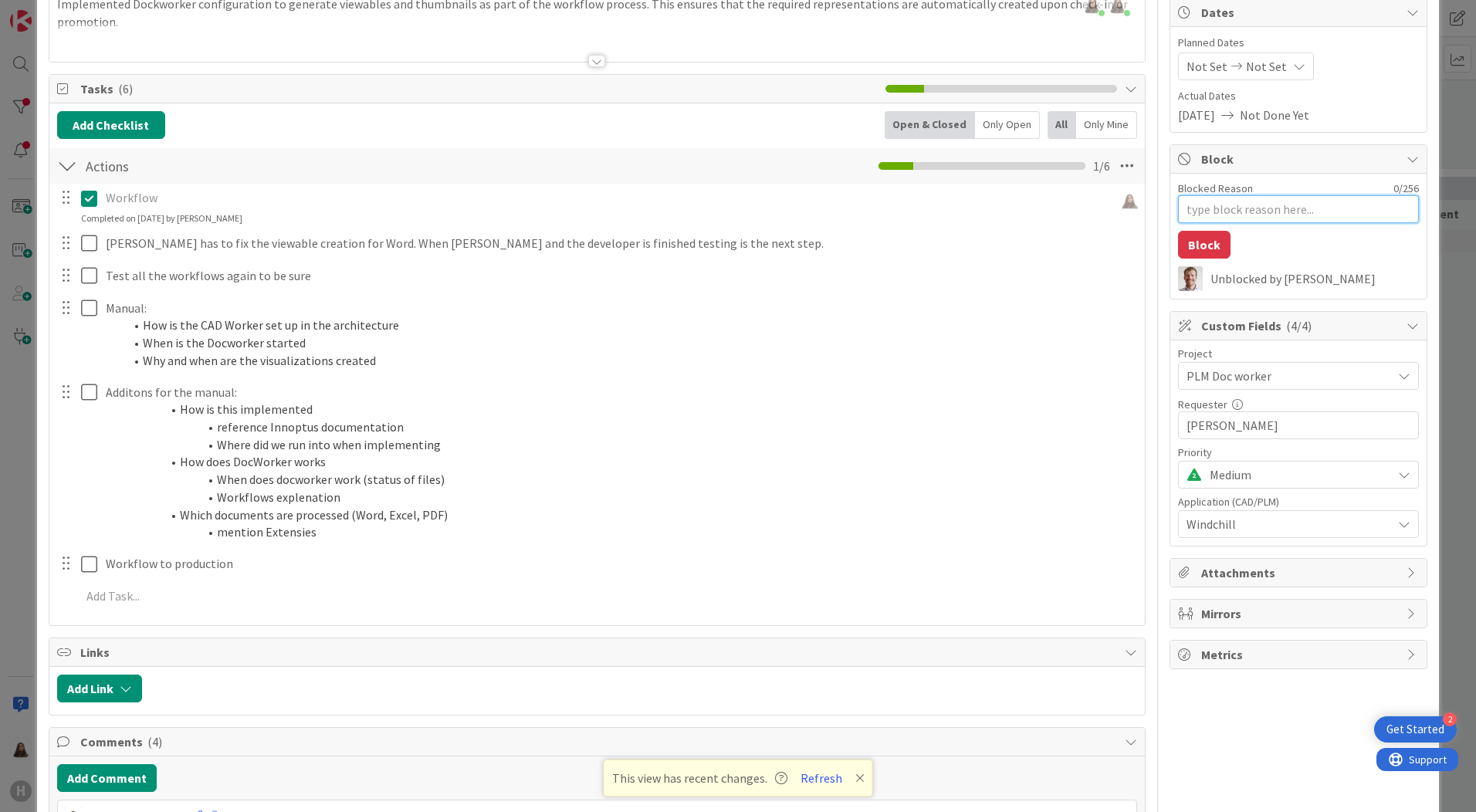
click at [1226, 199] on textarea "Blocked Reason" at bounding box center [1299, 209] width 241 height 28
type textarea "w"
type textarea "x"
type textarea "wa"
type textarea "x"
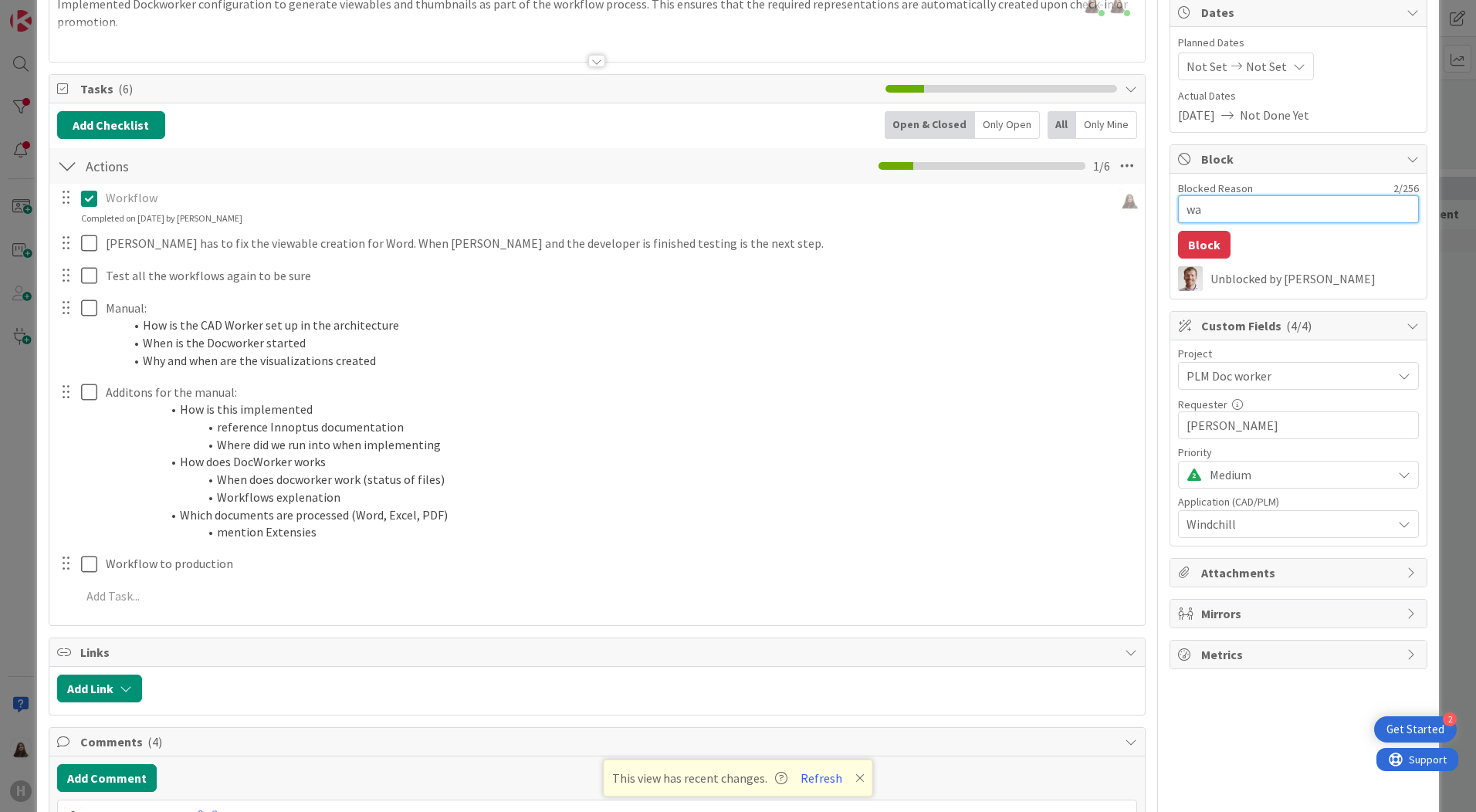
type textarea "wai"
type textarea "x"
type textarea "wait"
type textarea "x"
type textarea "waiti"
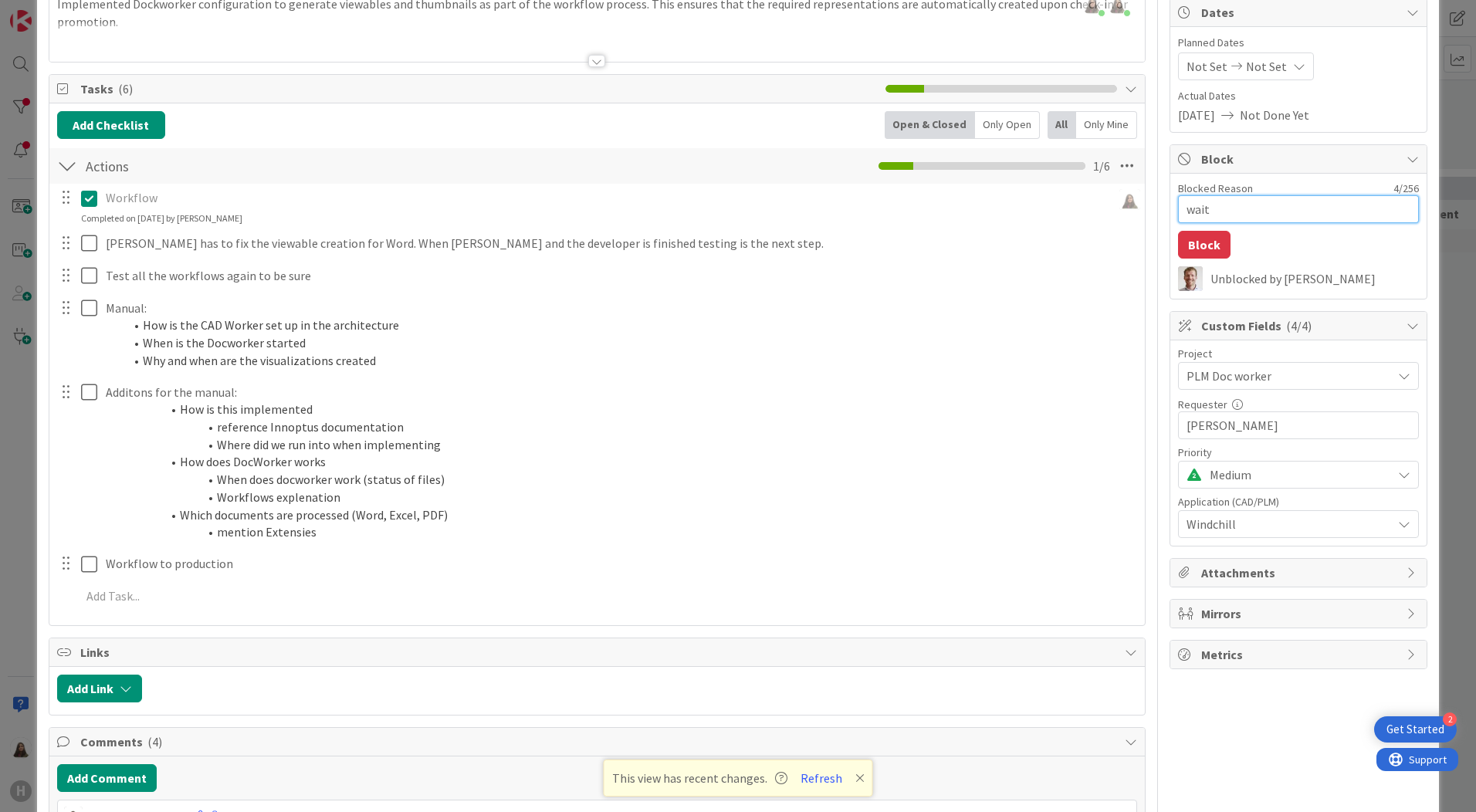
type textarea "x"
type textarea "waitin"
type textarea "x"
type textarea "waiting"
type textarea "x"
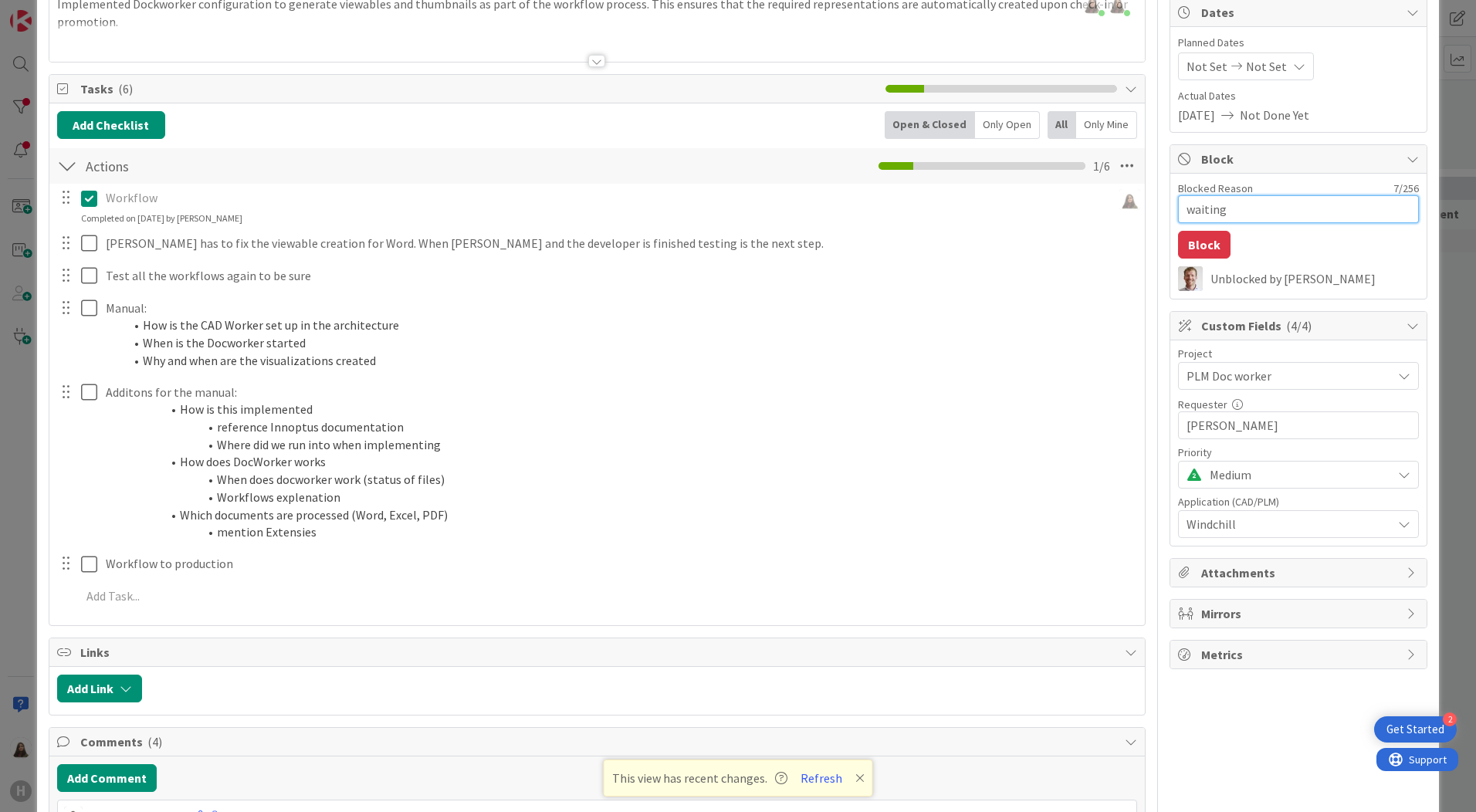
type textarea "waiting"
type textarea "x"
type textarea "waiting f"
type textarea "x"
type textarea "waiting fo"
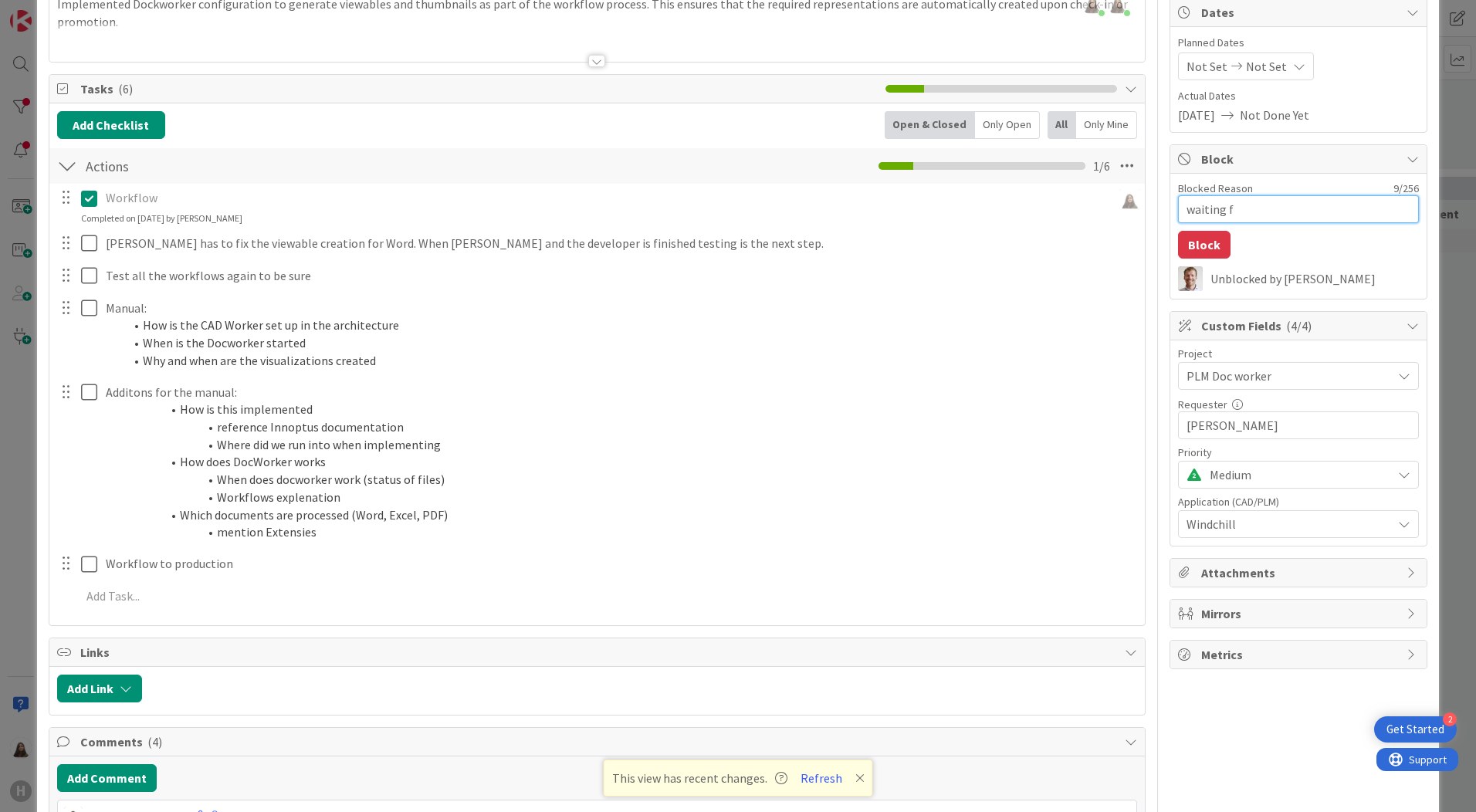
type textarea "x"
type textarea "waiting for"
type textarea "x"
type textarea "waiting for"
type textarea "x"
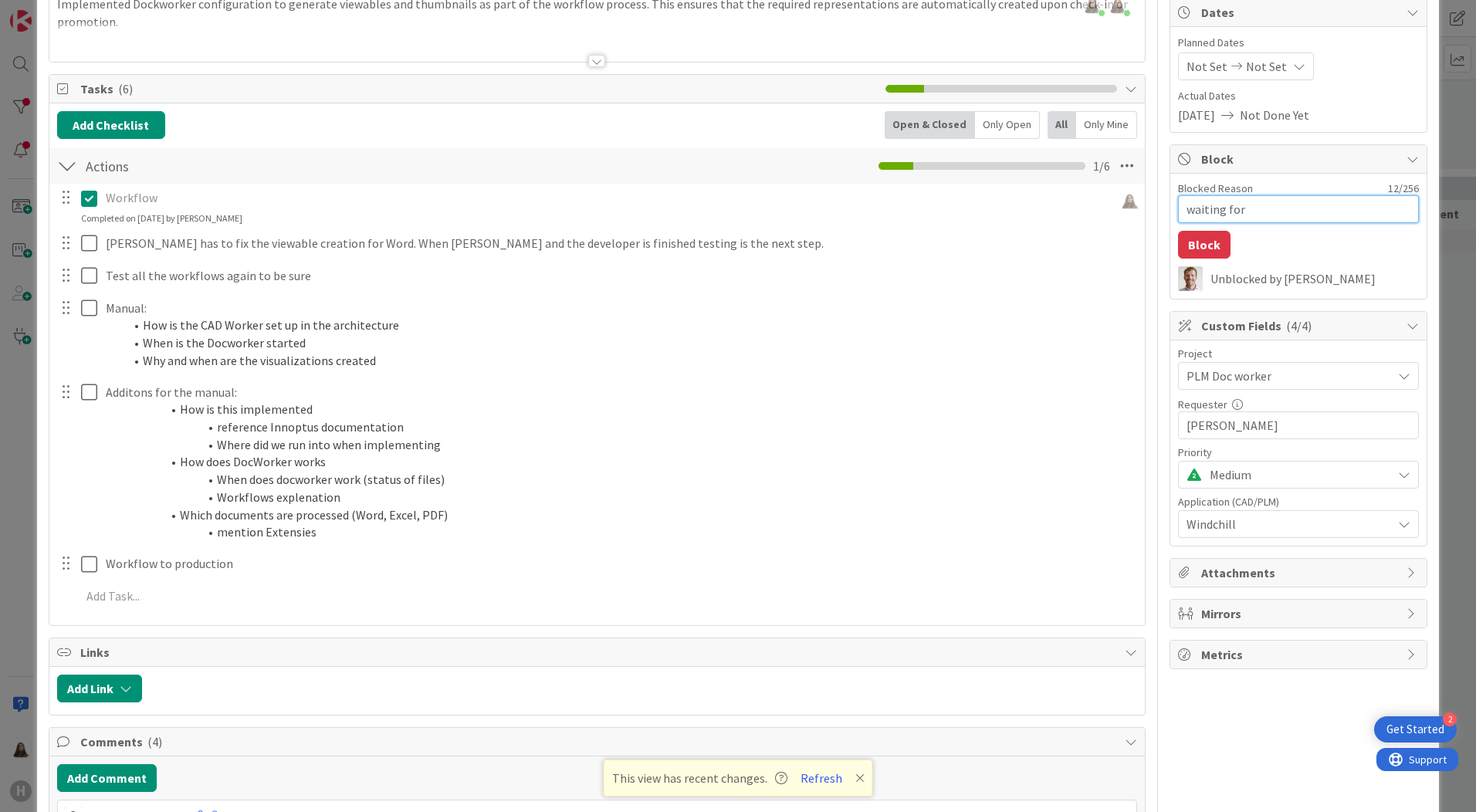
type textarea "waiting for i"
type textarea "x"
type textarea "waiting for"
type textarea "x"
type textarea "waiting for i"
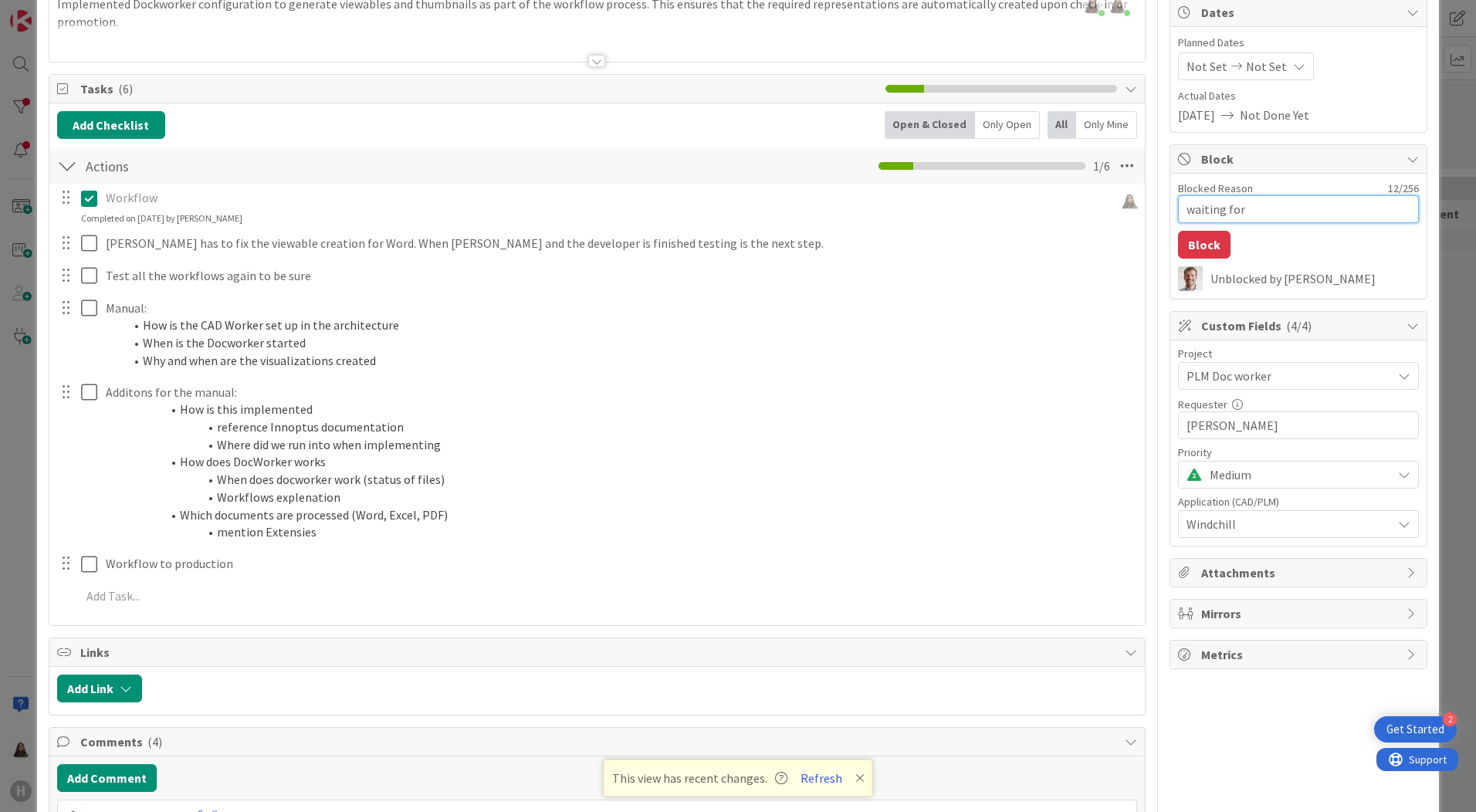
type textarea "x"
type textarea "waiting for in"
type textarea "x"
type textarea "waiting for inn"
type textarea "x"
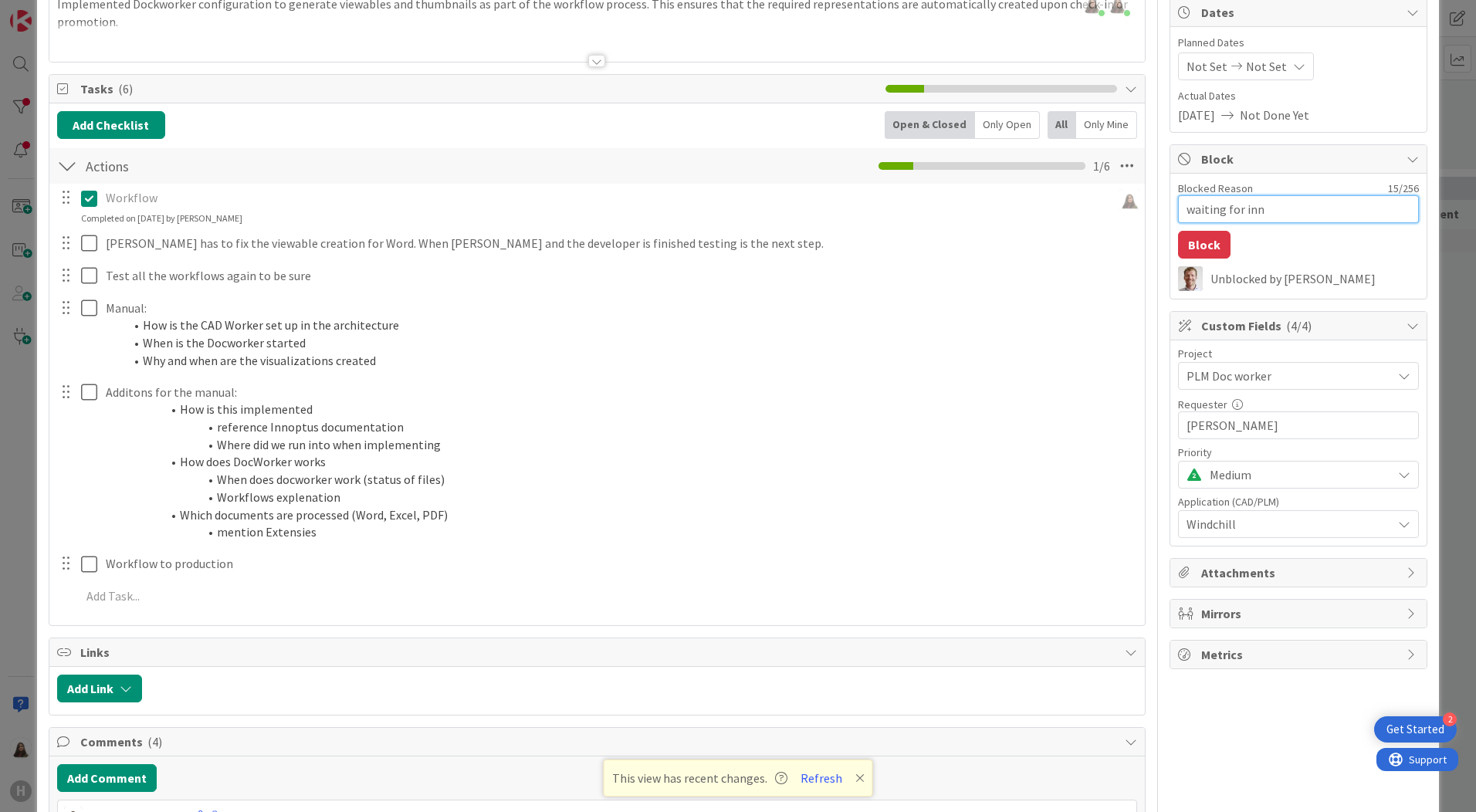
type textarea "waiting for inno"
type textarea "x"
type textarea "waiting for innop"
type textarea "x"
type textarea "waiting for innopt"
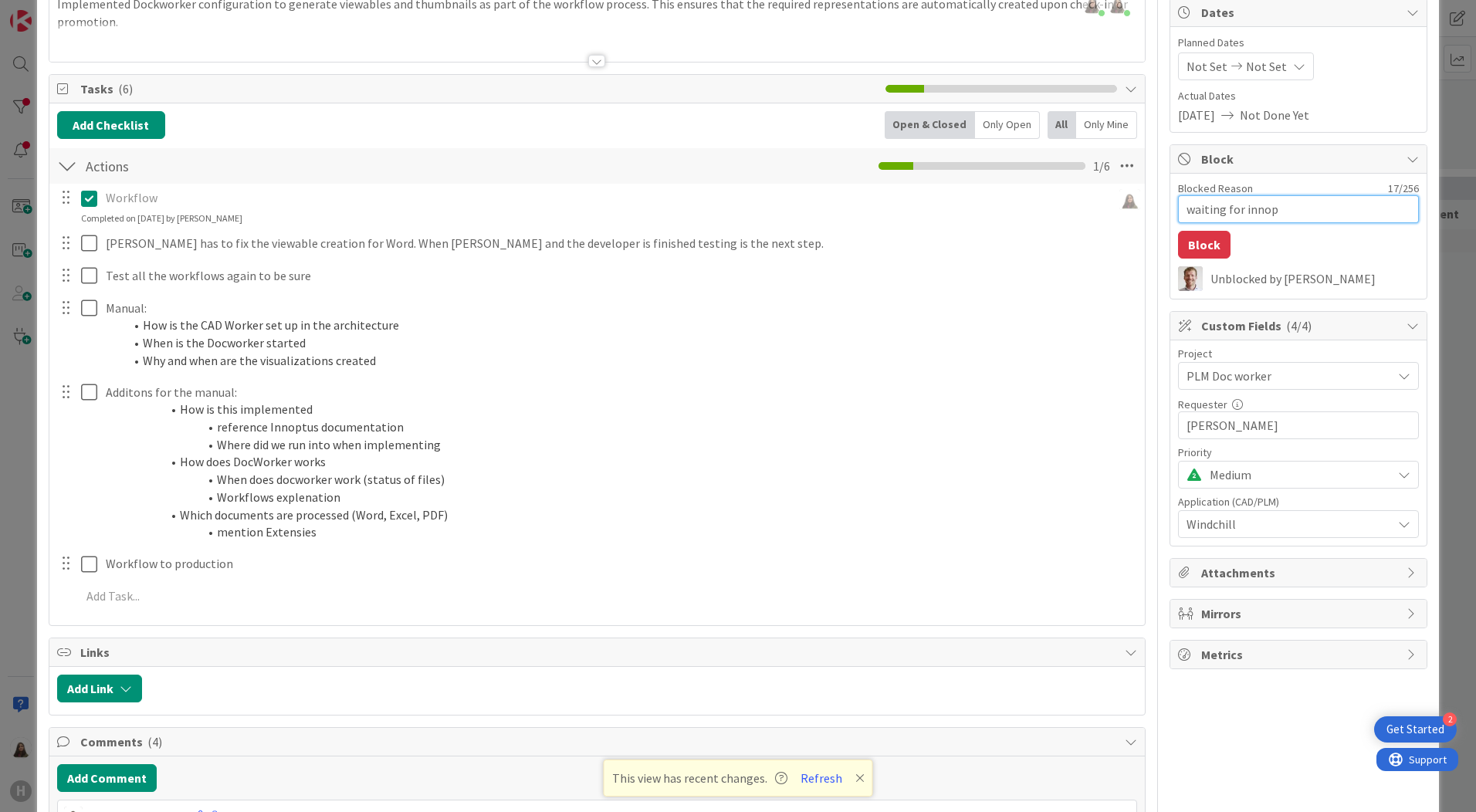
type textarea "x"
type textarea "waiting for innopta"
type textarea "x"
type textarea "waiting for innopt"
type textarea "x"
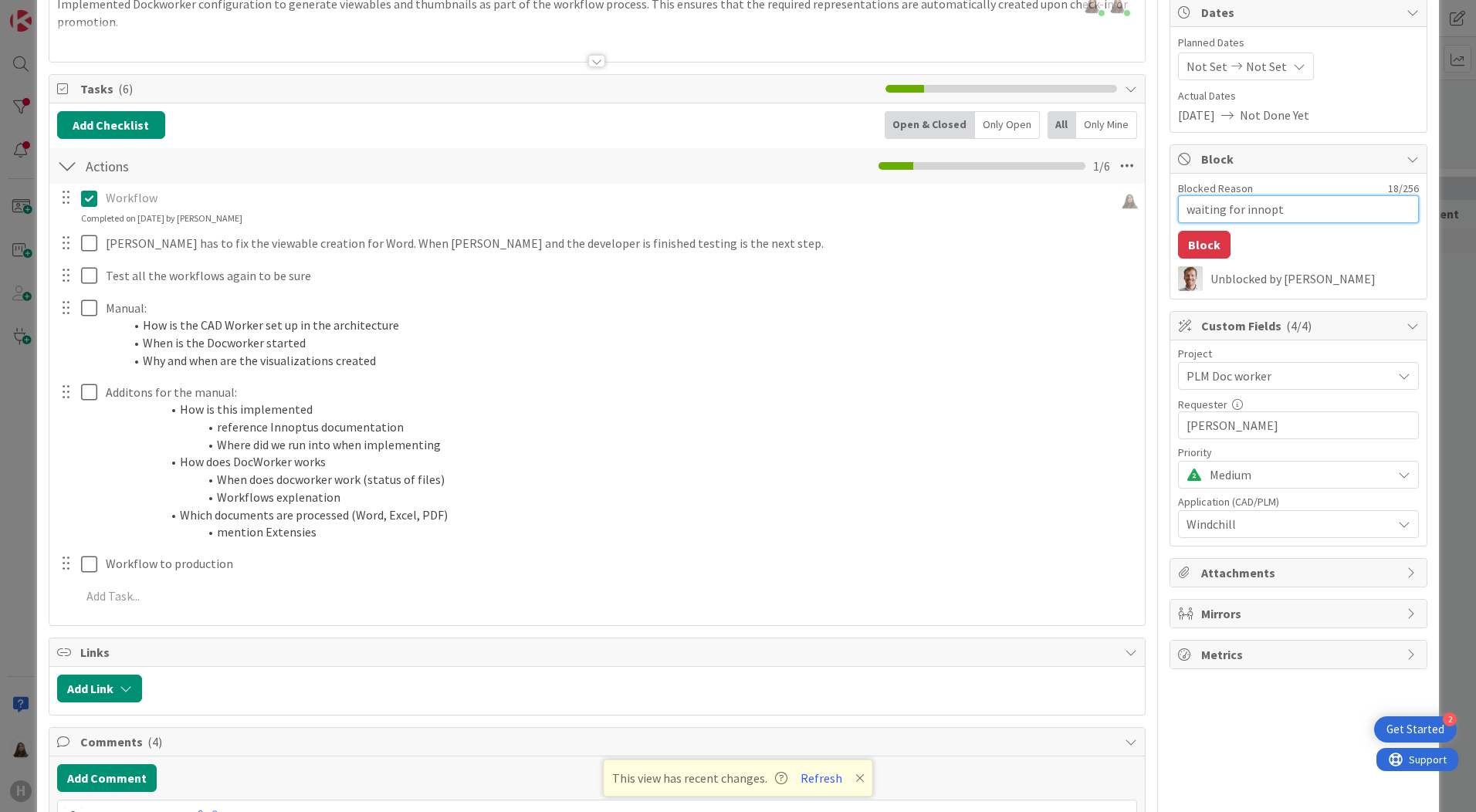
type textarea "waiting for innop"
type textarea "x"
type textarea "waiting for inno"
type textarea "x"
type textarea "waiting for inn"
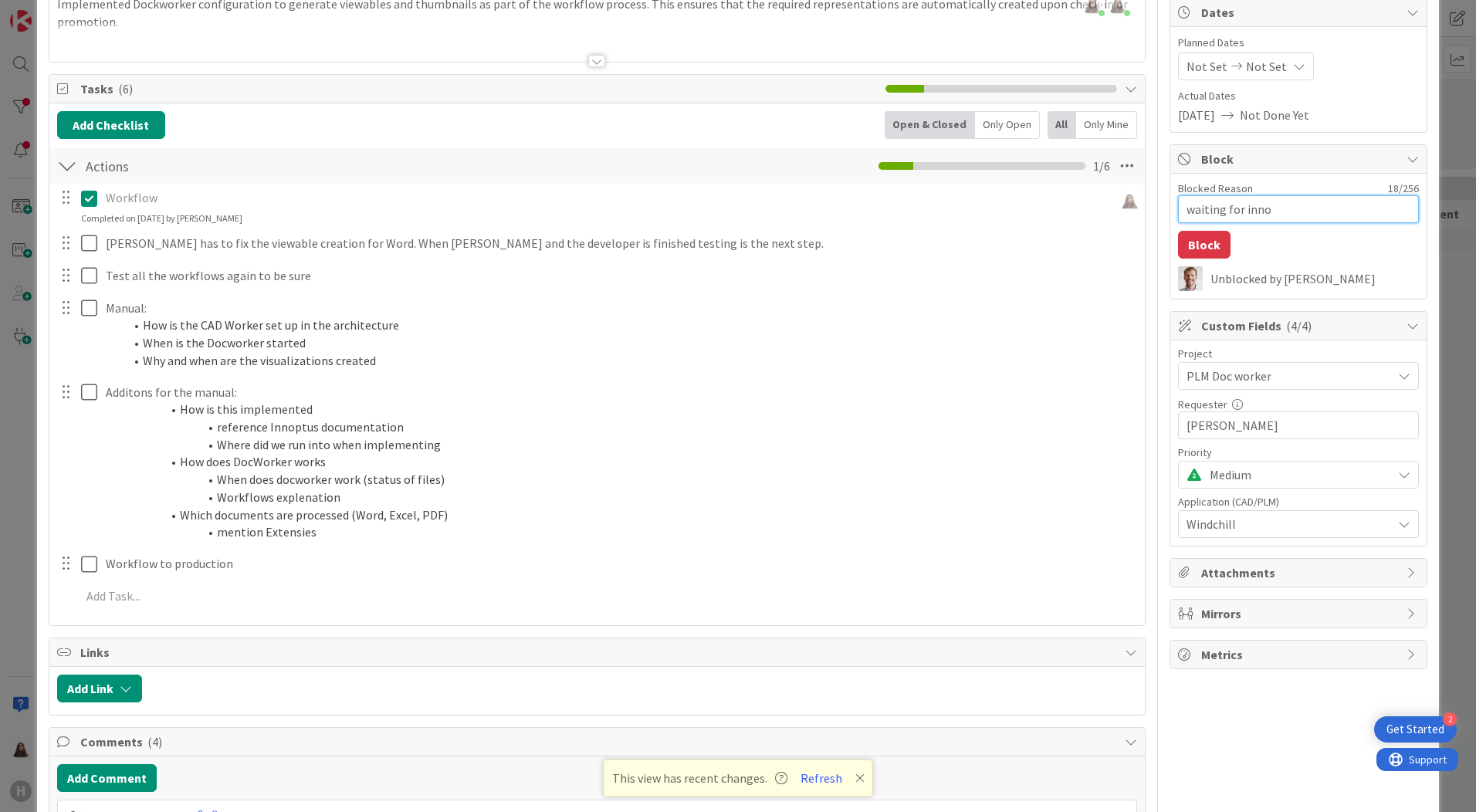
type textarea "x"
type textarea "waiting for in"
type textarea "x"
type textarea "waiting for i"
type textarea "x"
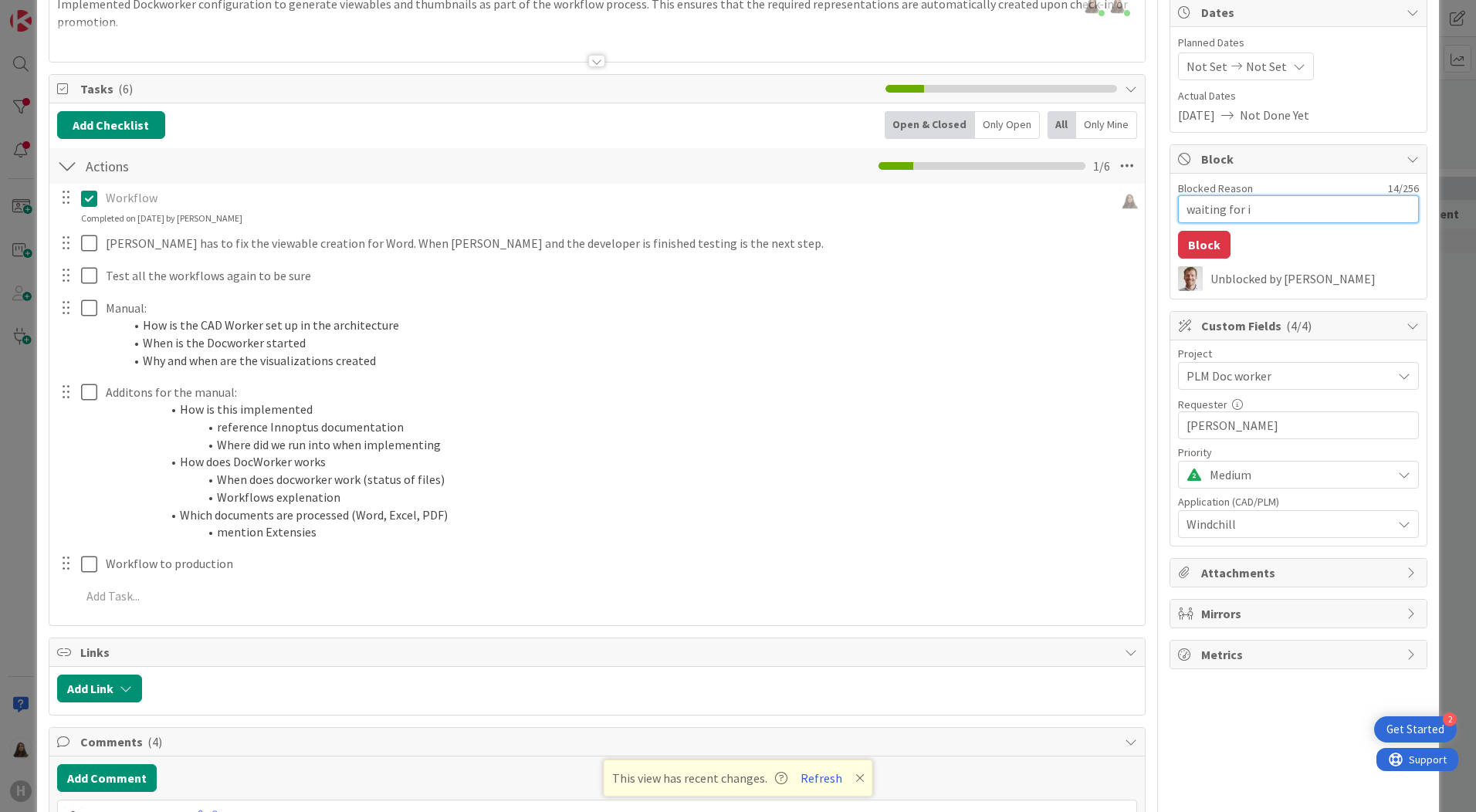
type textarea "waiting for"
type textarea "x"
type textarea "waiting for"
type textarea "x"
type textarea "waiting fo"
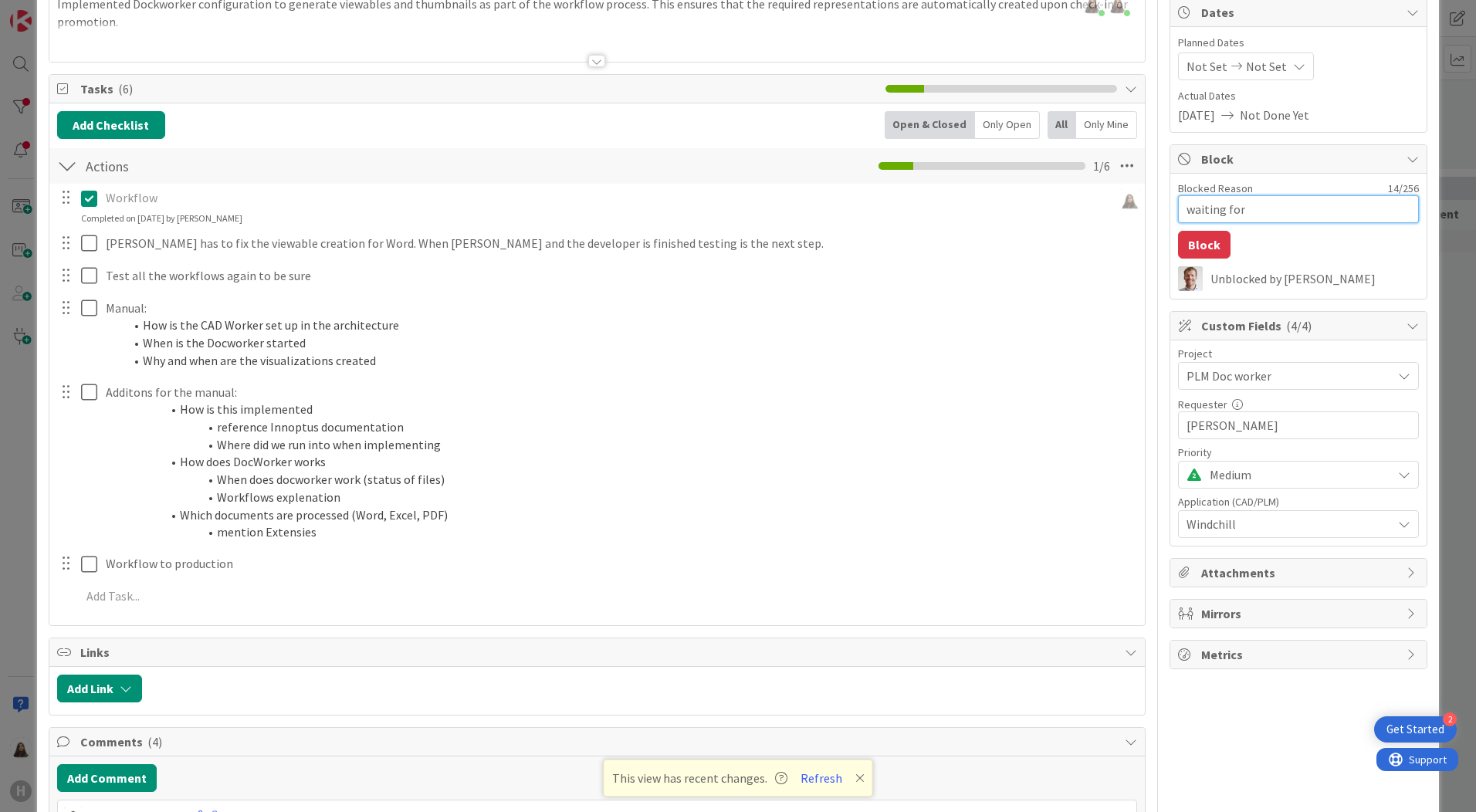
type textarea "x"
type textarea "waiting f"
type textarea "x"
type textarea "waiting"
type textarea "x"
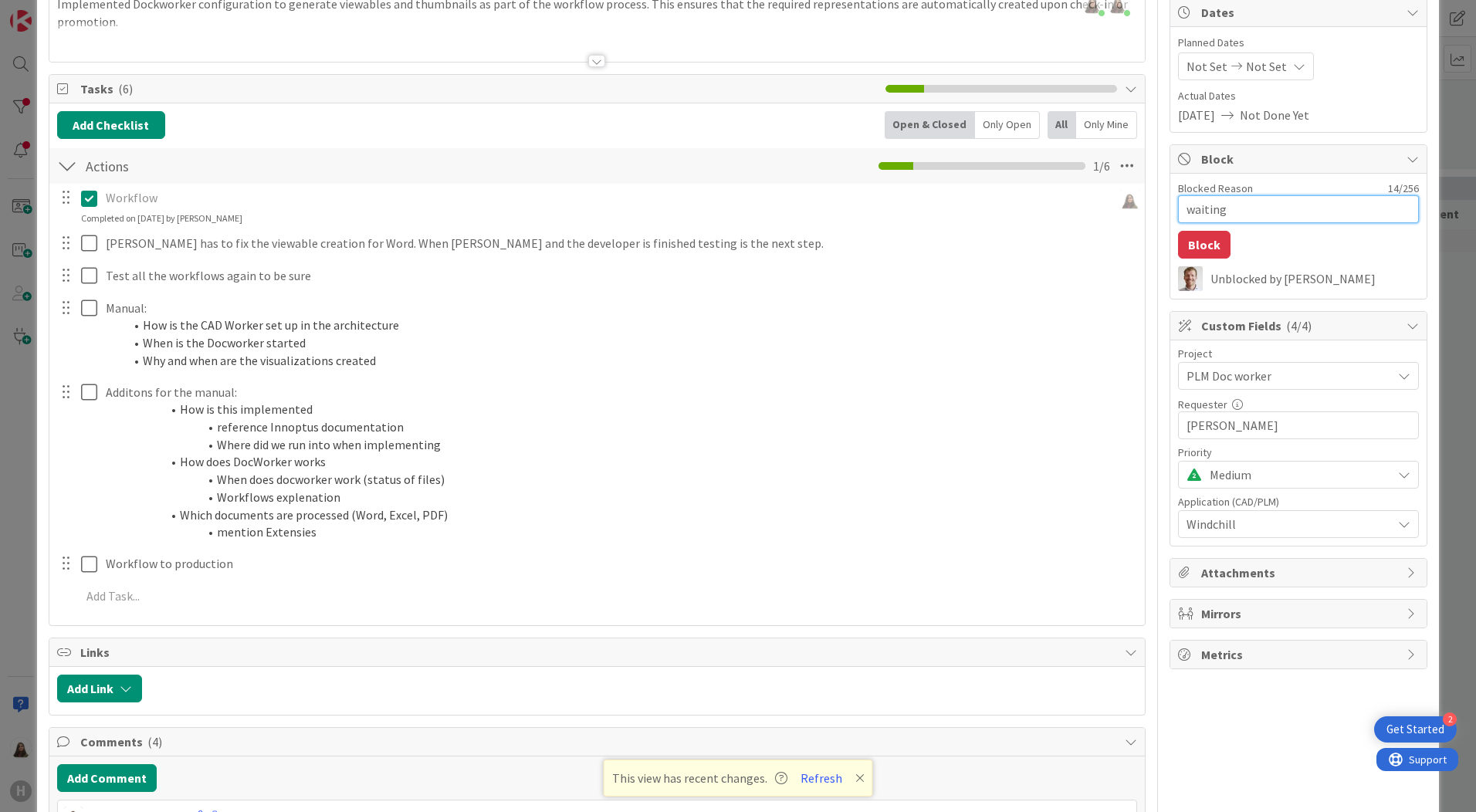
type textarea "waiting"
type textarea "x"
type textarea "waitin"
type textarea "x"
type textarea "waiti"
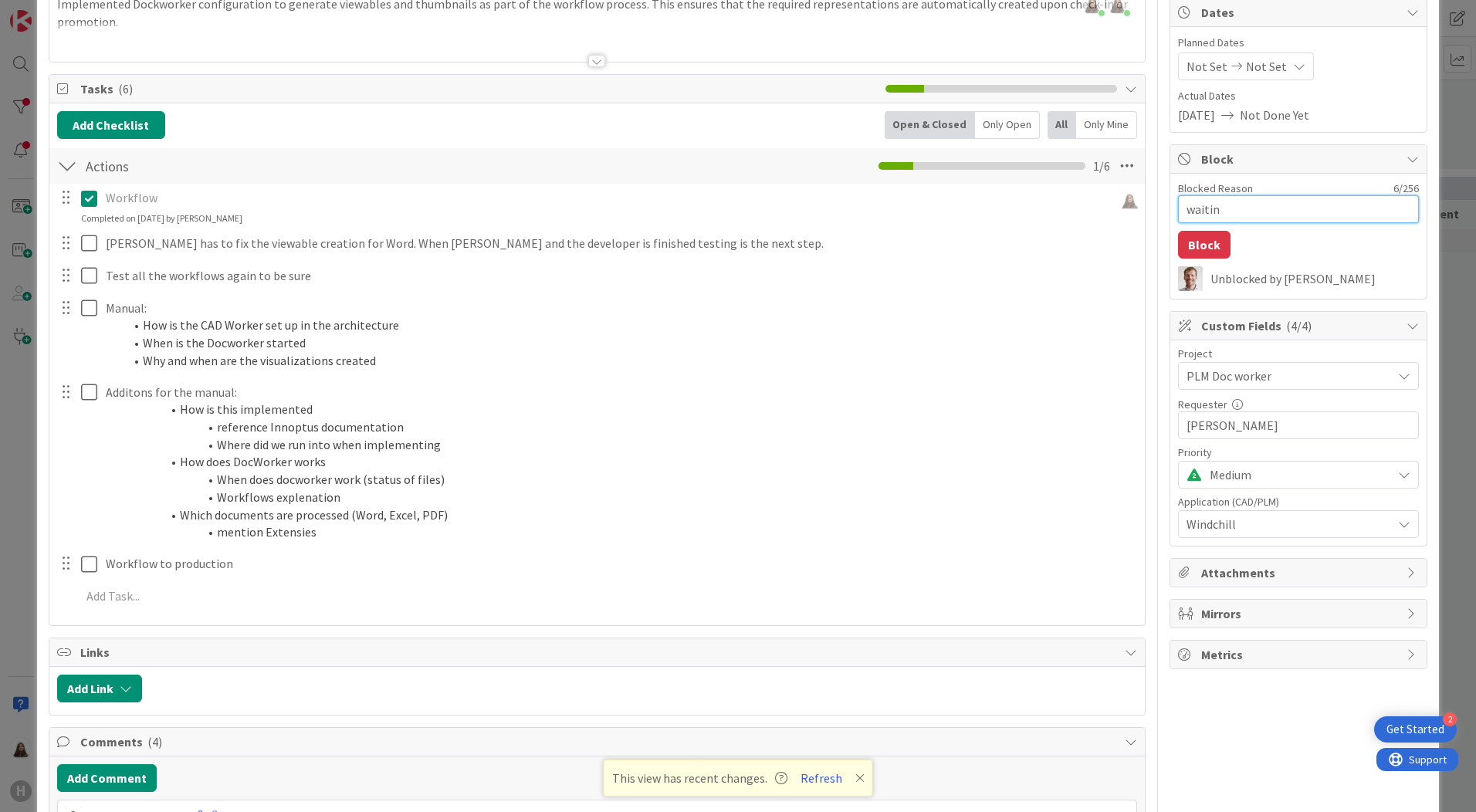
type textarea "x"
type textarea "wait"
type textarea "x"
type textarea "wai"
type textarea "x"
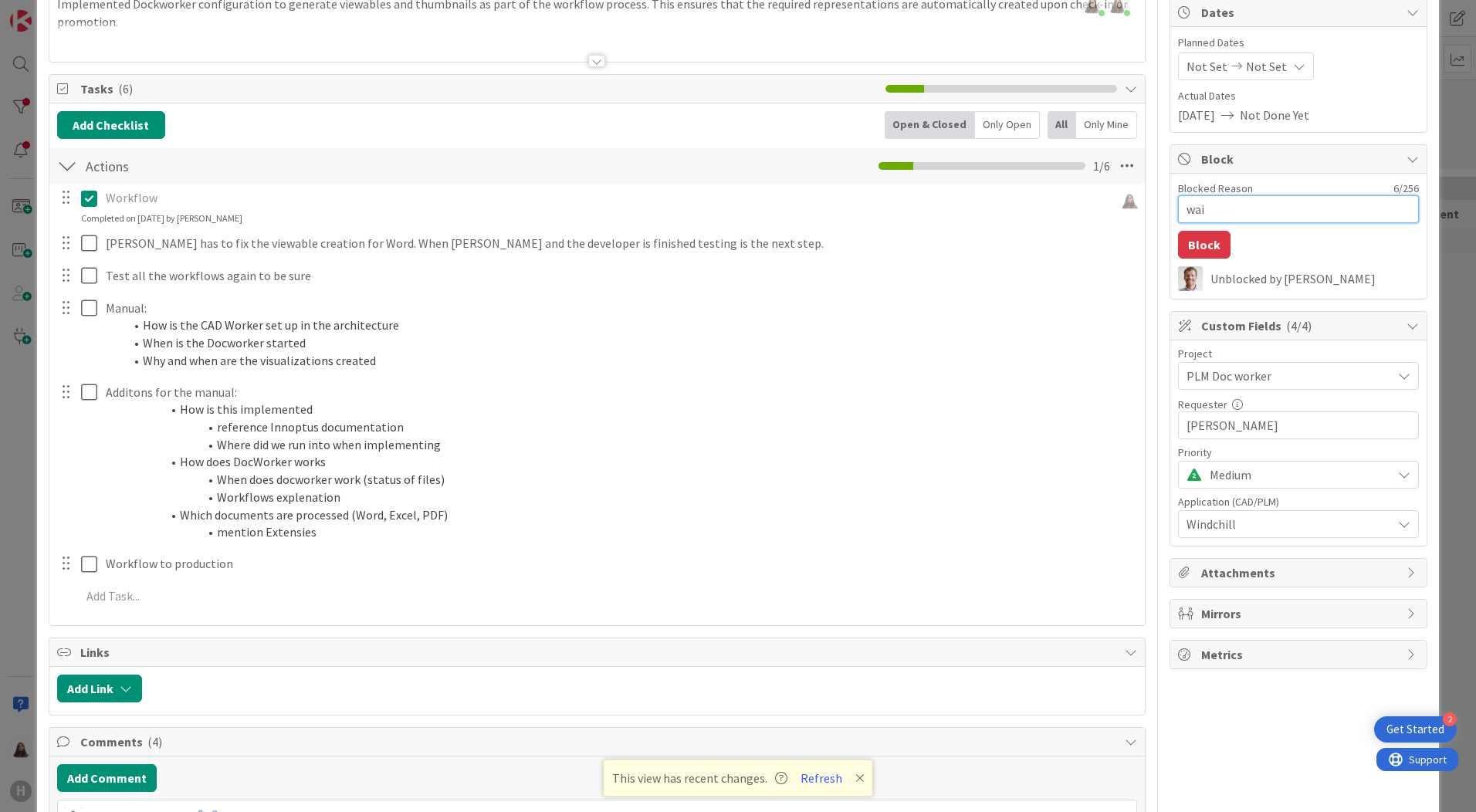
type textarea "wa"
type textarea "x"
type textarea "w"
type textarea "x"
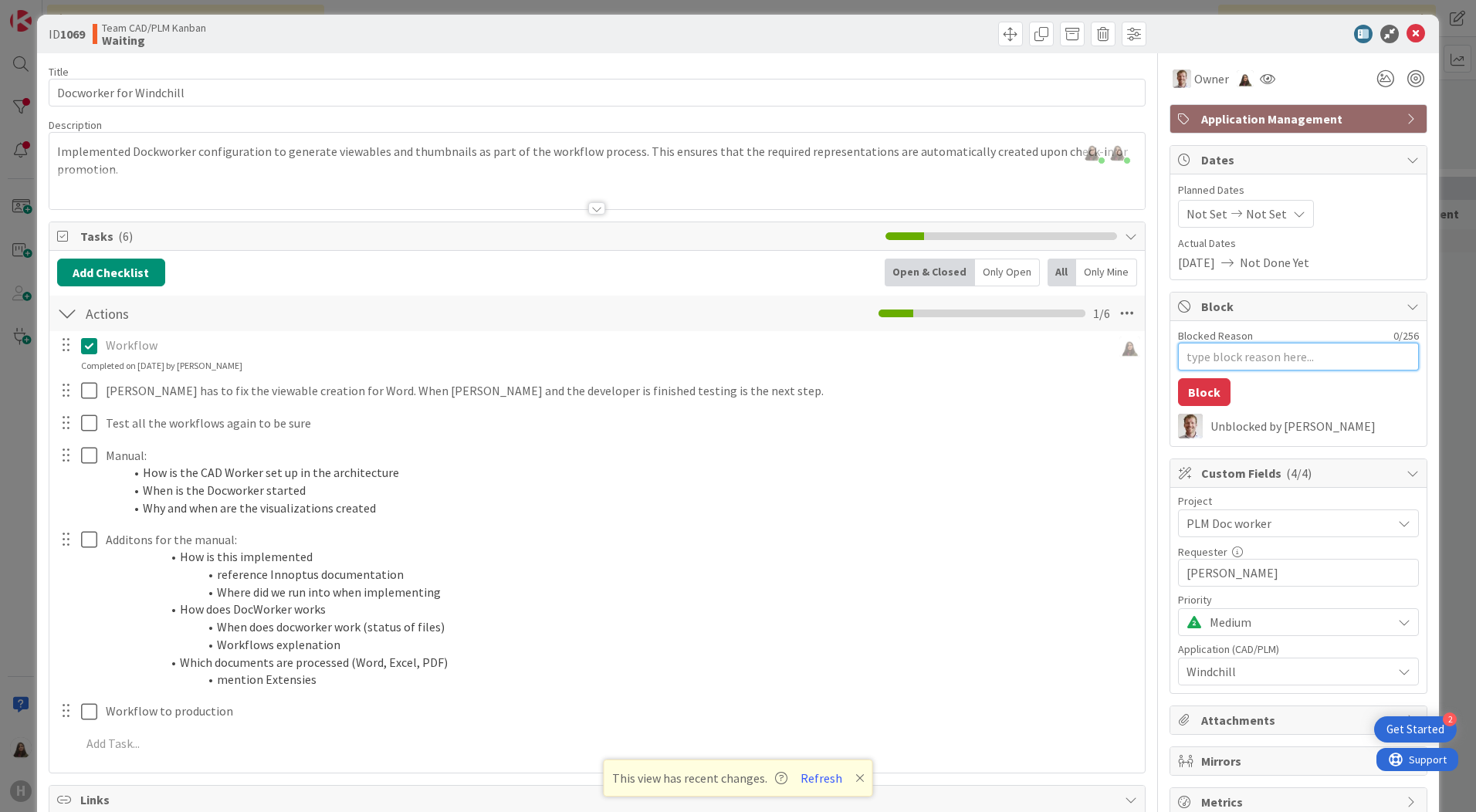
scroll to position [0, 0]
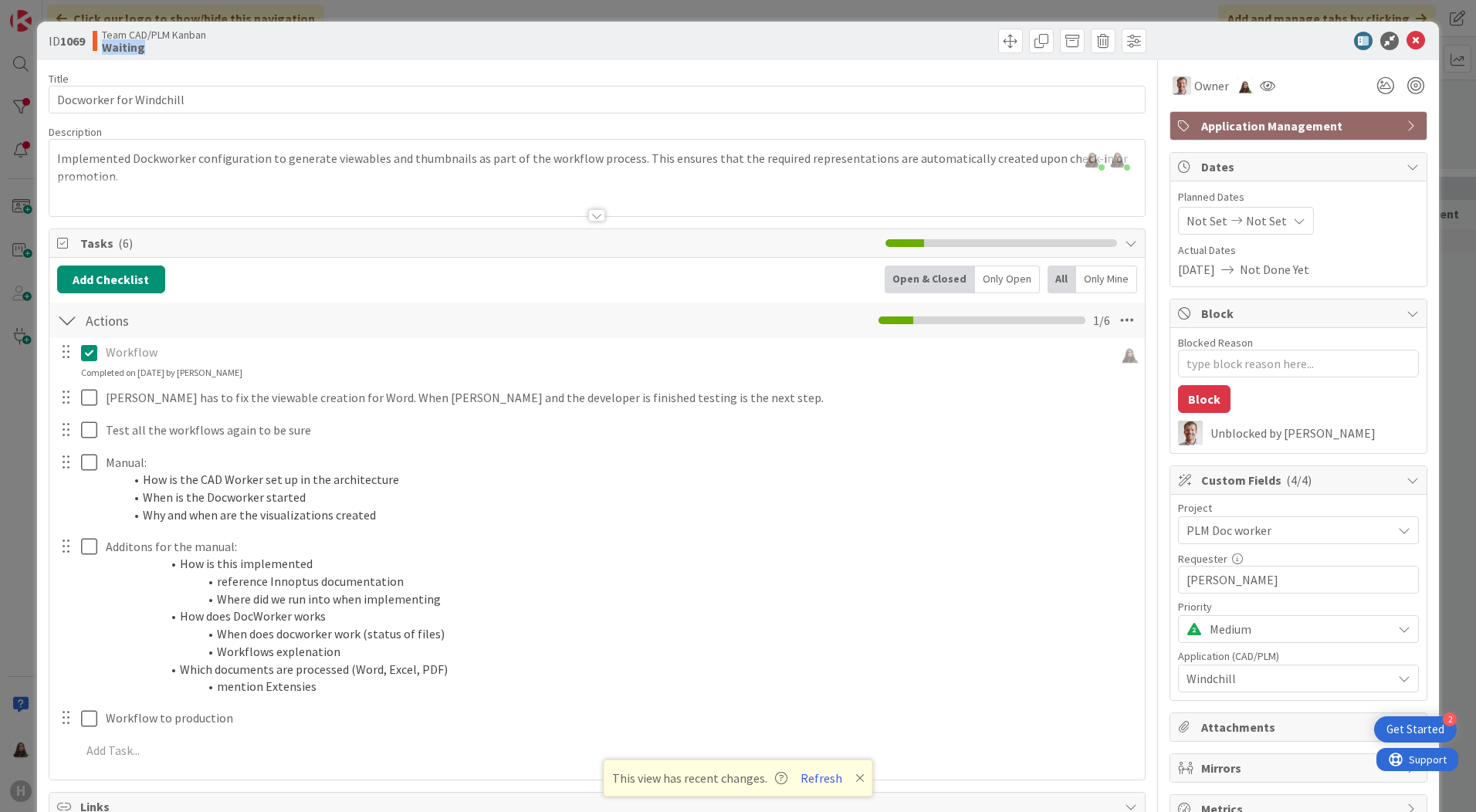
drag, startPoint x: 492, startPoint y: 32, endPoint x: 710, endPoint y: 40, distance: 218.1
click at [710, 40] on div "ID 1069 Team CAD/PLM Kanban Waiting" at bounding box center [598, 40] width 1098 height 25
click at [339, 51] on div "Team CAD/PLM Kanban Waiting" at bounding box center [343, 40] width 501 height 25
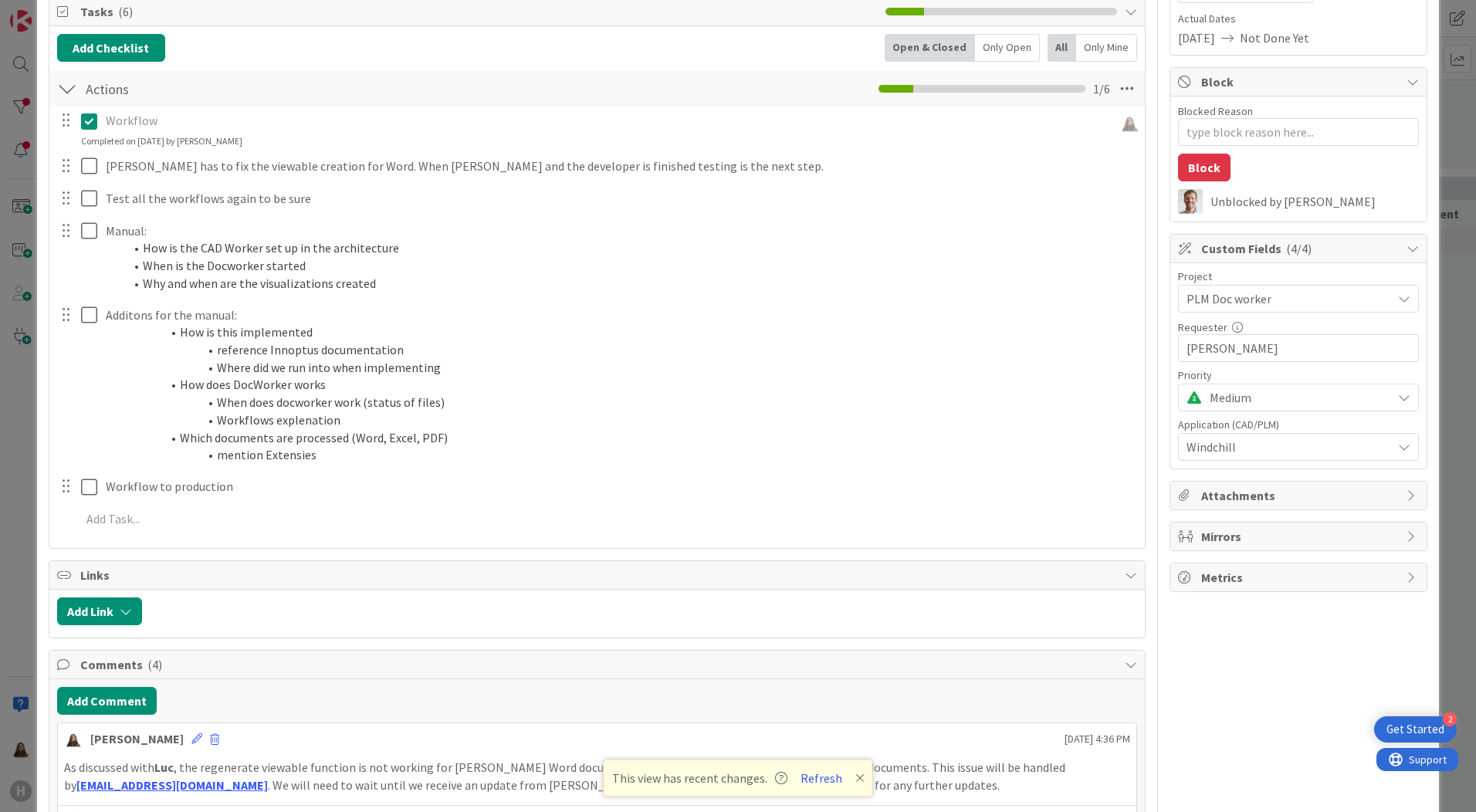
scroll to position [541, 0]
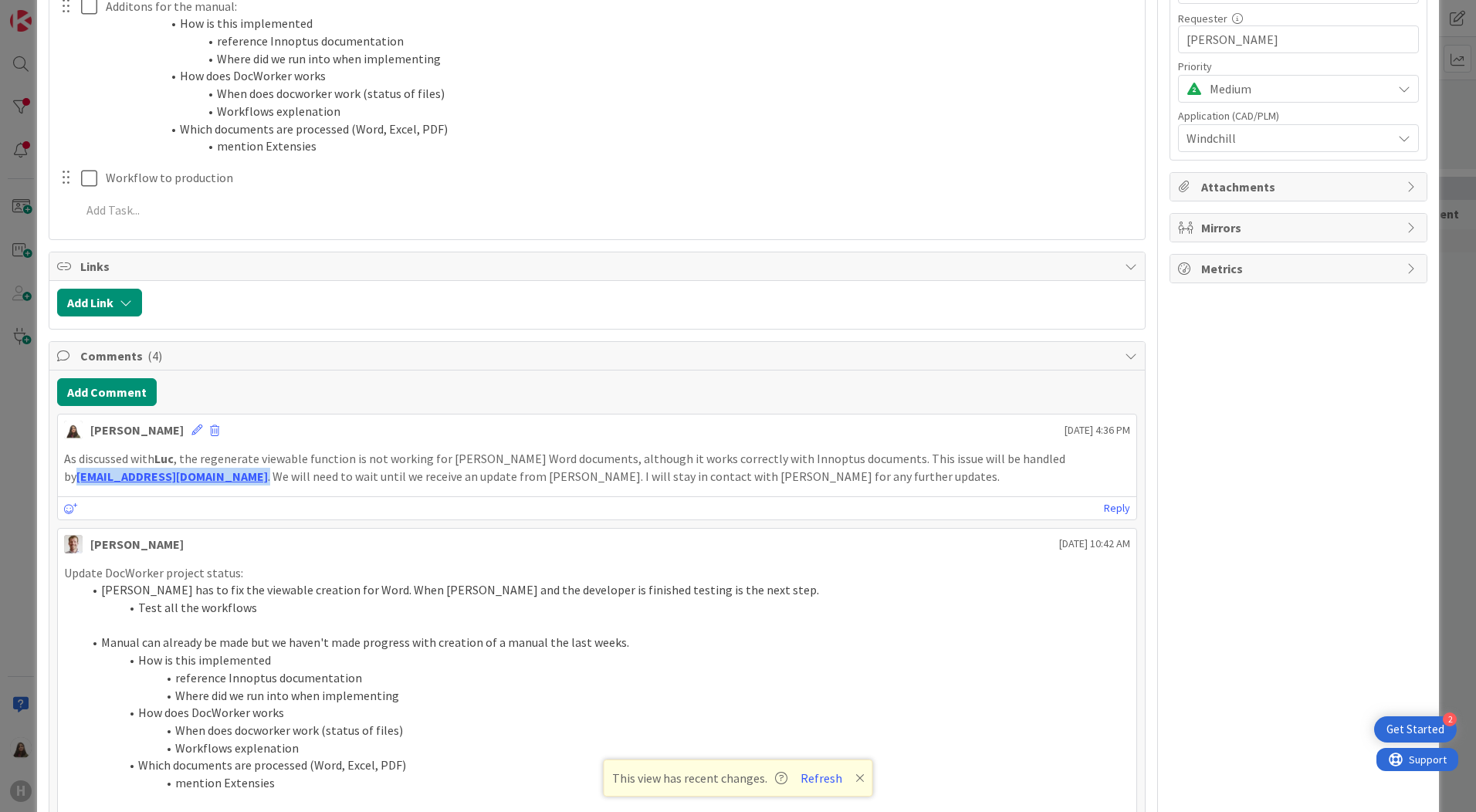
drag, startPoint x: 194, startPoint y: 475, endPoint x: 55, endPoint y: 480, distance: 139.1
click at [55, 480] on div "Add Comment Kanchan Mamurkar August 28 2025 4:36 PM As discussed with Luc , the…" at bounding box center [597, 778] width 1095 height 815
copy p "p.mooij@innoptus.com ."
click at [198, 476] on p "As discussed with Luc , the regenerate viewable function is not working for Hui…" at bounding box center [597, 467] width 1066 height 35
drag, startPoint x: 192, startPoint y: 478, endPoint x: 50, endPoint y: 469, distance: 142.3
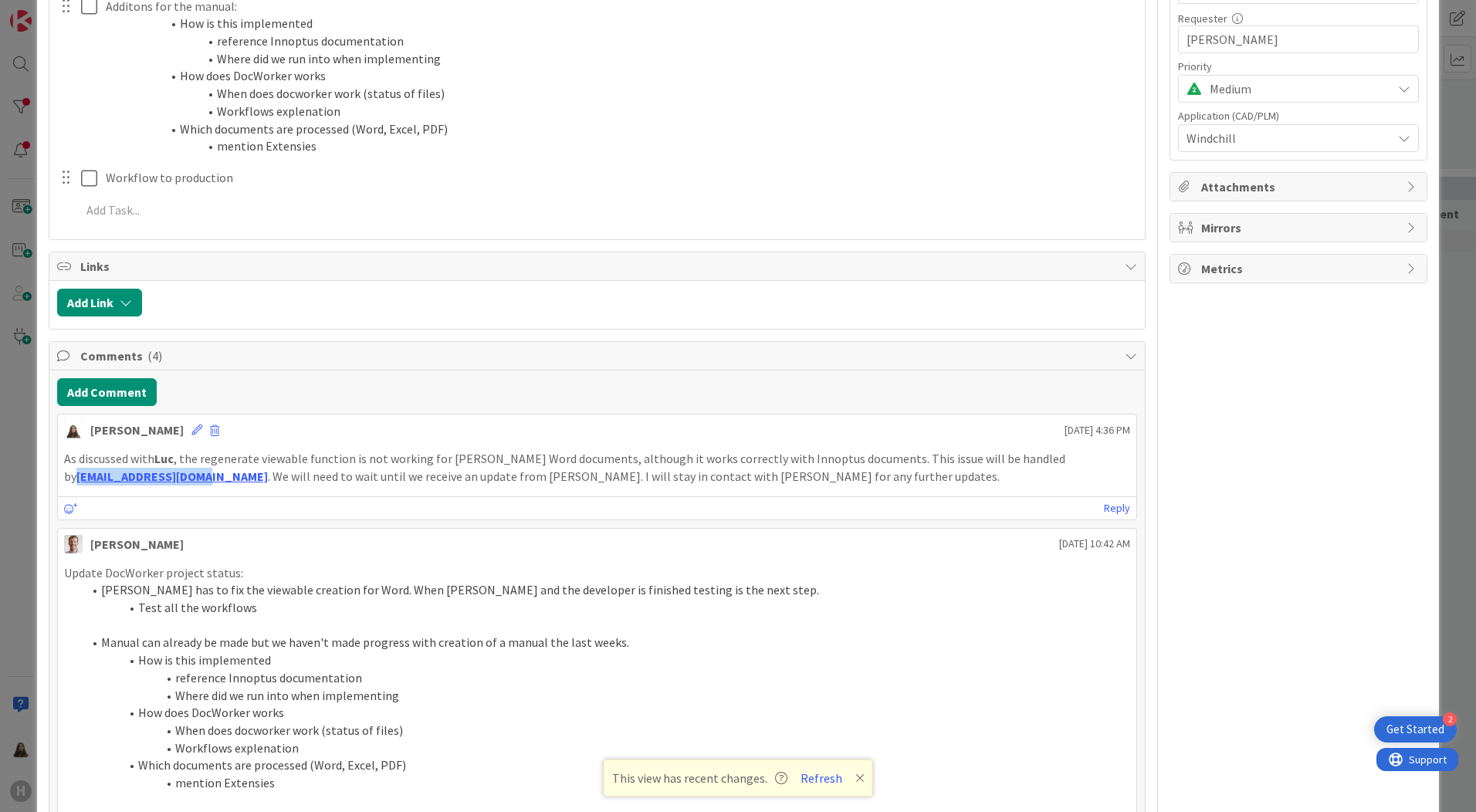
click at [50, 469] on div "Add Comment Kanchan Mamurkar August 28 2025 4:36 PM As discussed with Luc , the…" at bounding box center [597, 778] width 1095 height 815
drag, startPoint x: 50, startPoint y: 469, endPoint x: 209, endPoint y: 430, distance: 163.7
click at [202, 430] on icon at bounding box center [197, 430] width 11 height 11
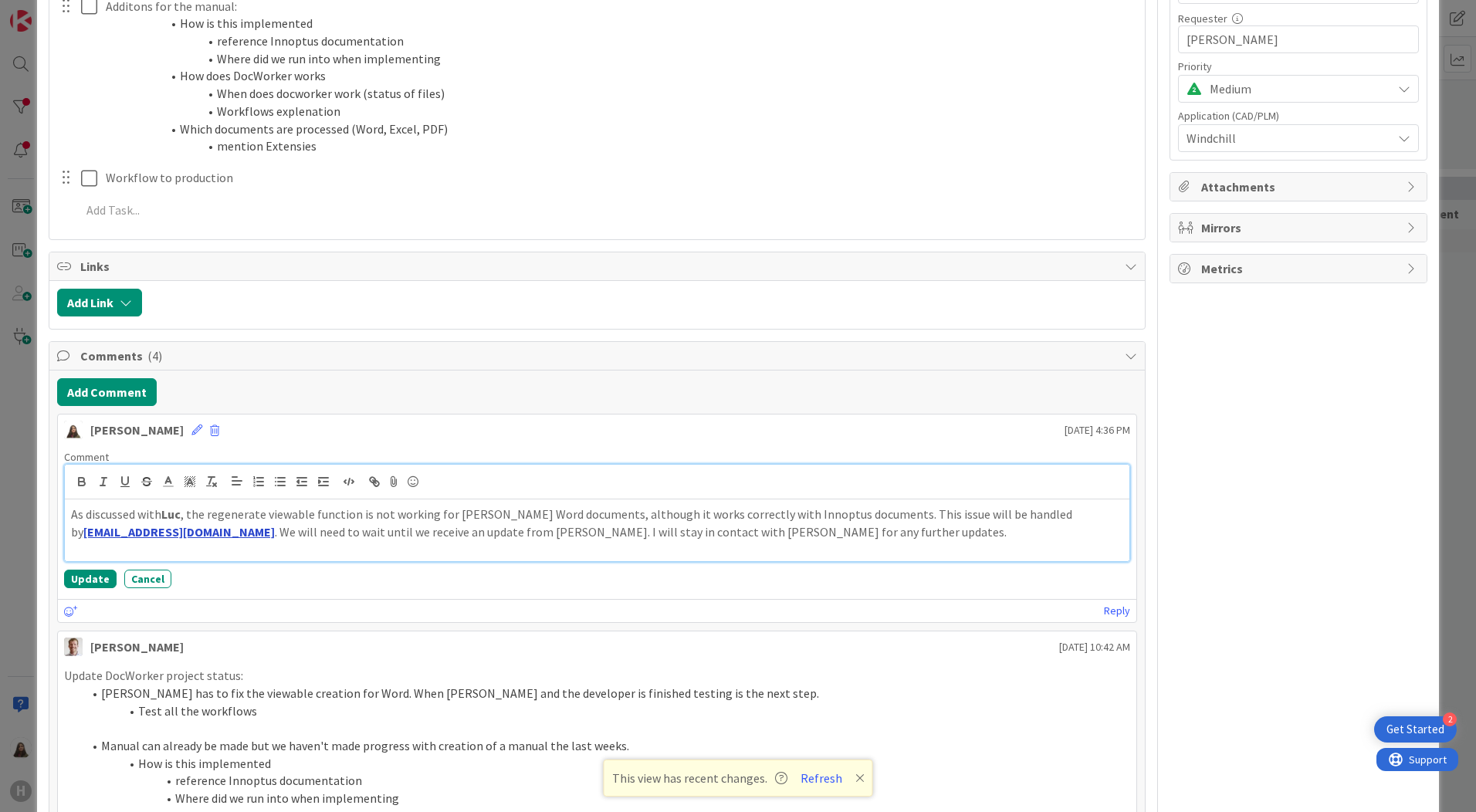
click at [193, 538] on link "[EMAIL_ADDRESS][DOMAIN_NAME]" at bounding box center [179, 532] width 191 height 16
click at [199, 534] on p "As discussed with Luc , the regenerate viewable function is not working for Hui…" at bounding box center [597, 523] width 1052 height 35
drag, startPoint x: 200, startPoint y: 536, endPoint x: 68, endPoint y: 532, distance: 132.1
click at [68, 532] on div "As discussed with Luc , the regenerate viewable function is not working for Hui…" at bounding box center [598, 530] width 1065 height 62
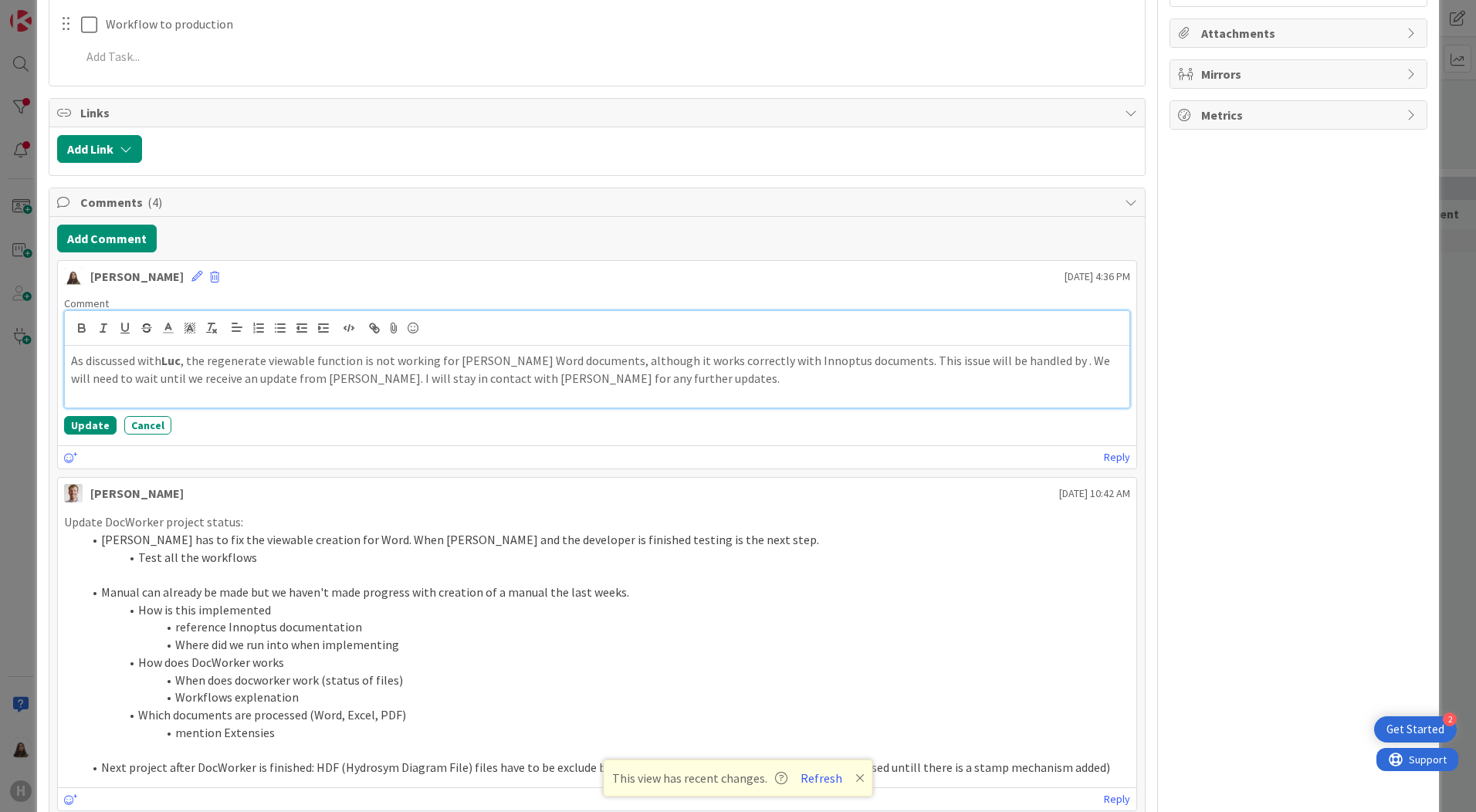
scroll to position [695, 0]
drag, startPoint x: 201, startPoint y: 379, endPoint x: 60, endPoint y: 377, distance: 141.0
click at [60, 377] on div "Comment As discussed with Luc , the regenerate viewable function is not working…" at bounding box center [597, 365] width 1079 height 151
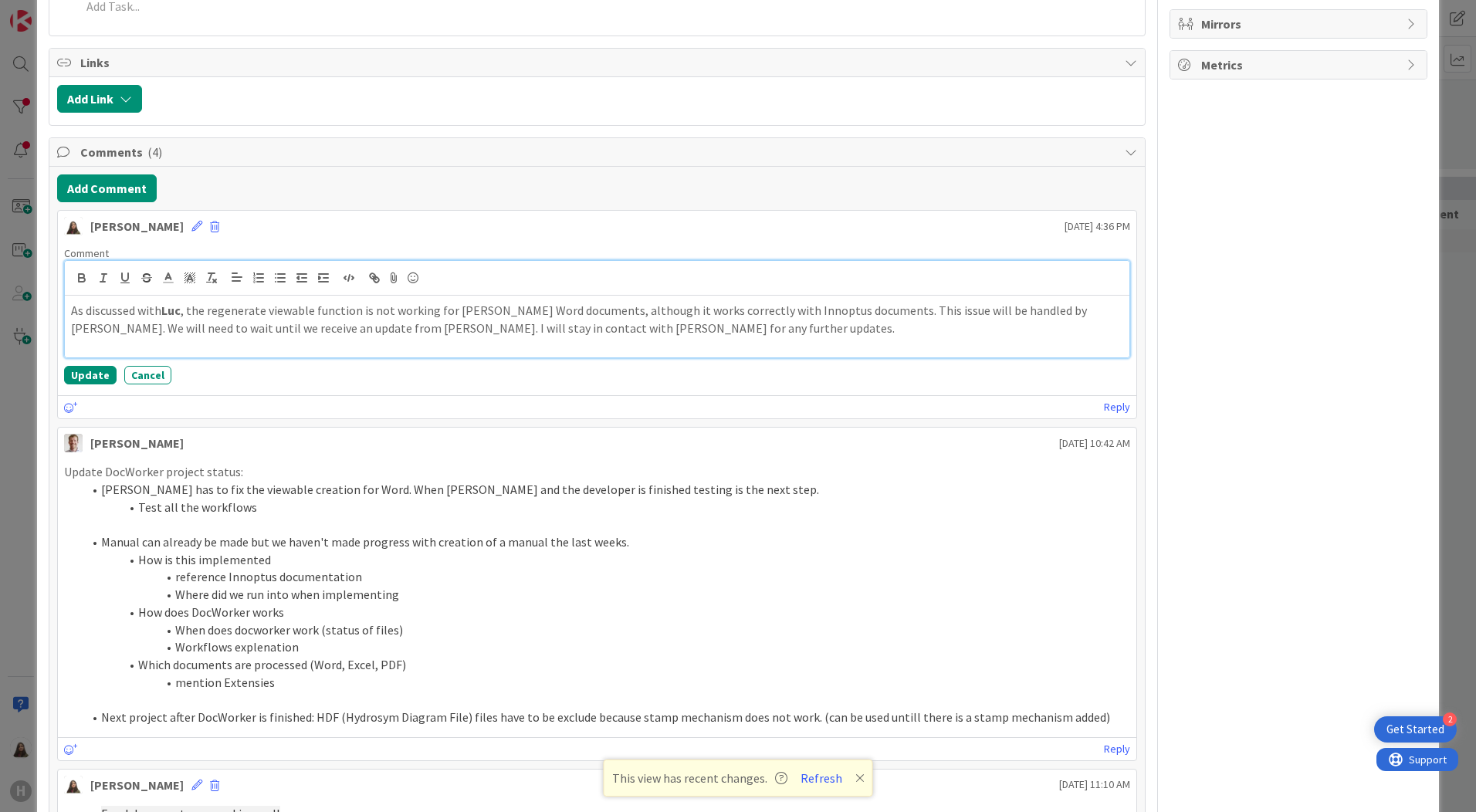
scroll to position [772, 0]
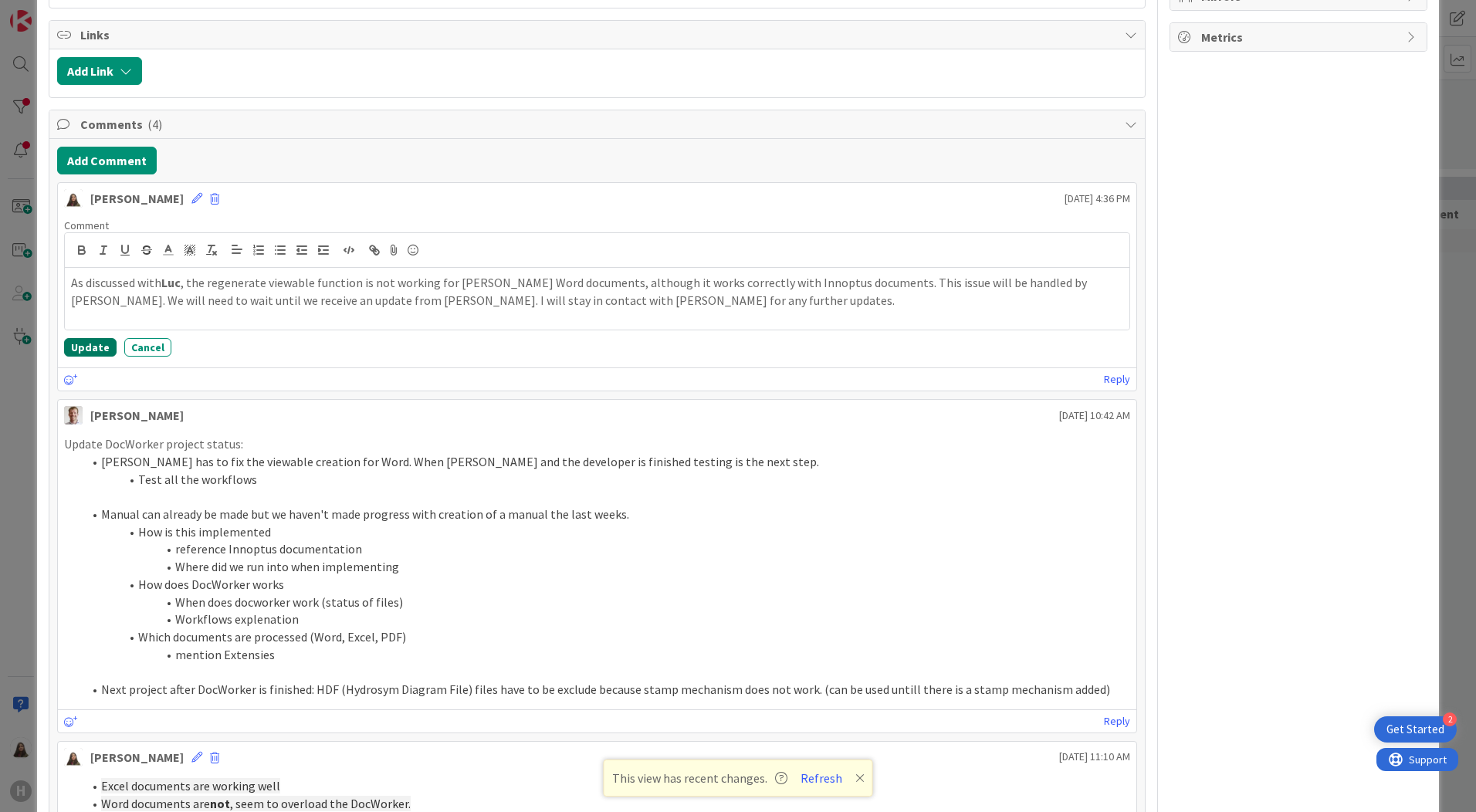
click at [89, 350] on button "Update" at bounding box center [90, 348] width 52 height 18
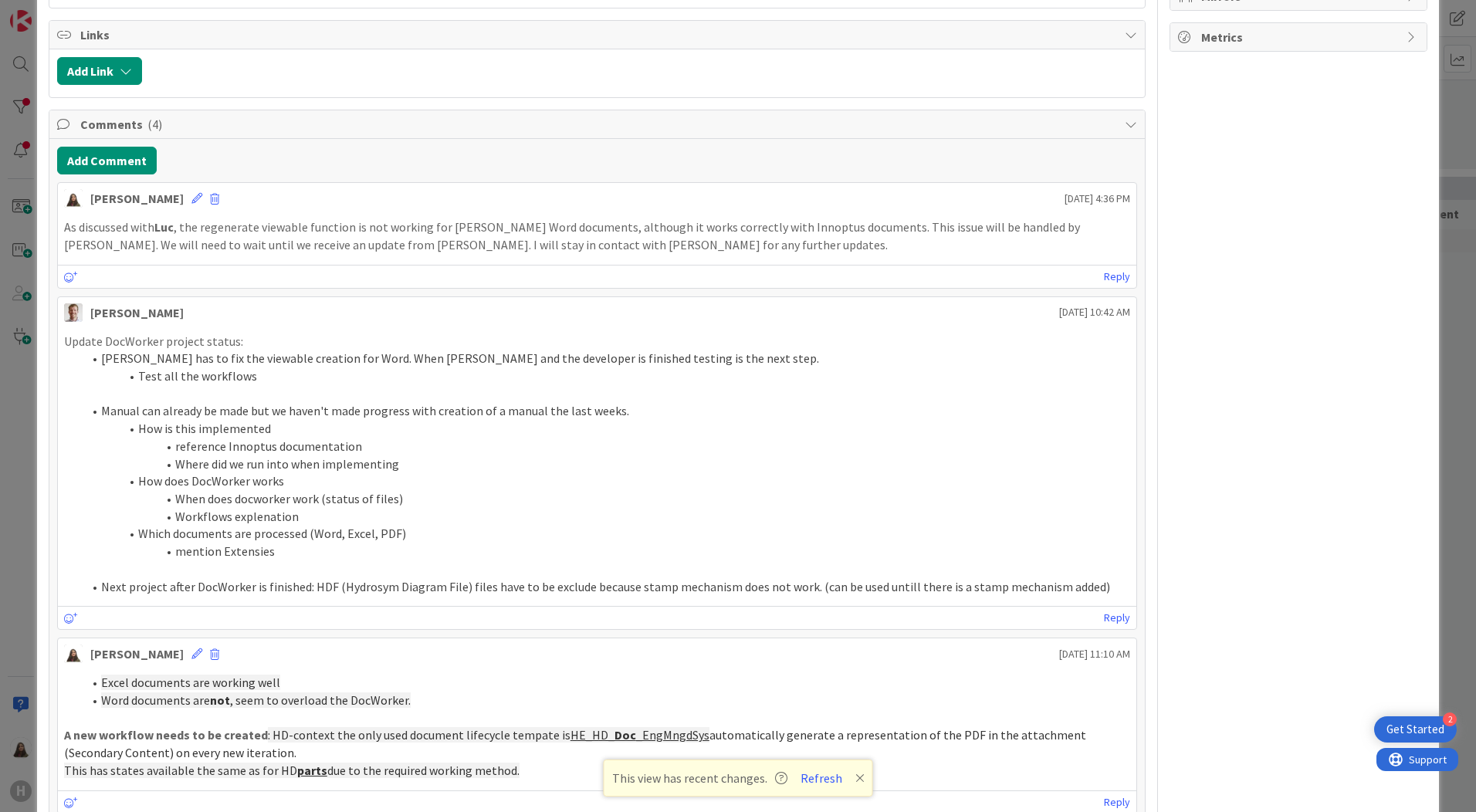
type textarea "x"
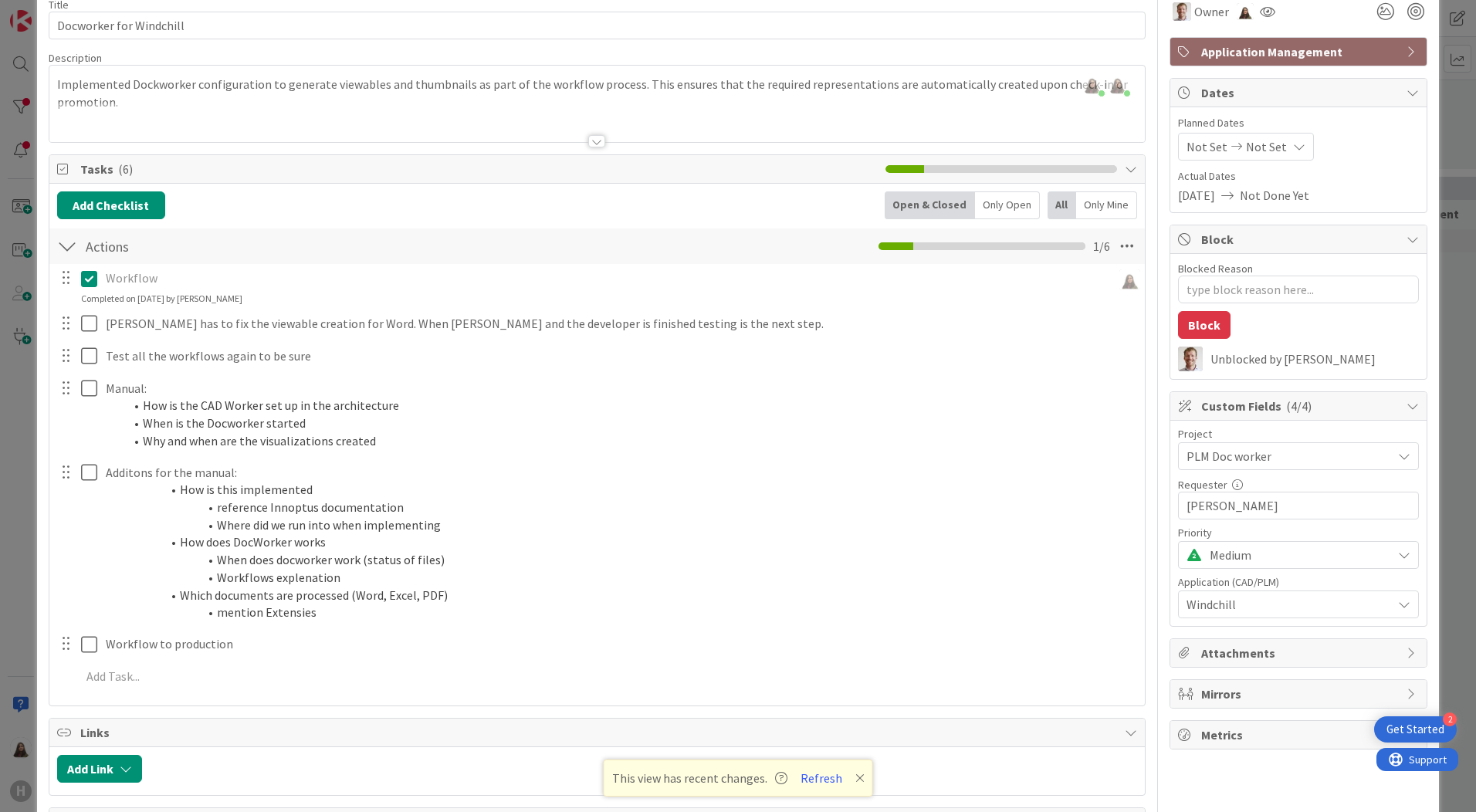
scroll to position [0, 0]
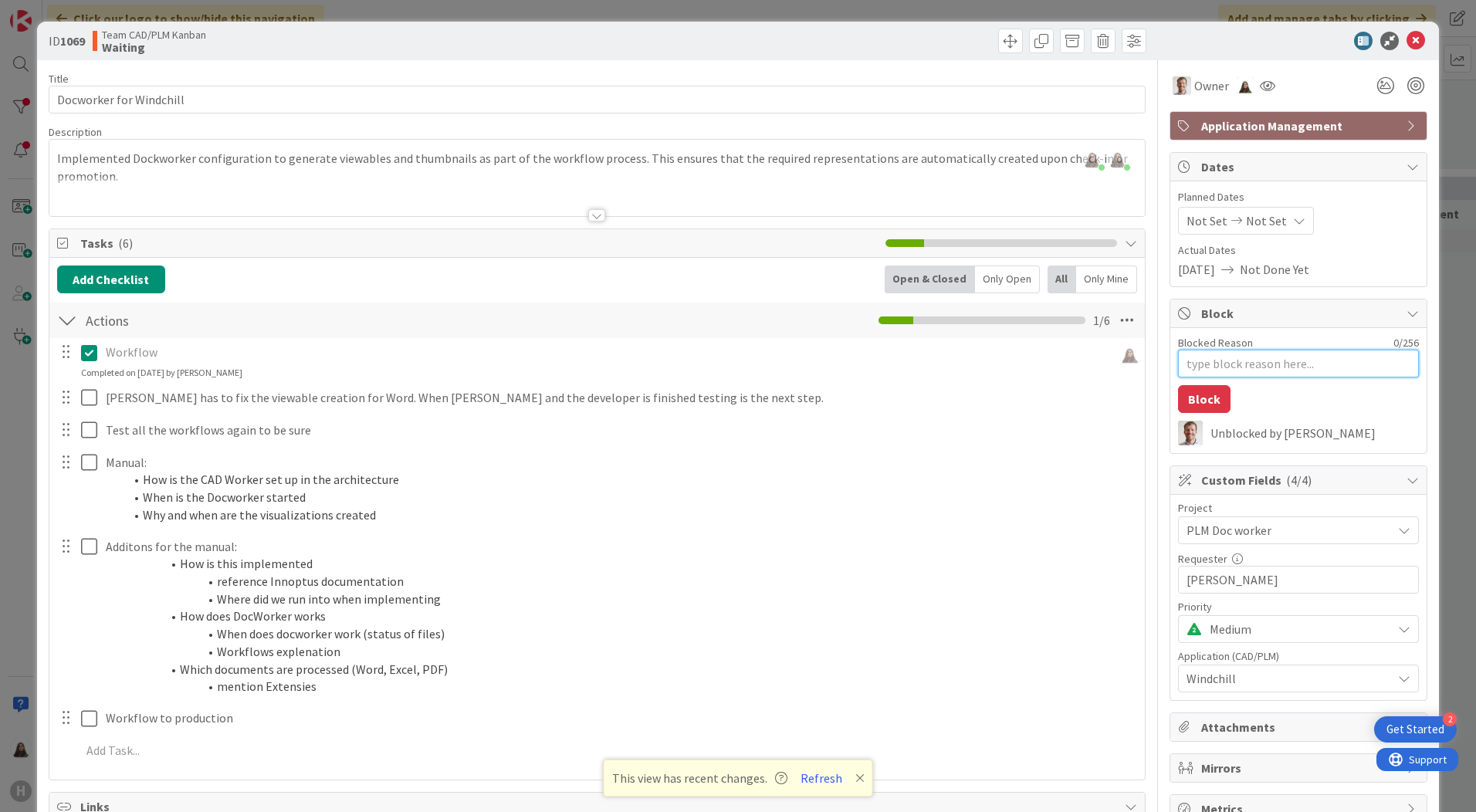
click at [1225, 362] on textarea "Blocked Reason" at bounding box center [1299, 363] width 241 height 28
click at [1225, 369] on textarea "Blocked Reason" at bounding box center [1299, 363] width 241 height 28
type textarea "W"
type textarea "x"
type textarea "Wa"
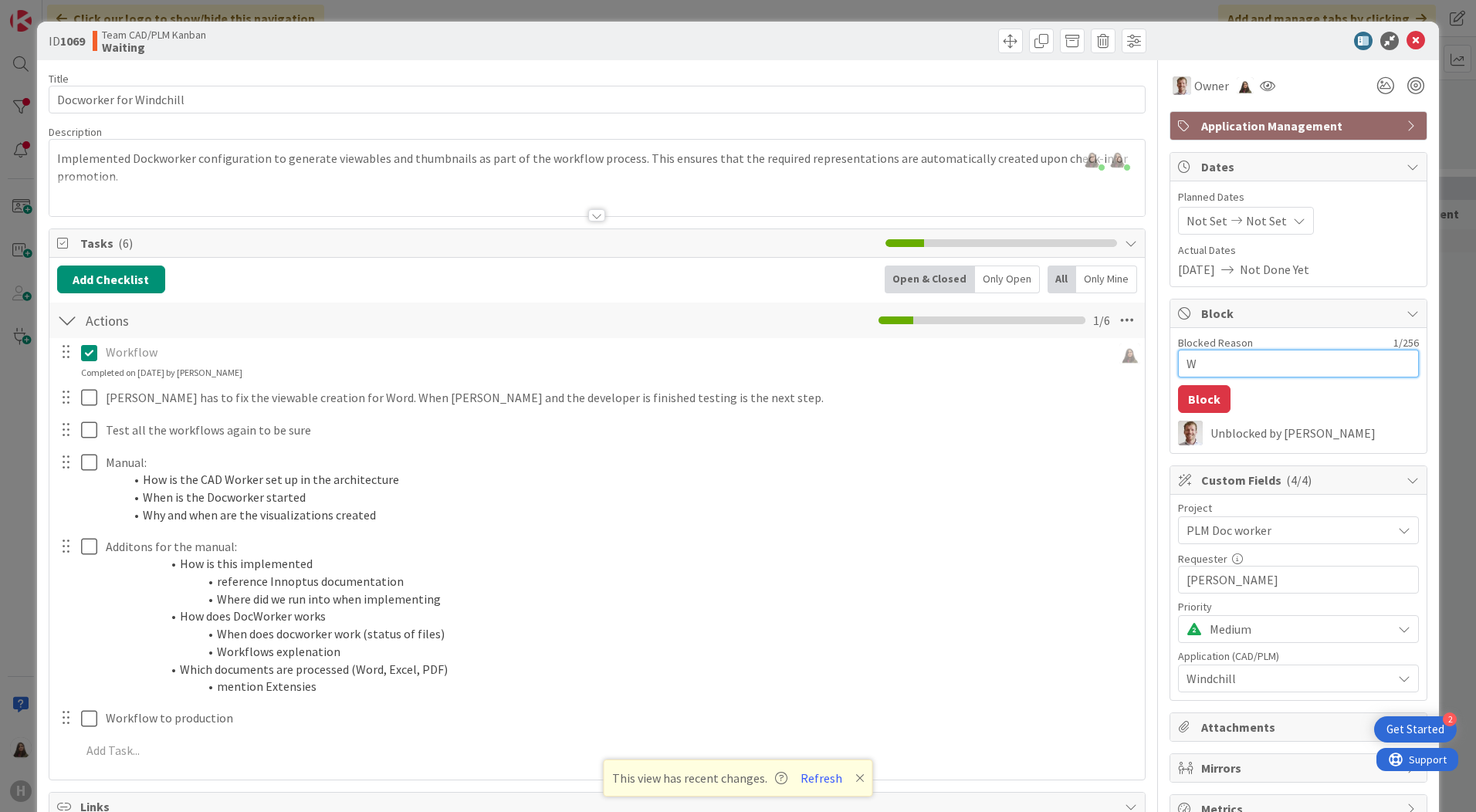
type textarea "x"
type textarea "Wai"
type textarea "x"
type textarea "Wait"
type textarea "x"
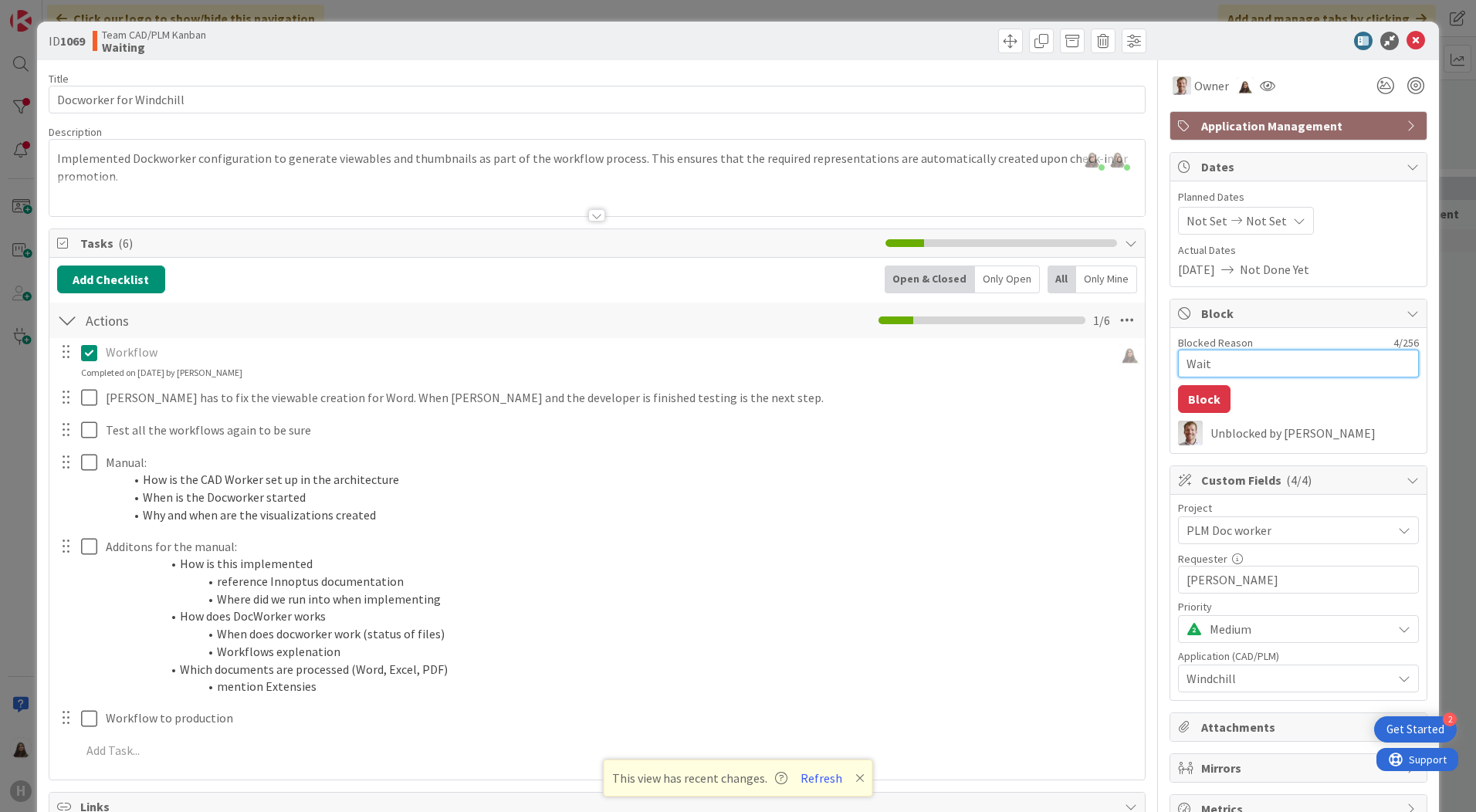
type textarea "Waiti"
type textarea "x"
type textarea "Waitin"
type textarea "x"
type textarea "Waiting"
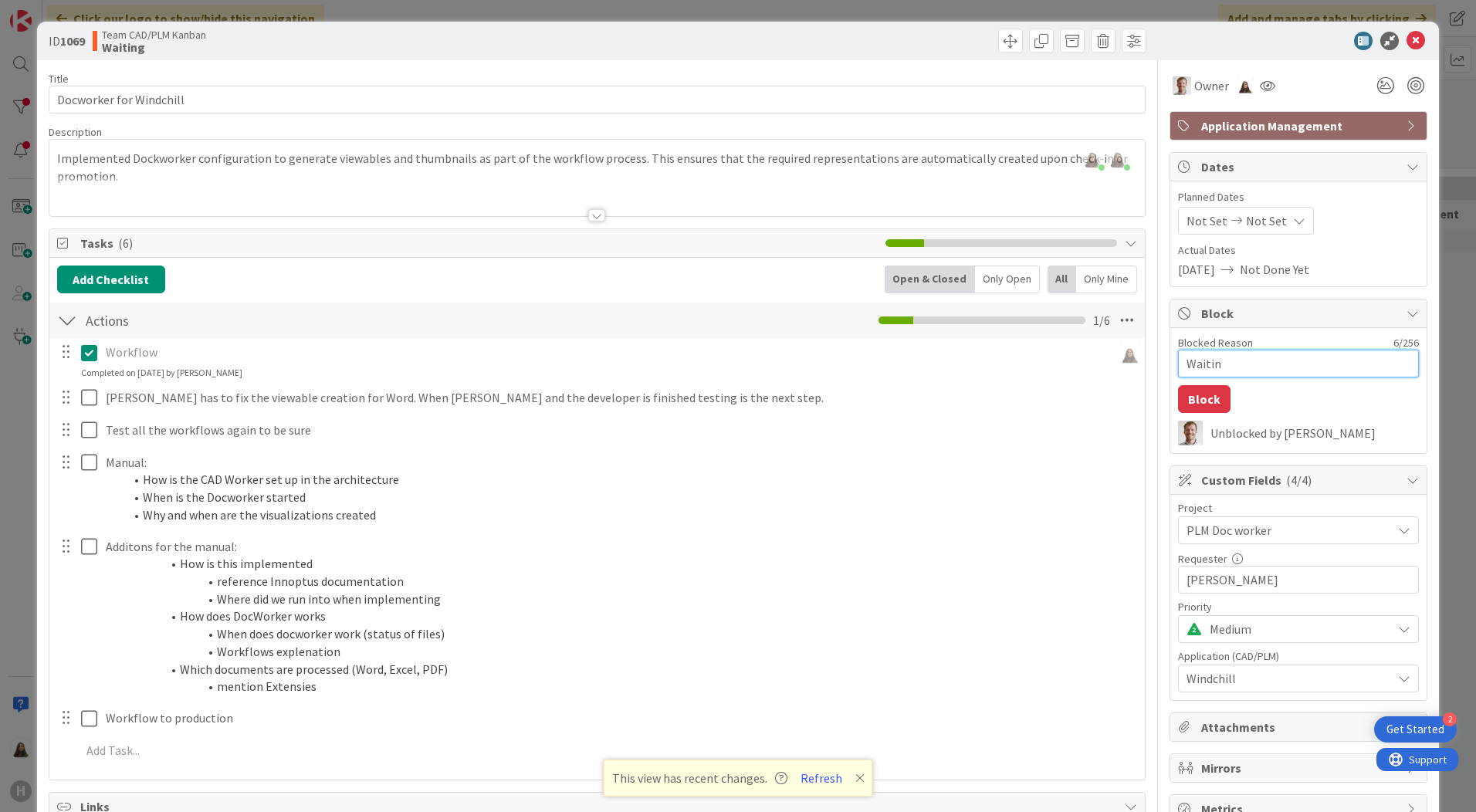
type textarea "x"
type textarea "Waiting"
type textarea "x"
type textarea "Waiting d"
type textarea "x"
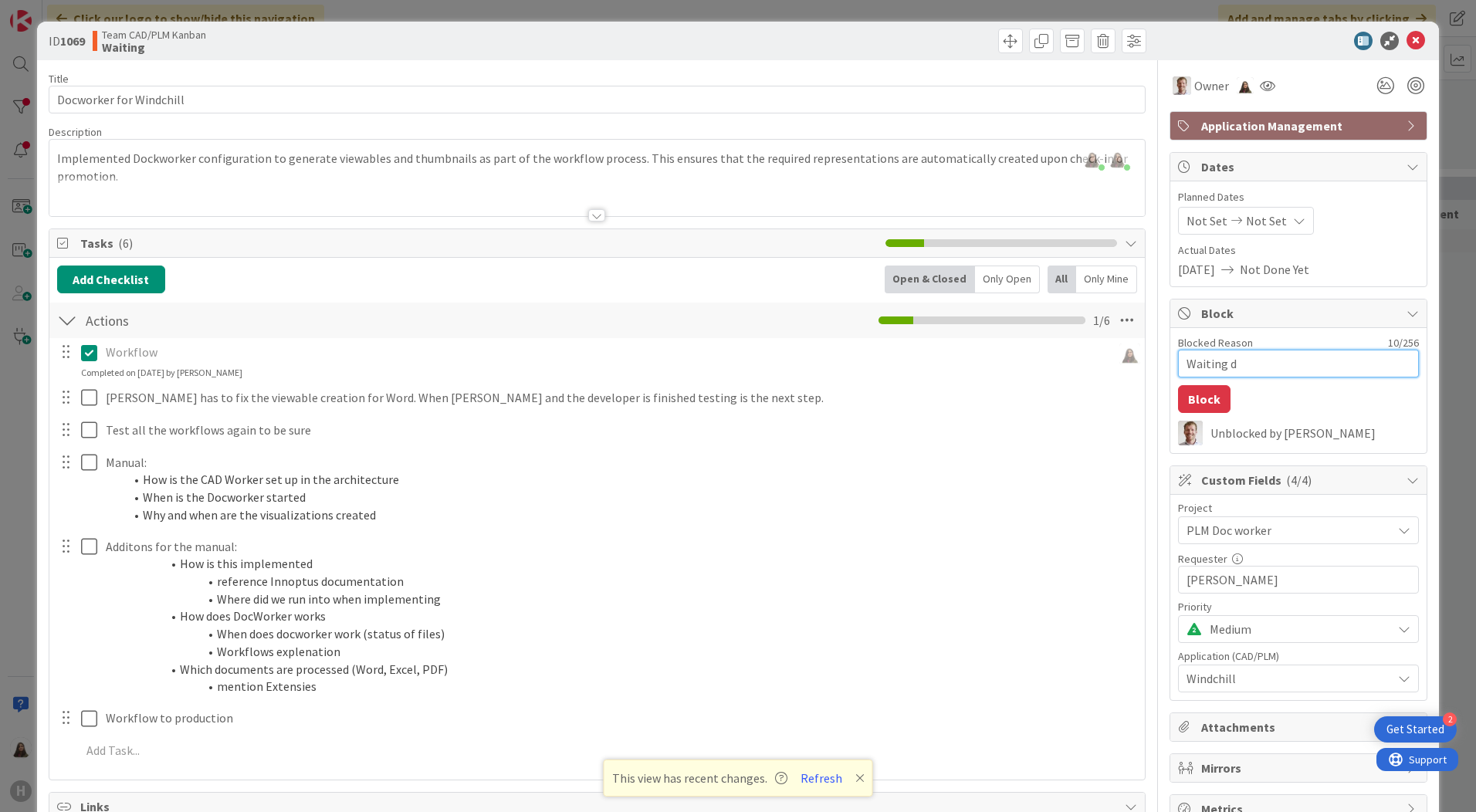
type textarea "Waiting df"
type textarea "x"
type textarea "Waiting d"
type textarea "x"
type textarea "Waiting"
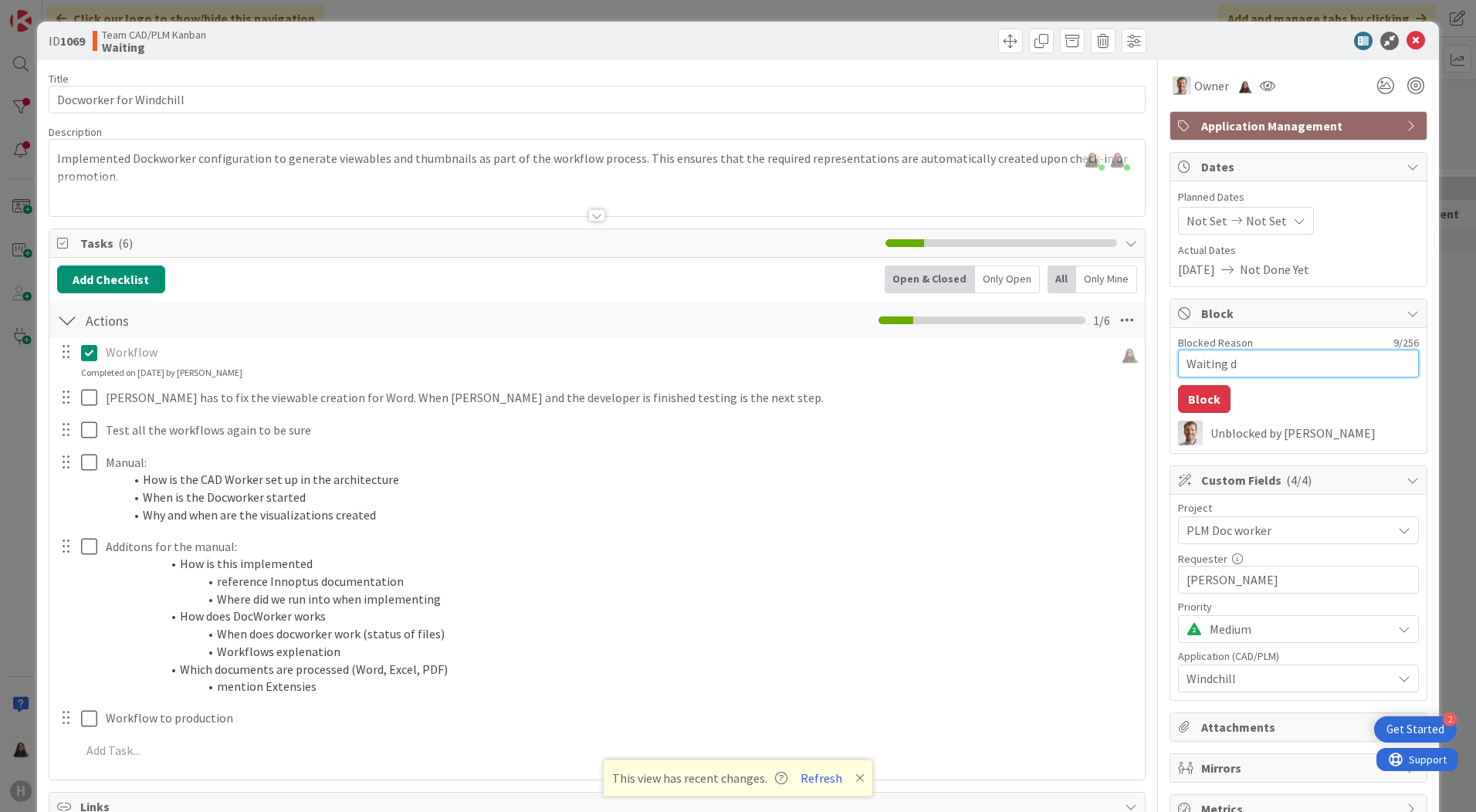
type textarea "x"
type textarea "Waiting f"
type textarea "x"
type textarea "Waiting fo"
type textarea "x"
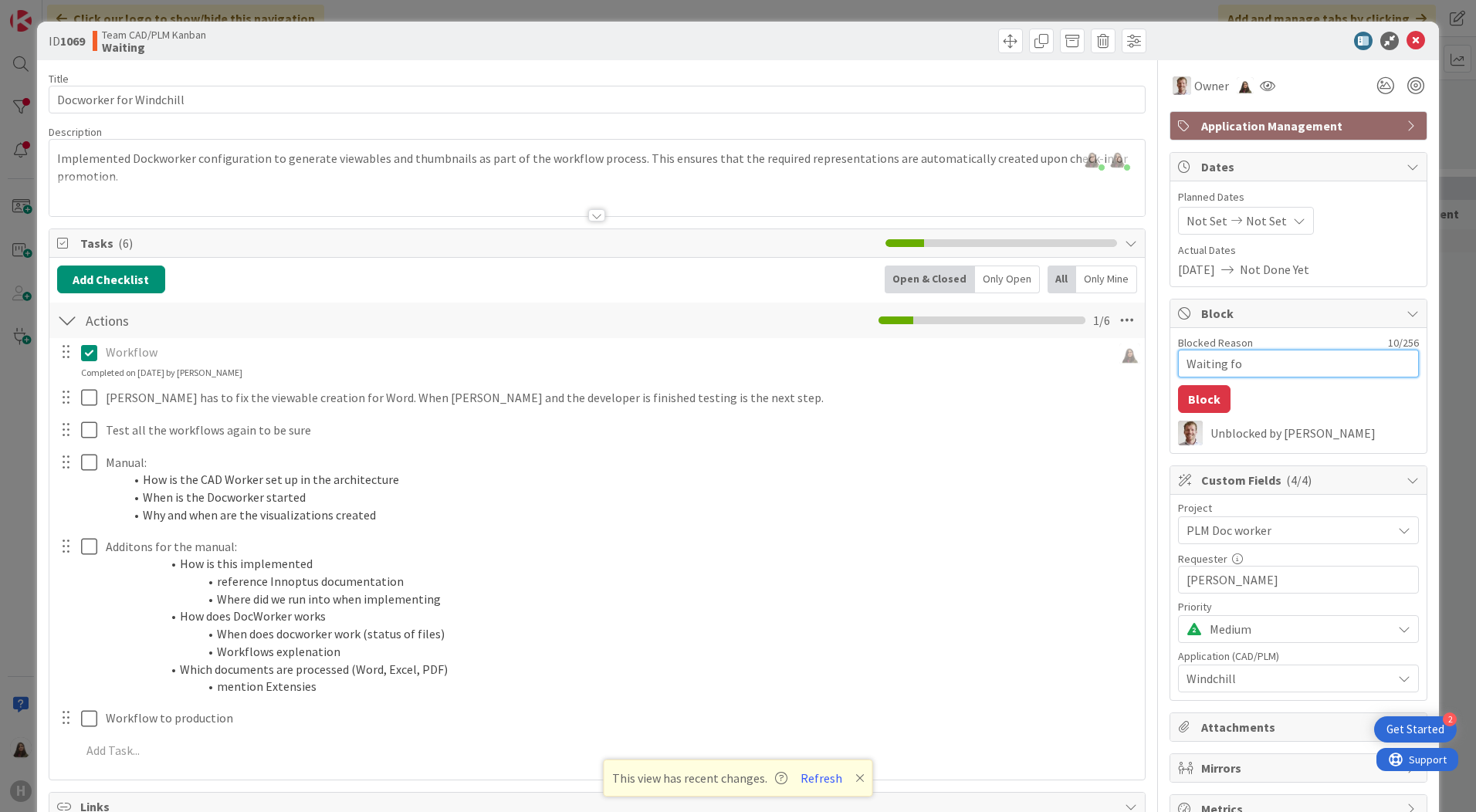
type textarea "Waiting for"
type textarea "x"
type textarea "Waiting for"
type textarea "x"
type textarea "Waiting for I"
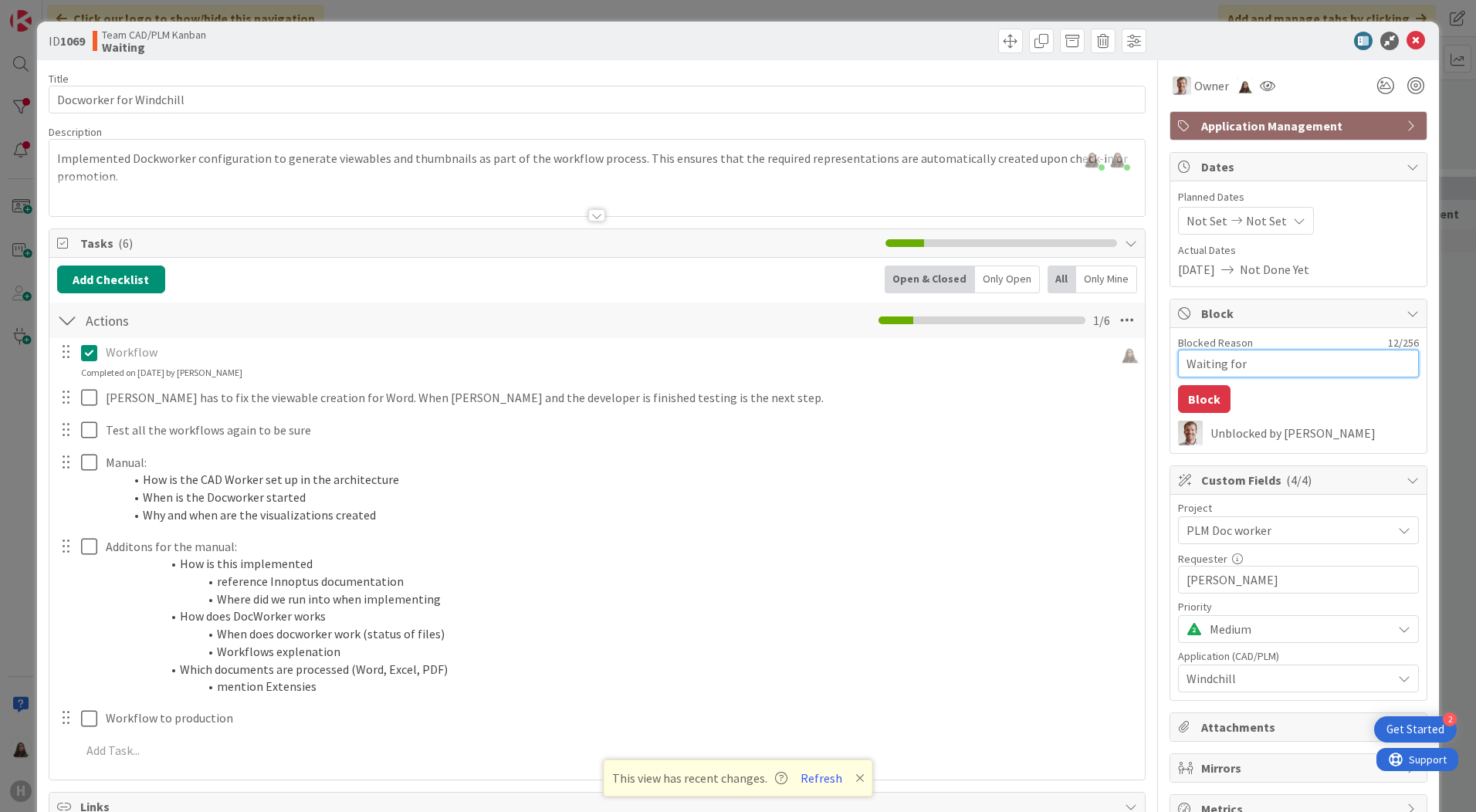
type textarea "x"
type textarea "Waiting for In"
type textarea "x"
type textarea "Waiting for Inn"
type textarea "x"
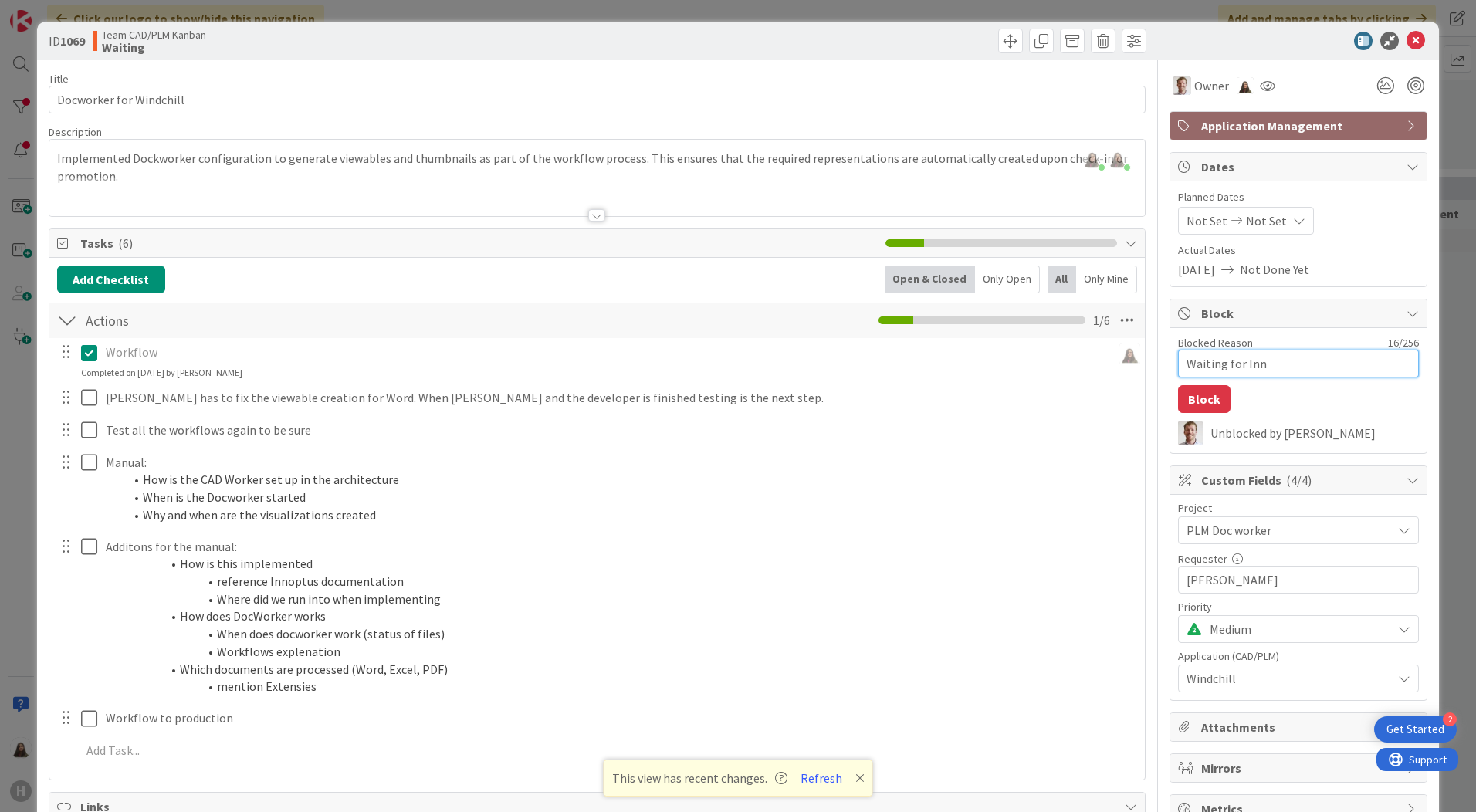
type textarea "Waiting for Inno"
type textarea "x"
type textarea "Waiting for Innop"
type textarea "x"
type textarea "Waiting for Innopt"
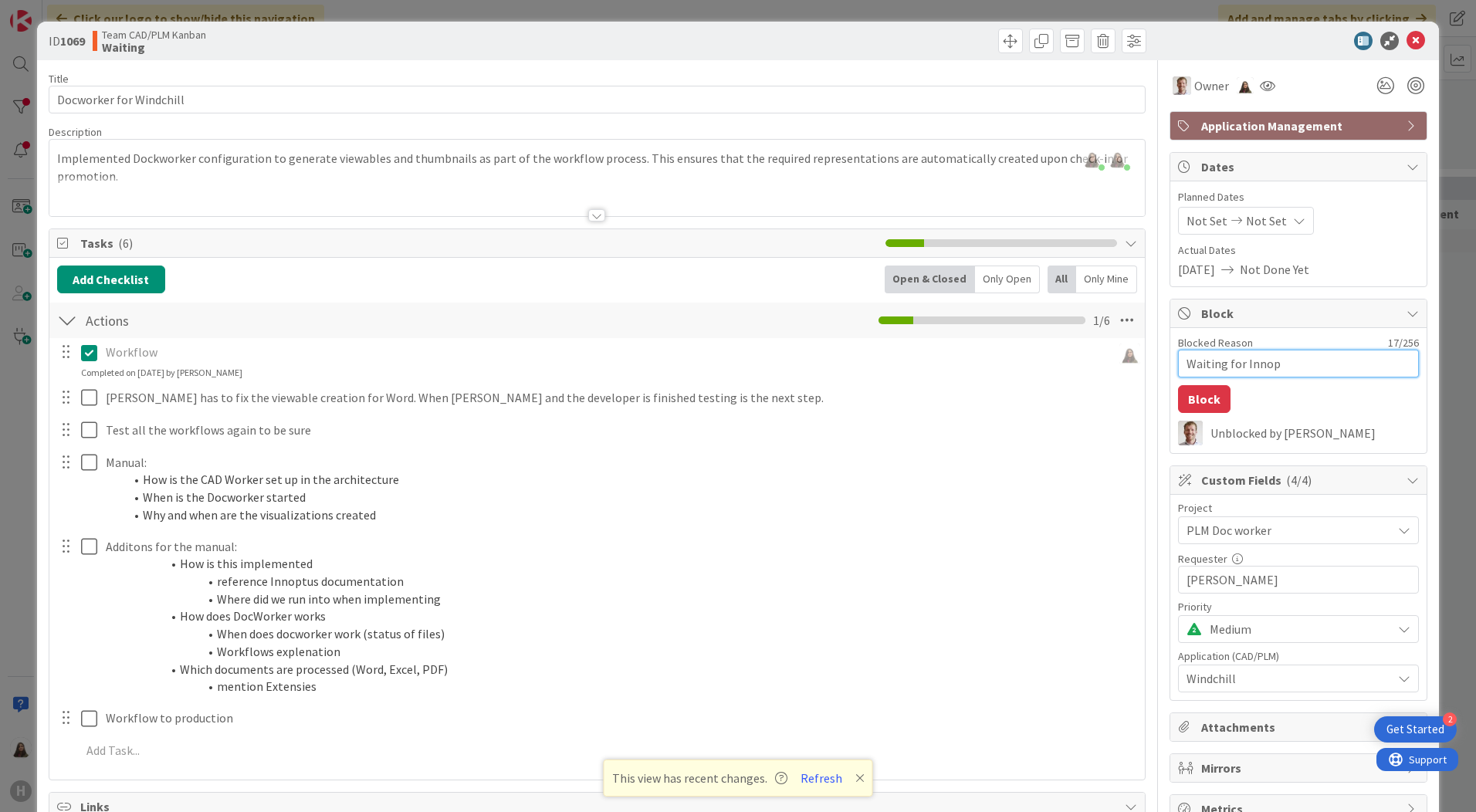
type textarea "x"
type textarea "Waiting for Innopta"
type textarea "x"
type textarea "Waiting for Innoptac"
type textarea "x"
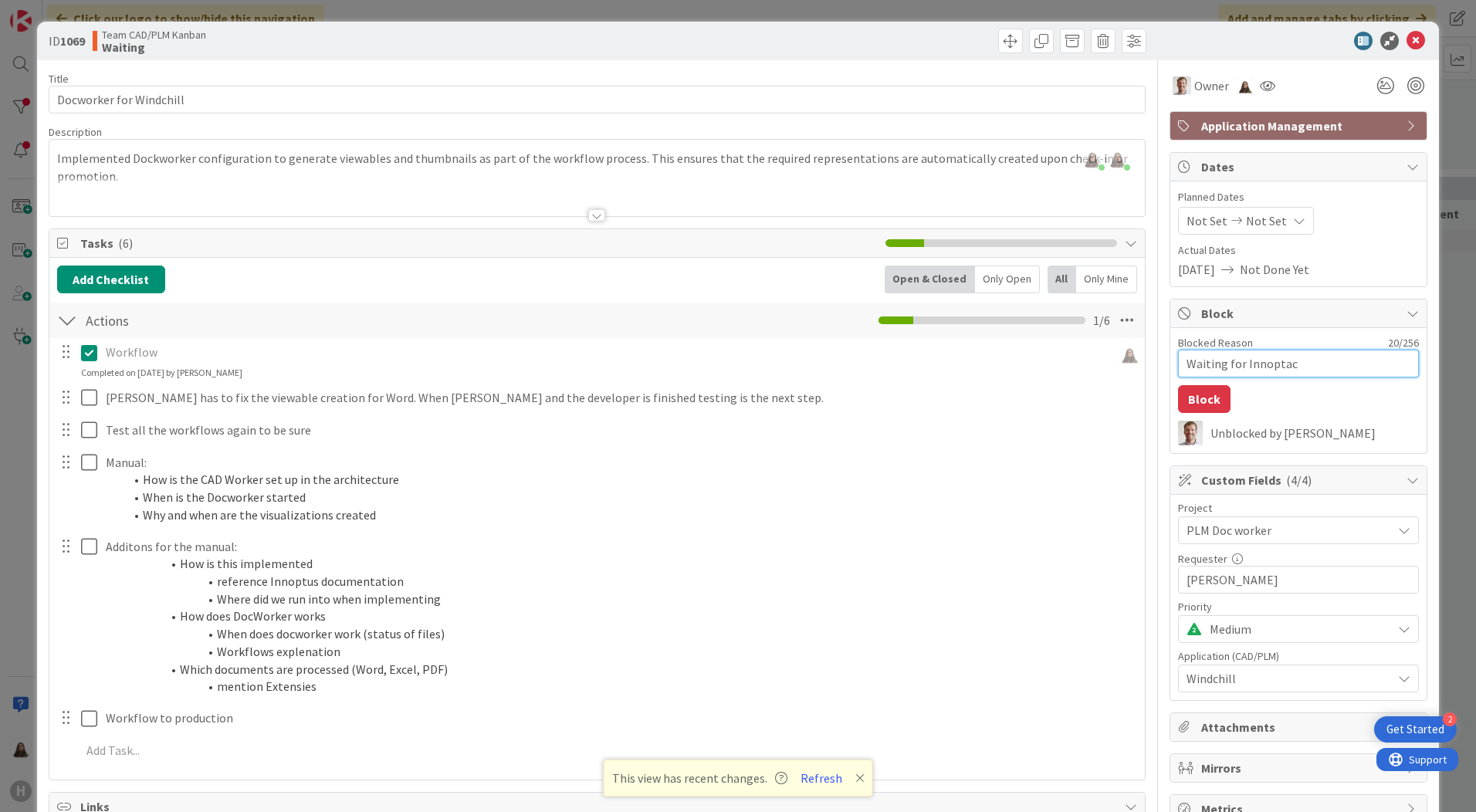
type textarea "Waiting for Innoptace"
type textarea "x"
type textarea "Waiting for Innoptac"
type textarea "x"
type textarea "Waiting for Innopta"
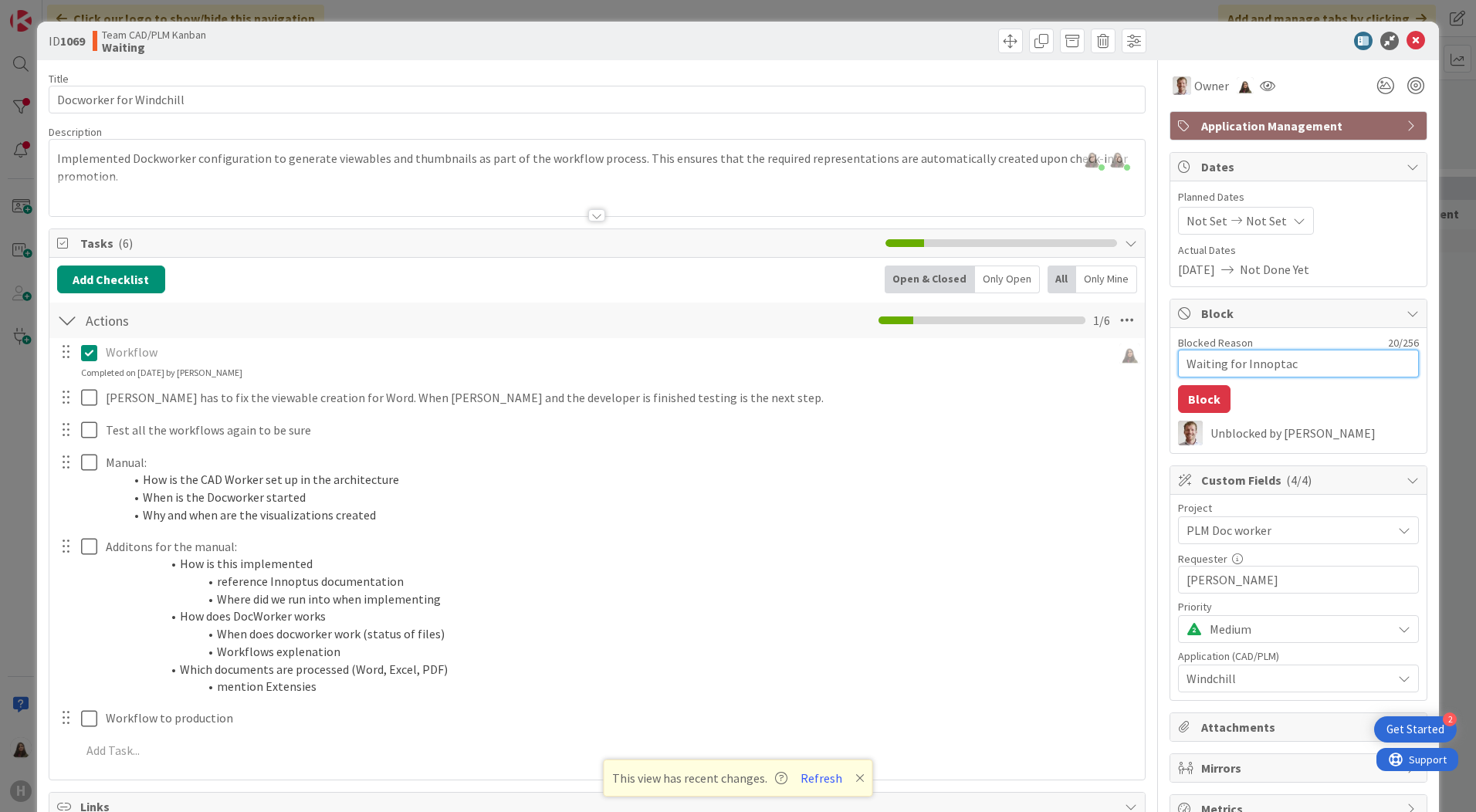
type textarea "x"
type textarea "Waiting for Innopt"
type textarea "x"
type textarea "Waiting for Innoptu"
type textarea "x"
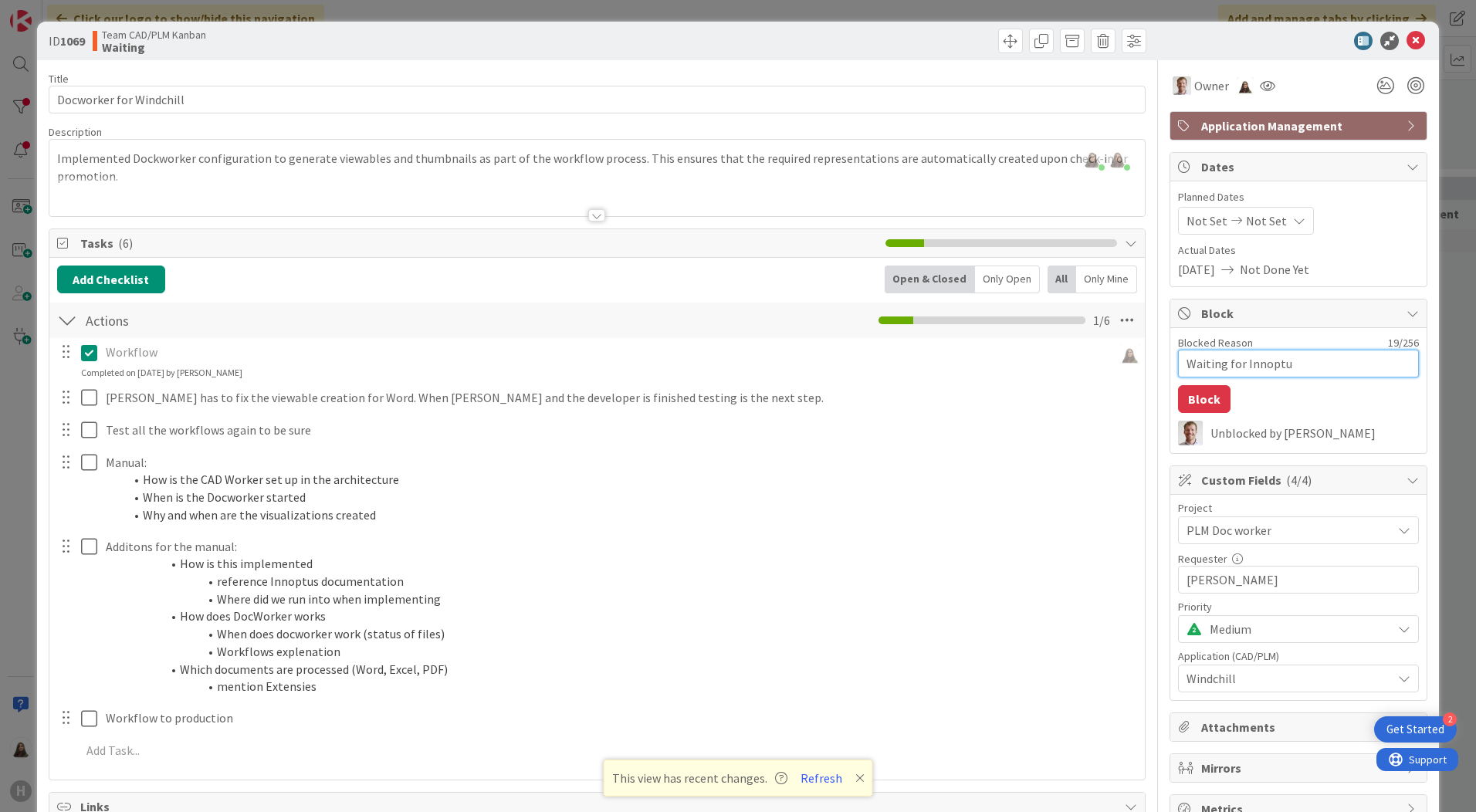
type textarea "Waiting for Innoptus"
type textarea "x"
type textarea "Waiting for Innoptus."
type textarea "x"
type textarea "Waiting for Innoptus."
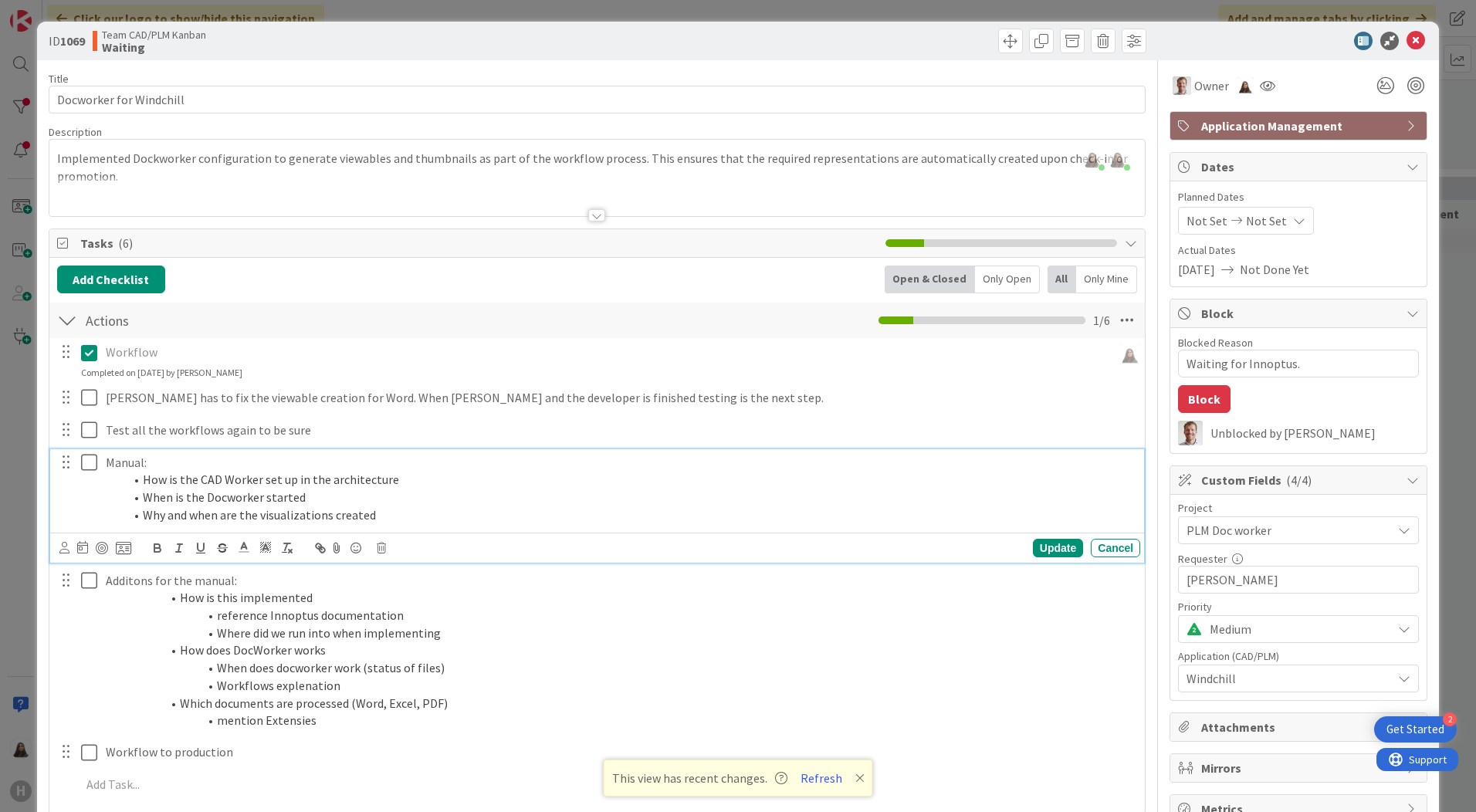
drag, startPoint x: 1246, startPoint y: 367, endPoint x: 950, endPoint y: 455, distance: 308.8
click at [950, 455] on p "Manual:" at bounding box center [620, 463] width 1028 height 17
drag, startPoint x: 1261, startPoint y: 368, endPoint x: 924, endPoint y: 628, distance: 425.6
click at [924, 628] on li "Where did we run into when implementing" at bounding box center [629, 633] width 1010 height 17
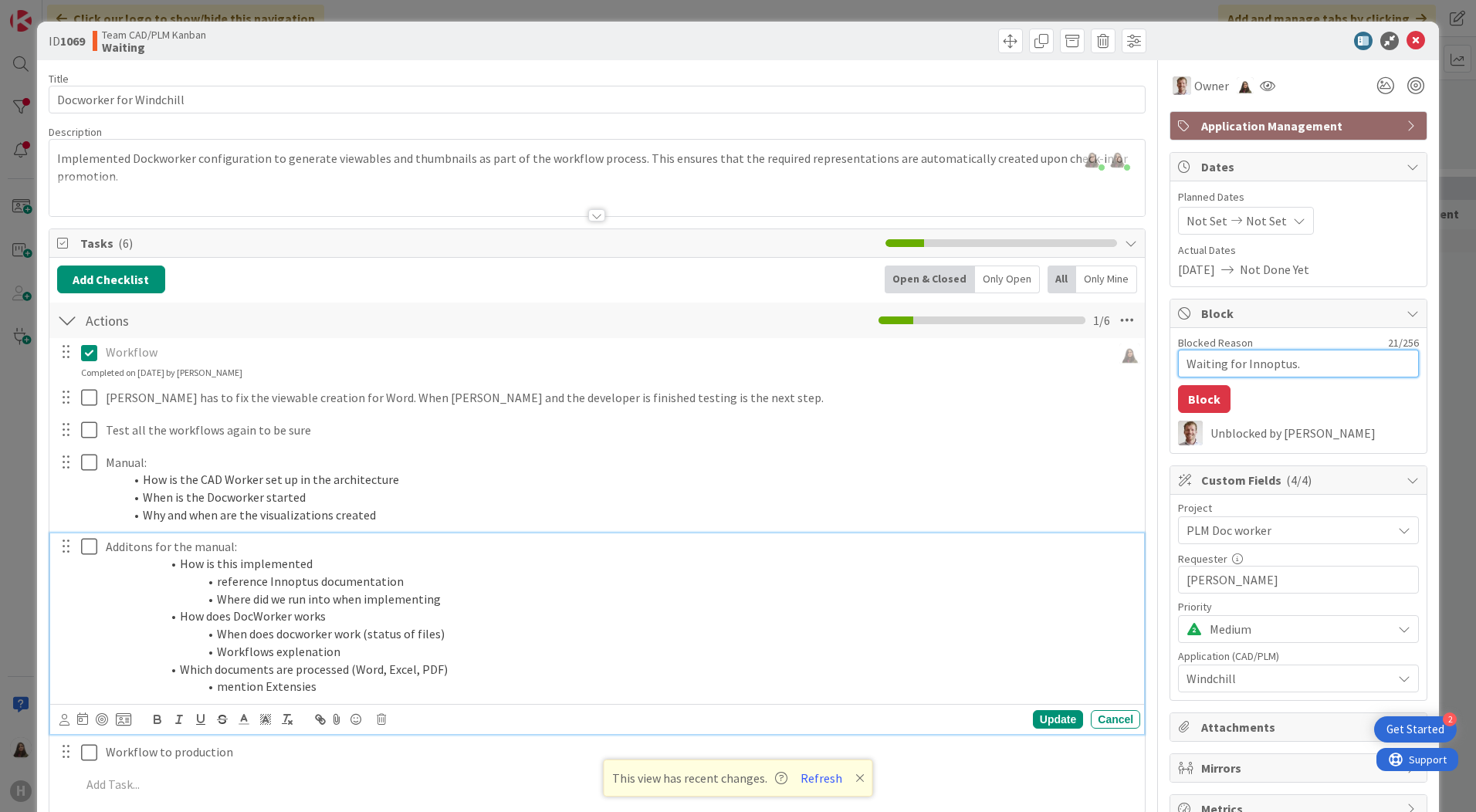
click at [1295, 365] on textarea "Waiting for Innoptus." at bounding box center [1299, 363] width 241 height 28
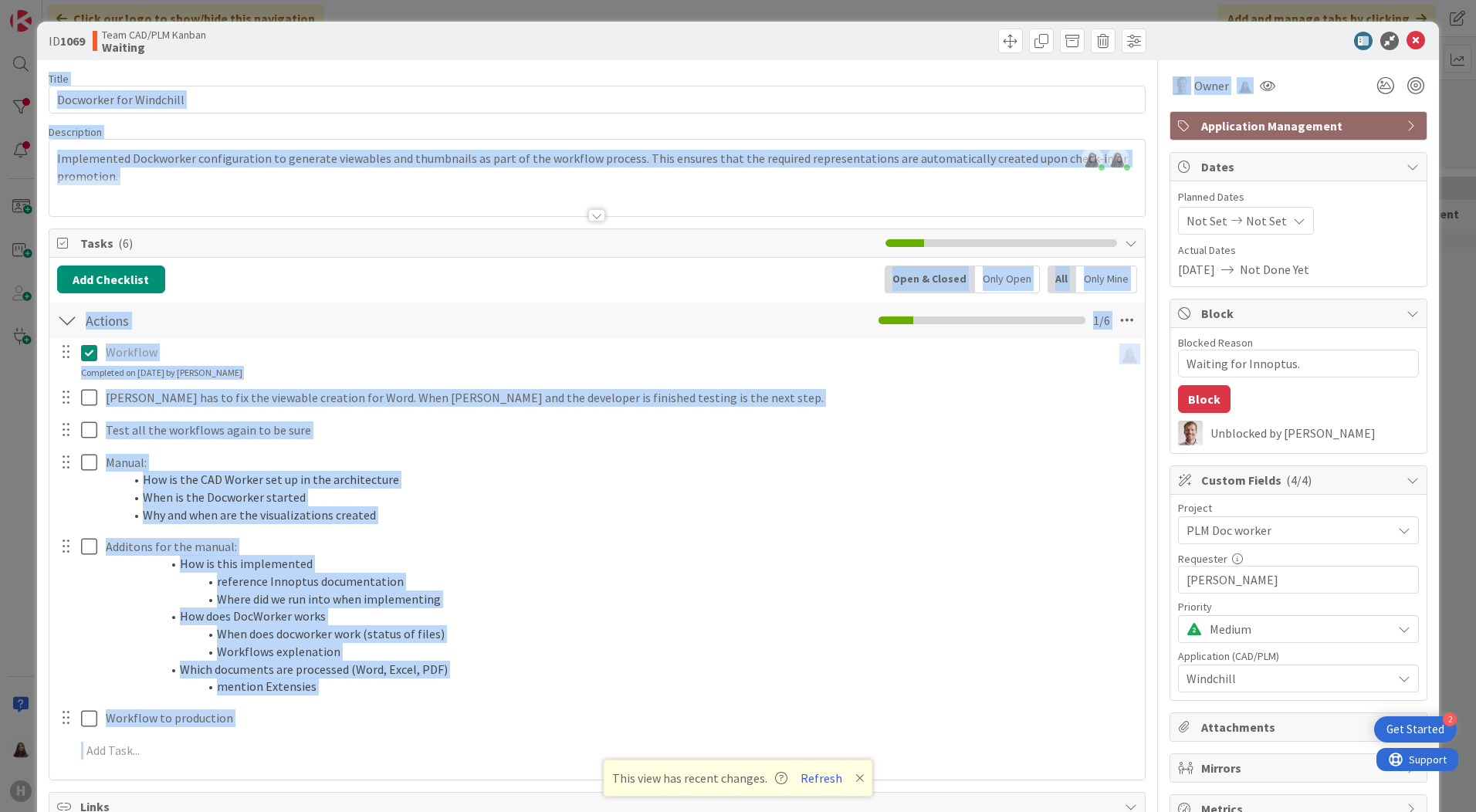
drag, startPoint x: 1238, startPoint y: 40, endPoint x: 1333, endPoint y: 72, distance: 100.2
click at [1169, 36] on div at bounding box center [1290, 40] width 273 height 18
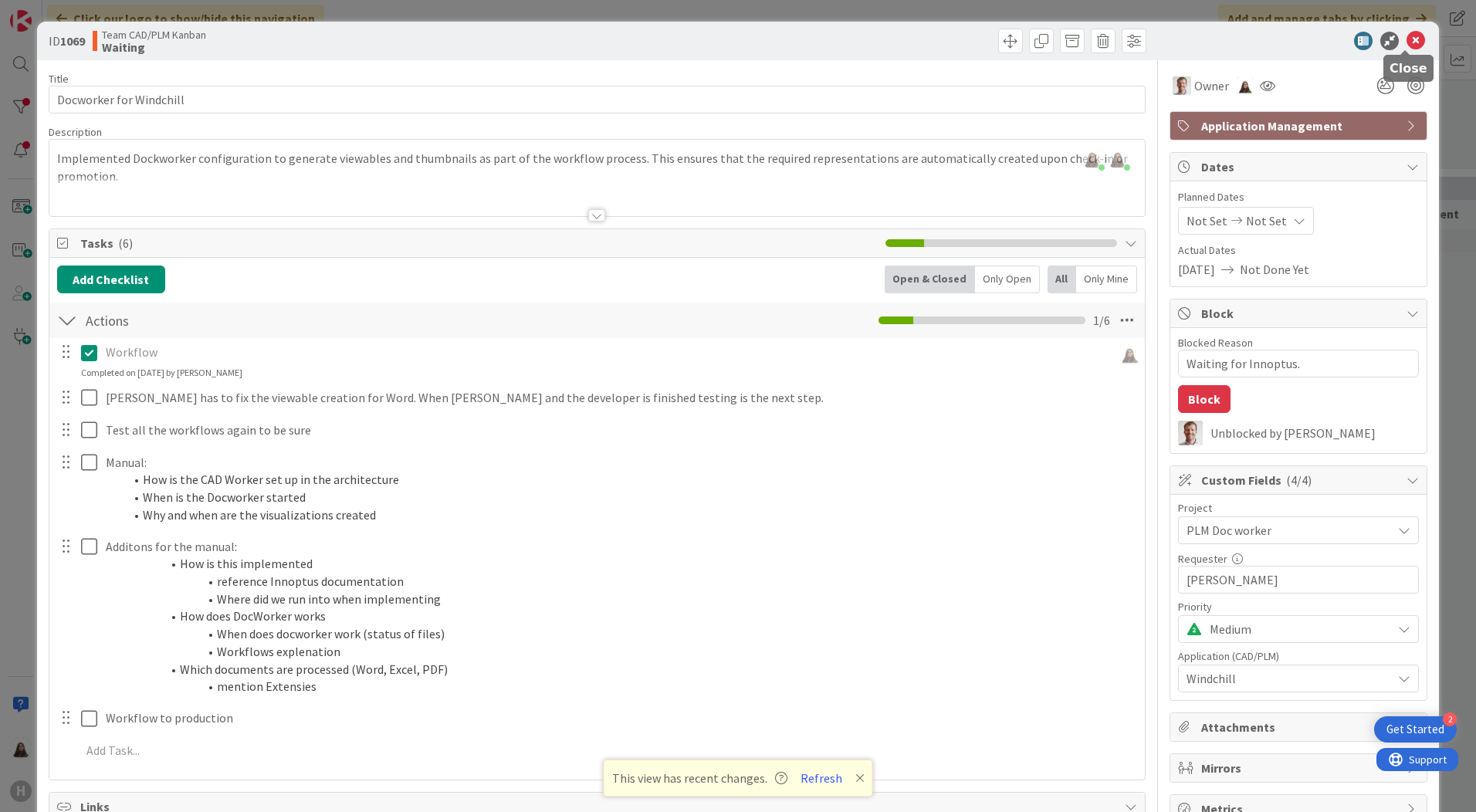
click at [1407, 33] on icon at bounding box center [1416, 40] width 18 height 18
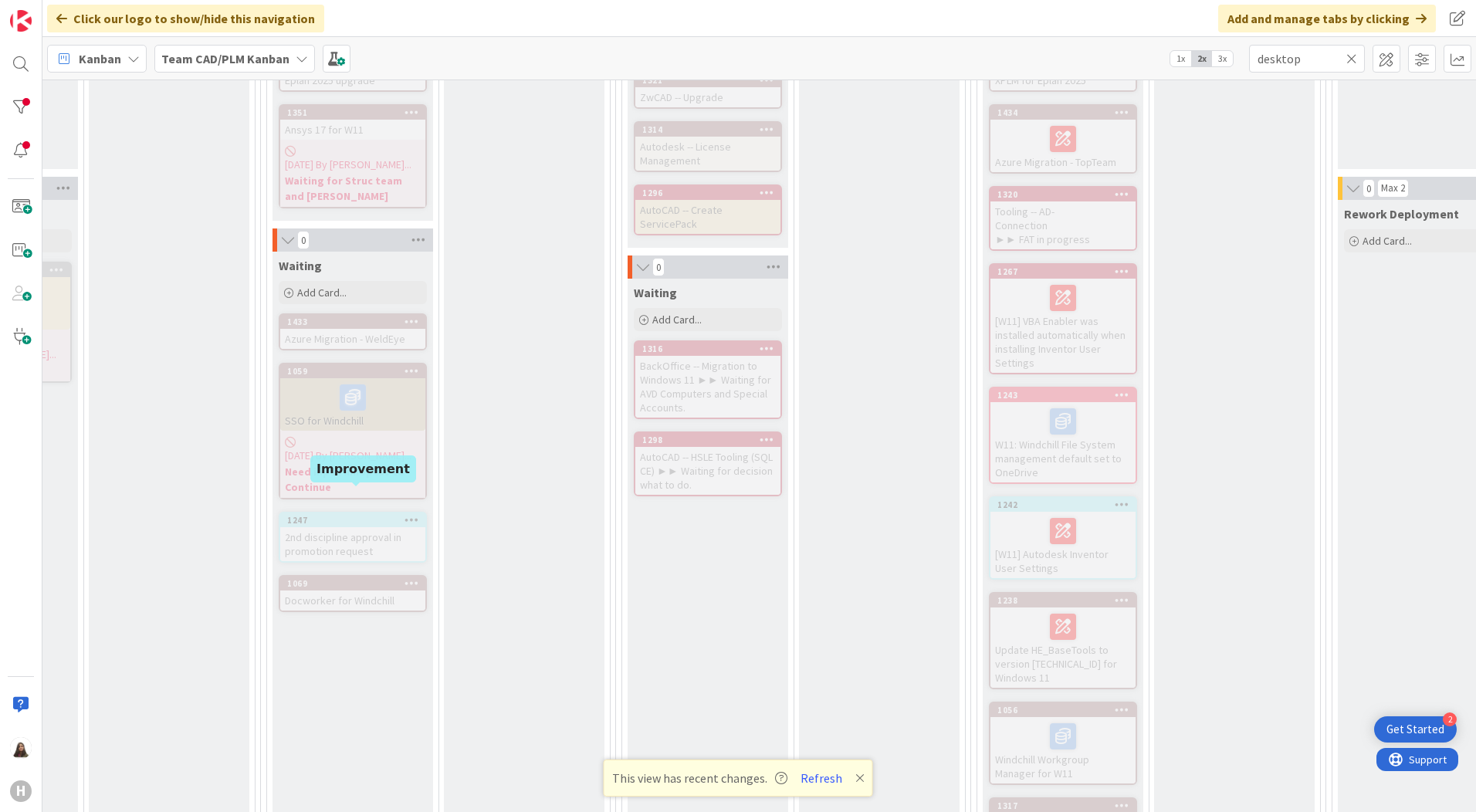
click at [349, 515] on div "1247" at bounding box center [356, 520] width 138 height 11
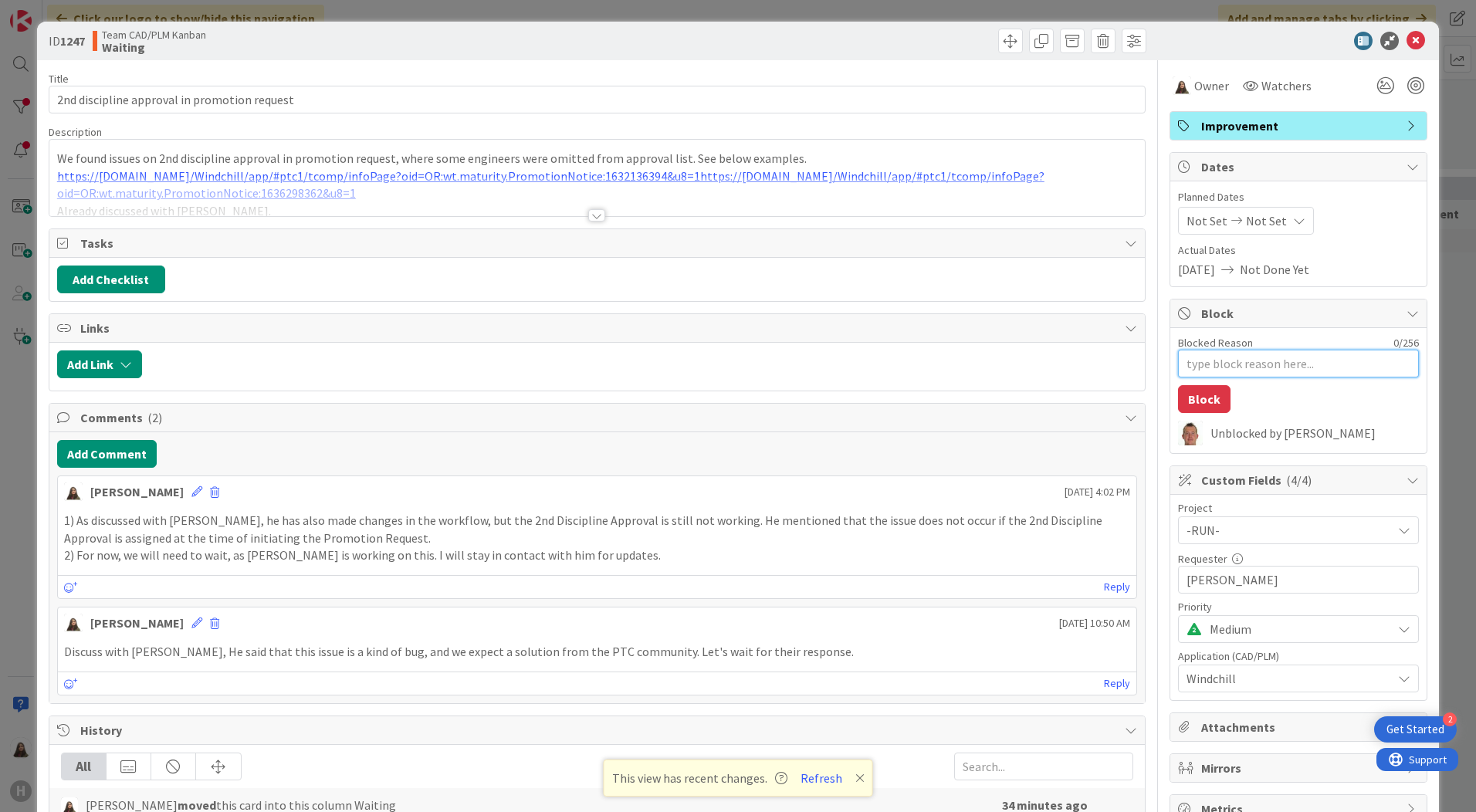
click at [1196, 374] on textarea "Blocked Reason" at bounding box center [1299, 363] width 241 height 28
click at [1208, 360] on textarea "Blocked Reason" at bounding box center [1299, 363] width 241 height 28
type textarea "x"
type textarea "N"
type textarea "x"
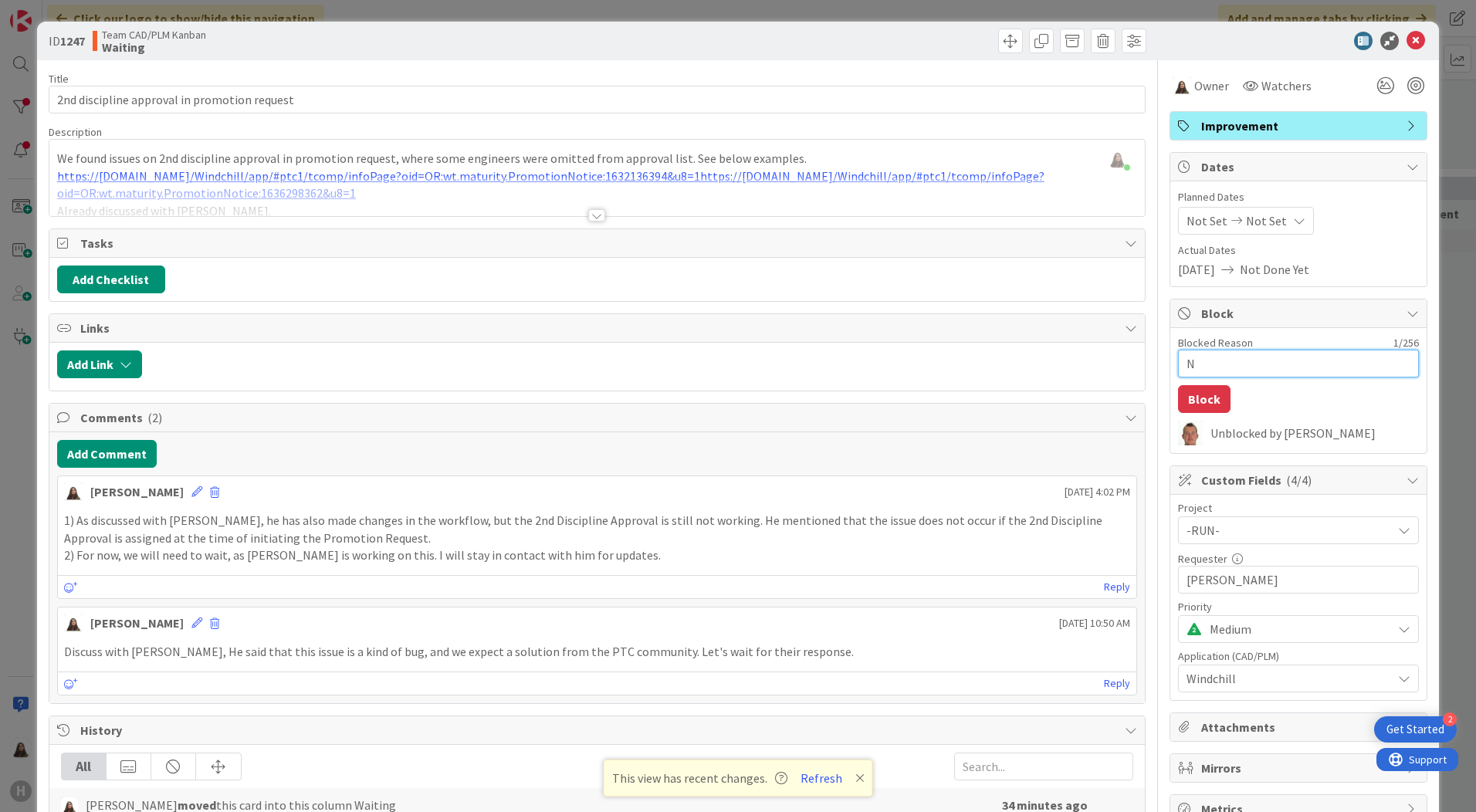
type textarea "Ne"
type textarea "x"
type textarea "Nee"
type textarea "x"
type textarea "Neee"
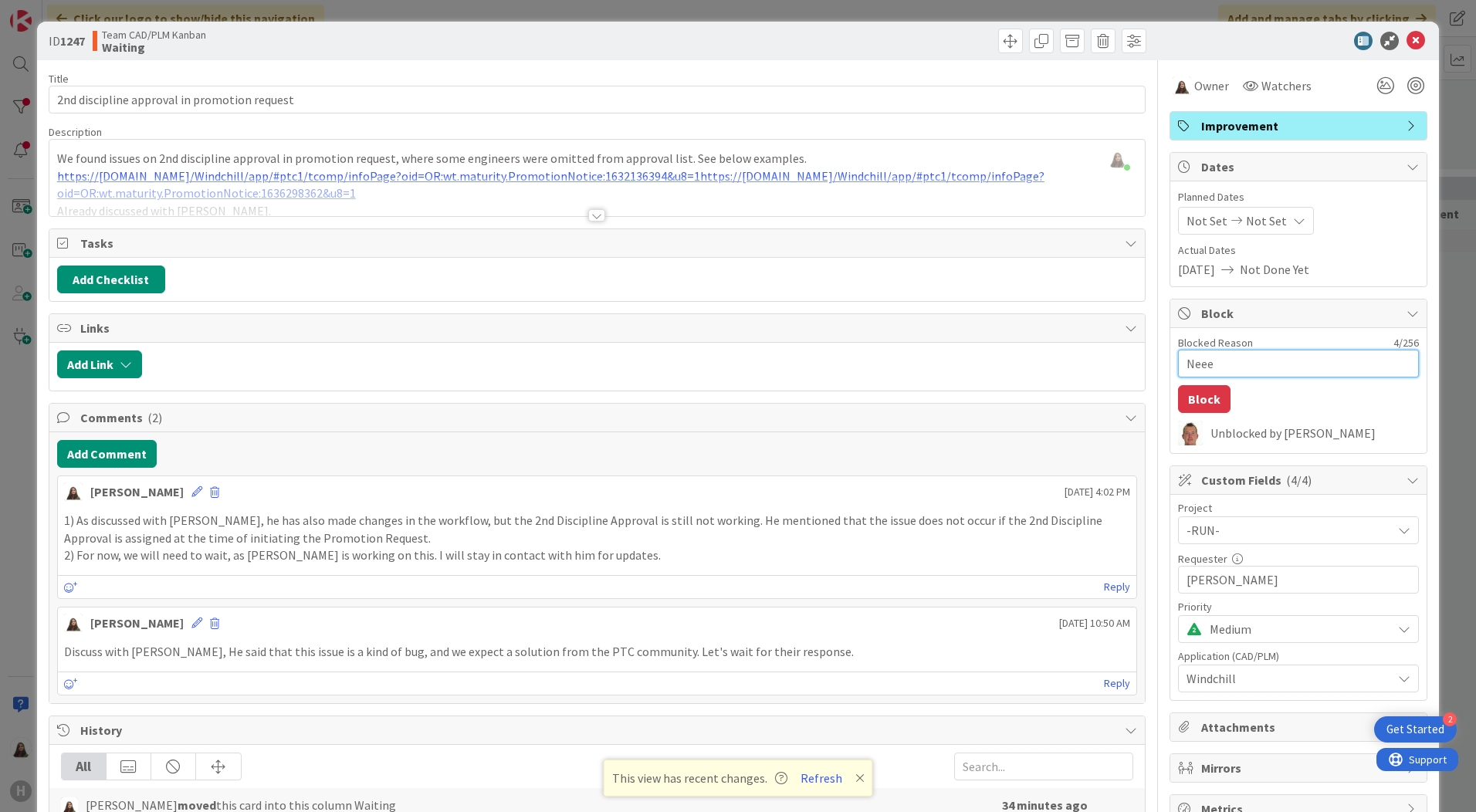
type textarea "x"
type textarea "Nee"
type textarea "x"
type textarea "Need"
type textarea "x"
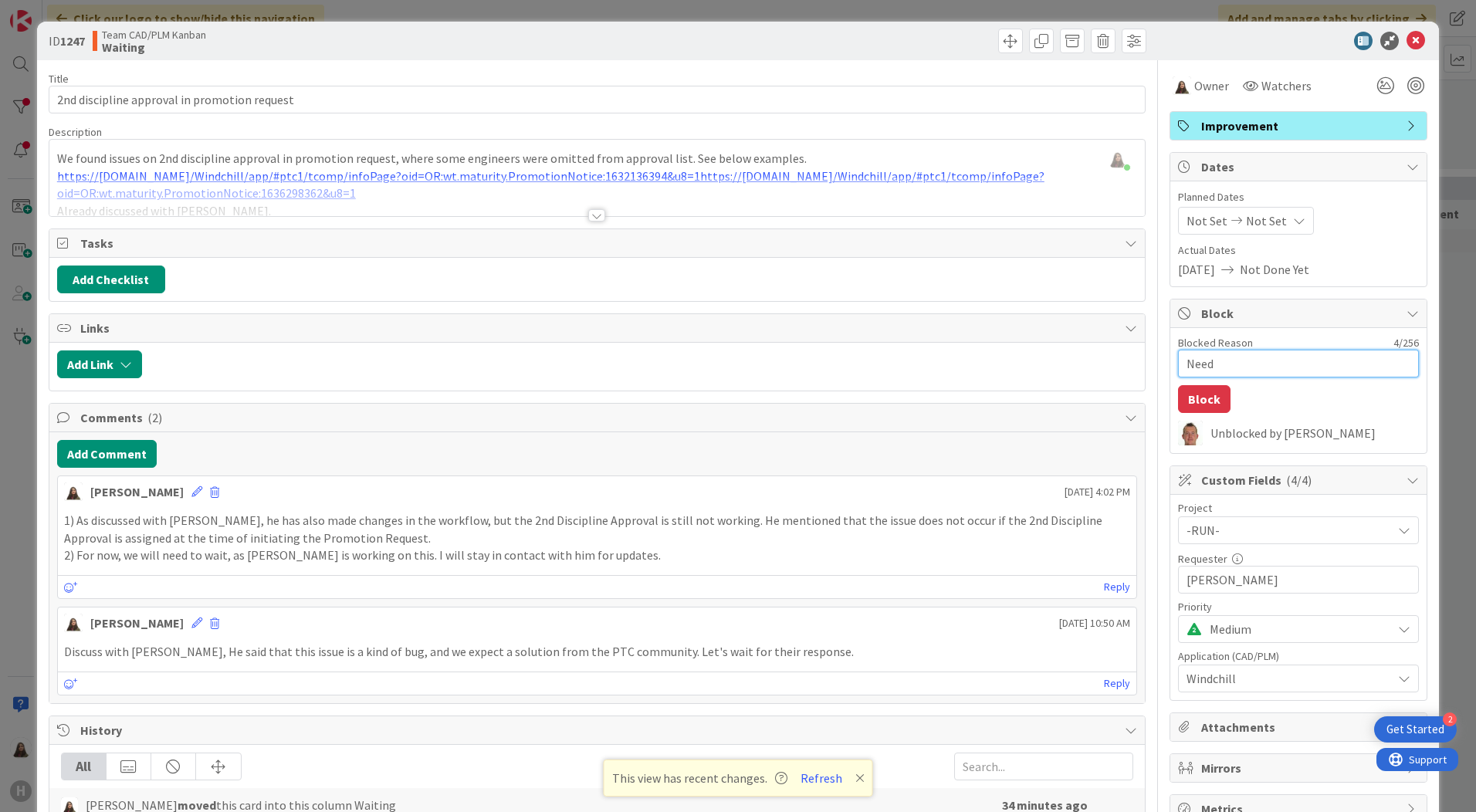
type textarea "Need"
type textarea "x"
type textarea "Need i"
type textarea "x"
type textarea "Need in"
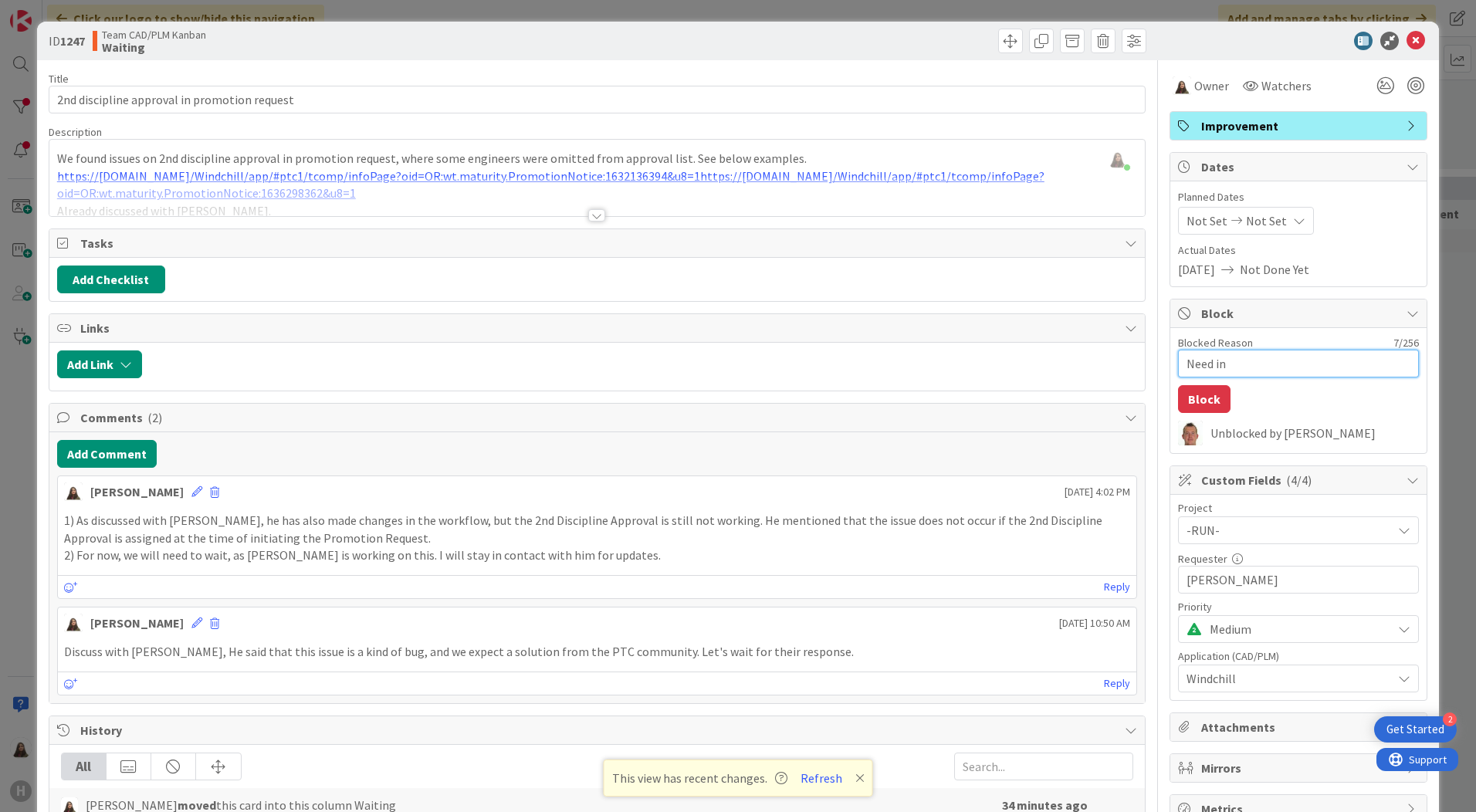
type textarea "x"
type textarea "Need inp"
type textarea "x"
type textarea "Need inpu"
type textarea "x"
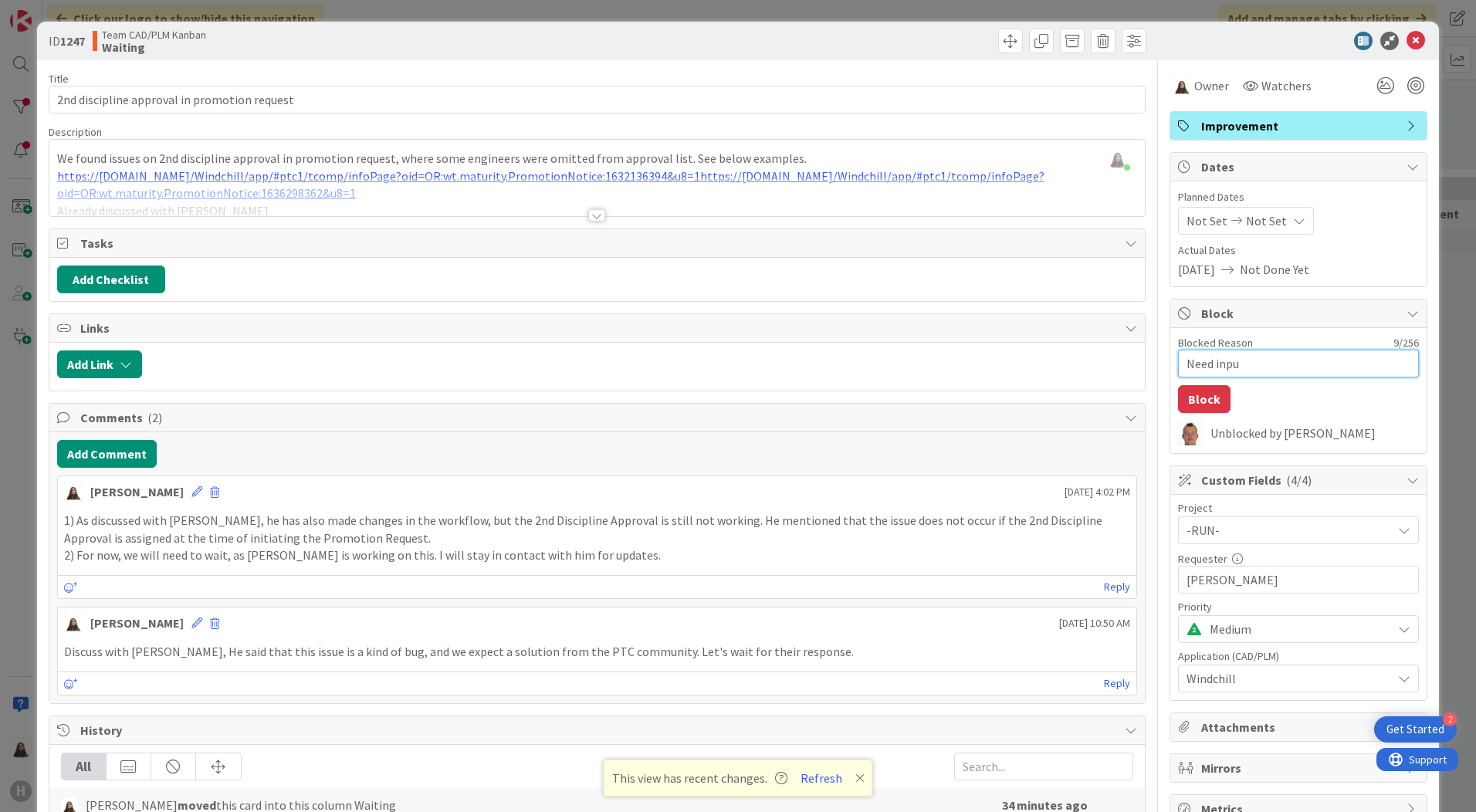
type textarea "Need input"
type textarea "x"
type textarea "Need input"
type textarea "x"
type textarea "Need input F"
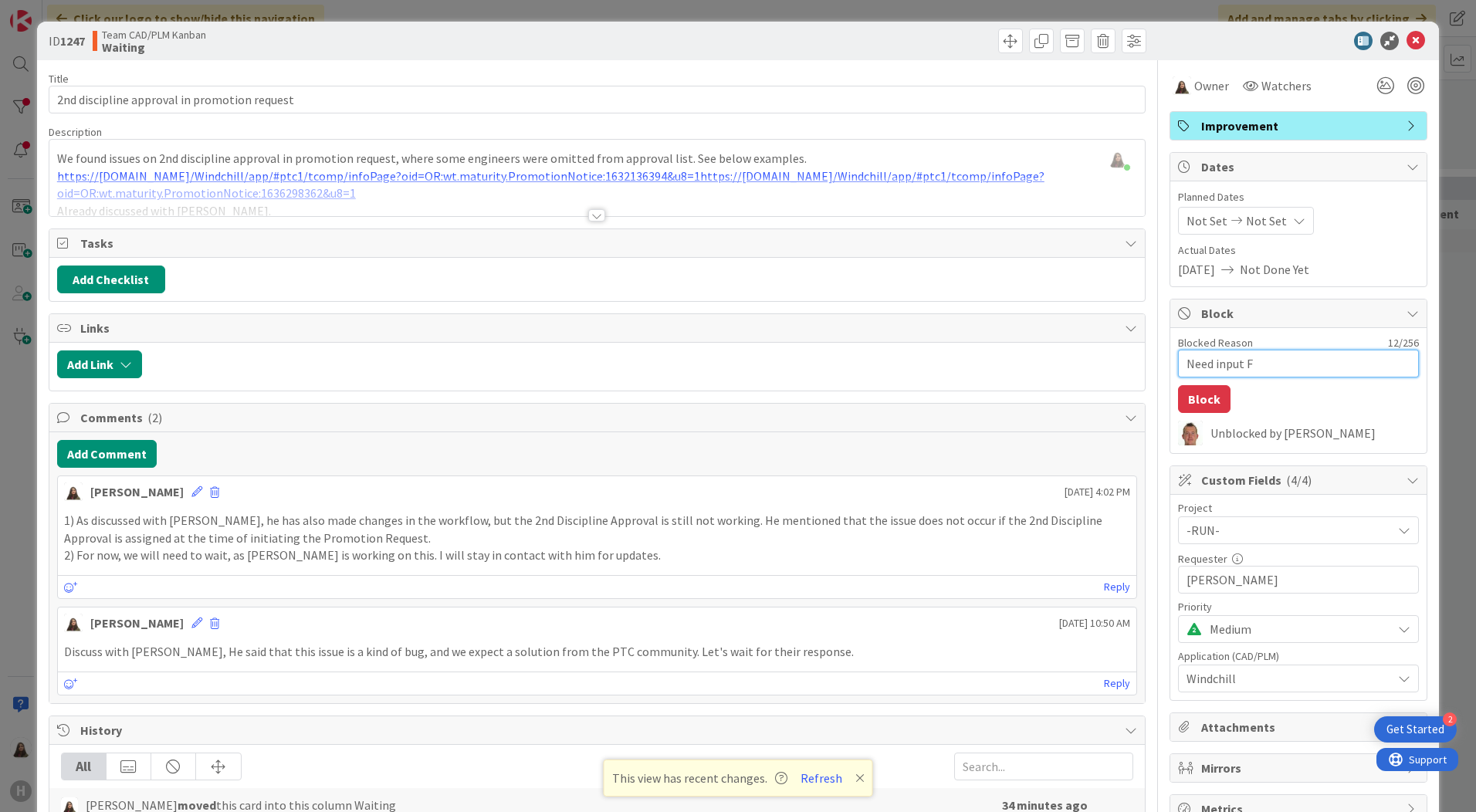
type textarea "x"
type textarea "Need input Fr"
type textarea "x"
type textarea "Need input Fro"
type textarea "x"
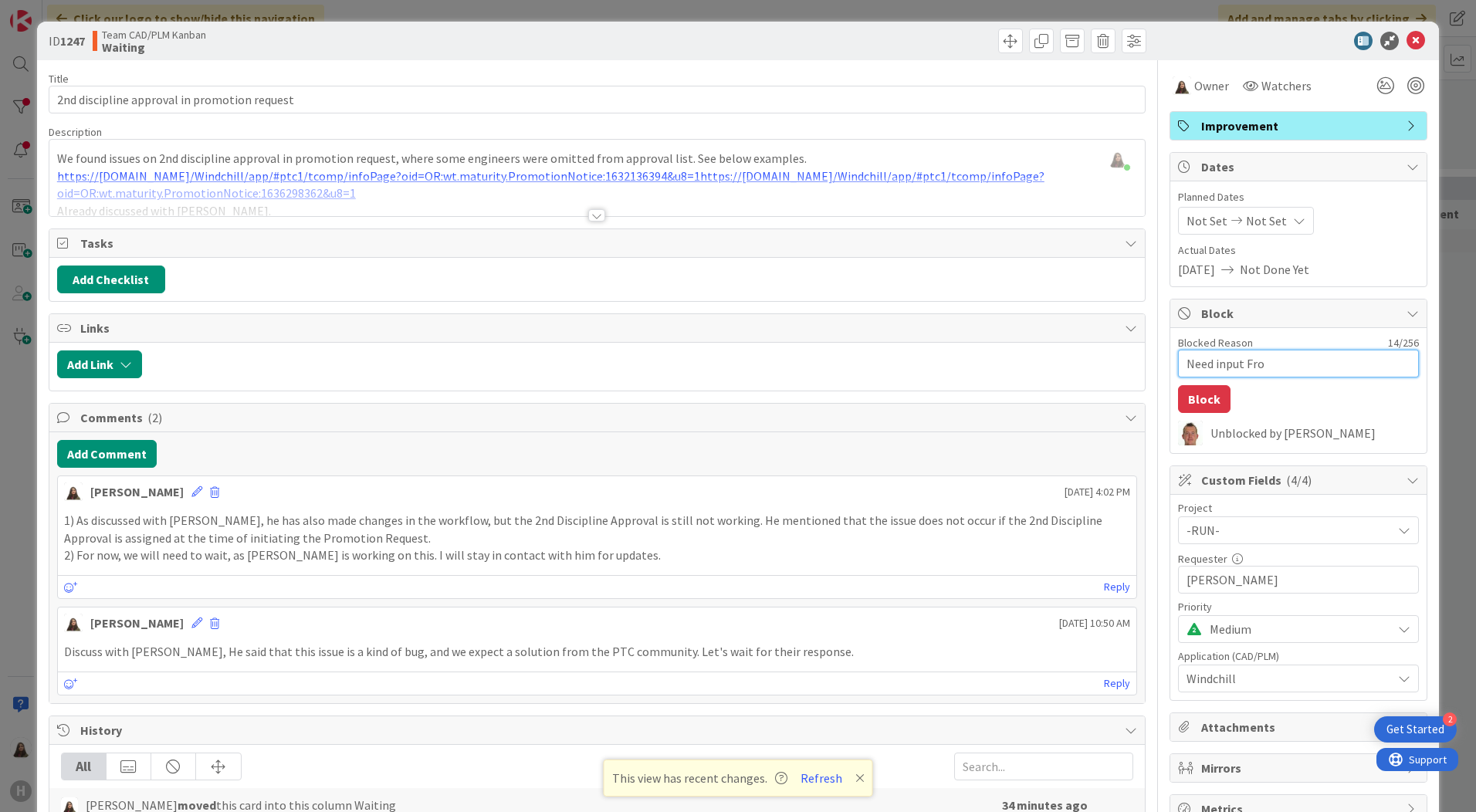
type textarea "Need input From"
type textarea "x"
type textarea "Need input From"
type textarea "x"
type textarea "Need input From i"
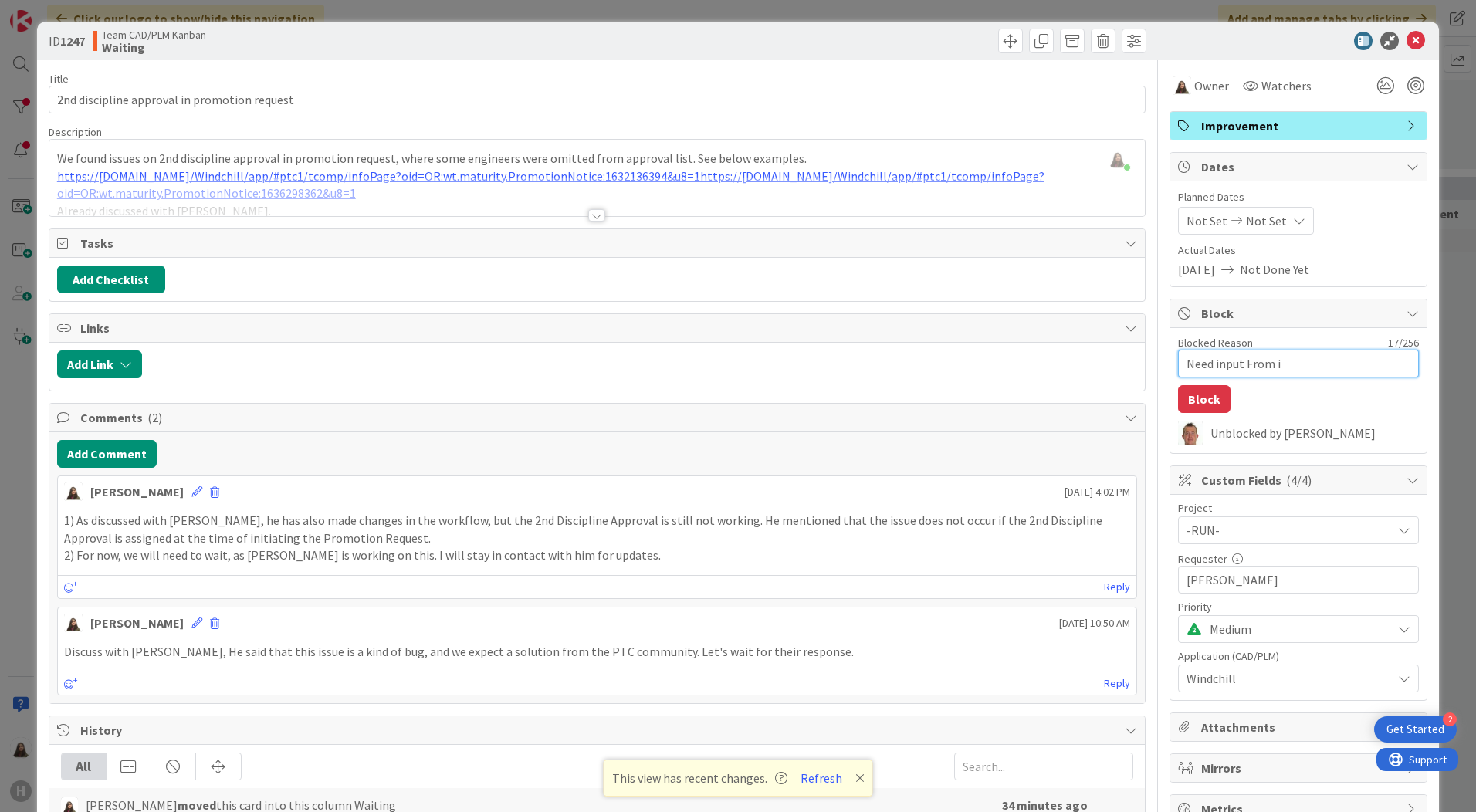
type textarea "x"
type textarea "Need input From in"
type textarea "x"
type textarea "Need input From inn"
type textarea "x"
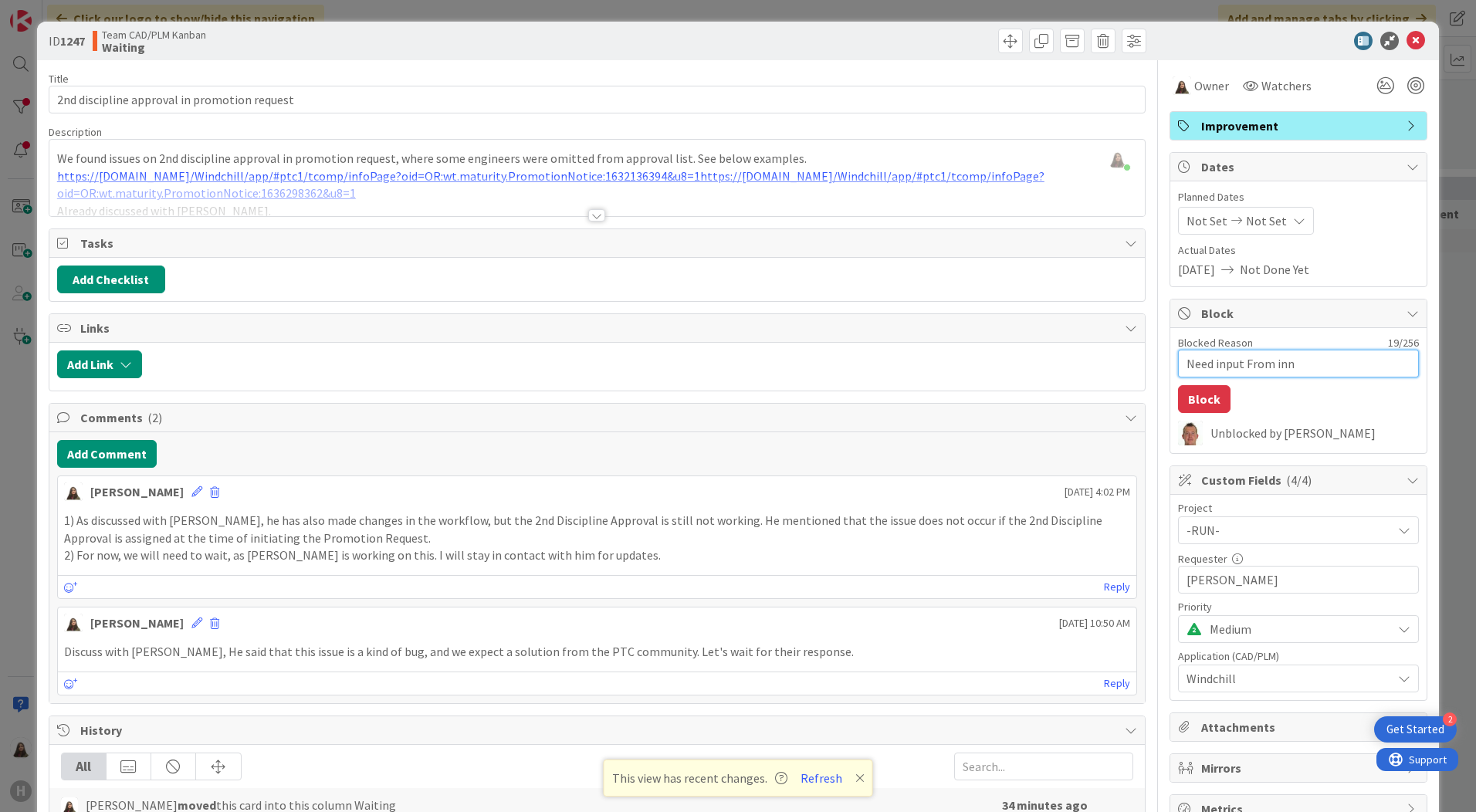
type textarea "Need input From inno"
type textarea "x"
type textarea "Need input From innop"
type textarea "x"
type textarea "Need input From innopt"
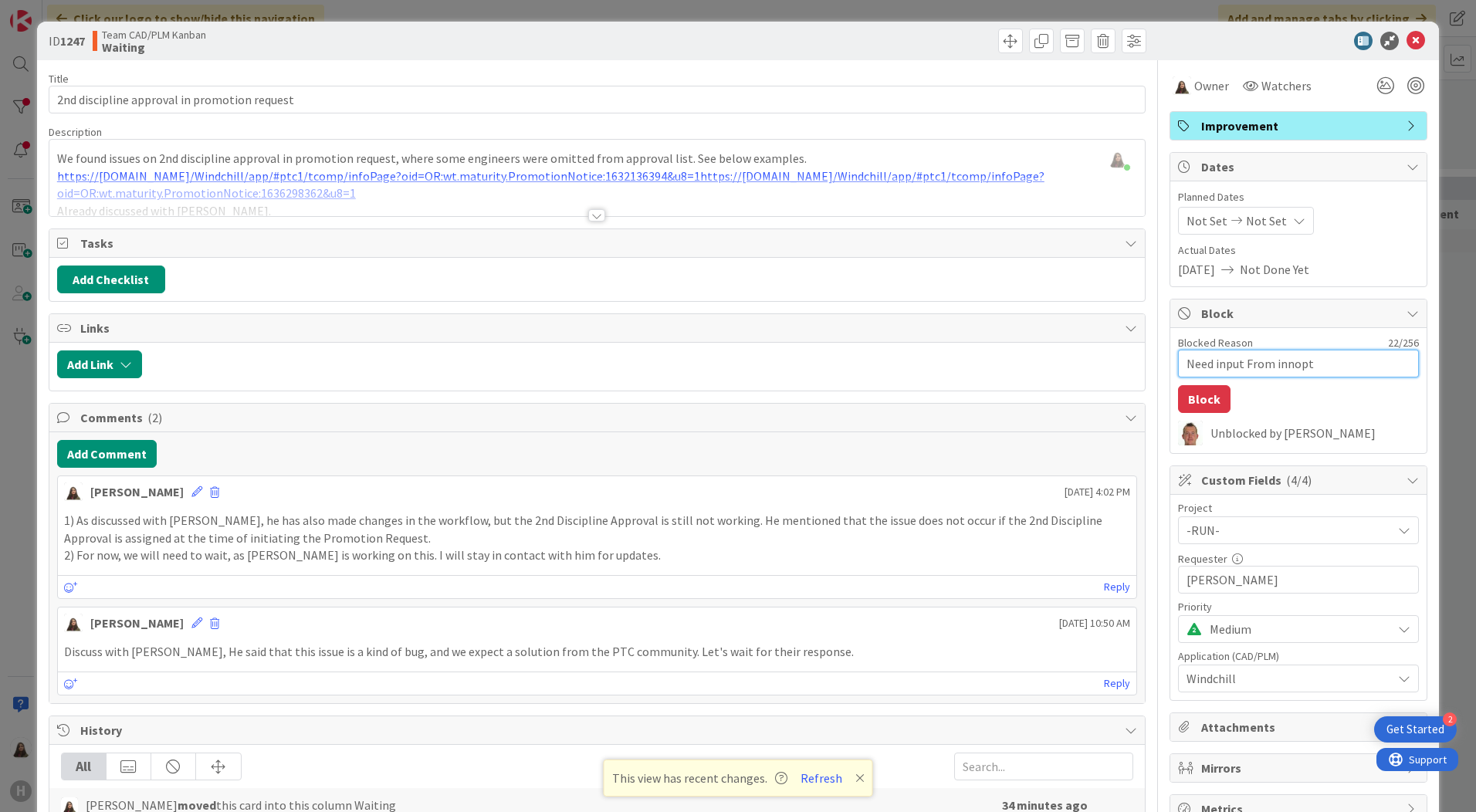
type textarea "x"
type textarea "Need input From innoptu"
type textarea "x"
type textarea "Need input From innoptus"
click at [1210, 6] on div "ID 1247 Team CAD/PLM Kanban Waiting Title 44 / 128 2nd discipline approval in p…" at bounding box center [738, 406] width 1476 height 812
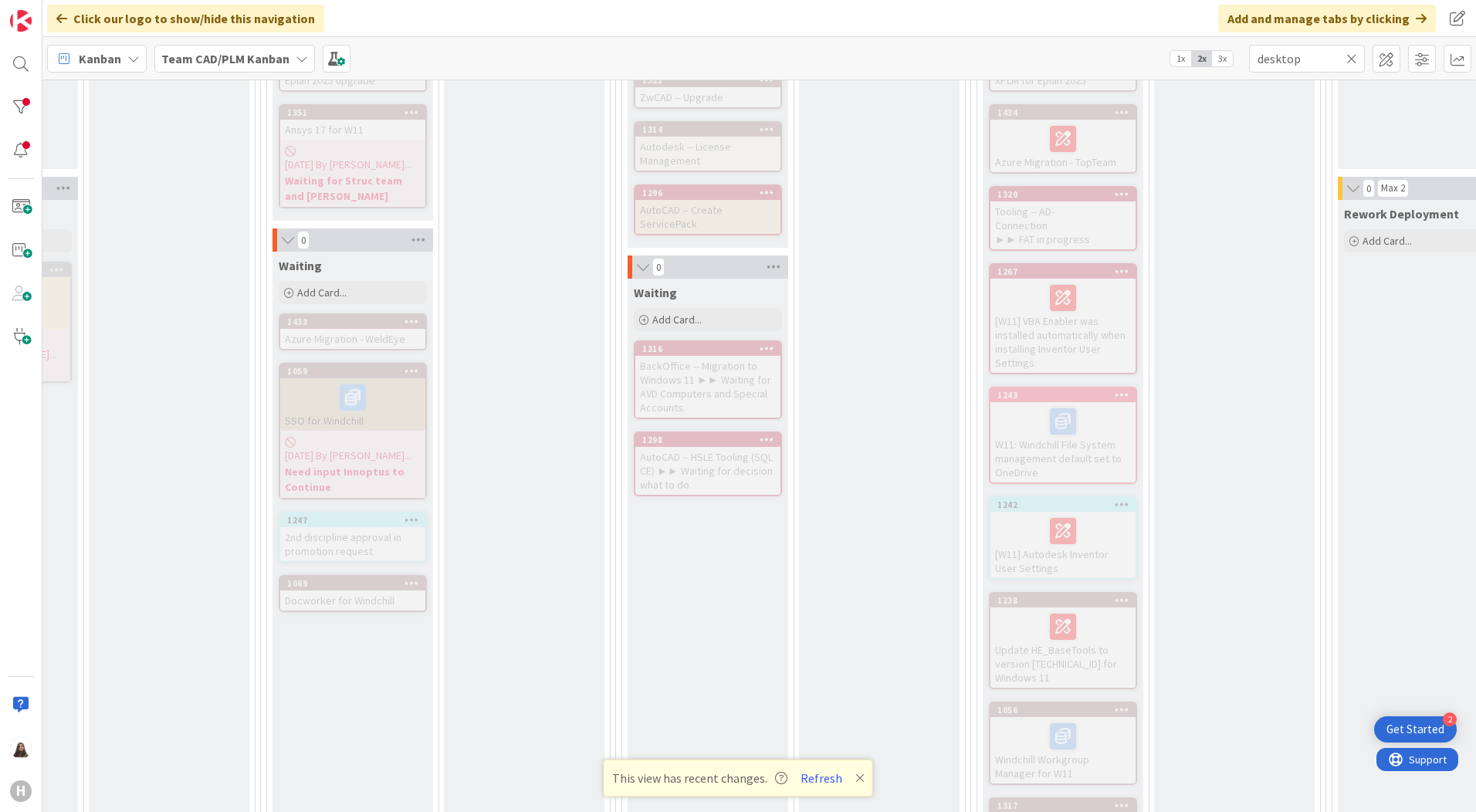
scroll to position [542, 229]
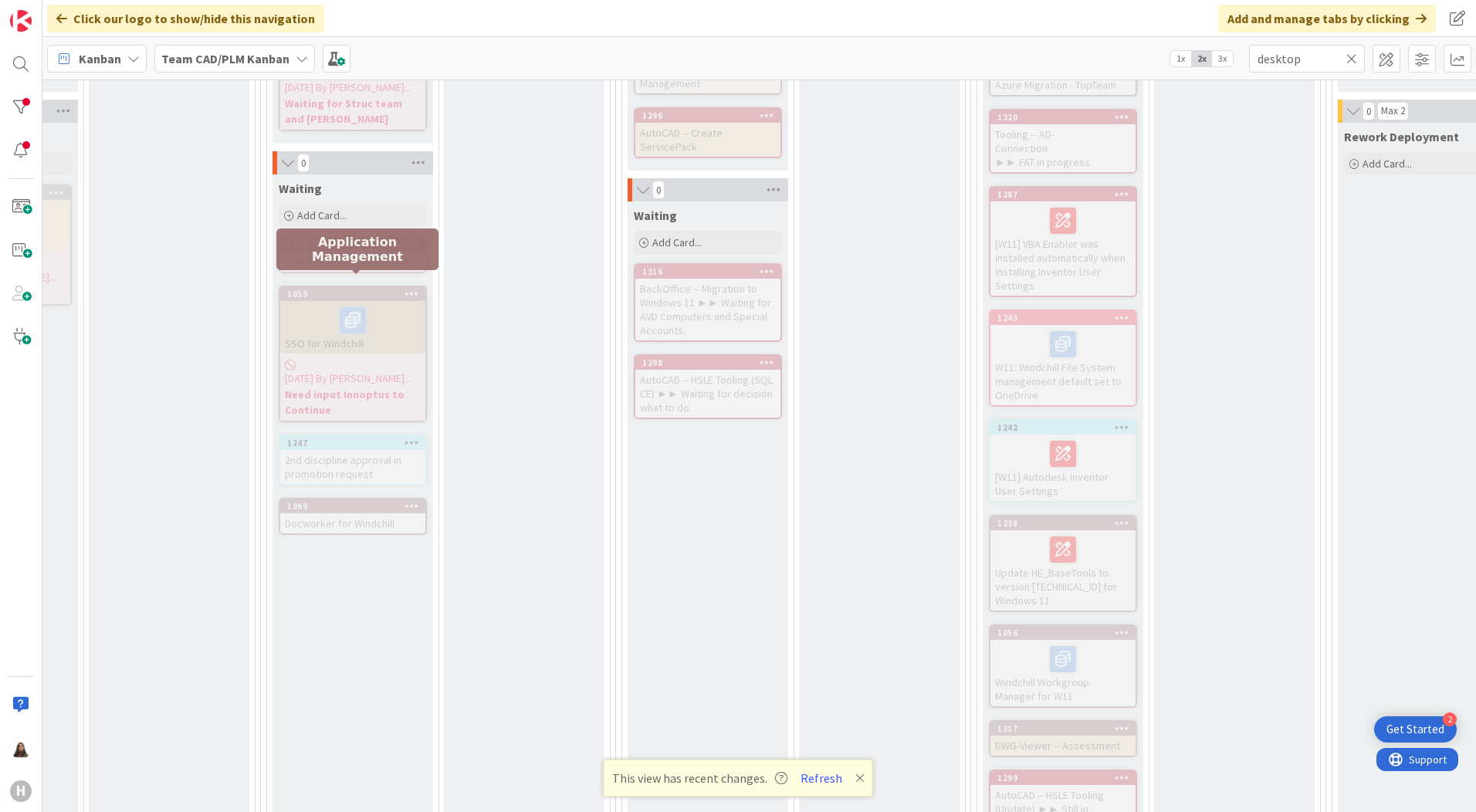
click at [349, 289] on div "1059" at bounding box center [356, 294] width 138 height 11
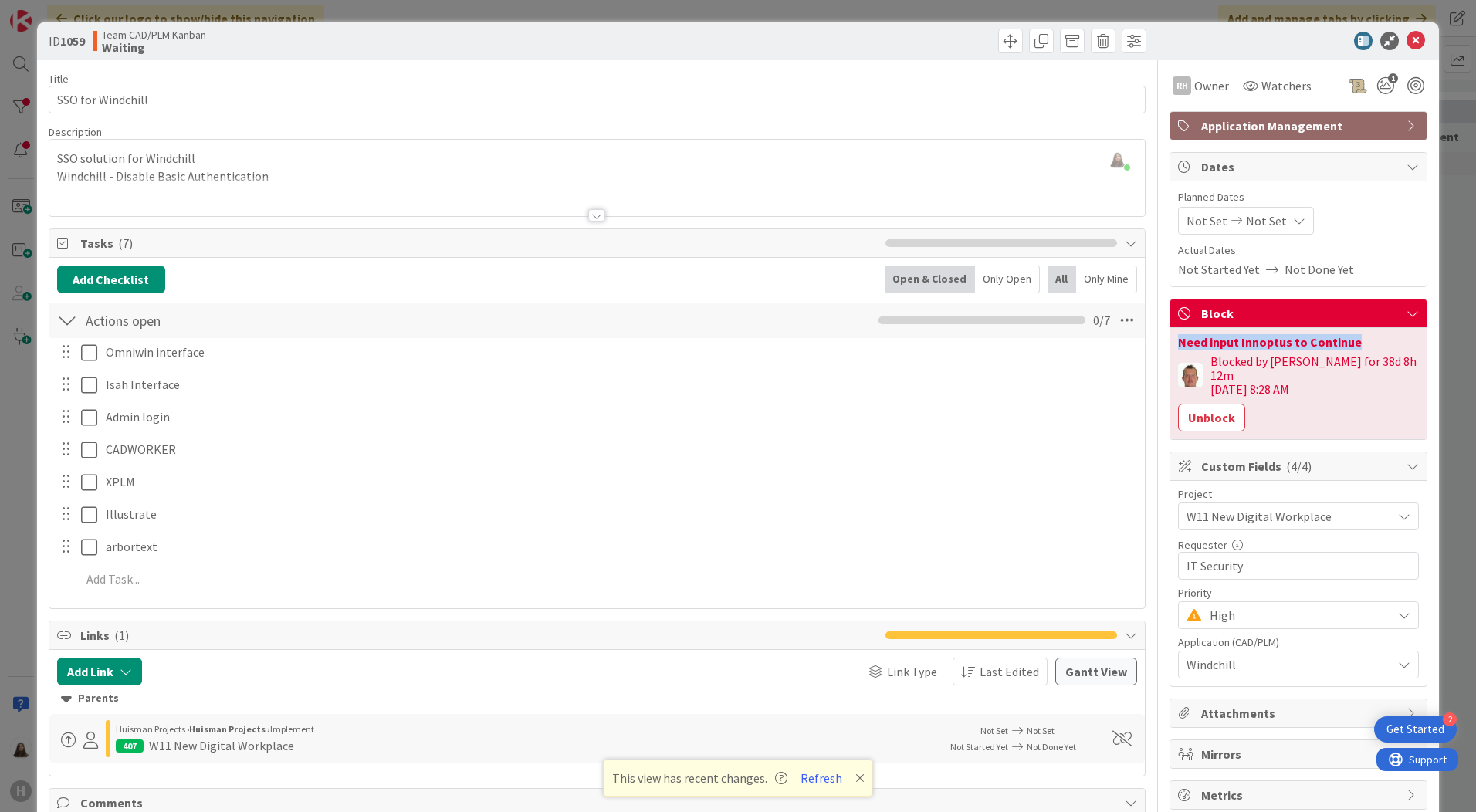
drag, startPoint x: 1347, startPoint y: 342, endPoint x: 1158, endPoint y: 344, distance: 189.0
click at [1170, 344] on div "Block Need input Innoptus to Continue Blocked by Thomas for 38d 8h 12m 07/21/20…" at bounding box center [1299, 370] width 257 height 142
copy div "Need input Innoptus to Continue"
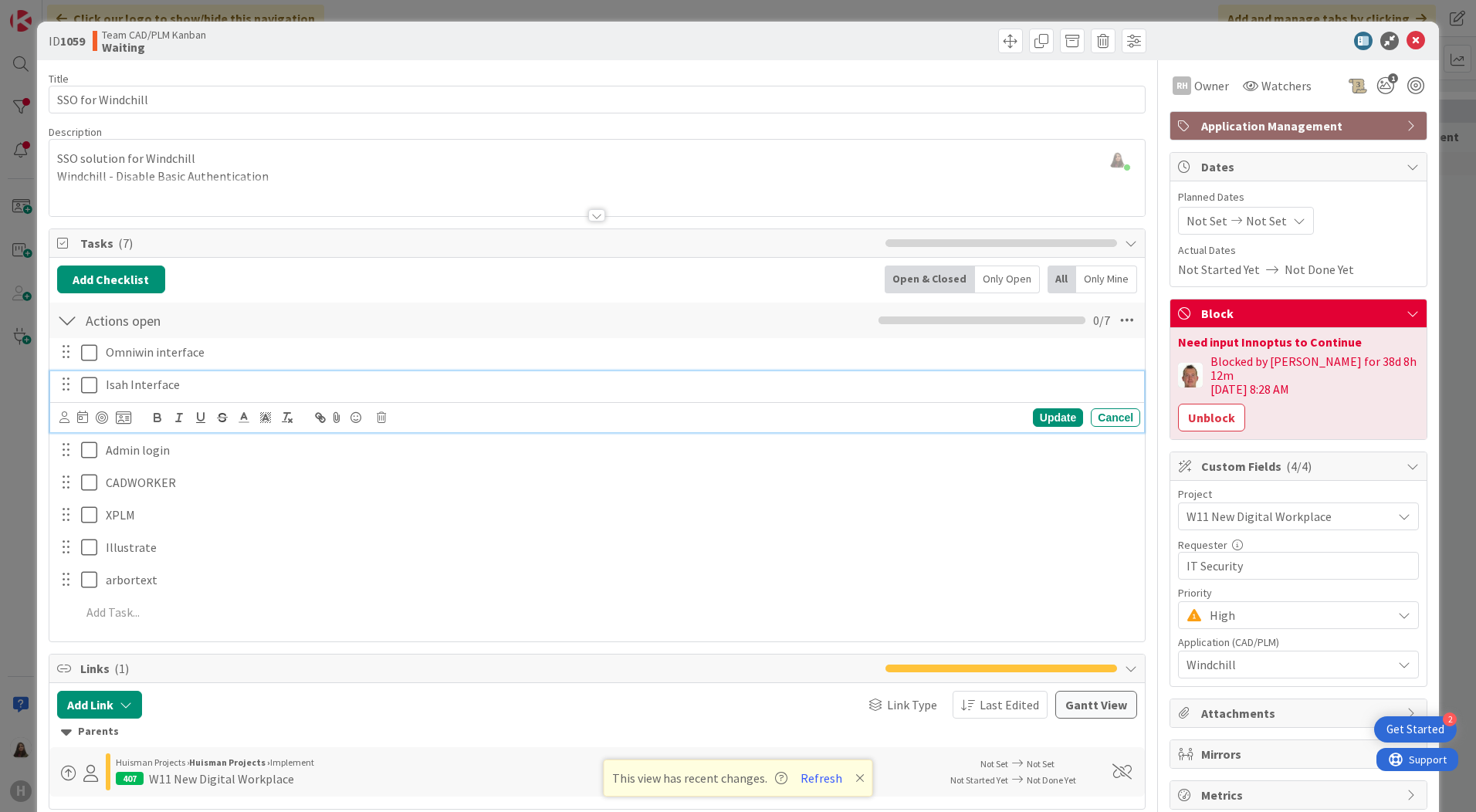
click at [1088, 376] on p "Isah Interface" at bounding box center [620, 384] width 1028 height 17
click at [1411, 36] on icon at bounding box center [1416, 40] width 18 height 18
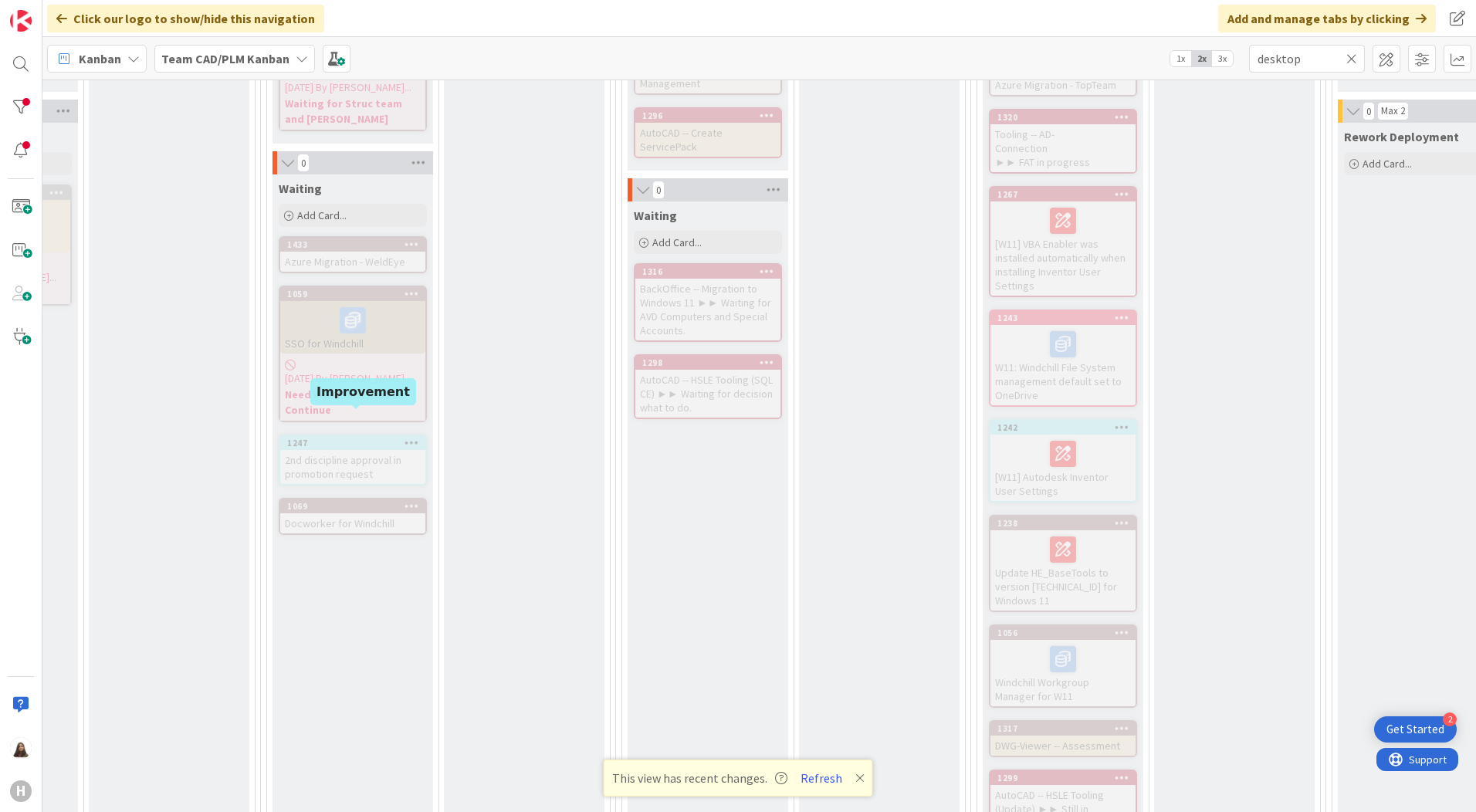
click at [353, 438] on div "1247" at bounding box center [356, 443] width 138 height 11
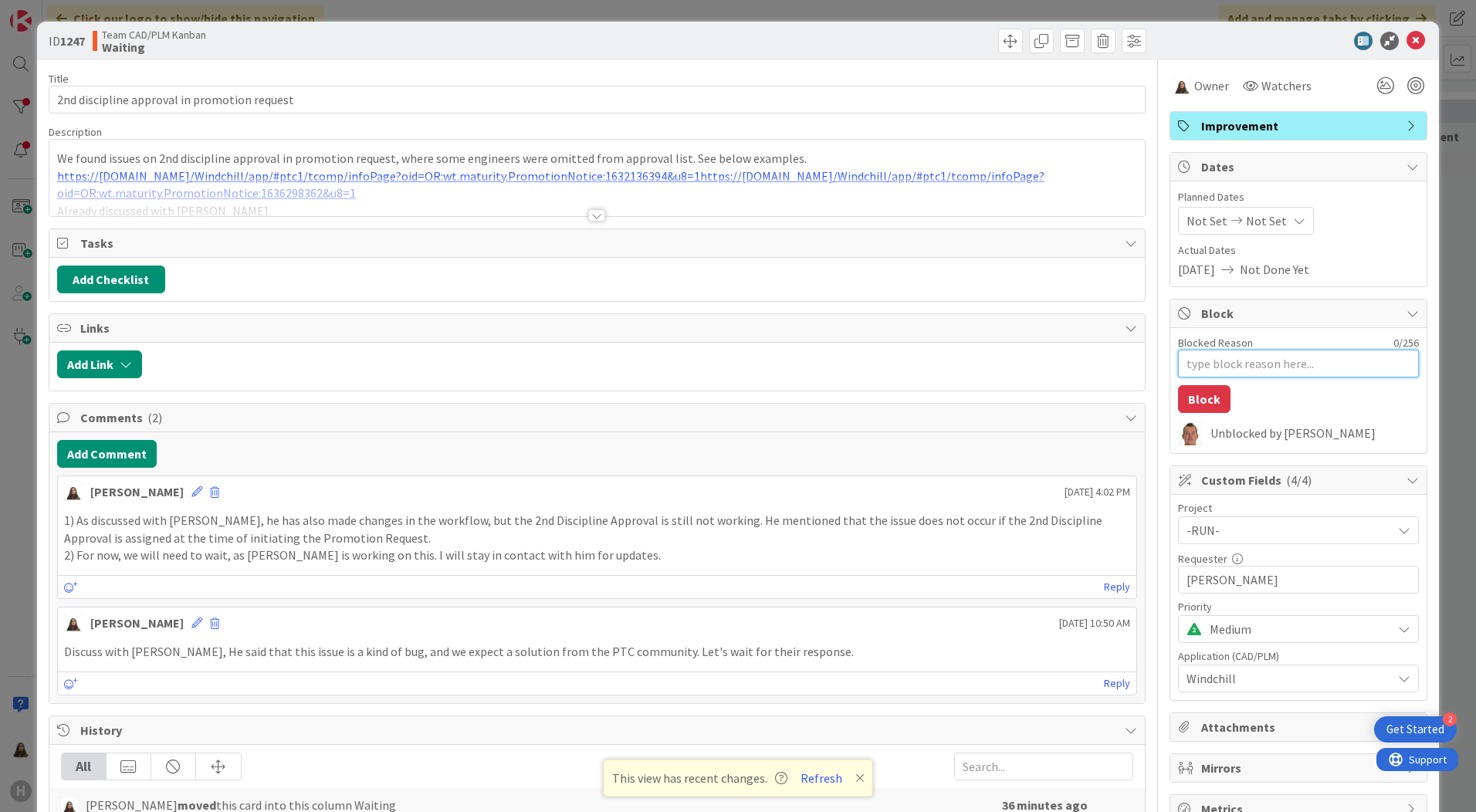
click at [1217, 365] on textarea "Blocked Reason" at bounding box center [1299, 363] width 241 height 28
paste textarea "Need input Innoptus to Continue"
click at [1234, 363] on textarea "Need input Innoptus to Continue" at bounding box center [1299, 363] width 241 height 28
click at [1201, 397] on button "Block" at bounding box center [1204, 399] width 52 height 28
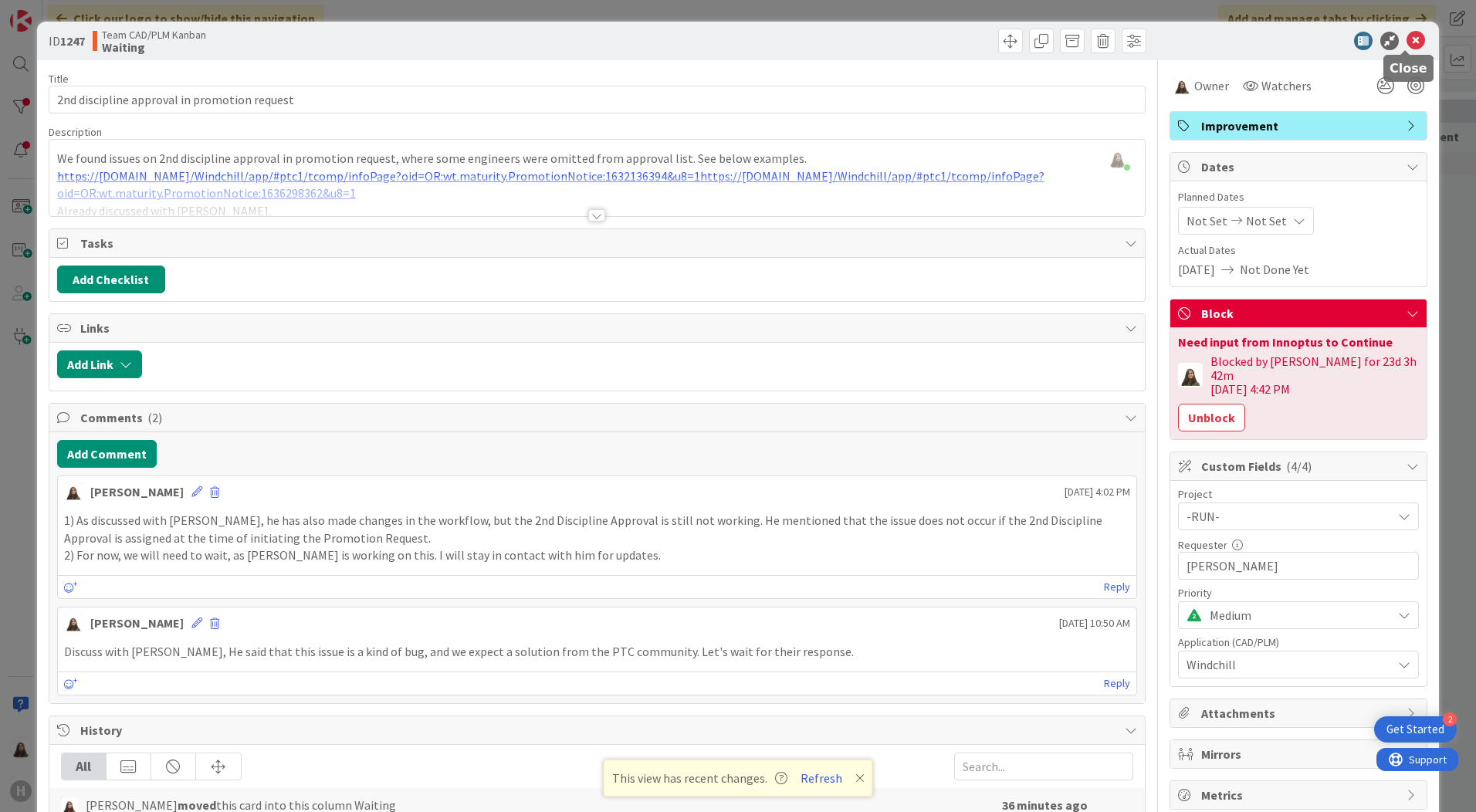
click at [1408, 42] on icon at bounding box center [1416, 40] width 18 height 18
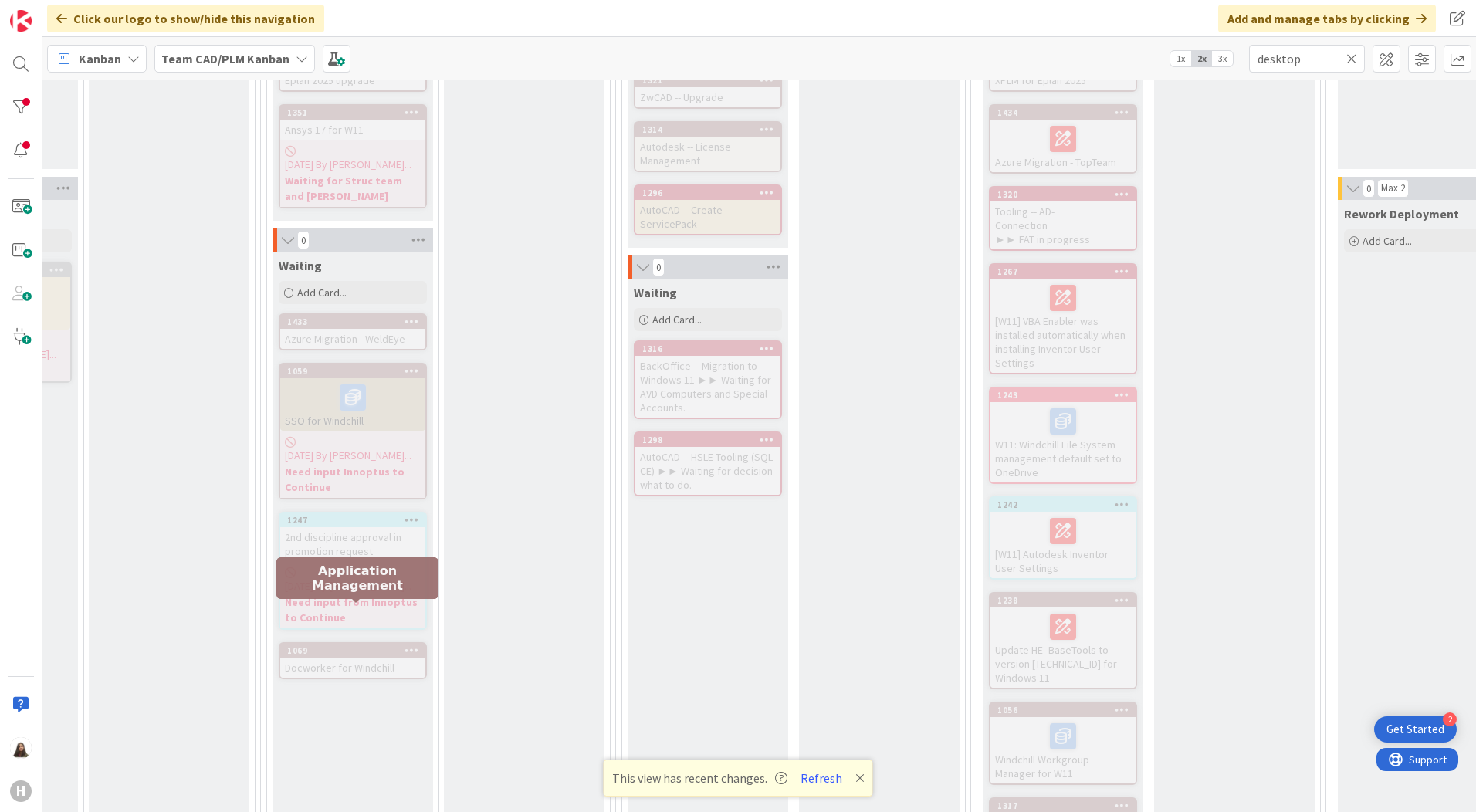
click at [350, 646] on div "1069" at bounding box center [356, 651] width 138 height 11
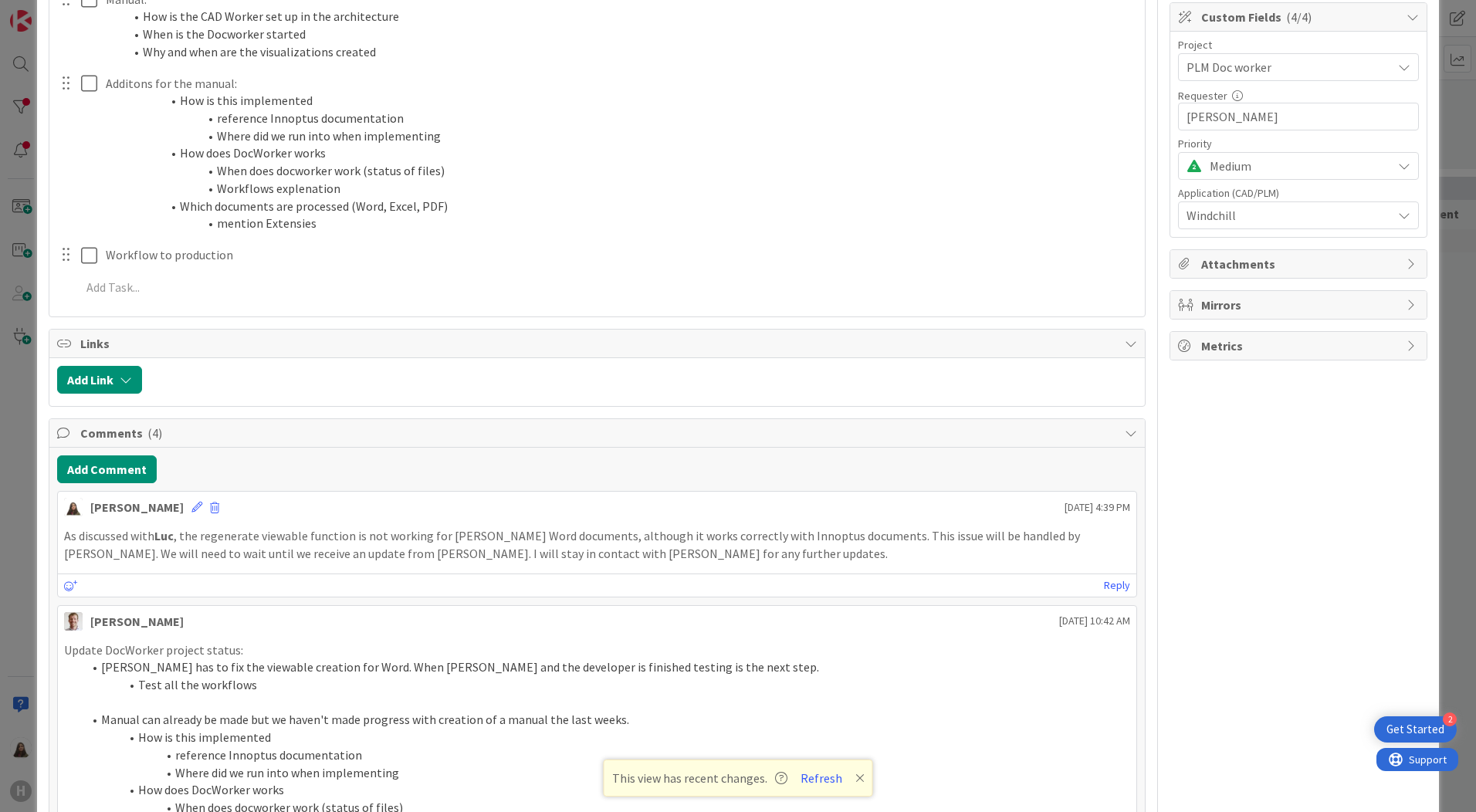
scroll to position [232, 0]
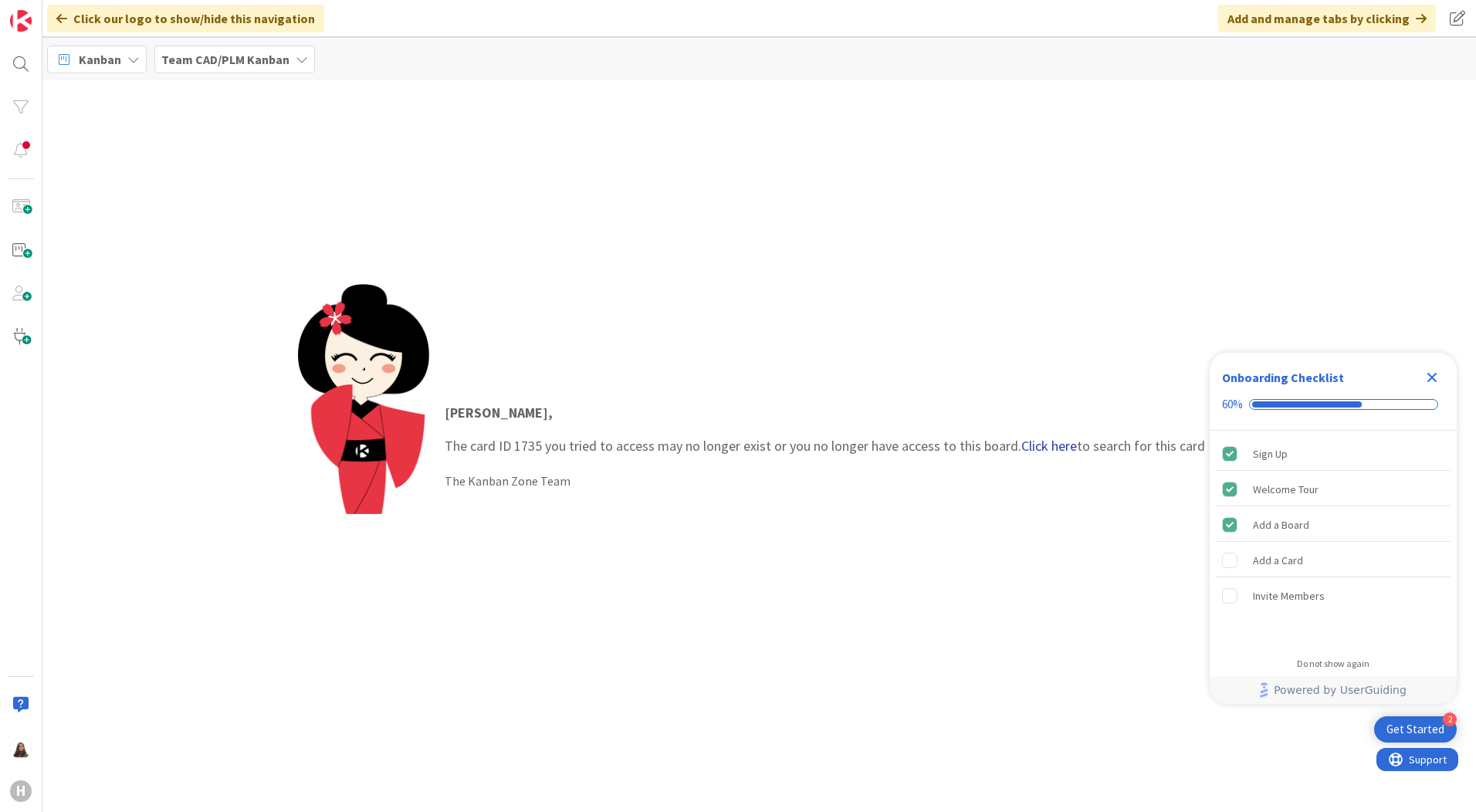
click at [1042, 447] on link "Click here" at bounding box center [1049, 445] width 55 height 17
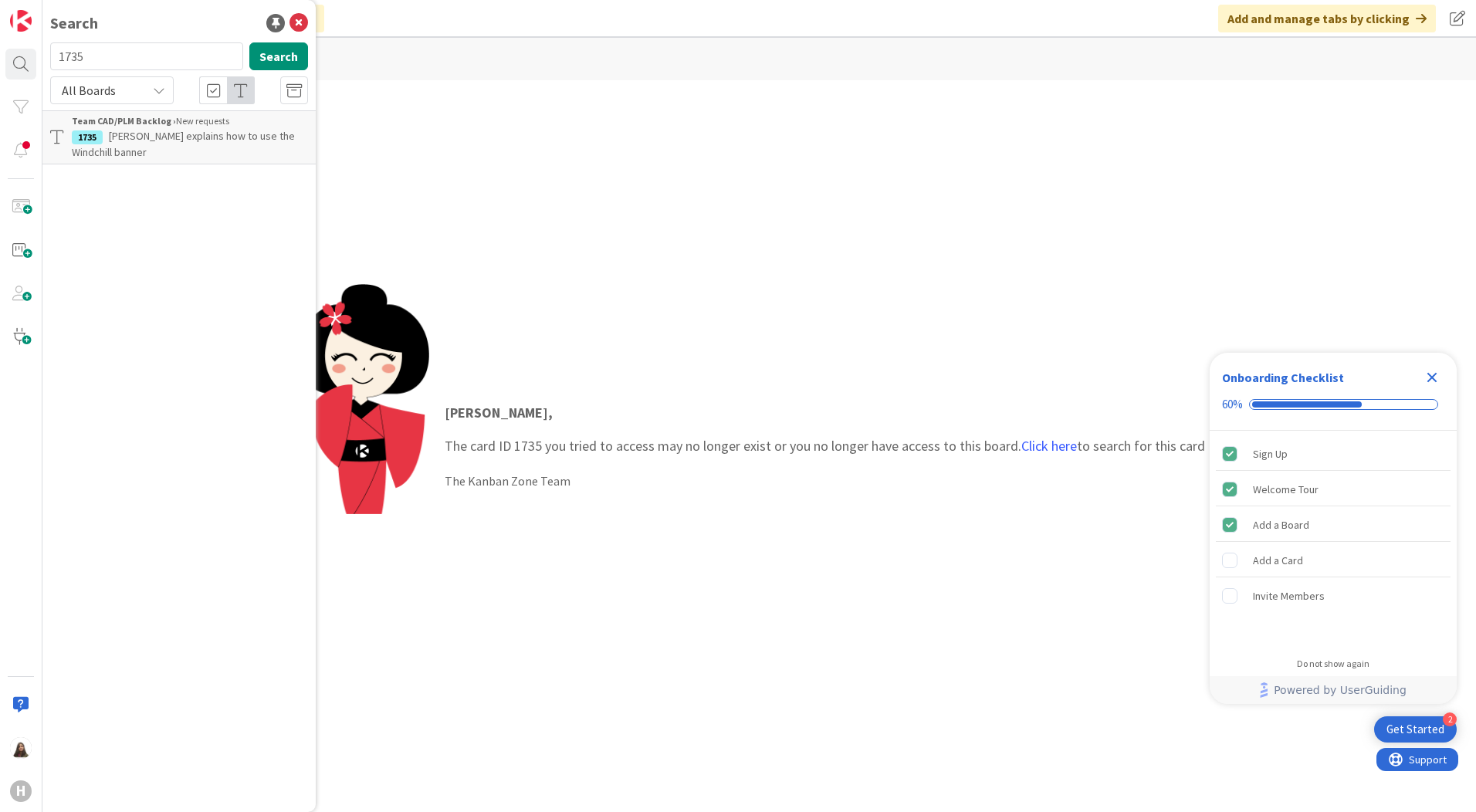
click at [144, 132] on span "Richard explains how to use the Windchill banner" at bounding box center [183, 143] width 223 height 30
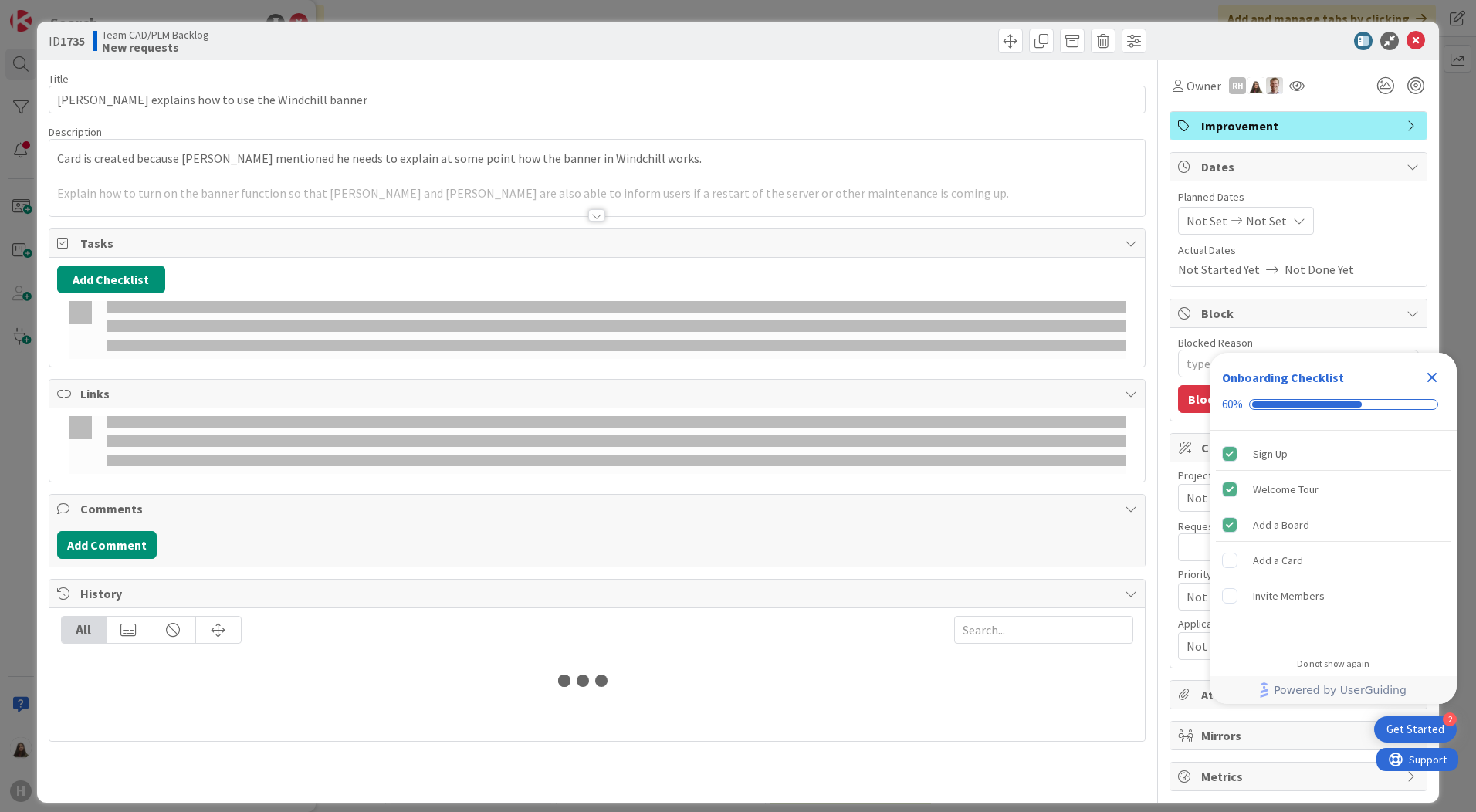
type textarea "x"
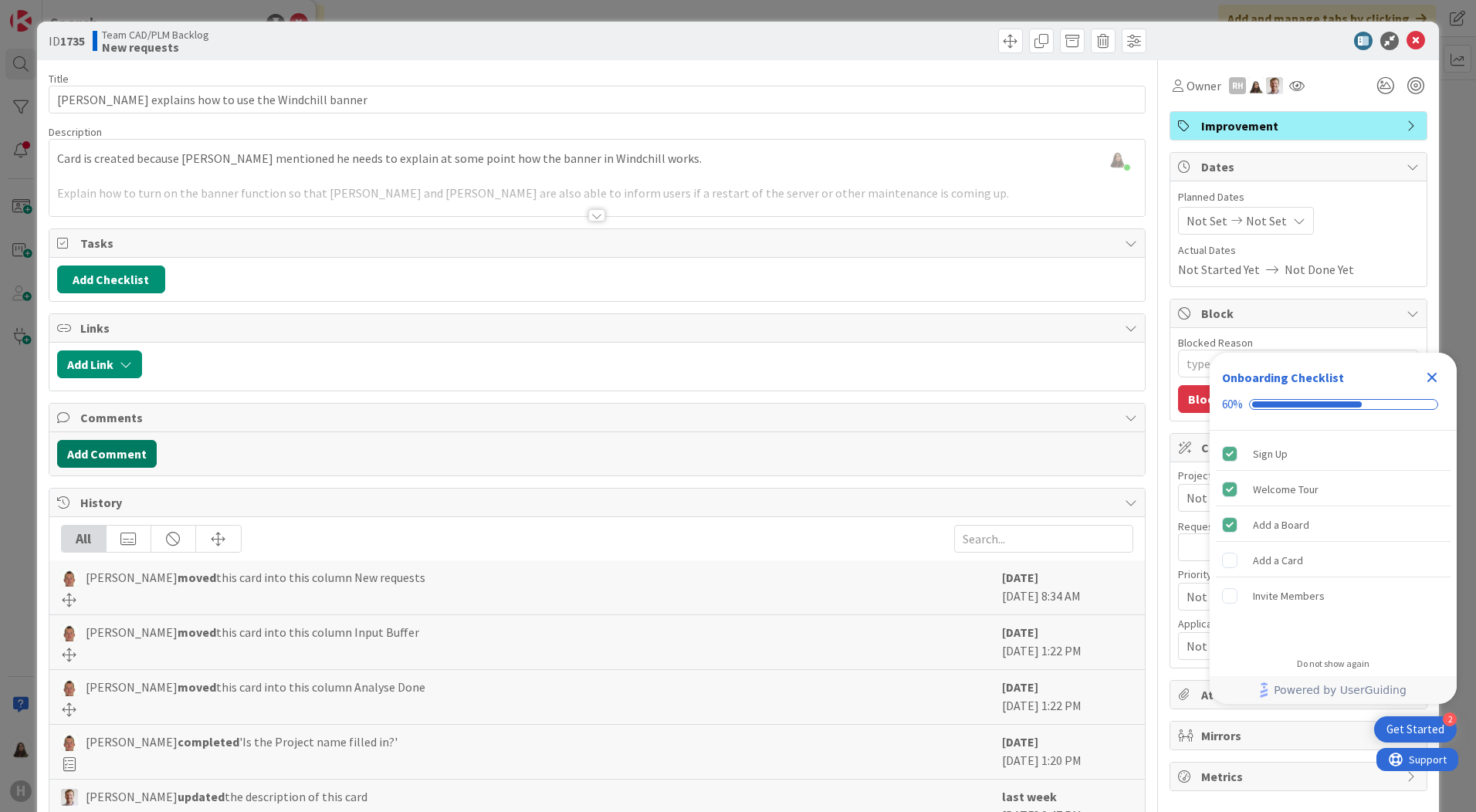
click at [115, 448] on button "Add Comment" at bounding box center [107, 454] width 99 height 28
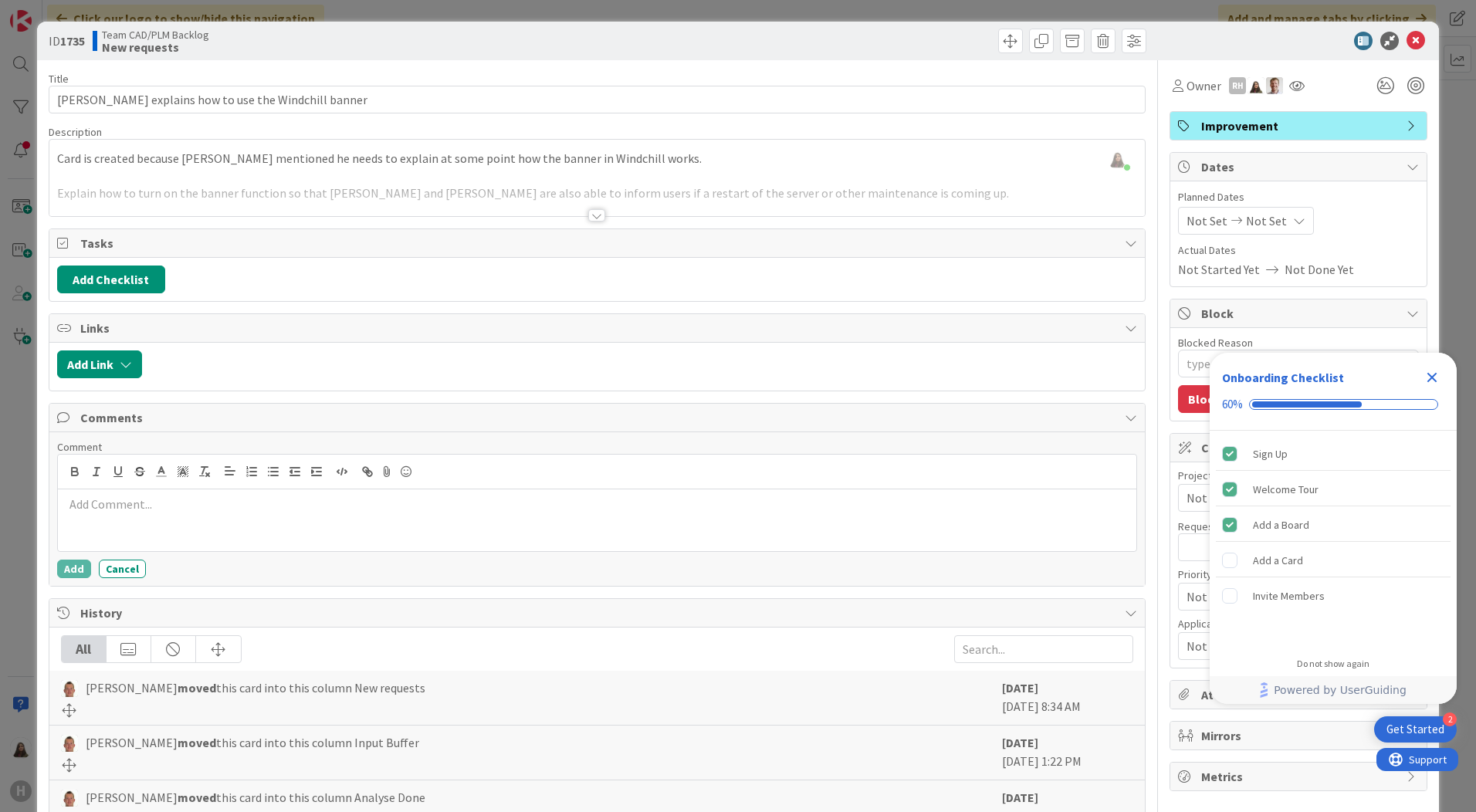
click at [164, 497] on p at bounding box center [597, 504] width 1066 height 17
drag, startPoint x: 1408, startPoint y: 46, endPoint x: 658, endPoint y: 411, distance: 834.1
click at [1408, 46] on icon at bounding box center [1416, 40] width 18 height 18
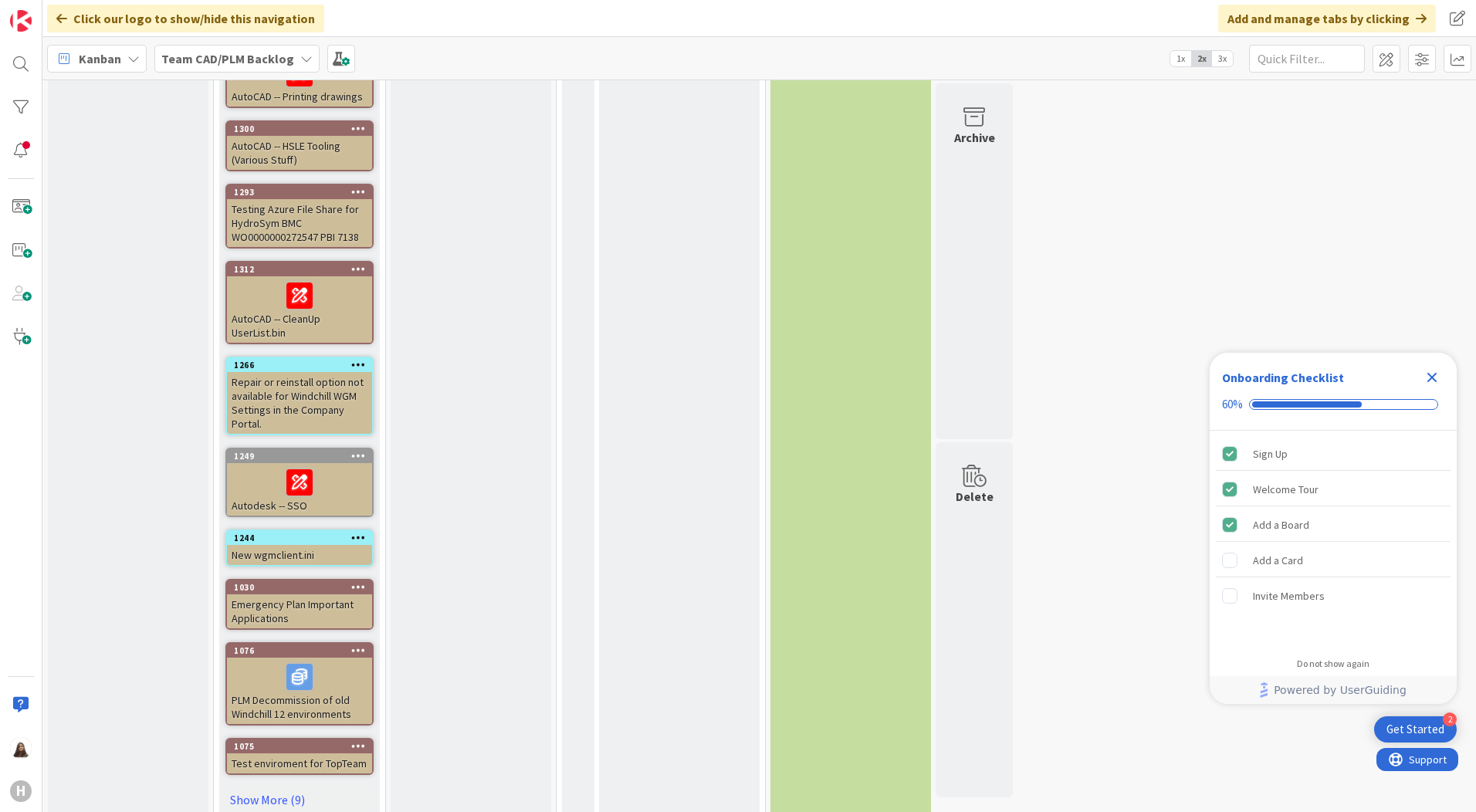
scroll to position [1319, 0]
